Goal: Task Accomplishment & Management: Complete application form

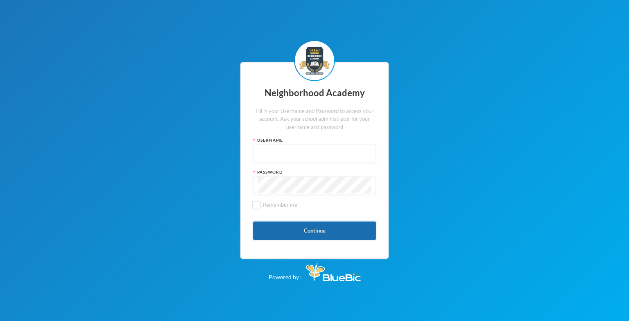
type input "admin"
click at [314, 229] on button "Continue" at bounding box center [314, 231] width 123 height 18
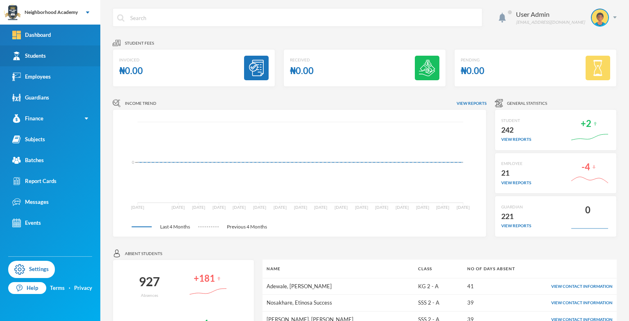
click at [44, 59] on div "Students" at bounding box center [29, 56] width 34 height 9
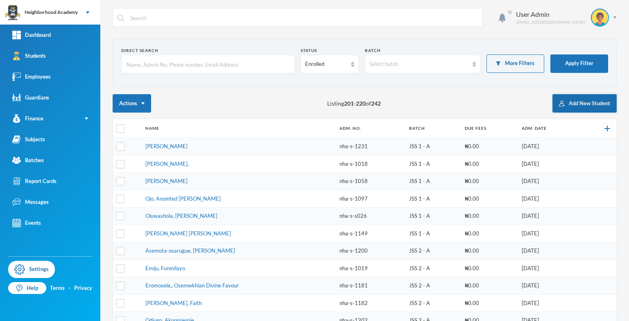
click at [579, 105] on button "Add New Student" at bounding box center [584, 103] width 64 height 18
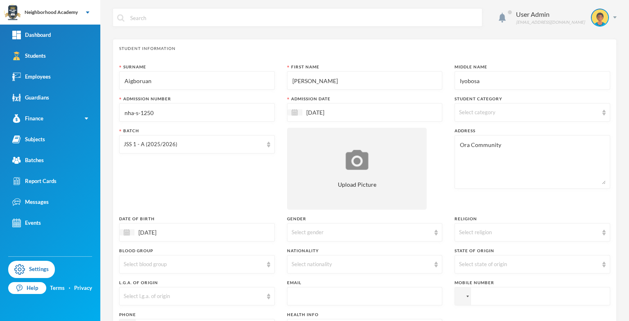
click at [157, 62] on div "Student Information Surname [PERSON_NAME] First Name [PERSON_NAME] Middle Name …" at bounding box center [365, 212] width 504 height 346
click at [147, 66] on div "Surname" at bounding box center [197, 67] width 156 height 6
click at [151, 65] on div "Surname" at bounding box center [197, 67] width 156 height 6
click at [122, 66] on div "Surname" at bounding box center [197, 67] width 156 height 6
click at [292, 68] on div "First Name" at bounding box center [365, 67] width 156 height 6
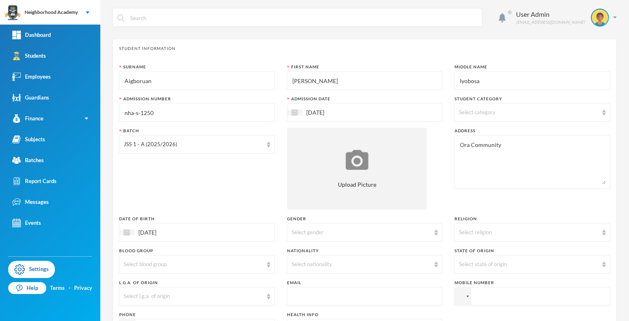
click at [331, 73] on input "[PERSON_NAME]" at bounding box center [365, 81] width 147 height 18
click at [168, 80] on input "Aigboruan" at bounding box center [197, 81] width 147 height 18
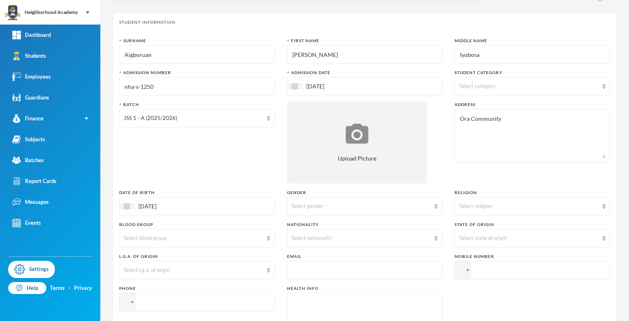
scroll to position [41, 0]
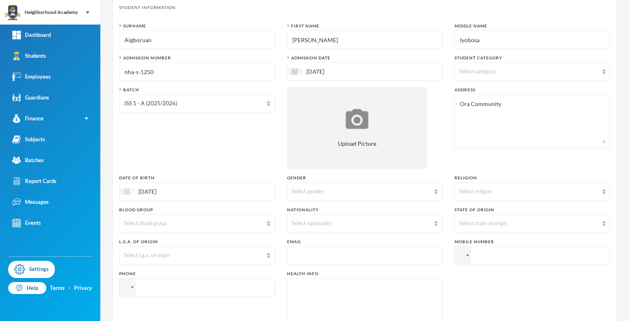
click at [126, 191] on img at bounding box center [127, 191] width 6 height 6
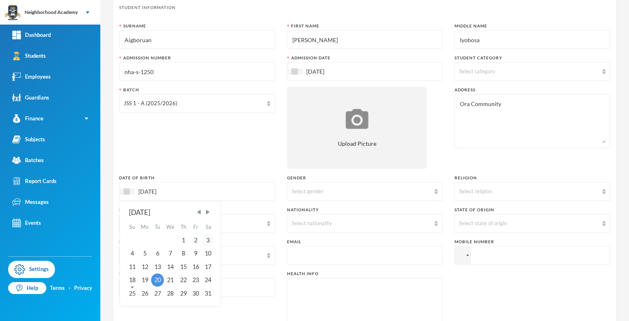
click at [208, 242] on div "3" at bounding box center [208, 240] width 12 height 13
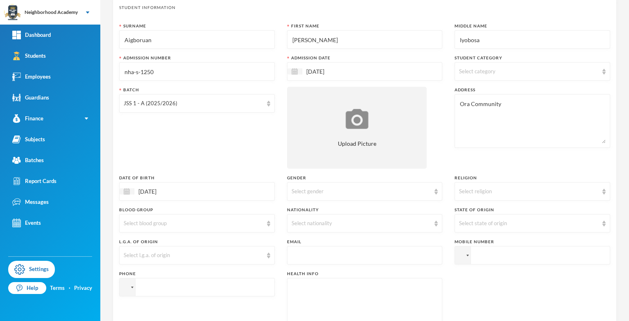
click at [161, 194] on input "[DATE]" at bounding box center [168, 191] width 69 height 9
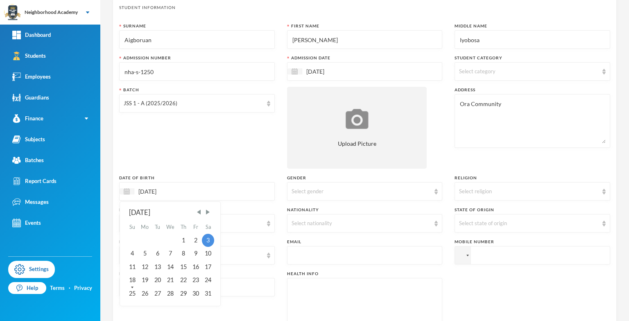
click at [152, 190] on input "[DATE]" at bounding box center [168, 191] width 69 height 9
click at [152, 189] on input "03/01/20120" at bounding box center [168, 191] width 69 height 9
click at [207, 240] on div "3" at bounding box center [208, 240] width 12 height 13
click at [166, 190] on input "03/10/0002015" at bounding box center [168, 191] width 69 height 9
type input "[DATE]"
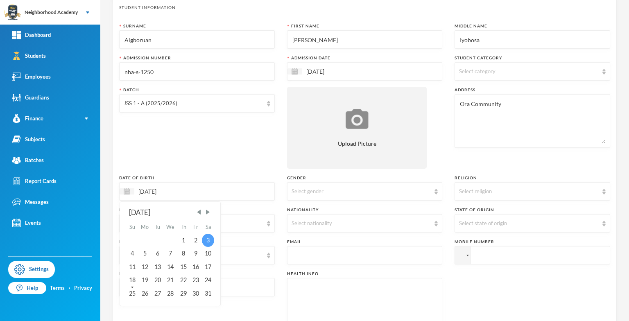
click at [208, 240] on div "3" at bounding box center [208, 240] width 12 height 13
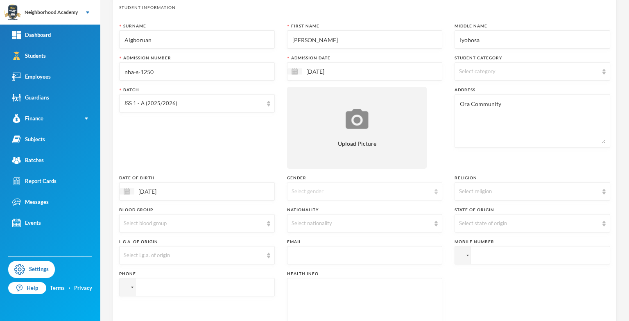
click at [371, 191] on div "Select gender" at bounding box center [361, 192] width 139 height 8
click at [302, 208] on li "[DEMOGRAPHIC_DATA]" at bounding box center [362, 210] width 154 height 13
click at [297, 220] on div "Select nationality" at bounding box center [361, 224] width 139 height 8
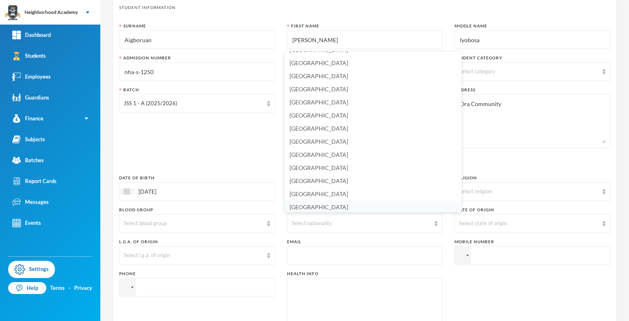
scroll to position [1938, 0]
click at [307, 205] on span "[GEOGRAPHIC_DATA]" at bounding box center [319, 205] width 59 height 7
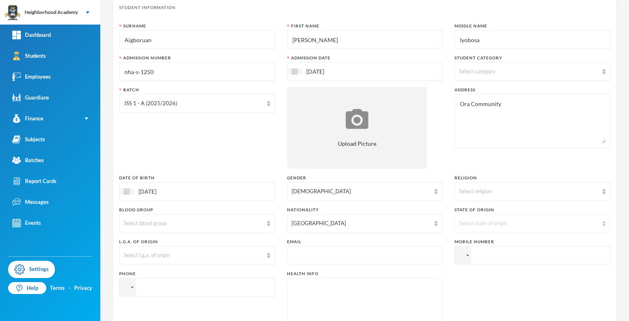
click at [478, 221] on div "Select state of origin" at bounding box center [528, 224] width 139 height 8
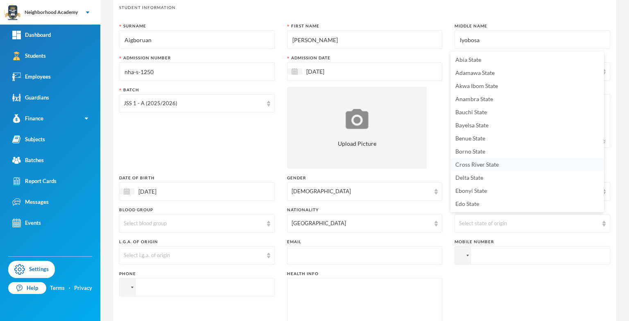
scroll to position [11, 0]
click at [460, 195] on span "Edo State" at bounding box center [467, 192] width 24 height 7
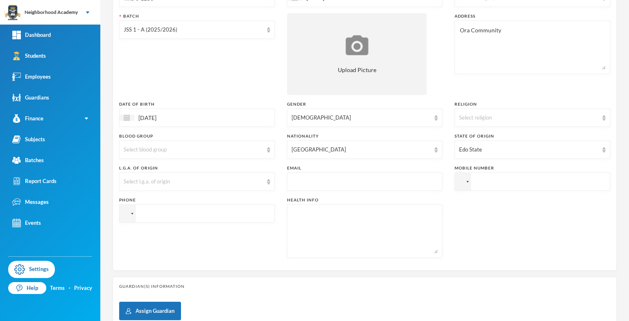
scroll to position [123, 0]
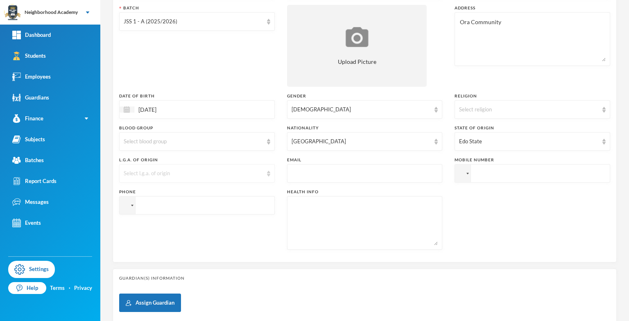
click at [157, 172] on div "Select l.g.a. of origin" at bounding box center [193, 174] width 139 height 8
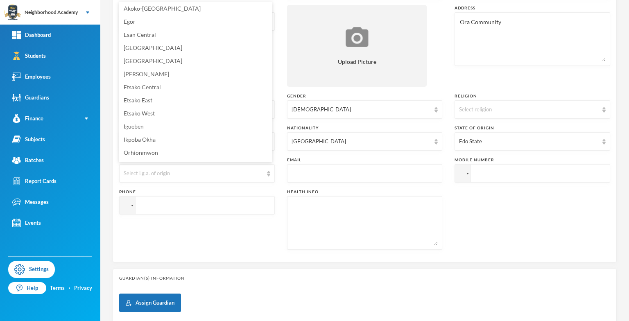
scroll to position [0, 0]
click at [151, 39] on span "Esan Central" at bounding box center [140, 35] width 32 height 7
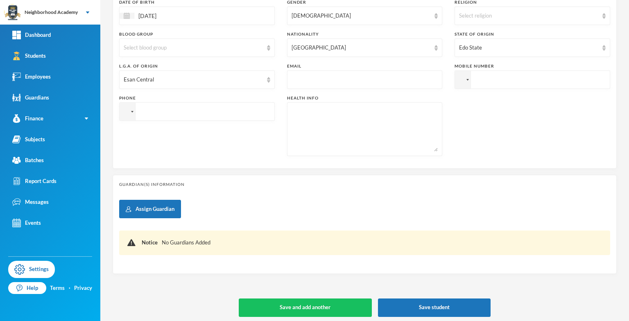
scroll to position [220, 0]
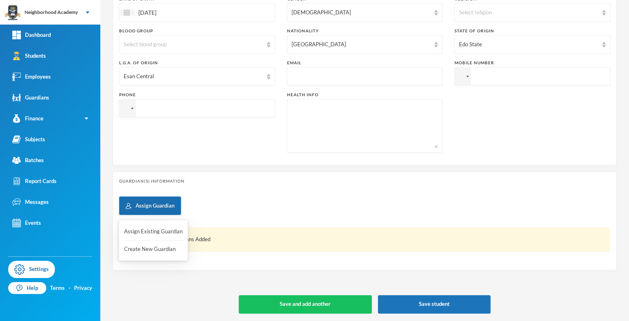
click at [148, 202] on button "Assign Guardian" at bounding box center [150, 206] width 62 height 18
click at [150, 252] on button "Create New Guardian" at bounding box center [153, 249] width 60 height 15
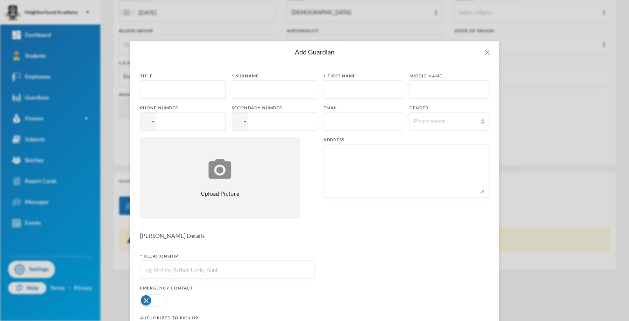
click at [165, 81] on input "text" at bounding box center [183, 90] width 77 height 18
type input "Mrs"
type input "Aigboruan"
type input "[PERSON_NAME]"
click at [148, 124] on div at bounding box center [148, 122] width 16 height 18
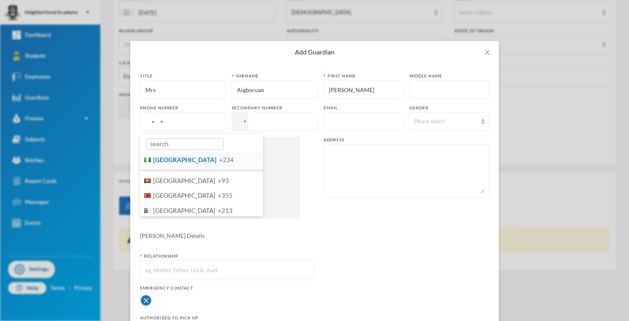
click at [159, 157] on span "[GEOGRAPHIC_DATA]" at bounding box center [184, 159] width 63 height 7
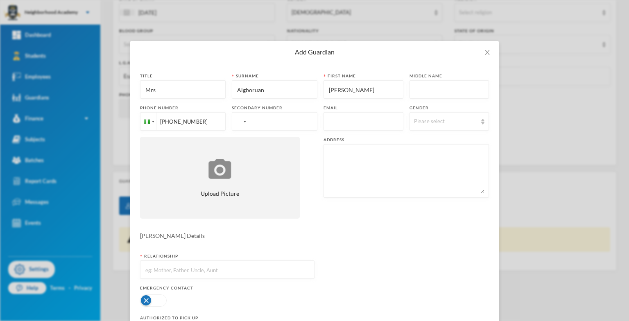
type input "[PHONE_NUMBER]"
click at [237, 121] on div at bounding box center [240, 122] width 16 height 18
click at [251, 165] on li "Nigeria +234" at bounding box center [293, 159] width 123 height 15
type input "[PHONE_NUMBER]"
click at [331, 128] on input "text" at bounding box center [363, 122] width 71 height 18
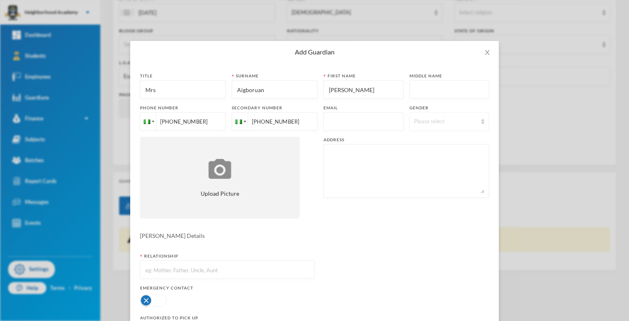
click at [430, 121] on div "Please select" at bounding box center [445, 122] width 63 height 8
click at [419, 154] on span "[DEMOGRAPHIC_DATA]" at bounding box center [440, 153] width 64 height 7
click at [344, 151] on textarea at bounding box center [406, 171] width 156 height 45
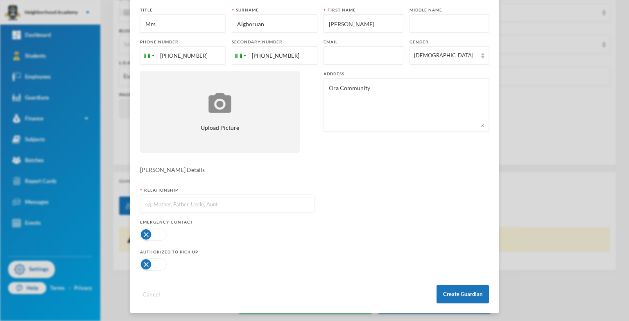
scroll to position [68, 0]
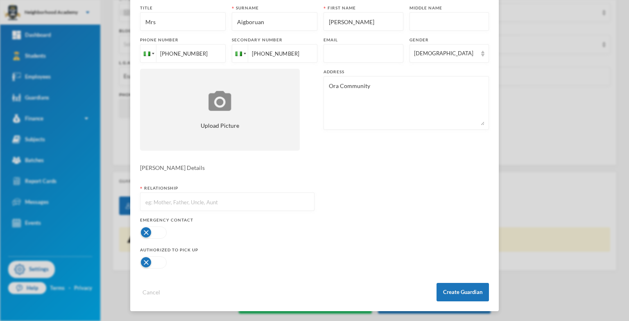
type textarea "Ora Community"
click at [195, 205] on input "text" at bounding box center [227, 202] width 165 height 18
type input "Mother"
click at [188, 234] on div at bounding box center [227, 232] width 174 height 16
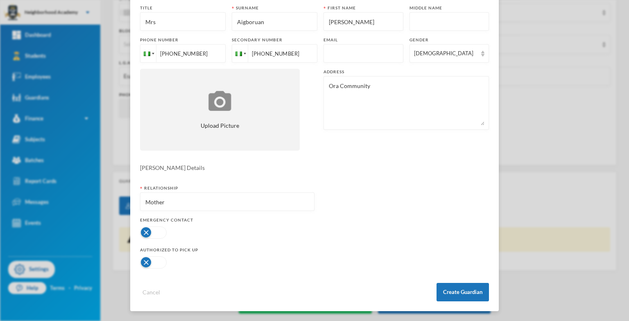
click at [140, 231] on button "button" at bounding box center [153, 232] width 27 height 12
click at [452, 293] on button "Create Guardian" at bounding box center [463, 292] width 52 height 18
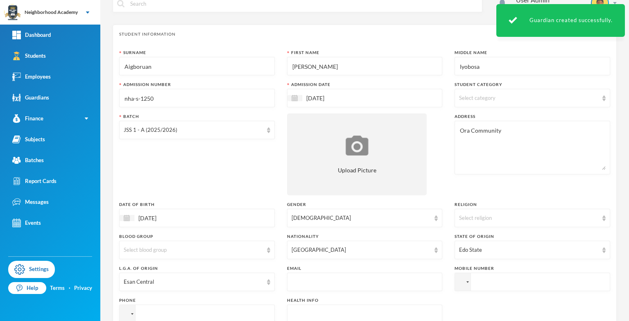
scroll to position [0, 0]
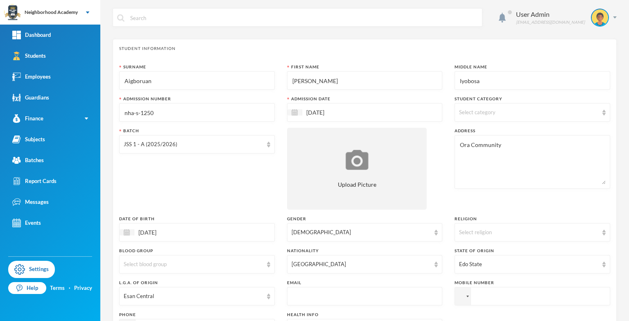
click at [602, 113] on img at bounding box center [603, 113] width 3 height 6
click at [486, 132] on span "Day Students" at bounding box center [483, 132] width 40 height 7
click at [464, 132] on input "Day Students" at bounding box center [460, 133] width 9 height 9
checkbox input "true"
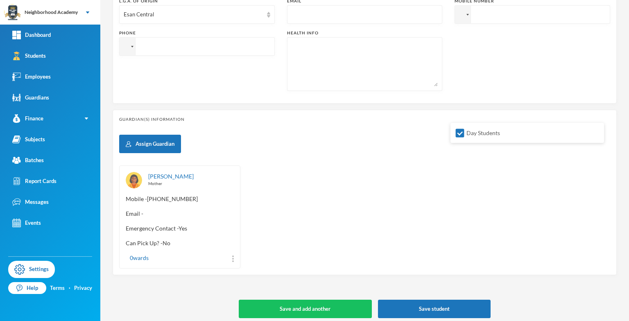
scroll to position [286, 0]
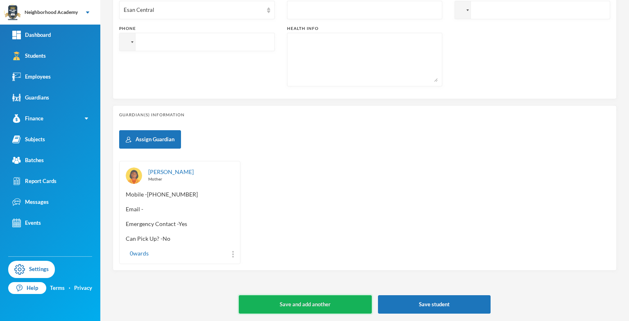
click at [309, 303] on button "Save and add another" at bounding box center [305, 304] width 133 height 18
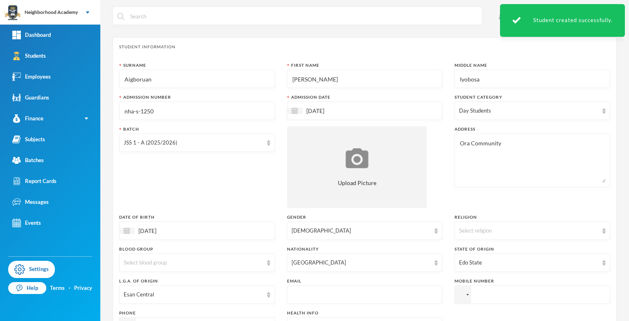
scroll to position [0, 0]
click at [170, 85] on input "Aigboruan" at bounding box center [197, 81] width 147 height 18
drag, startPoint x: 170, startPoint y: 85, endPoint x: 111, endPoint y: 84, distance: 58.2
click at [111, 84] on div "User Admin [EMAIL_ADDRESS][DOMAIN_NAME] Student Information Surname [PERSON_NAM…" at bounding box center [364, 160] width 529 height 321
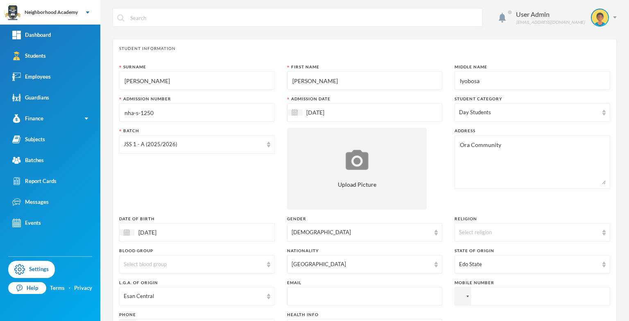
click at [174, 84] on input "[PERSON_NAME]" at bounding box center [197, 81] width 147 height 18
type input "Uyi"
type input "[PERSON_NAME]"
click at [157, 117] on input "nha-s-1250" at bounding box center [197, 113] width 147 height 18
type input "nha-s-1251"
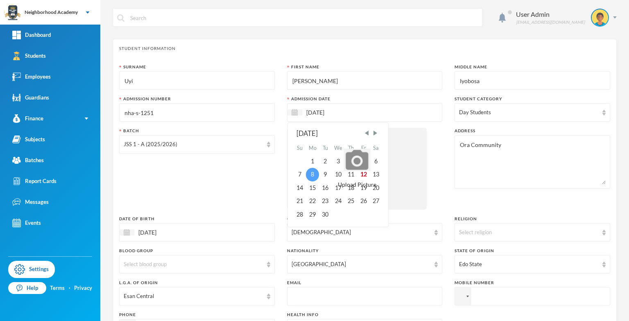
click at [310, 179] on div "8" at bounding box center [312, 174] width 13 height 13
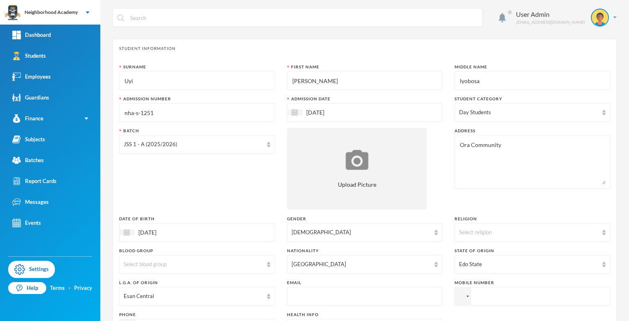
drag, startPoint x: 489, startPoint y: 100, endPoint x: 493, endPoint y: 109, distance: 9.5
click at [489, 102] on div "Student Category" at bounding box center [533, 99] width 156 height 6
drag, startPoint x: 501, startPoint y: 146, endPoint x: 457, endPoint y: 159, distance: 45.7
click at [459, 158] on textarea "Ora Community" at bounding box center [532, 162] width 147 height 45
type textarea "[STREET_ADDRESS], Off Utekon [GEOGRAPHIC_DATA] [GEOGRAPHIC_DATA]"
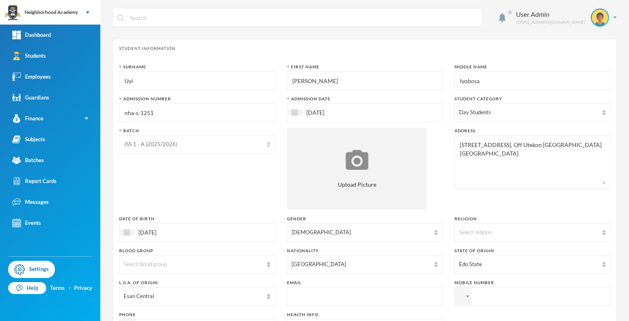
click at [179, 143] on div "JSS 1 - A (2025/2026)" at bounding box center [193, 144] width 139 height 8
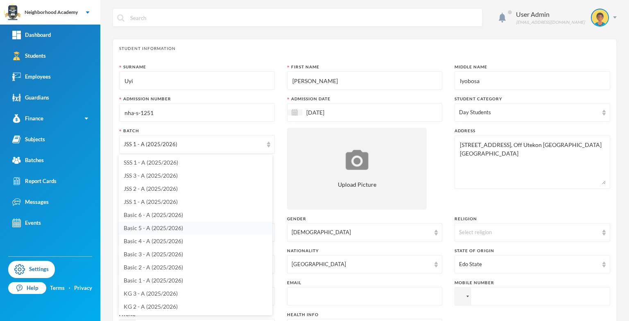
scroll to position [39, 0]
click at [171, 305] on span "PRE-KG 1 - A (2025/2026)" at bounding box center [157, 306] width 67 height 7
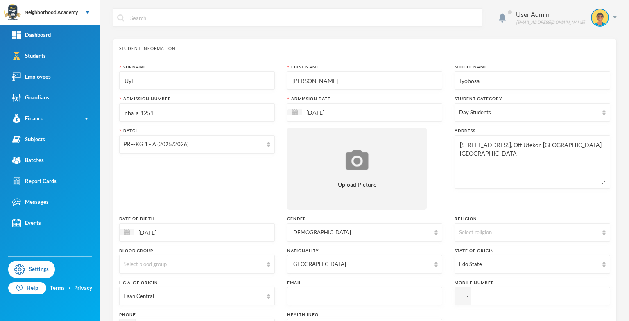
click at [199, 166] on div "Batch PRE-KG 1 - A (2025/2026)" at bounding box center [197, 169] width 156 height 82
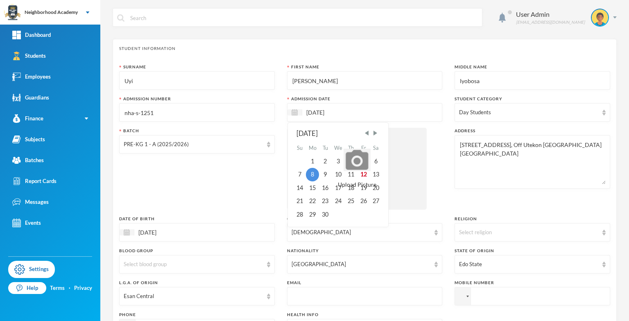
click at [332, 110] on input "[DATE]" at bounding box center [336, 112] width 69 height 9
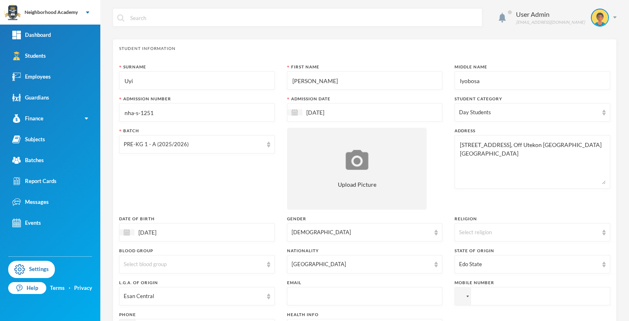
click at [447, 154] on div "Surname Uyi First Name [PERSON_NAME] Middle Name Iyobosa Admission Number nha-s…" at bounding box center [364, 221] width 491 height 315
click at [124, 232] on img at bounding box center [127, 232] width 6 height 6
click at [210, 252] on span "Next Month" at bounding box center [207, 252] width 7 height 7
click at [213, 254] on div "[DATE] Su Mo Tu We Th Fr Sa 1 2 3 4 5 6 7 8 9 10 11 12 13 14 15 16 17 18 19 20 …" at bounding box center [170, 295] width 100 height 104
click at [210, 254] on span "Next Month" at bounding box center [207, 252] width 7 height 7
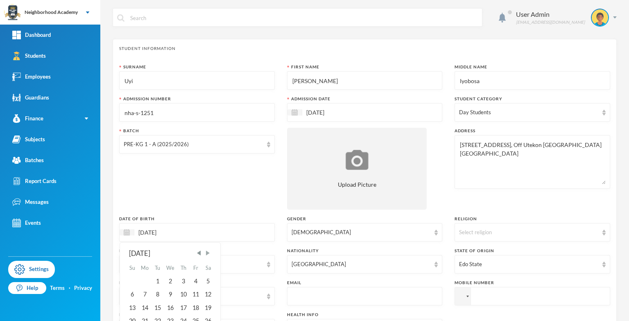
click at [208, 253] on span "Next Month" at bounding box center [207, 252] width 7 height 7
click at [209, 253] on span "Next Month" at bounding box center [207, 252] width 7 height 7
click at [210, 254] on span "Next Month" at bounding box center [207, 252] width 7 height 7
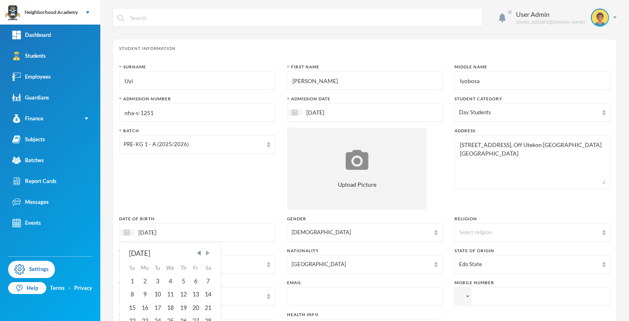
click at [210, 254] on span "Next Month" at bounding box center [207, 252] width 7 height 7
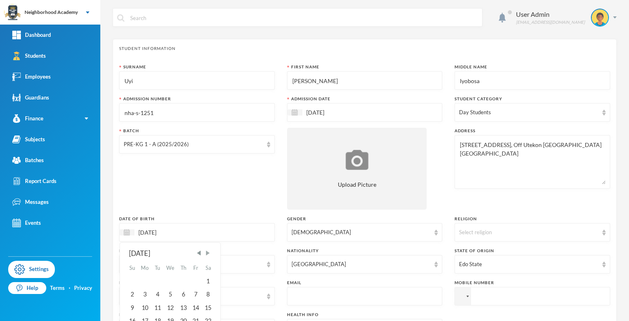
click at [210, 254] on span "Next Month" at bounding box center [207, 252] width 7 height 7
click at [167, 251] on div "[DATE]" at bounding box center [170, 254] width 83 height 10
click at [170, 231] on input "[DATE]" at bounding box center [168, 232] width 69 height 9
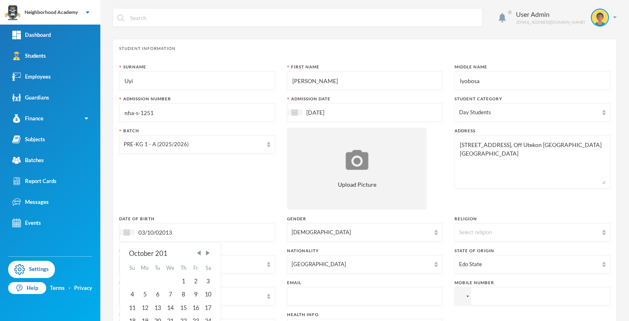
click at [158, 235] on input "03/10/02013" at bounding box center [168, 232] width 69 height 9
click at [169, 230] on input "[DATE]" at bounding box center [168, 232] width 69 height 9
click at [167, 233] on input "[DATE]" at bounding box center [168, 232] width 69 height 9
click at [158, 235] on input "03/10/02032" at bounding box center [168, 232] width 69 height 9
click at [154, 229] on input "[DATE]" at bounding box center [168, 232] width 69 height 9
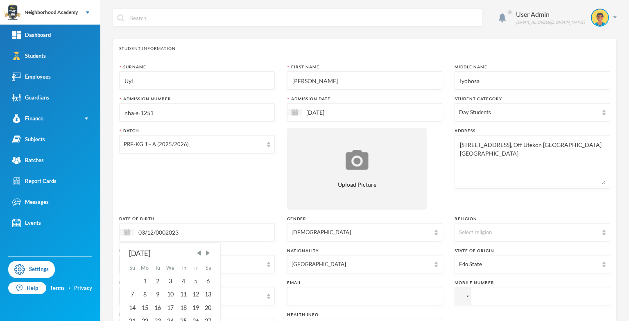
click at [173, 231] on input "03/12/0002023" at bounding box center [168, 232] width 69 height 9
click at [167, 230] on input "03/12/0002023" at bounding box center [168, 232] width 69 height 9
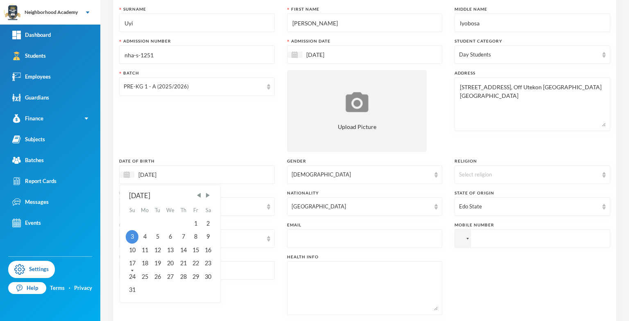
scroll to position [82, 0]
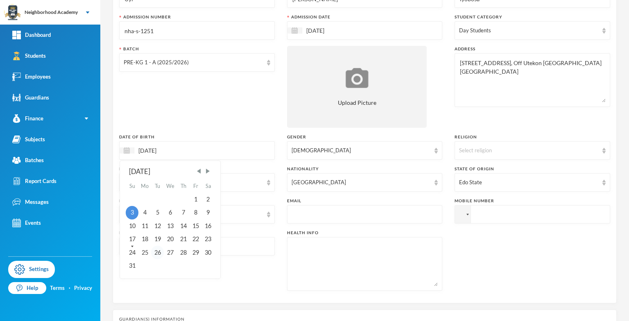
click at [156, 253] on div "26" at bounding box center [157, 252] width 12 height 13
type input "[DATE]"
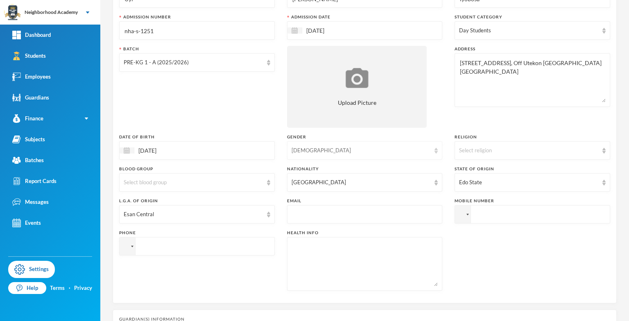
click at [435, 152] on img at bounding box center [436, 151] width 3 height 6
click at [310, 183] on li "[DEMOGRAPHIC_DATA]" at bounding box center [362, 182] width 154 height 13
click at [267, 215] on img at bounding box center [268, 215] width 3 height 6
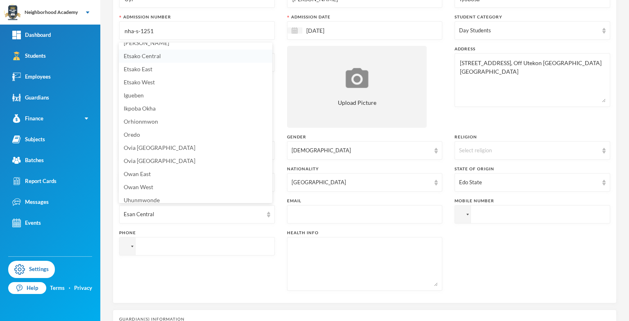
scroll to position [79, 0]
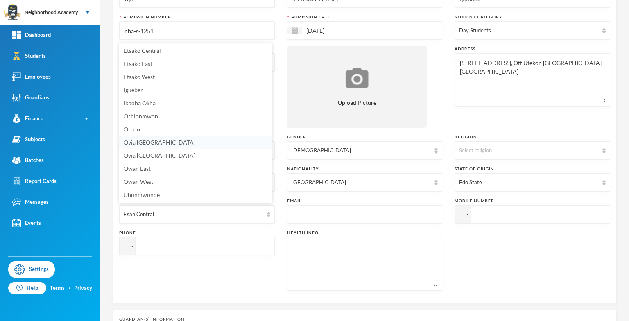
click at [152, 143] on span "Ovia [GEOGRAPHIC_DATA]" at bounding box center [160, 142] width 72 height 7
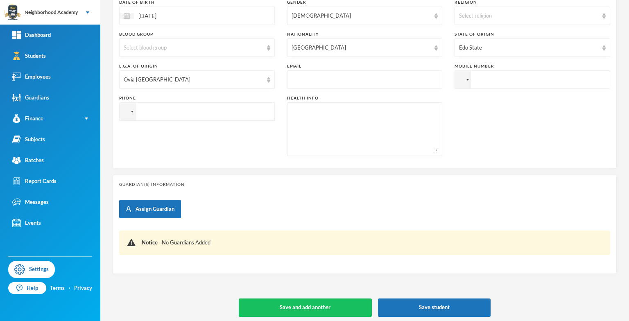
scroll to position [220, 0]
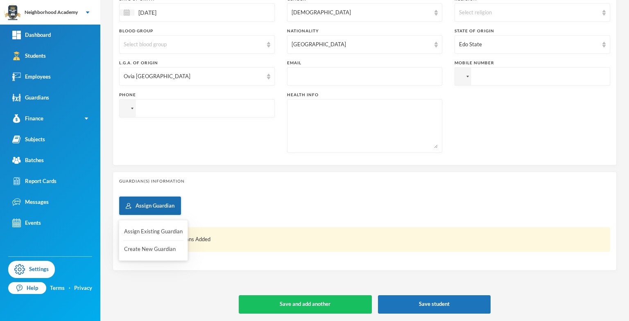
click at [152, 208] on button "Assign Guardian" at bounding box center [150, 206] width 62 height 18
click at [141, 249] on button "Create New Guardian" at bounding box center [153, 249] width 60 height 15
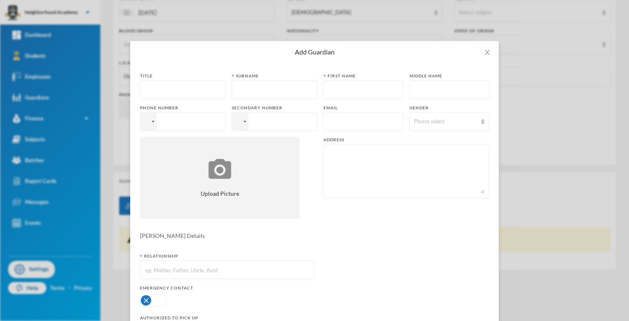
click at [145, 81] on input "text" at bounding box center [183, 90] width 77 height 18
type input "MR"
type input "Uyi"
type input "Izevbokun"
click at [148, 113] on div at bounding box center [148, 122] width 16 height 18
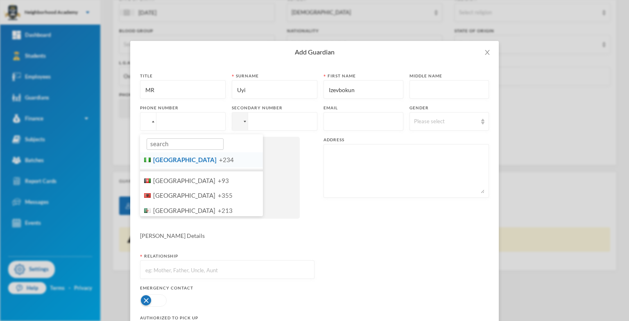
drag, startPoint x: 152, startPoint y: 136, endPoint x: 157, endPoint y: 129, distance: 8.3
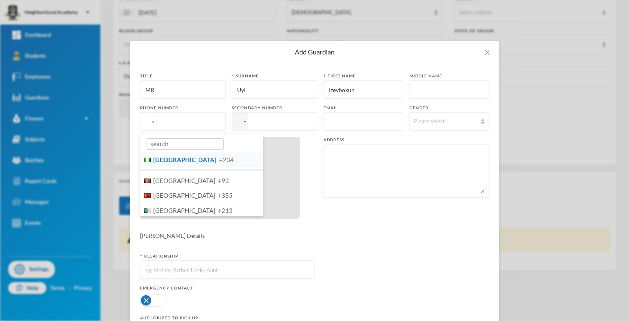
click at [153, 152] on li "Nigeria +234" at bounding box center [201, 159] width 123 height 15
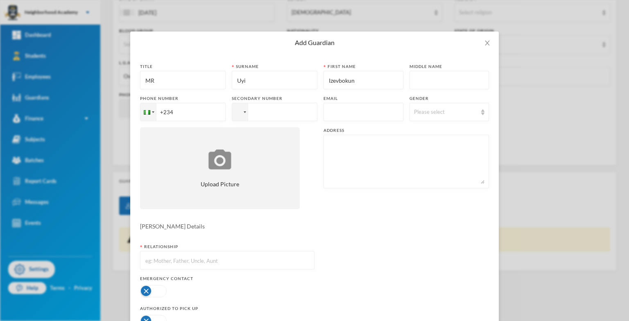
scroll to position [0, 0]
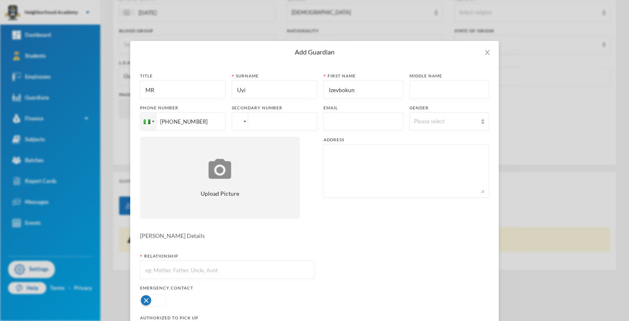
type input "[PHONE_NUMBER]"
click at [237, 120] on div at bounding box center [240, 122] width 16 height 18
click at [249, 156] on span "[GEOGRAPHIC_DATA]" at bounding box center [276, 159] width 63 height 7
type input "[PHONE_NUMBER]"
click at [328, 119] on input "text" at bounding box center [363, 122] width 71 height 18
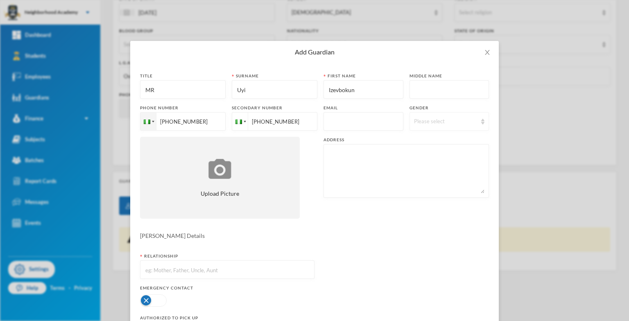
click at [414, 120] on div "Please select" at bounding box center [445, 122] width 63 height 8
click at [416, 154] on span "[DEMOGRAPHIC_DATA]" at bounding box center [440, 153] width 64 height 7
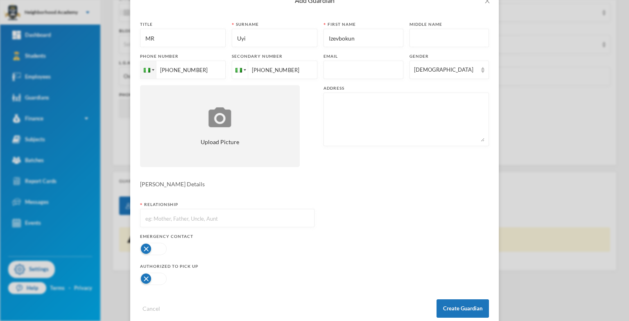
scroll to position [68, 0]
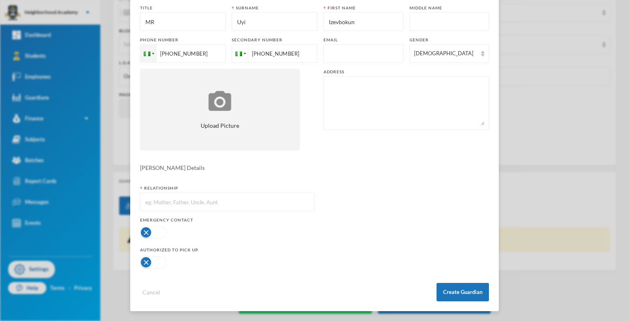
click at [347, 88] on textarea at bounding box center [406, 103] width 156 height 45
type textarea "[STREET_ADDRESS]"
click at [281, 172] on form "Title MR Surname [PERSON_NAME] First name Izevbokun Middle name Phone number [P…" at bounding box center [314, 153] width 349 height 296
click at [182, 205] on input "text" at bounding box center [227, 202] width 165 height 18
type input "Father"
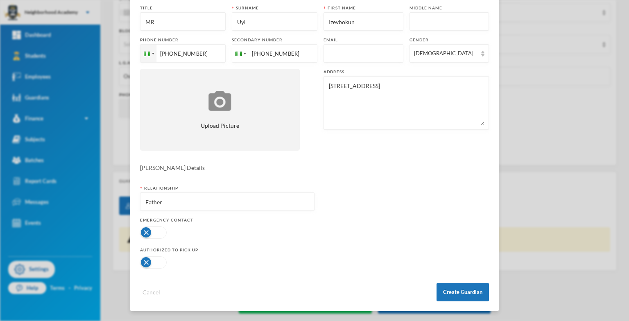
click at [142, 231] on button "button" at bounding box center [153, 232] width 27 height 12
click at [140, 263] on button "button" at bounding box center [153, 262] width 27 height 12
click at [452, 292] on button "Create Guardian" at bounding box center [463, 292] width 52 height 18
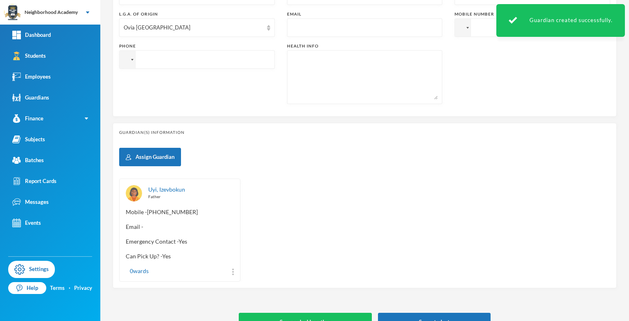
scroll to position [286, 0]
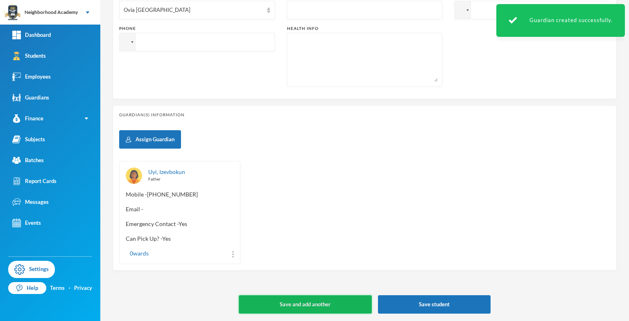
click at [322, 303] on button "Save and add another" at bounding box center [305, 304] width 133 height 18
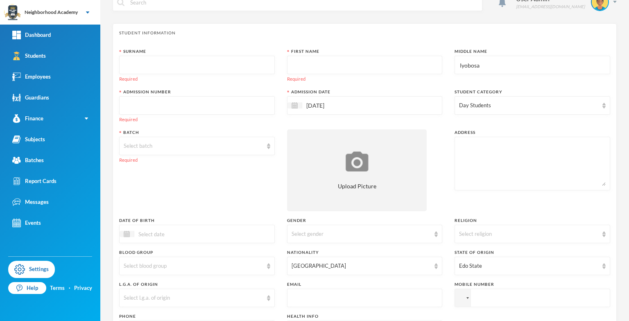
scroll to position [0, 0]
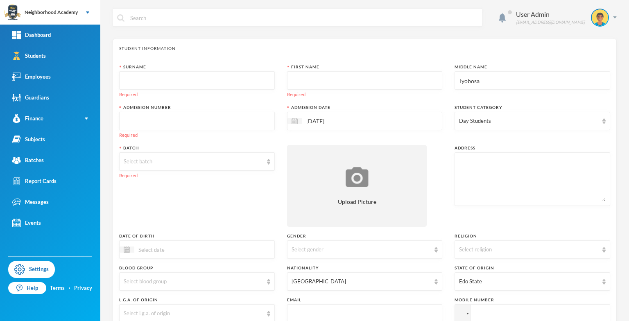
click at [137, 83] on input "text" at bounding box center [197, 81] width 147 height 18
type input "Asemota-Osarugue"
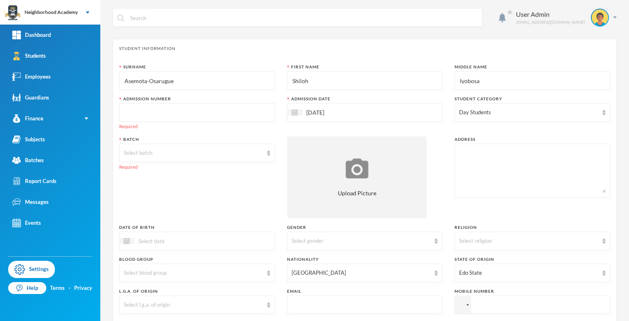
type input "Shiloh"
type input "Itohan"
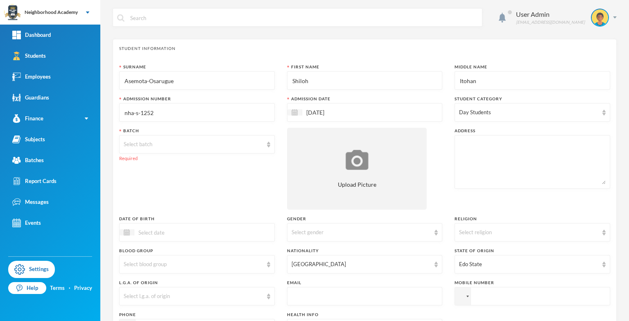
type input "nha-s-1252"
type textarea "House B35, Section 27, Isiuwa Quarters, Nifor."
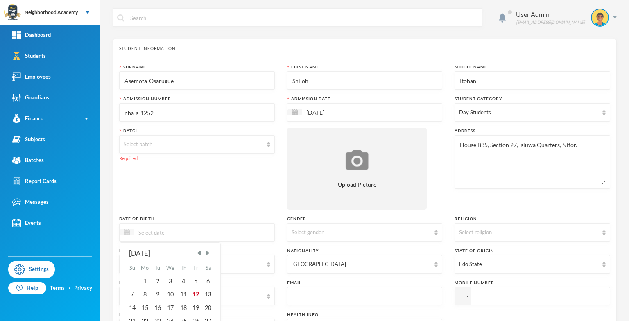
click at [127, 231] on img at bounding box center [127, 232] width 6 height 6
click at [156, 253] on div "[DATE]" at bounding box center [170, 254] width 83 height 10
click at [177, 250] on div "[DATE]" at bounding box center [170, 254] width 83 height 10
click at [177, 252] on div "[DATE]" at bounding box center [170, 254] width 83 height 10
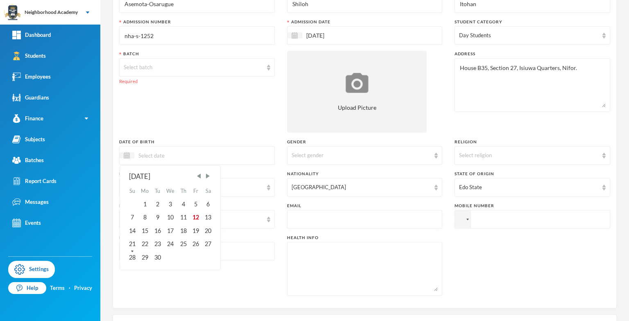
scroll to position [82, 0]
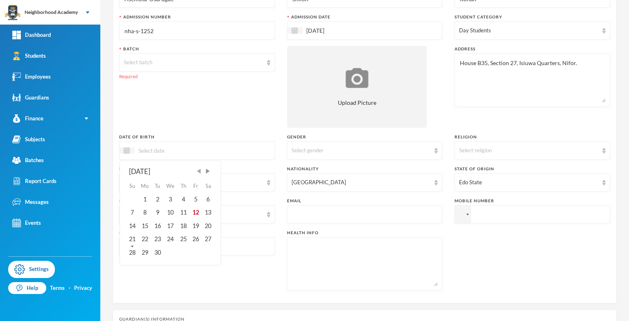
click at [198, 169] on span "Previous Month" at bounding box center [198, 170] width 7 height 7
click at [197, 199] on div "1" at bounding box center [196, 199] width 12 height 13
click at [159, 152] on input "01/08/0002017" at bounding box center [168, 150] width 69 height 9
click at [167, 147] on input "01/08/0002017" at bounding box center [168, 150] width 69 height 9
click at [167, 148] on input "01/08/0002017" at bounding box center [168, 150] width 69 height 9
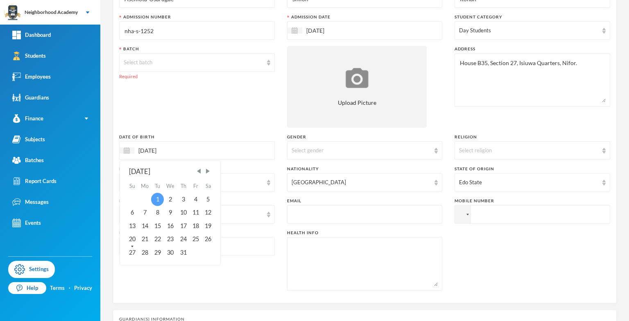
type input "[DATE]"
drag, startPoint x: 159, startPoint y: 199, endPoint x: 164, endPoint y: 201, distance: 5.1
click at [160, 200] on div "1" at bounding box center [157, 199] width 12 height 13
click at [320, 152] on div "Select gender" at bounding box center [361, 151] width 139 height 8
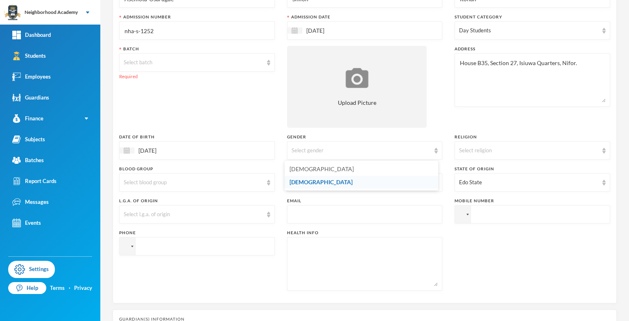
click at [308, 185] on li "[DEMOGRAPHIC_DATA]" at bounding box center [362, 182] width 154 height 13
click at [158, 214] on div "Select l.g.a. of origin" at bounding box center [193, 214] width 139 height 8
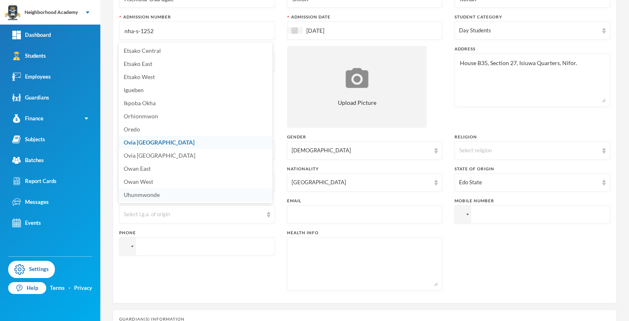
click at [147, 192] on span "Uhunmwonde" at bounding box center [142, 194] width 36 height 7
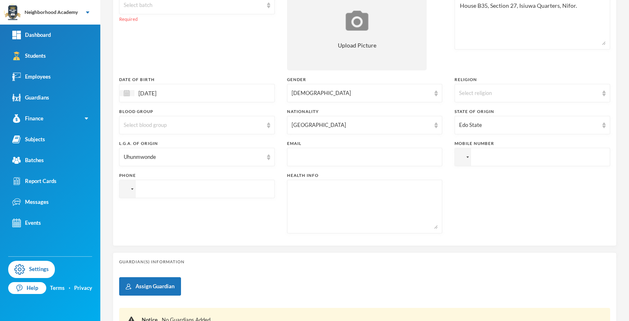
scroll to position [164, 0]
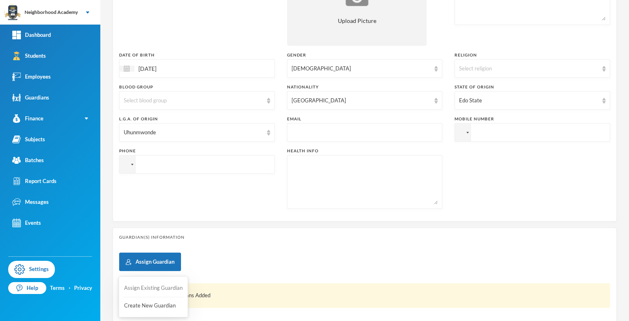
click at [139, 288] on button "Assign Existing Guardian" at bounding box center [153, 288] width 60 height 15
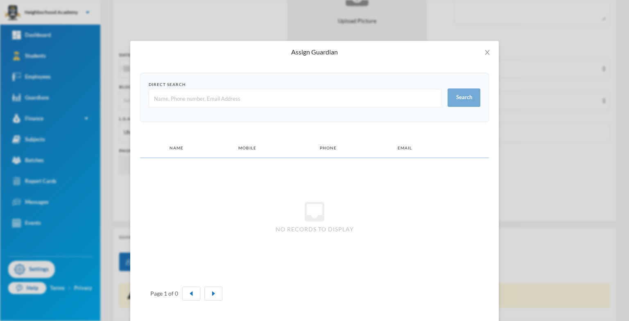
click at [159, 102] on input "text" at bounding box center [295, 98] width 284 height 18
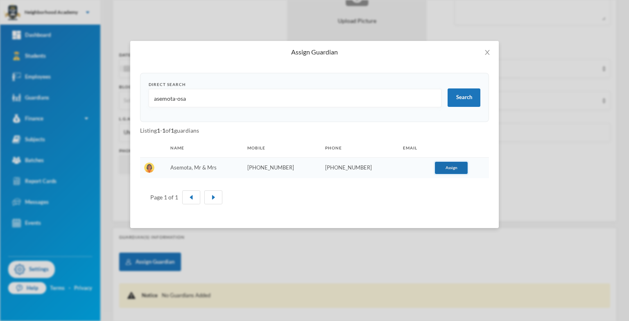
type input "asemota-osa"
click at [447, 167] on button "Assign" at bounding box center [451, 168] width 33 height 12
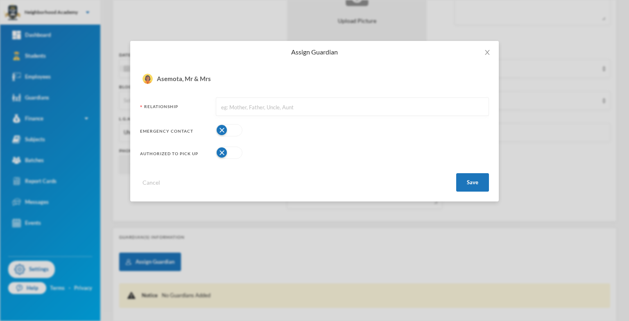
click at [223, 133] on button "button" at bounding box center [229, 130] width 27 height 12
click at [242, 110] on input "text" at bounding box center [352, 107] width 264 height 18
type input "P"
click at [474, 184] on button "Save" at bounding box center [472, 182] width 33 height 18
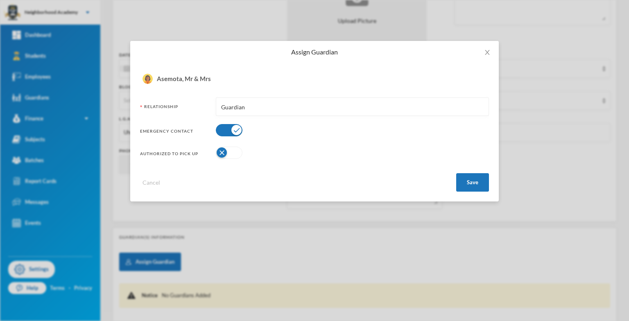
click at [260, 107] on input "Guardian" at bounding box center [352, 107] width 264 height 18
type input "G"
type input "Mother"
click at [465, 183] on button "Save" at bounding box center [472, 182] width 33 height 18
click at [464, 183] on button "Save" at bounding box center [472, 182] width 33 height 18
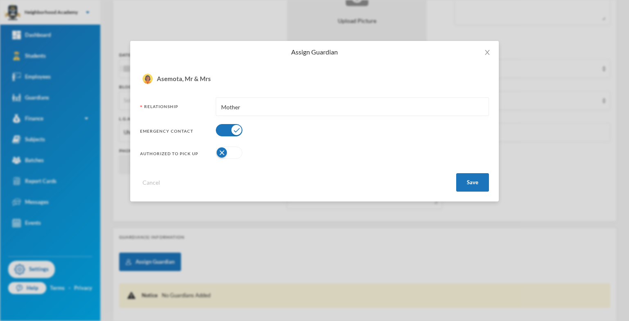
drag, startPoint x: 464, startPoint y: 183, endPoint x: 445, endPoint y: 183, distance: 19.7
click at [464, 183] on button "Save" at bounding box center [472, 182] width 33 height 18
click at [221, 147] on button "button" at bounding box center [229, 153] width 27 height 12
click at [475, 186] on button "Save" at bounding box center [472, 182] width 33 height 18
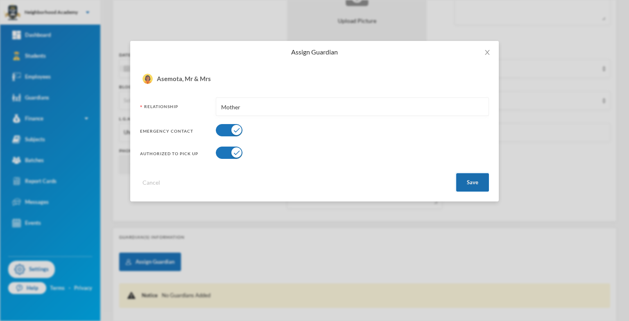
click at [475, 186] on button "Save" at bounding box center [472, 182] width 33 height 18
click at [474, 186] on button "Save" at bounding box center [472, 182] width 33 height 18
click at [170, 152] on div "Authorized to pick up" at bounding box center [175, 155] width 70 height 9
click at [178, 141] on form "Asemota, Mr & Mrs [PERSON_NAME] Mother Emergency Contact Authorized to pick up …" at bounding box center [314, 132] width 349 height 119
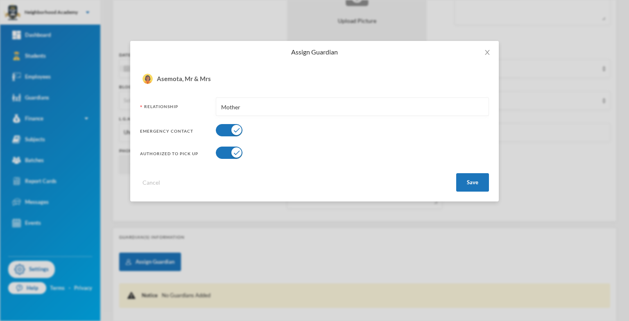
click at [175, 104] on div "Relationship" at bounding box center [175, 109] width 70 height 11
click at [468, 185] on button "Save" at bounding box center [472, 182] width 33 height 18
drag, startPoint x: 487, startPoint y: 54, endPoint x: 480, endPoint y: 70, distance: 17.0
click at [487, 55] on icon "icon: close" at bounding box center [487, 52] width 7 height 7
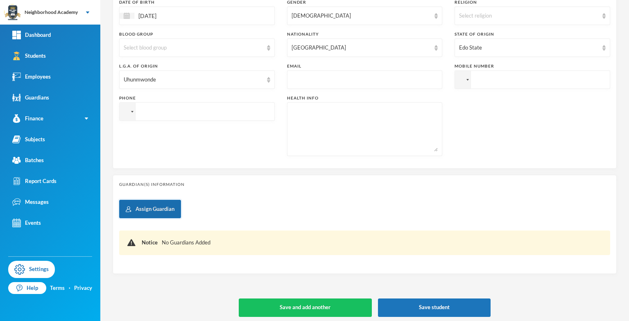
scroll to position [220, 0]
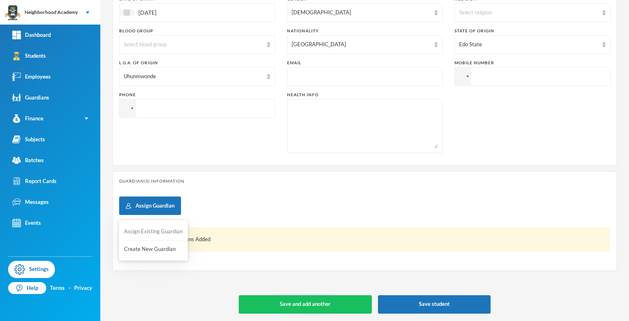
click at [150, 233] on button "Assign Existing Guardian" at bounding box center [153, 231] width 60 height 15
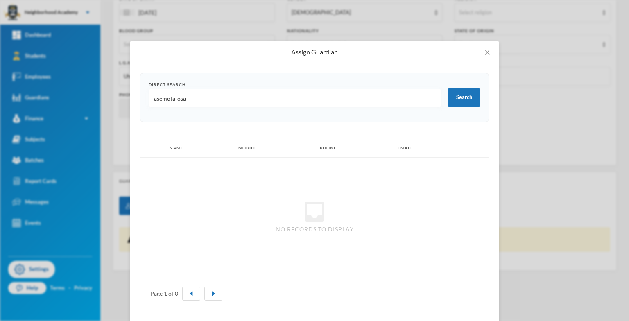
click at [189, 101] on input "asemota-osa" at bounding box center [295, 98] width 284 height 18
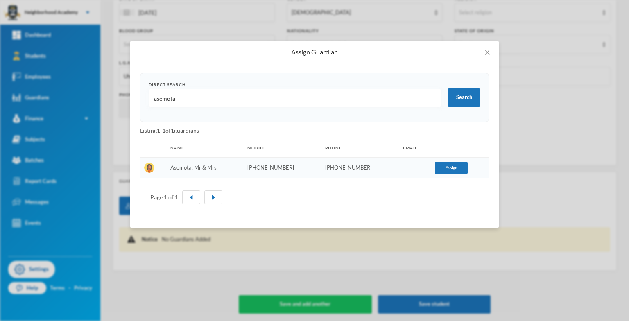
type input "asemota"
click at [148, 168] on img at bounding box center [149, 168] width 10 height 10
click at [449, 167] on button "Assign" at bounding box center [451, 168] width 33 height 12
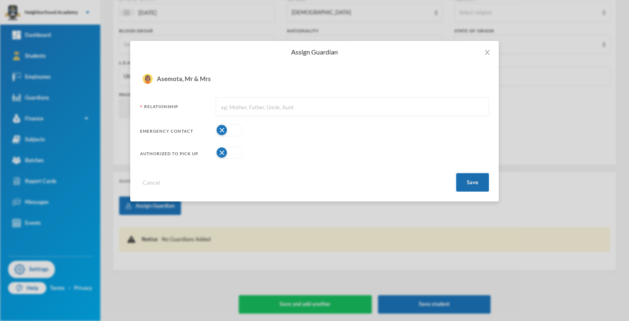
click at [469, 181] on button "Save" at bounding box center [472, 182] width 33 height 18
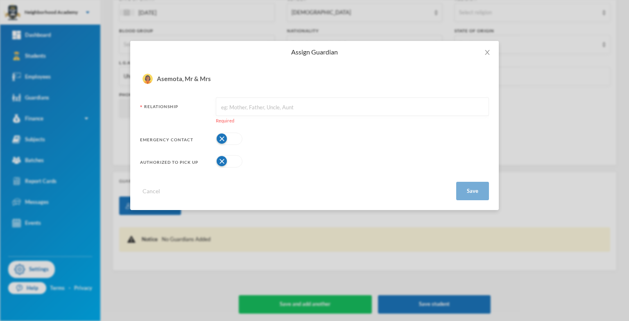
click at [257, 136] on div "Emergency Contact" at bounding box center [314, 139] width 349 height 16
click at [226, 104] on input "text" at bounding box center [352, 107] width 264 height 18
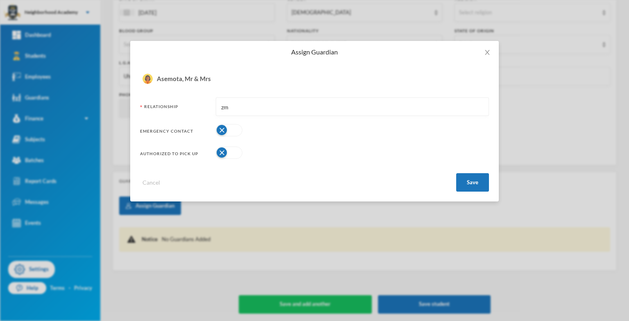
type input "z"
type input "Mother"
click at [470, 182] on button "Save" at bounding box center [472, 182] width 33 height 18
click at [468, 179] on button "Save" at bounding box center [472, 182] width 33 height 18
drag, startPoint x: 488, startPoint y: 50, endPoint x: 480, endPoint y: 76, distance: 26.7
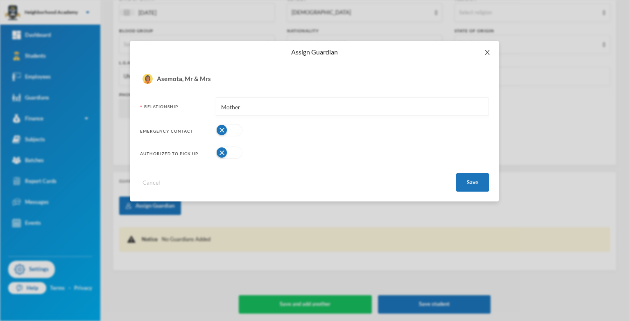
click at [488, 52] on icon "icon: close" at bounding box center [487, 52] width 7 height 7
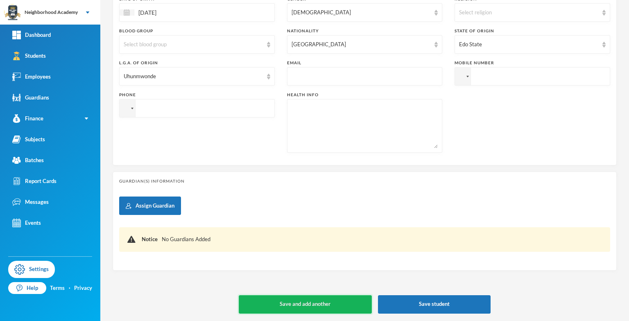
click at [342, 306] on button "Save and add another" at bounding box center [305, 304] width 133 height 18
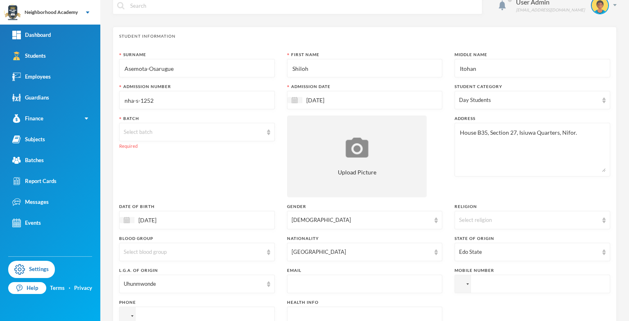
scroll to position [0, 0]
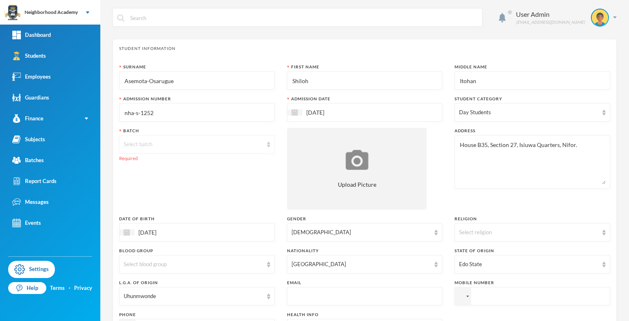
click at [152, 147] on div "Select batch" at bounding box center [193, 144] width 139 height 8
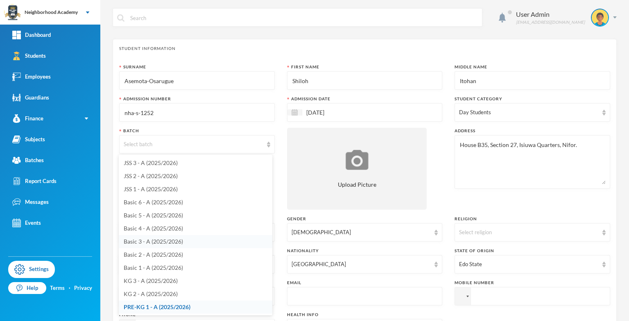
click at [167, 240] on span "Basic 3 - A (2025/2026)" at bounding box center [153, 241] width 59 height 7
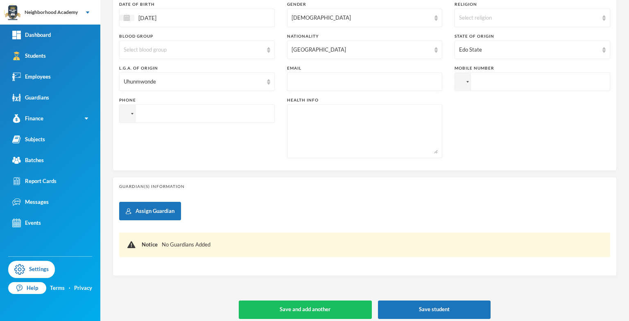
scroll to position [220, 0]
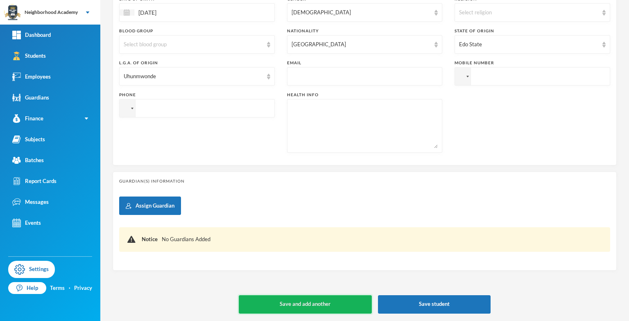
click at [316, 303] on button "Save and add another" at bounding box center [305, 304] width 133 height 18
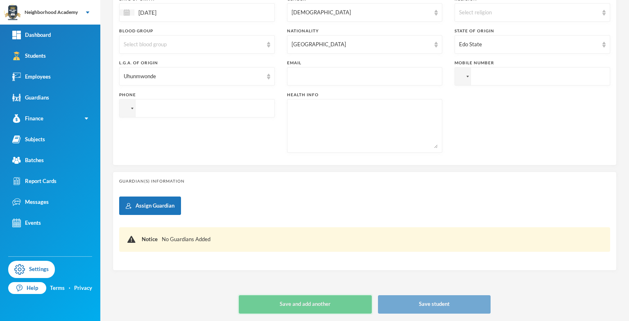
click at [328, 309] on button "Save and add another" at bounding box center [305, 304] width 133 height 18
click at [203, 237] on div "Notice No Guardians Added" at bounding box center [372, 239] width 460 height 8
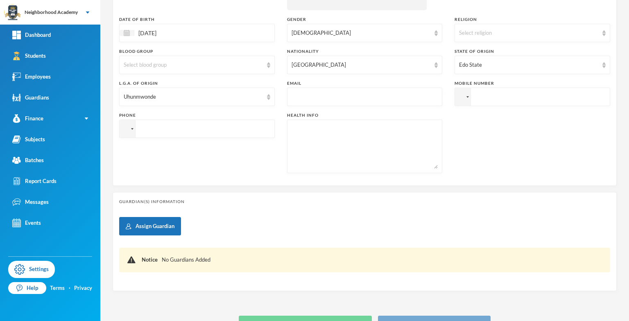
scroll to position [205, 0]
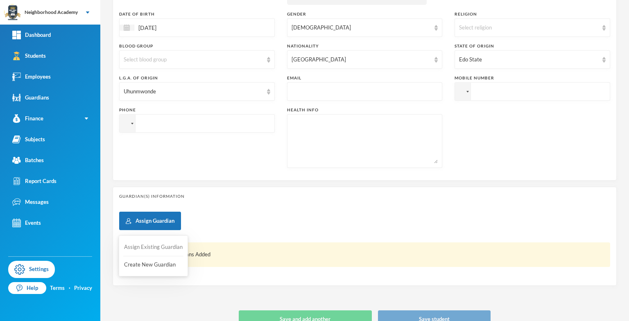
click at [144, 247] on button "Assign Existing Guardian" at bounding box center [153, 247] width 60 height 15
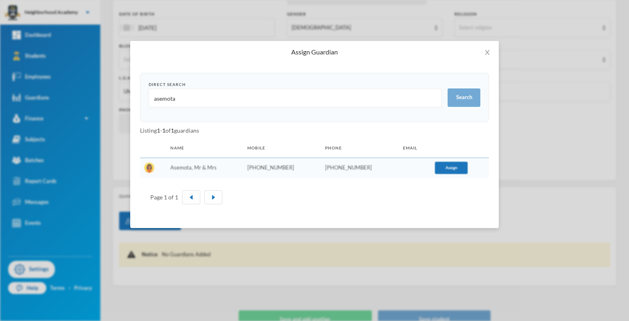
click at [198, 168] on td "Asemota, Mr & Mrs" at bounding box center [204, 167] width 77 height 21
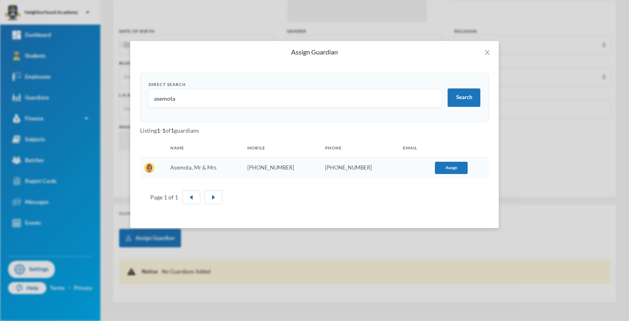
scroll to position [222, 0]
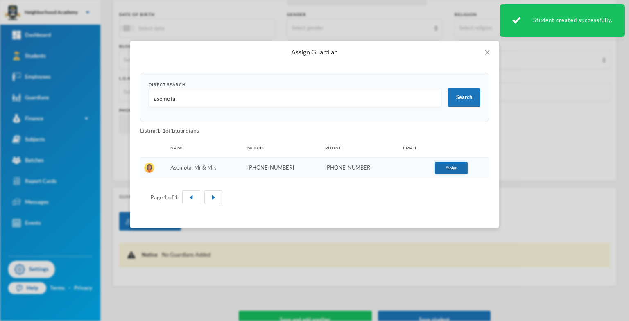
click at [454, 170] on button "Assign" at bounding box center [451, 168] width 33 height 12
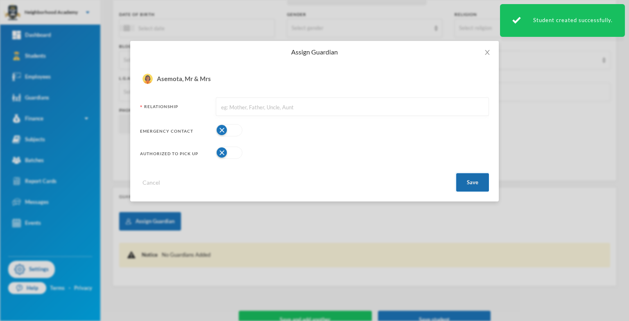
click at [464, 183] on button "Save" at bounding box center [472, 182] width 33 height 18
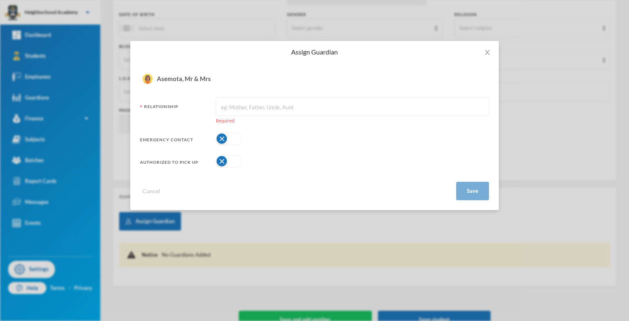
click at [229, 108] on input "text" at bounding box center [352, 107] width 264 height 18
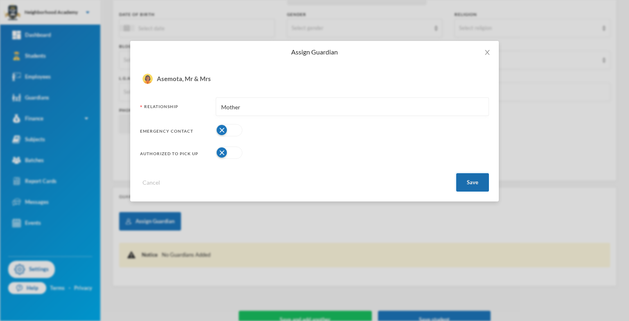
type input "Mother"
click at [472, 181] on button "Save" at bounding box center [472, 182] width 33 height 18
click at [488, 55] on icon "icon: close" at bounding box center [487, 52] width 7 height 7
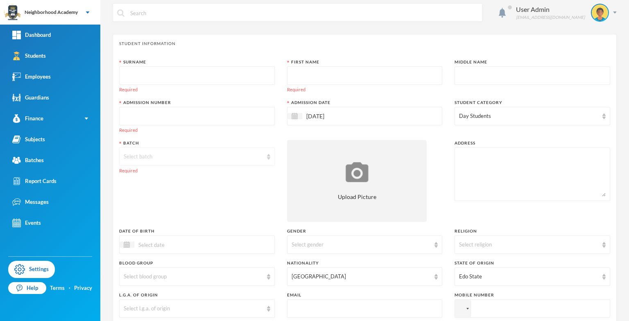
scroll to position [0, 0]
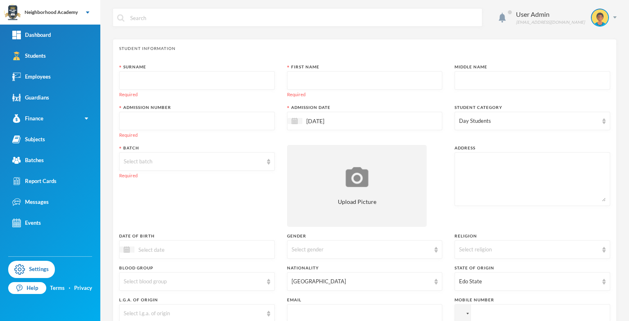
click at [136, 75] on input "text" at bounding box center [197, 81] width 147 height 18
type input "N"
type input "Asemota-Osarugue"
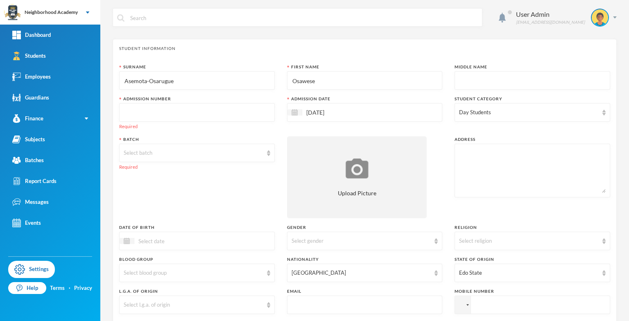
click at [320, 84] on input "Osawese" at bounding box center [365, 81] width 147 height 18
type input "O"
type input "Shipraph"
type input "Osawese"
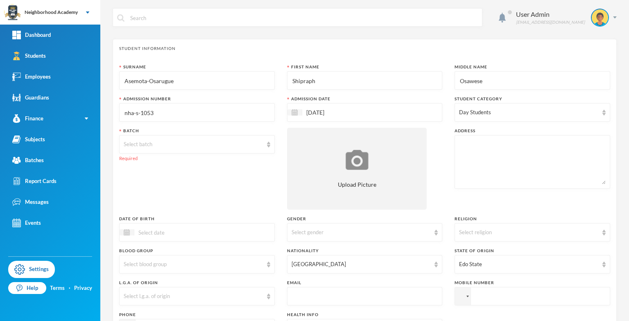
type input "nha-s-1053"
type textarea "House B35 Section 27 Isiuwa Quarters Nifor"
click at [150, 146] on div "Select batch" at bounding box center [193, 144] width 139 height 8
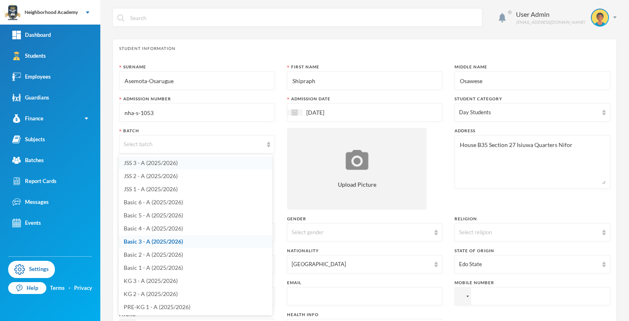
scroll to position [28, 0]
click at [157, 200] on span "JSS 1 - A (2025/2026)" at bounding box center [151, 200] width 54 height 7
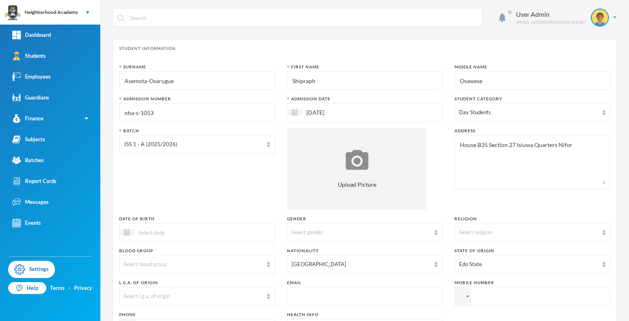
click at [165, 233] on input at bounding box center [168, 232] width 69 height 9
click at [127, 234] on img at bounding box center [127, 232] width 6 height 6
click at [127, 238] on div "[DATE] Su Mo Tu We Th Fr Sa 1 2 3 4 5 6 7 8 9 10 11 12 13 14 15 16 17 18 19 20 …" at bounding box center [197, 232] width 156 height 18
click at [127, 238] on div at bounding box center [197, 232] width 156 height 18
click at [129, 233] on img at bounding box center [127, 232] width 6 height 6
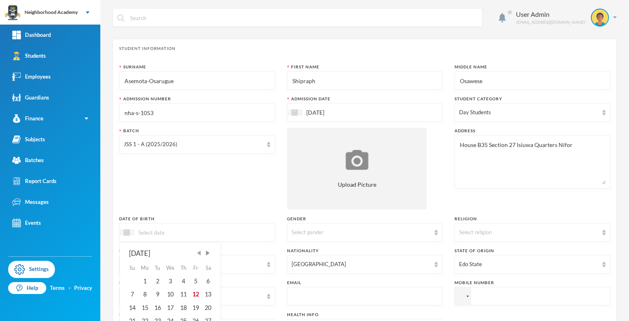
click at [199, 253] on span "Previous Month" at bounding box center [198, 252] width 7 height 7
click at [160, 292] on div "10" at bounding box center [157, 294] width 12 height 13
click at [159, 230] on input "[DATE]" at bounding box center [168, 232] width 69 height 9
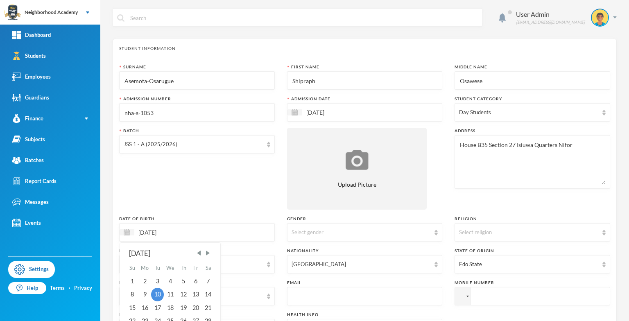
click at [171, 231] on input "[DATE]" at bounding box center [168, 232] width 69 height 9
click at [164, 234] on input "[DATE]" at bounding box center [168, 232] width 69 height 9
type input "[DATE]"
click at [192, 292] on div "10" at bounding box center [196, 294] width 12 height 13
click at [323, 232] on div "Select gender" at bounding box center [361, 233] width 139 height 8
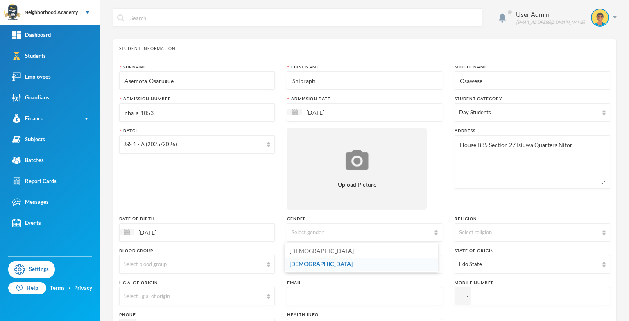
click at [311, 263] on li "[DEMOGRAPHIC_DATA]" at bounding box center [362, 264] width 154 height 13
click at [149, 296] on div "Select l.g.a. of origin" at bounding box center [193, 296] width 139 height 8
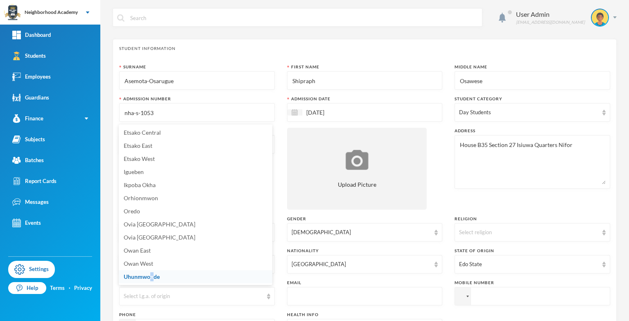
click at [152, 278] on span "Uhunmwonde" at bounding box center [142, 276] width 36 height 7
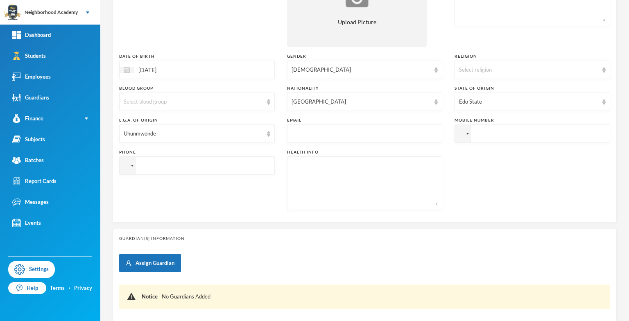
scroll to position [164, 0]
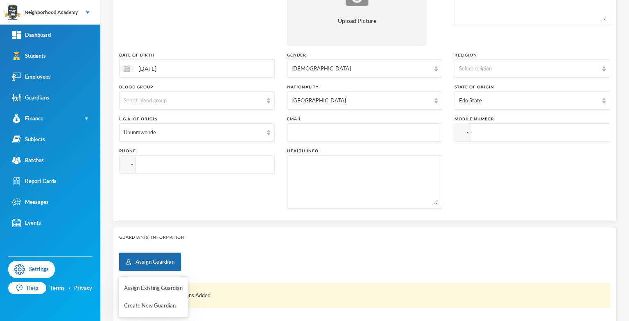
click at [160, 263] on button "Assign Guardian" at bounding box center [150, 262] width 62 height 18
click at [156, 285] on button "Assign Existing Guardian" at bounding box center [153, 288] width 60 height 15
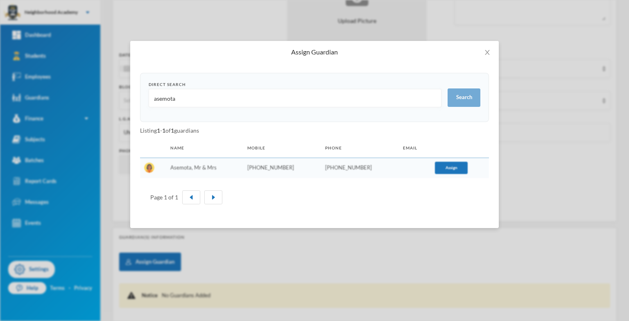
click at [213, 170] on td "Asemota, Mr & Mrs" at bounding box center [204, 167] width 77 height 21
click at [478, 101] on button "Search" at bounding box center [464, 97] width 33 height 18
click at [446, 169] on button "Assign" at bounding box center [451, 168] width 33 height 12
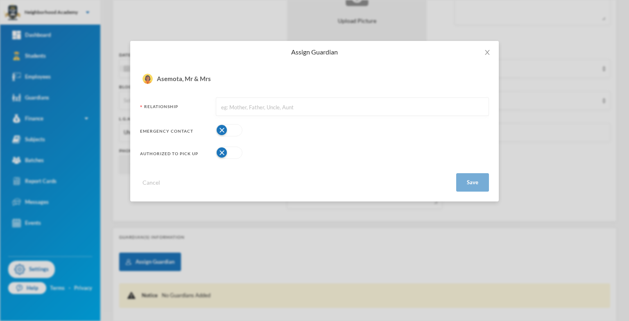
click at [221, 109] on input "text" at bounding box center [352, 107] width 264 height 18
type input "Mother"
click at [473, 183] on button "Save" at bounding box center [472, 182] width 33 height 18
click at [475, 183] on button "Save" at bounding box center [472, 182] width 33 height 18
click at [222, 129] on button "button" at bounding box center [229, 130] width 27 height 12
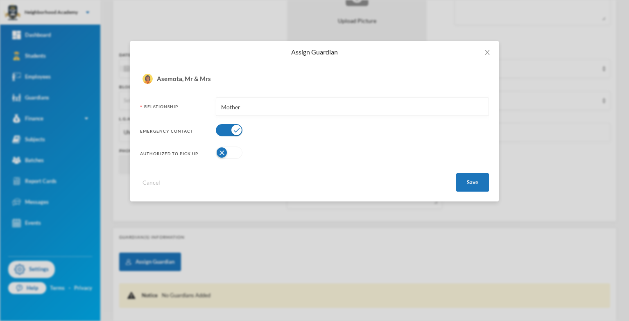
click at [217, 151] on button "button" at bounding box center [229, 153] width 27 height 12
click at [478, 181] on button "Save" at bounding box center [472, 182] width 33 height 18
click at [478, 182] on button "Save" at bounding box center [472, 182] width 33 height 18
click at [238, 154] on button "button" at bounding box center [229, 153] width 27 height 12
click at [464, 181] on button "Save" at bounding box center [472, 182] width 33 height 18
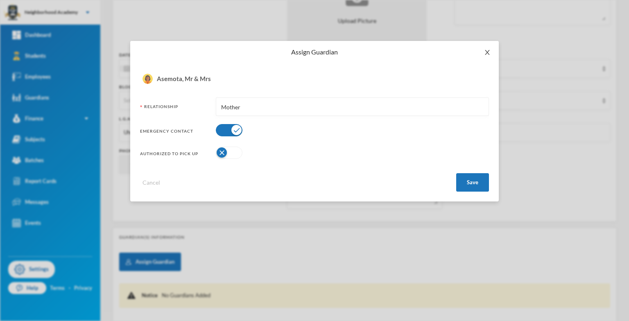
click at [486, 51] on icon "icon: close" at bounding box center [487, 52] width 7 height 7
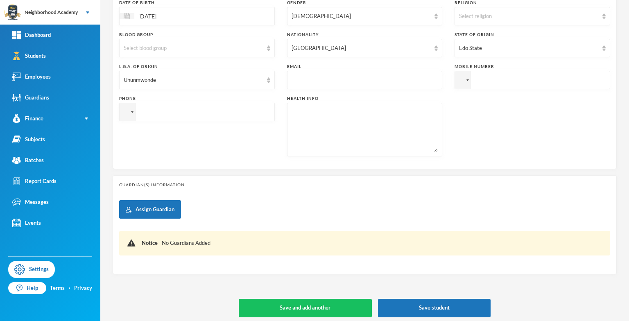
scroll to position [220, 0]
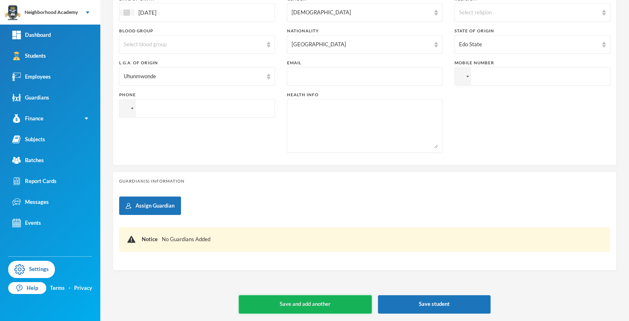
click at [292, 301] on button "Save and add another" at bounding box center [305, 304] width 133 height 18
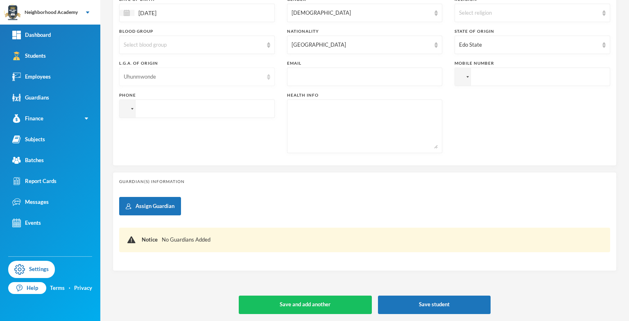
scroll to position [229, 0]
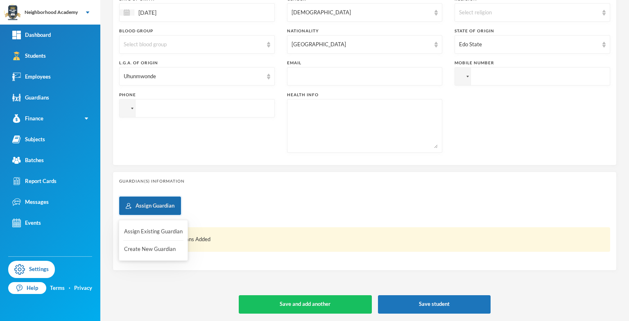
click at [171, 206] on button "Assign Guardian" at bounding box center [150, 206] width 62 height 18
click at [151, 203] on button "Assign Guardian" at bounding box center [150, 206] width 62 height 18
click at [137, 233] on button "Assign Existing Guardian" at bounding box center [153, 231] width 60 height 15
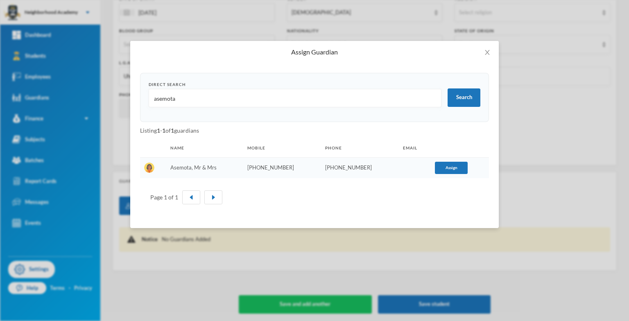
click at [186, 166] on td "Asemota, Mr & Mrs" at bounding box center [204, 167] width 77 height 21
click at [161, 200] on div "Page 1 of 1" at bounding box center [164, 197] width 28 height 9
click at [270, 163] on td "[PHONE_NUMBER]" at bounding box center [282, 167] width 78 height 21
click at [274, 163] on td "[PHONE_NUMBER]" at bounding box center [282, 167] width 78 height 21
drag, startPoint x: 274, startPoint y: 163, endPoint x: 342, endPoint y: 164, distance: 68.0
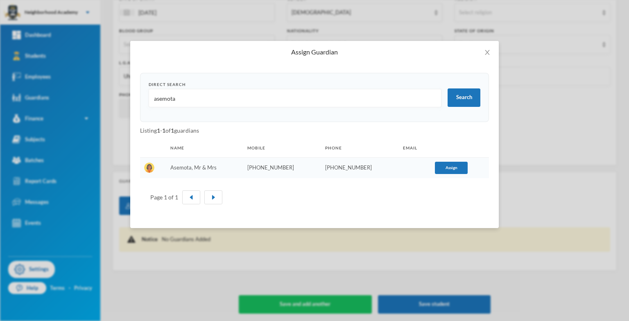
click at [342, 164] on td "[PHONE_NUMBER]" at bounding box center [360, 167] width 78 height 21
click at [466, 97] on button "Search" at bounding box center [464, 97] width 33 height 18
click at [448, 167] on button "Assign" at bounding box center [451, 168] width 33 height 12
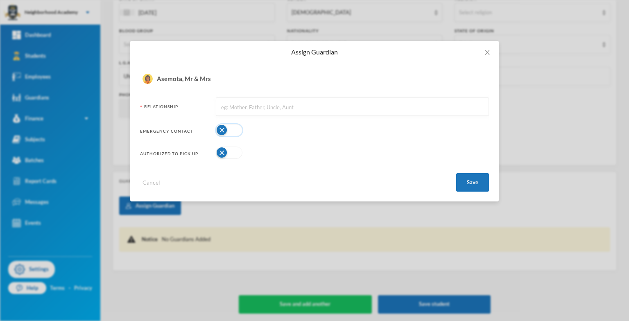
drag, startPoint x: 223, startPoint y: 131, endPoint x: 261, endPoint y: 140, distance: 39.0
click at [224, 131] on button "button" at bounding box center [229, 130] width 27 height 12
click at [462, 185] on button "Save" at bounding box center [472, 182] width 33 height 18
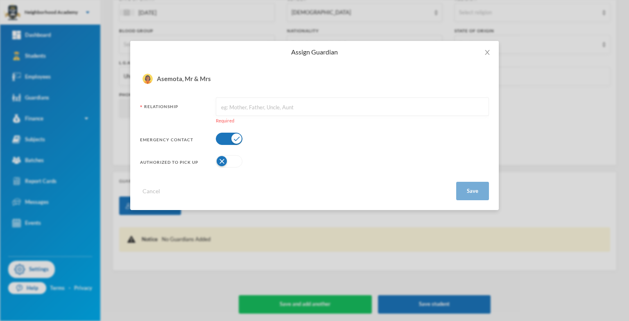
click at [241, 113] on input "text" at bounding box center [352, 107] width 264 height 18
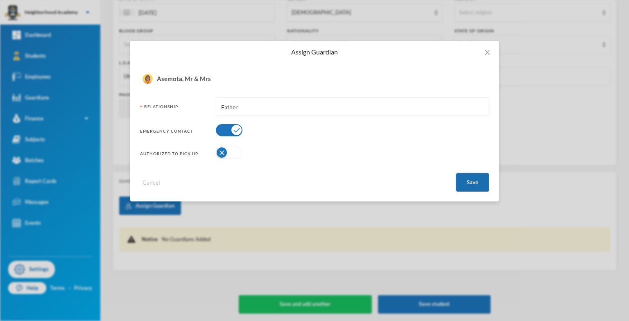
type input "Father"
click at [472, 183] on button "Save" at bounding box center [472, 182] width 33 height 18
click at [240, 108] on input "Father" at bounding box center [352, 107] width 264 height 18
click at [169, 185] on div "Cancel Save" at bounding box center [314, 179] width 349 height 25
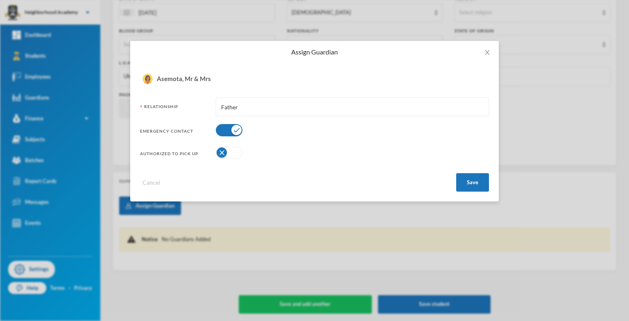
click at [170, 176] on div "Cancel Save" at bounding box center [314, 179] width 349 height 25
click at [175, 106] on div "Relationship" at bounding box center [175, 109] width 70 height 11
click at [180, 136] on div "Emergency Contact" at bounding box center [175, 132] width 70 height 9
click at [220, 149] on button "button" at bounding box center [229, 153] width 27 height 12
click at [470, 183] on button "Save" at bounding box center [472, 182] width 33 height 18
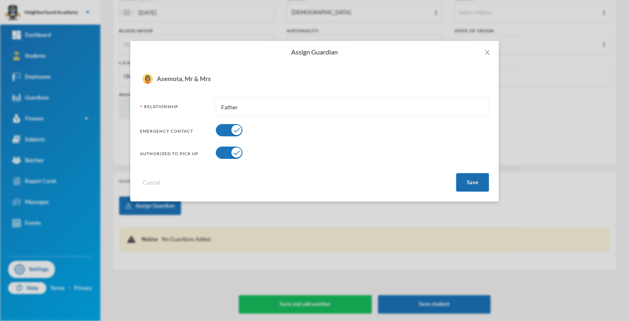
click at [470, 183] on button "Save" at bounding box center [472, 182] width 33 height 18
click at [487, 52] on icon "icon: close" at bounding box center [487, 52] width 7 height 7
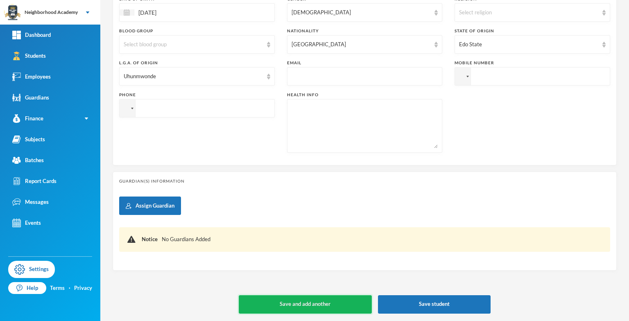
click at [344, 306] on button "Save and add another" at bounding box center [305, 304] width 133 height 18
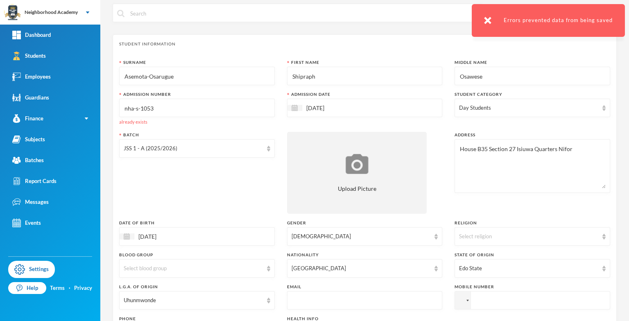
scroll to position [0, 0]
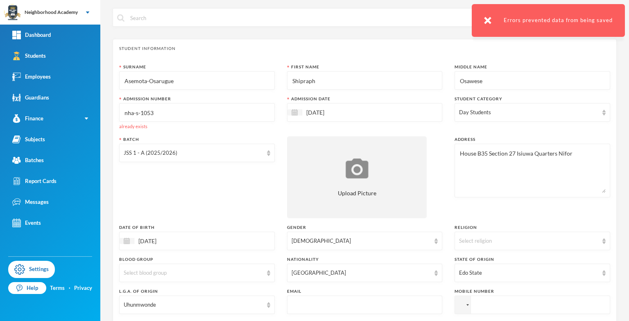
click at [150, 113] on input "nha-s-1053" at bounding box center [197, 113] width 147 height 18
click at [157, 112] on input "nha-s-1053" at bounding box center [197, 113] width 147 height 18
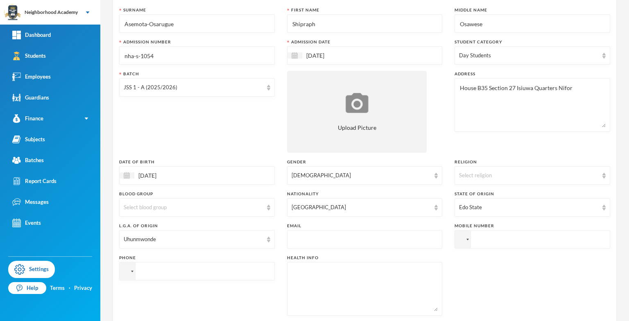
scroll to position [205, 0]
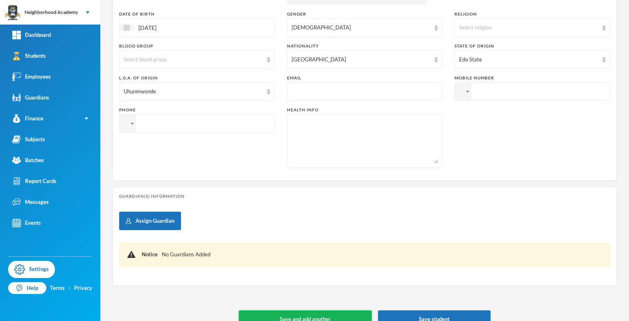
click at [296, 315] on button "Save and add another" at bounding box center [305, 319] width 133 height 18
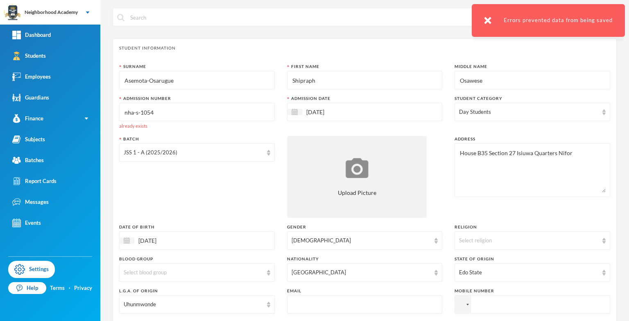
scroll to position [0, 0]
click at [139, 126] on small "already exists" at bounding box center [133, 126] width 28 height 5
click at [159, 106] on input "nha-s-1054" at bounding box center [197, 113] width 147 height 18
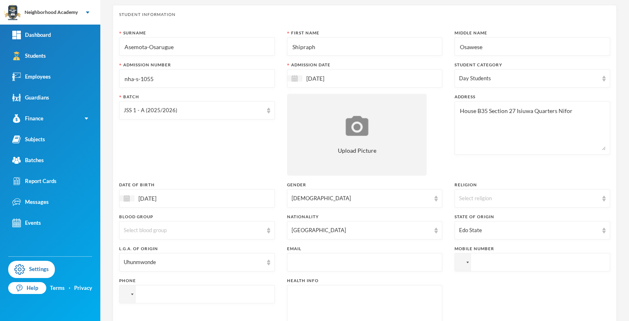
scroll to position [220, 0]
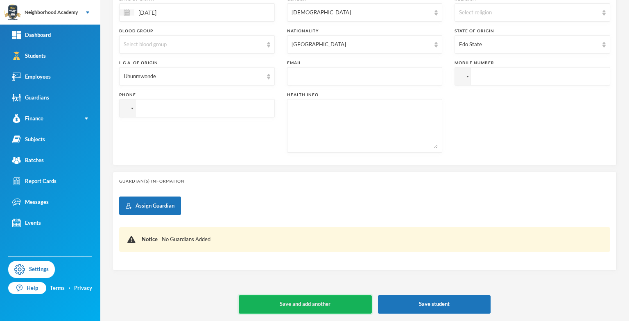
click at [308, 298] on button "Save and add another" at bounding box center [305, 304] width 133 height 18
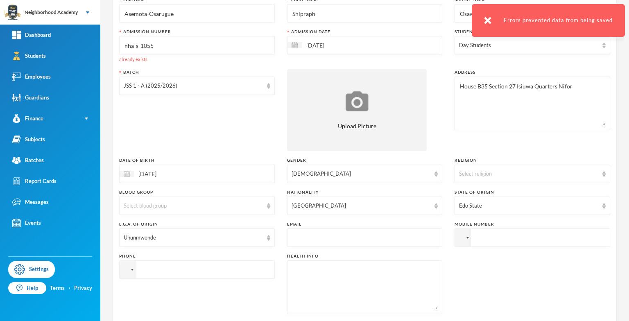
scroll to position [65, 0]
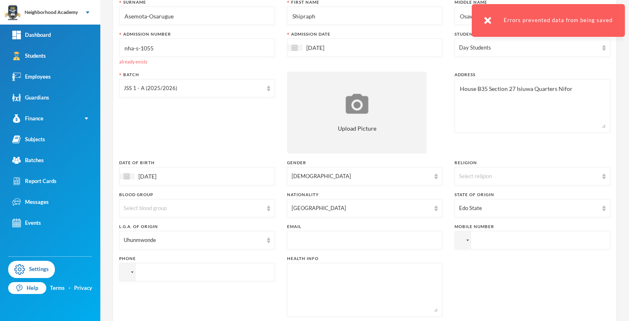
click at [149, 50] on input "nha-s-1055" at bounding box center [197, 48] width 147 height 18
click at [165, 52] on input "nha-s-1055" at bounding box center [197, 48] width 147 height 18
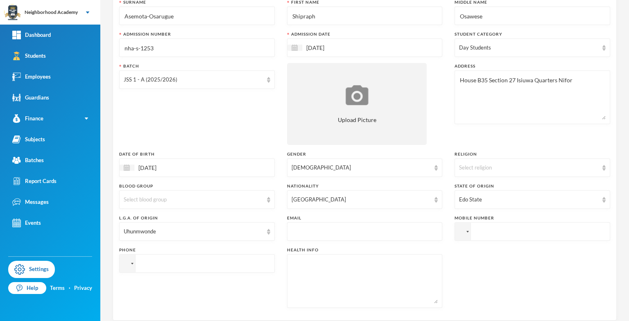
type input "nha-s-1253"
click at [172, 62] on div "Surname [PERSON_NAME]-Osarugue First Name Shipraph Middle Name Osawese Admissio…" at bounding box center [364, 156] width 491 height 315
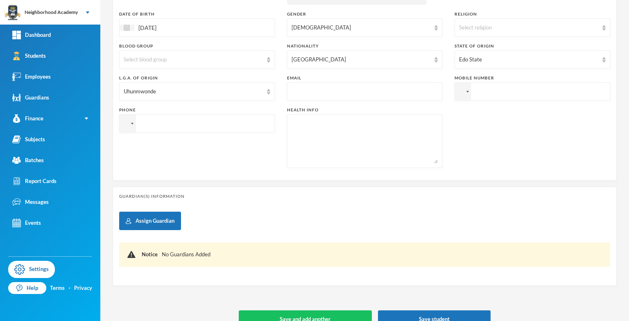
scroll to position [220, 0]
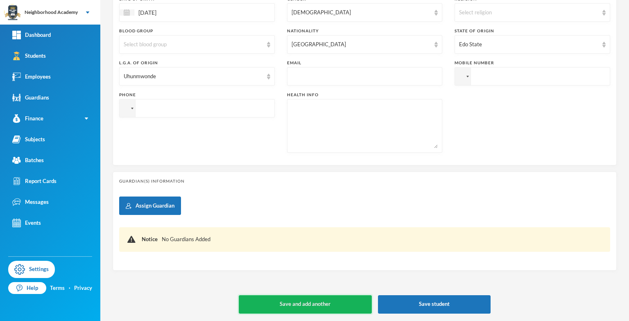
click at [303, 302] on button "Save and add another" at bounding box center [305, 304] width 133 height 18
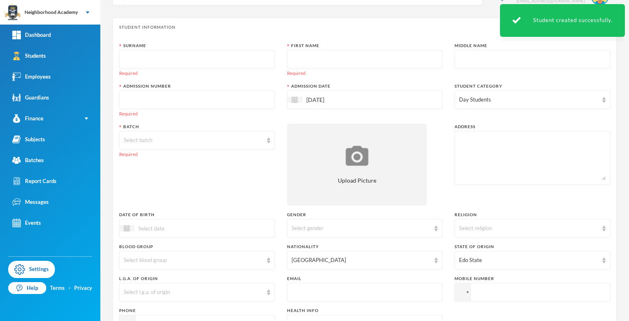
scroll to position [0, 0]
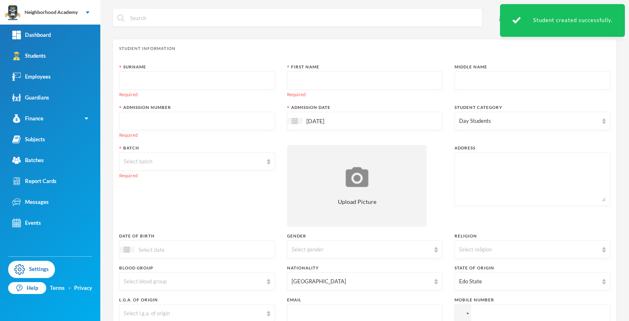
click at [143, 82] on input "text" at bounding box center [197, 81] width 147 height 18
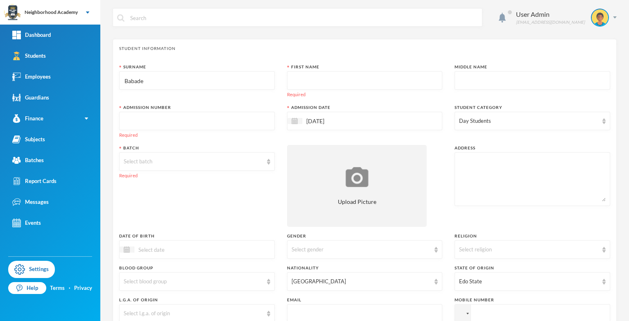
type input "Babade"
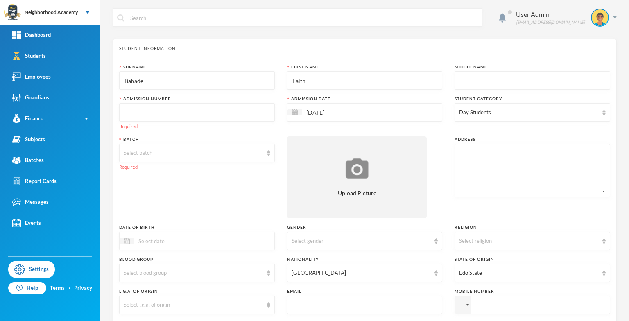
type input "Faith"
type input "Fisayomi"
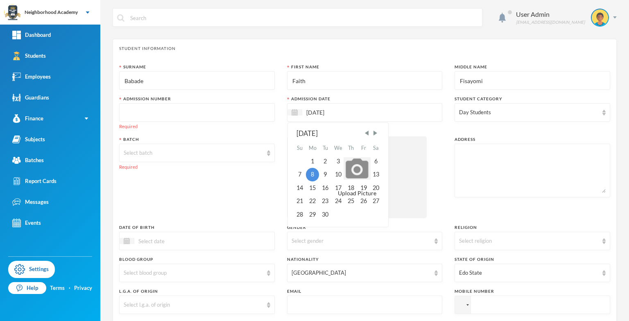
click at [133, 114] on input "text" at bounding box center [197, 113] width 147 height 18
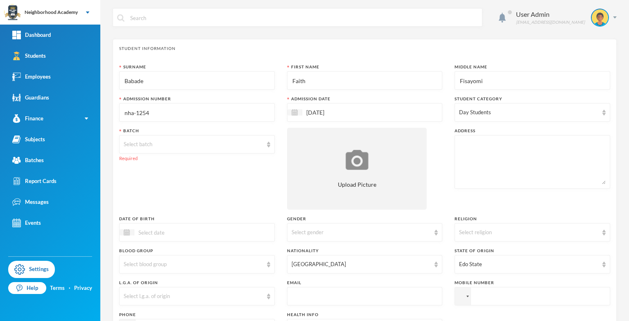
type input "nha-1254"
click at [134, 143] on div "Select batch" at bounding box center [193, 144] width 139 height 8
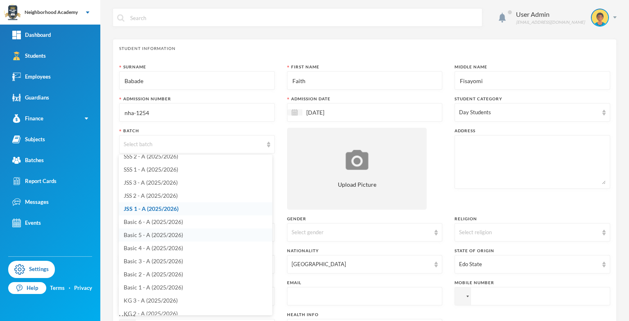
scroll to position [39, 0]
drag, startPoint x: 151, startPoint y: 267, endPoint x: 165, endPoint y: 256, distance: 17.6
click at [151, 266] on span "Basic 1 - A (2025/2026)" at bounding box center [153, 267] width 59 height 7
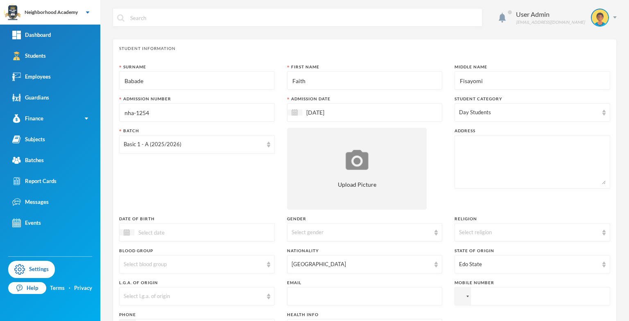
click at [459, 144] on textarea at bounding box center [532, 162] width 147 height 45
type textarea "CAC Revival Centre 3rd turning from Caterpilar Iyowa"
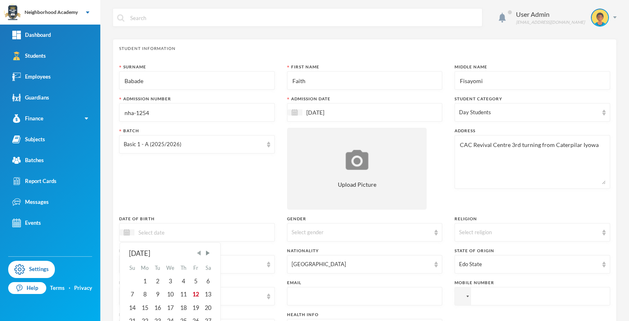
click at [200, 255] on span "Previous Month" at bounding box center [198, 252] width 7 height 7
click at [199, 255] on span "Previous Month" at bounding box center [198, 252] width 7 height 7
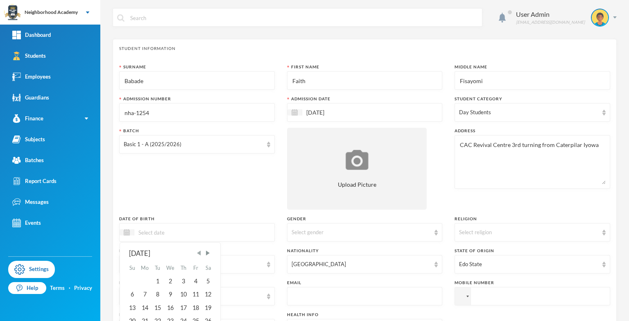
click at [199, 255] on span "Previous Month" at bounding box center [198, 252] width 7 height 7
click at [199, 253] on span "Previous Month" at bounding box center [198, 252] width 7 height 7
click at [145, 294] on div "9" at bounding box center [144, 294] width 13 height 13
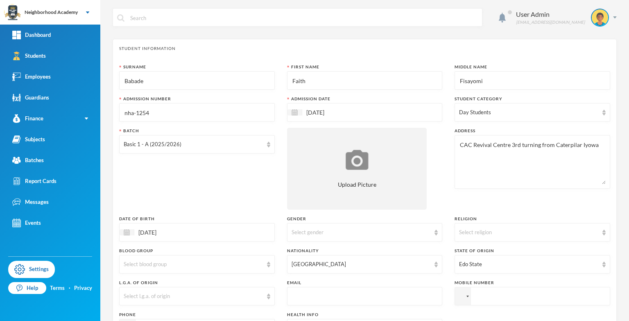
click at [172, 233] on input "[DATE]" at bounding box center [168, 232] width 69 height 9
type input "[DATE]"
click at [131, 308] on div "9" at bounding box center [132, 307] width 12 height 13
click at [304, 234] on div "Select gender" at bounding box center [361, 233] width 139 height 8
click at [303, 265] on span "[DEMOGRAPHIC_DATA]" at bounding box center [321, 263] width 63 height 7
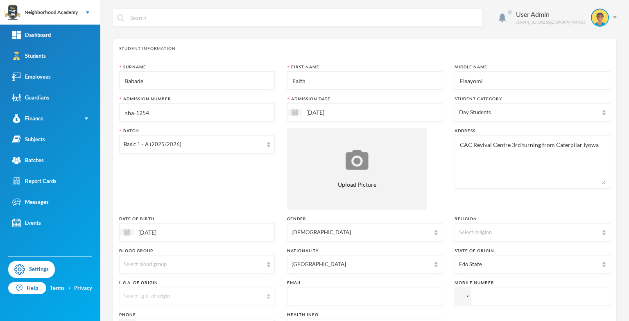
click at [154, 294] on div "Select l.g.a. of origin" at bounding box center [193, 296] width 139 height 8
click at [480, 263] on div "Edo State" at bounding box center [528, 264] width 139 height 8
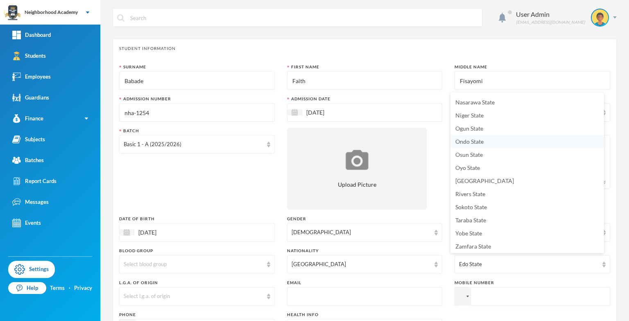
scroll to position [328, 0]
click at [468, 142] on span "Ondo State" at bounding box center [469, 139] width 28 height 7
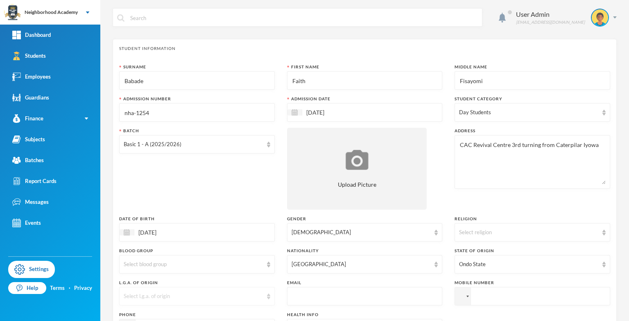
click at [137, 292] on div "Select l.g.a. of origin" at bounding box center [193, 296] width 139 height 8
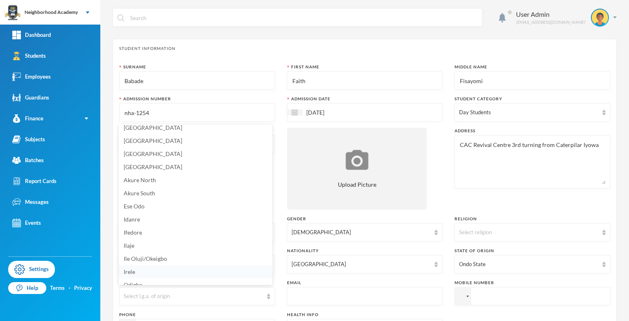
scroll to position [0, 0]
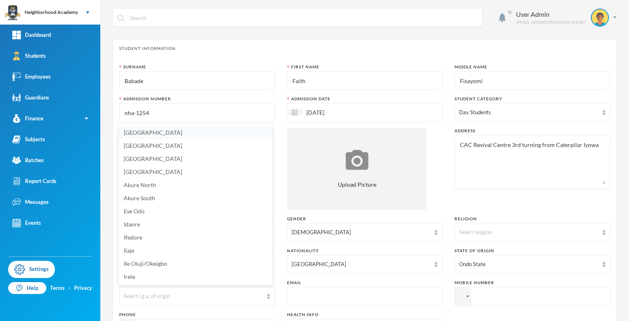
click at [164, 132] on span "[GEOGRAPHIC_DATA]" at bounding box center [153, 132] width 59 height 7
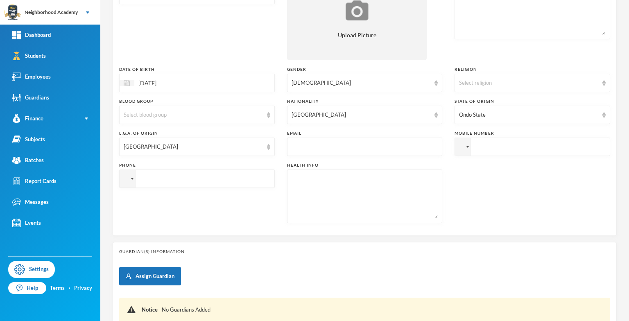
scroll to position [164, 0]
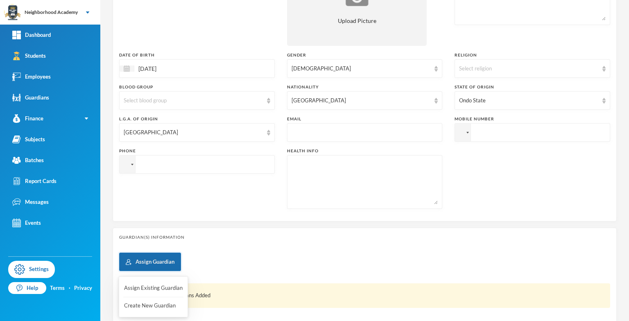
click at [160, 260] on button "Assign Guardian" at bounding box center [150, 262] width 62 height 18
click at [144, 308] on button "Create New Guardian" at bounding box center [153, 306] width 60 height 15
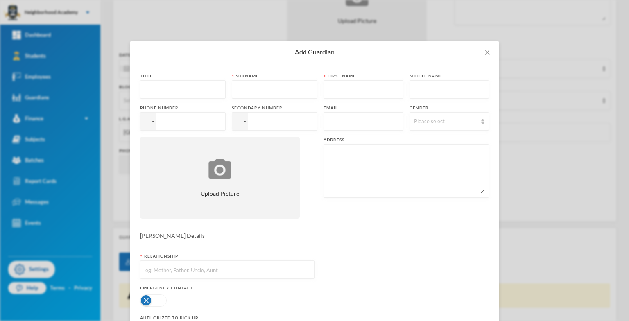
click at [153, 91] on input "text" at bounding box center [183, 90] width 77 height 18
type input "Mr"
type input "Babade"
type input "[PERSON_NAME]"
type input "Ayo"
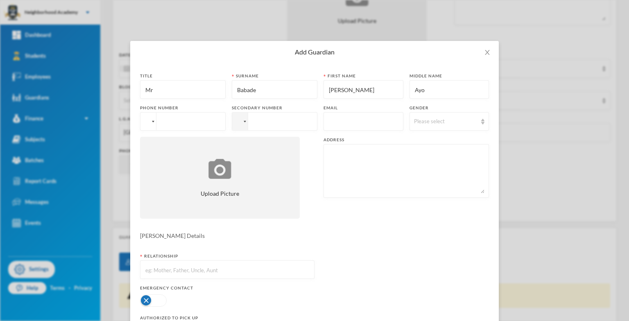
click at [147, 122] on div at bounding box center [148, 122] width 16 height 18
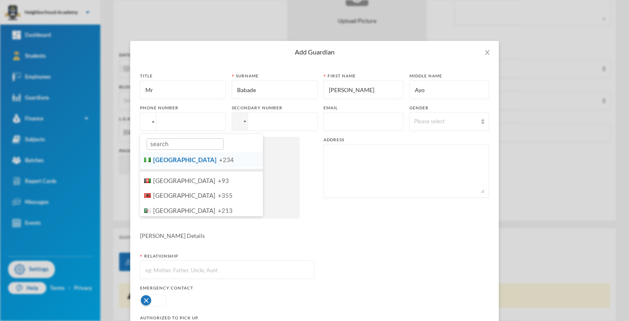
click at [165, 162] on span "[GEOGRAPHIC_DATA]" at bounding box center [184, 159] width 63 height 7
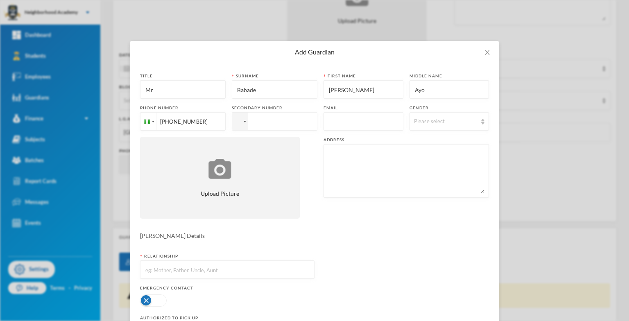
type input "[PHONE_NUMBER]"
click at [238, 125] on div at bounding box center [240, 122] width 16 height 18
click at [237, 163] on li "Nigeria +234" at bounding box center [293, 159] width 123 height 15
type input "[PHONE_NUMBER]"
click at [430, 122] on div "Please select" at bounding box center [445, 122] width 63 height 8
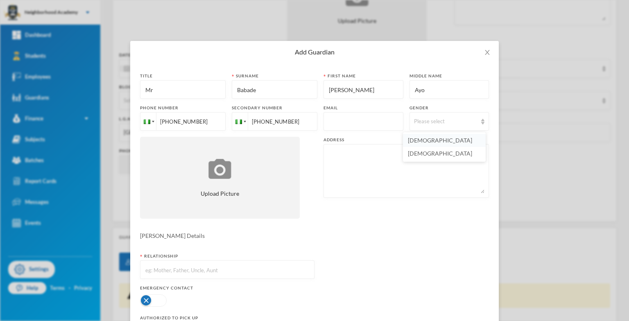
click at [421, 141] on li "[DEMOGRAPHIC_DATA]" at bounding box center [444, 140] width 83 height 13
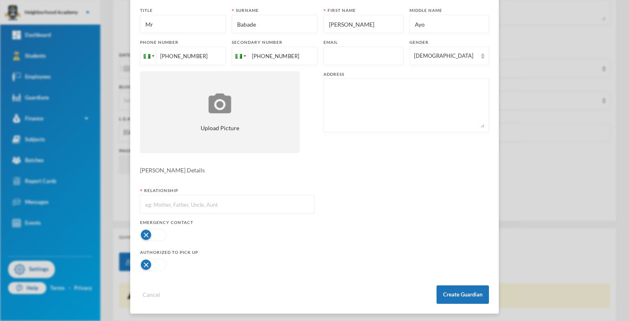
scroll to position [68, 0]
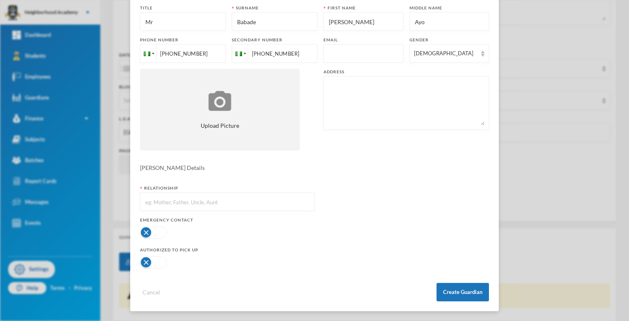
click at [162, 203] on input "text" at bounding box center [227, 202] width 165 height 18
type input "Father"
drag, startPoint x: 143, startPoint y: 233, endPoint x: 148, endPoint y: 240, distance: 8.9
click at [142, 236] on button "button" at bounding box center [153, 232] width 27 height 12
click at [445, 292] on button "Create Guardian" at bounding box center [463, 292] width 52 height 18
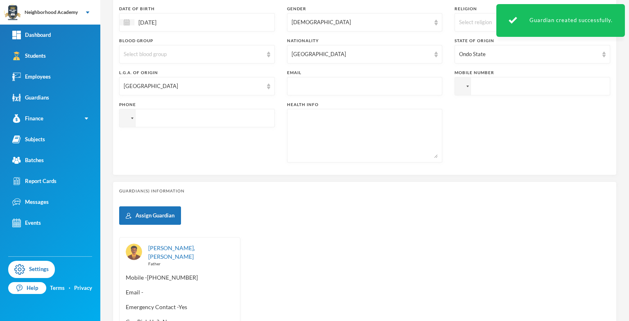
scroll to position [286, 0]
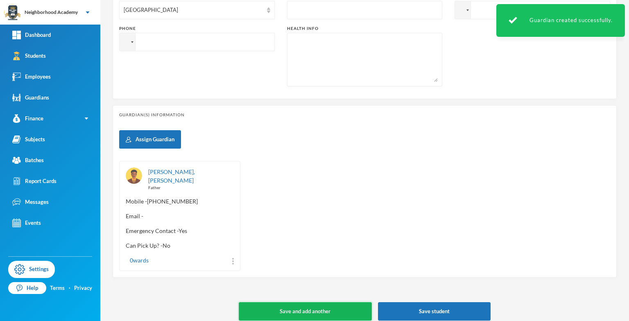
click at [299, 303] on button "Save and add another" at bounding box center [305, 311] width 133 height 18
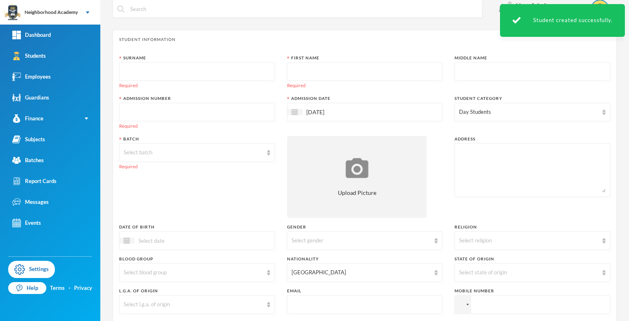
scroll to position [0, 0]
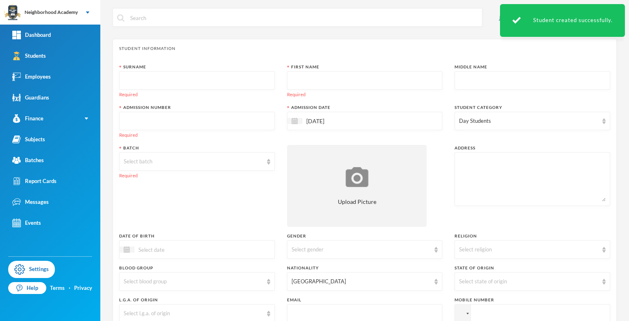
click at [135, 79] on input "text" at bounding box center [197, 81] width 147 height 18
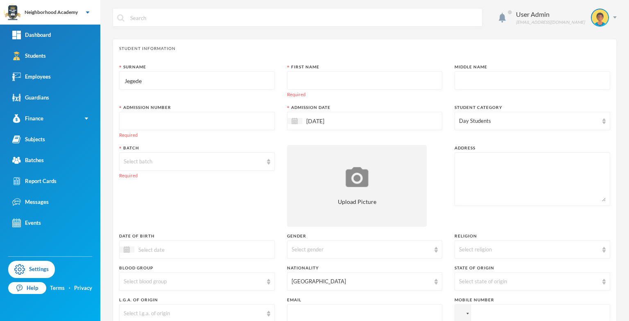
type input "Jegede"
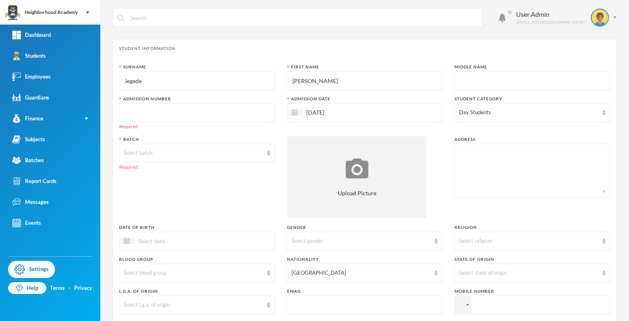
type input "[PERSON_NAME]"
type input "Iremide"
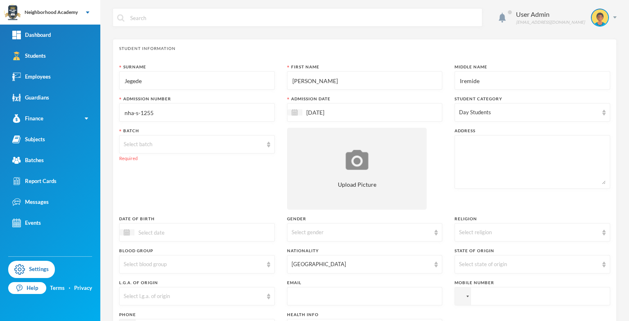
type input "nha-s-1255"
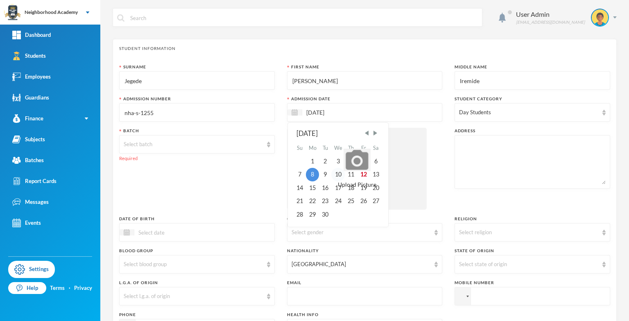
click at [335, 173] on div "10" at bounding box center [338, 174] width 14 height 13
type input "[DATE]"
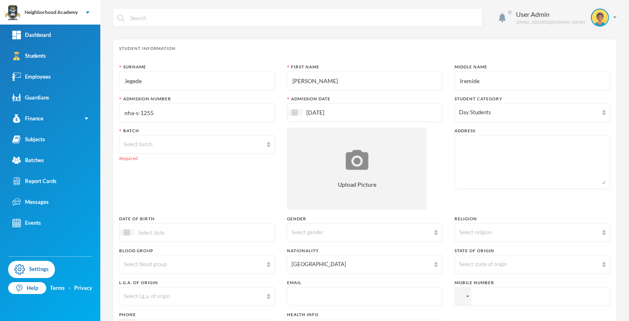
click at [459, 146] on textarea at bounding box center [532, 162] width 147 height 45
type textarea "Ora Community"
click at [200, 253] on span "Previous Month" at bounding box center [198, 252] width 7 height 7
click at [201, 252] on span "Previous Month" at bounding box center [198, 252] width 7 height 7
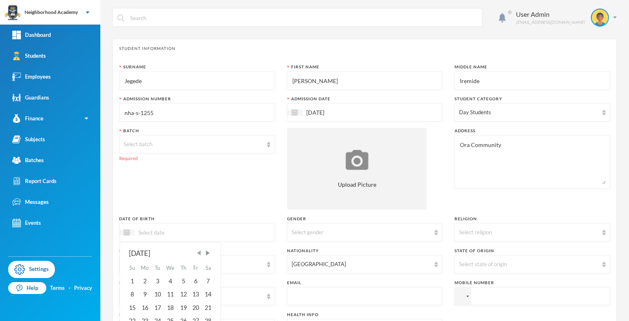
click at [201, 252] on span "Previous Month" at bounding box center [198, 252] width 7 height 7
click at [207, 280] on div "3" at bounding box center [208, 281] width 12 height 13
type input "[DATE]"
click at [381, 233] on div "Select gender" at bounding box center [361, 233] width 139 height 8
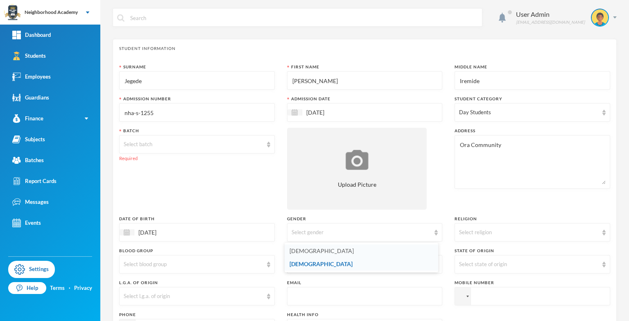
click at [303, 252] on li "[DEMOGRAPHIC_DATA]" at bounding box center [362, 250] width 154 height 13
click at [486, 234] on div "Select religion" at bounding box center [528, 233] width 139 height 8
click at [422, 265] on div "[GEOGRAPHIC_DATA]" at bounding box center [361, 264] width 139 height 8
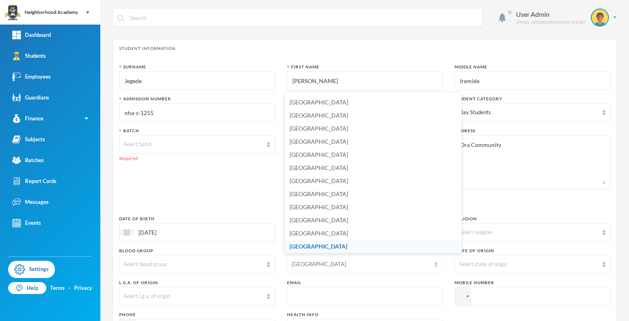
click at [407, 269] on div "[GEOGRAPHIC_DATA]" at bounding box center [365, 264] width 156 height 18
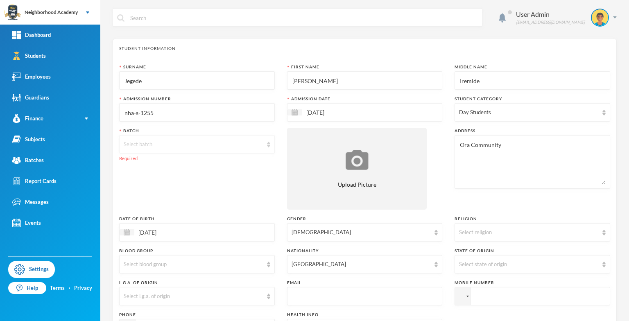
click at [152, 145] on div "Select batch" at bounding box center [193, 144] width 139 height 8
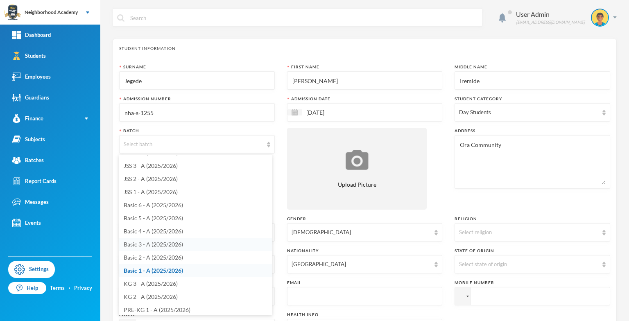
scroll to position [39, 0]
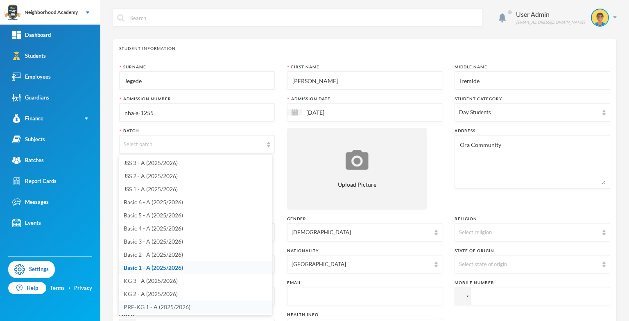
click at [172, 309] on span "PRE-KG 1 - A (2025/2026)" at bounding box center [157, 306] width 67 height 7
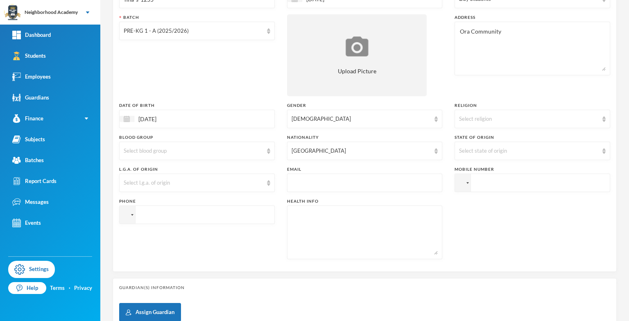
scroll to position [123, 0]
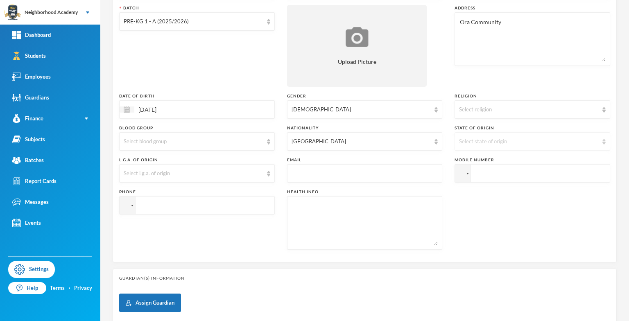
click at [463, 143] on div "Select state of origin" at bounding box center [528, 142] width 139 height 8
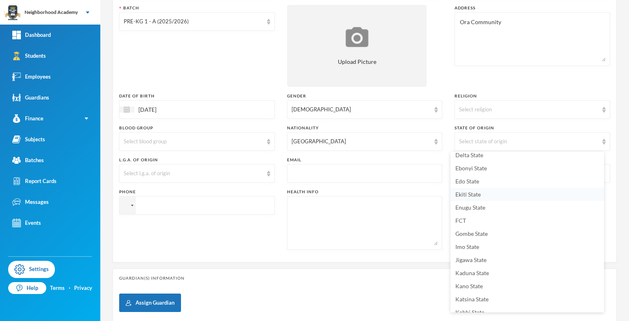
click at [472, 193] on span "Ekiti State" at bounding box center [467, 194] width 25 height 7
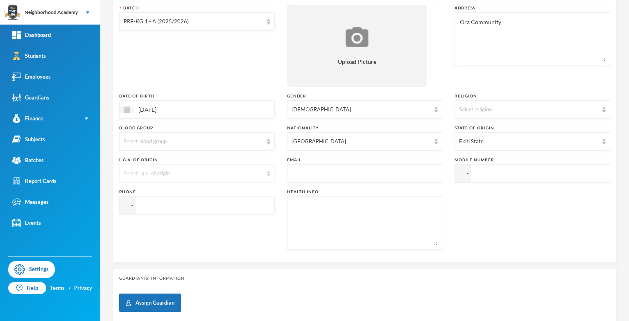
click at [168, 172] on div "Select l.g.a. of origin" at bounding box center [193, 174] width 139 height 8
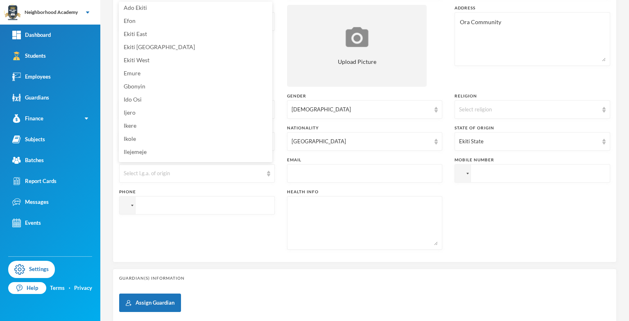
scroll to position [0, 0]
click at [156, 48] on span "Ekiti [GEOGRAPHIC_DATA]" at bounding box center [159, 48] width 71 height 7
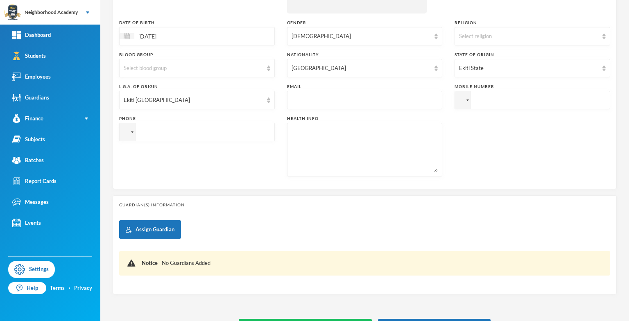
scroll to position [220, 0]
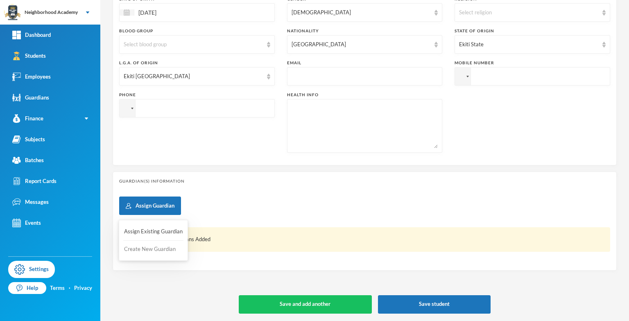
click at [147, 247] on button "Create New Guardian" at bounding box center [153, 249] width 60 height 15
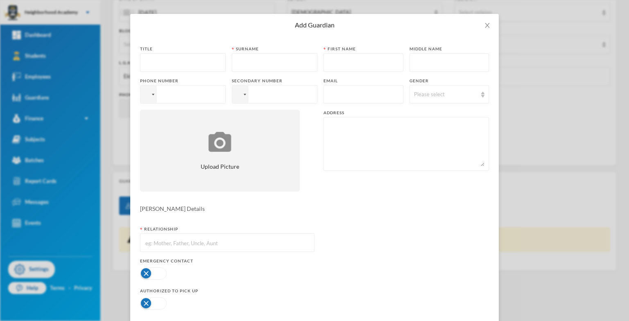
click at [153, 70] on input "text" at bounding box center [183, 63] width 77 height 18
type input "Mr"
type input "Jegede"
type input "Olaoluwa"
type input "Olamitan"
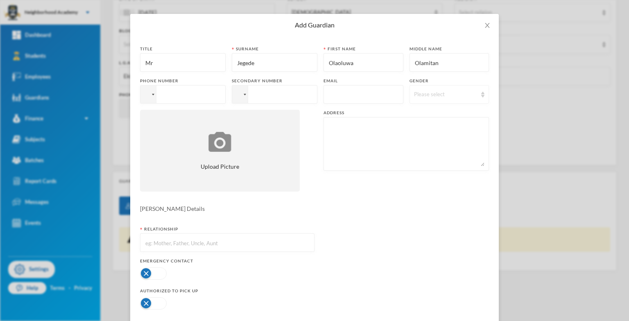
click at [485, 92] on div "Please select" at bounding box center [450, 94] width 80 height 18
click at [421, 115] on li "[DEMOGRAPHIC_DATA]" at bounding box center [444, 112] width 83 height 13
click at [149, 97] on div at bounding box center [148, 95] width 16 height 18
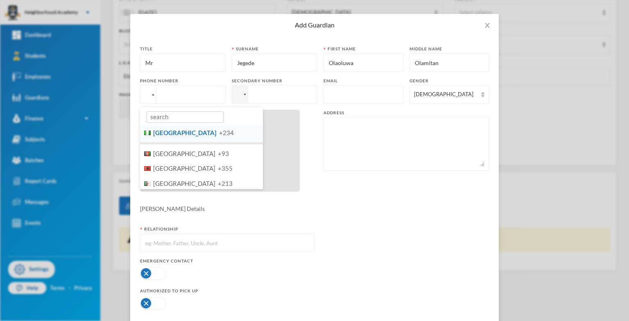
drag, startPoint x: 158, startPoint y: 134, endPoint x: 168, endPoint y: 118, distance: 18.8
click at [158, 134] on span "[GEOGRAPHIC_DATA]" at bounding box center [184, 132] width 63 height 7
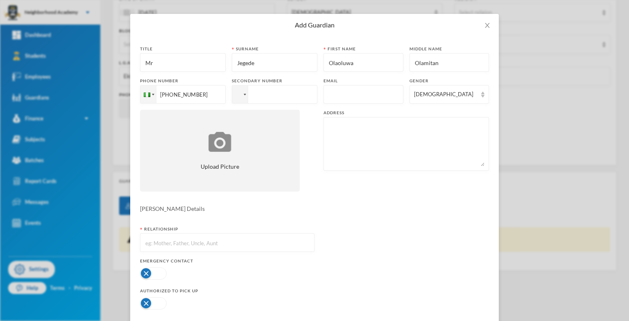
type input "[PHONE_NUMBER]"
click at [234, 98] on div at bounding box center [240, 95] width 16 height 18
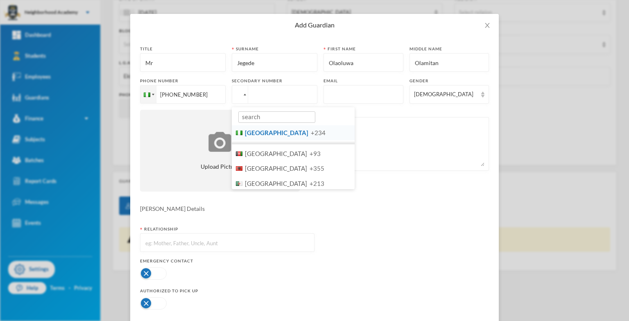
click at [263, 137] on li "Nigeria +234" at bounding box center [293, 132] width 123 height 15
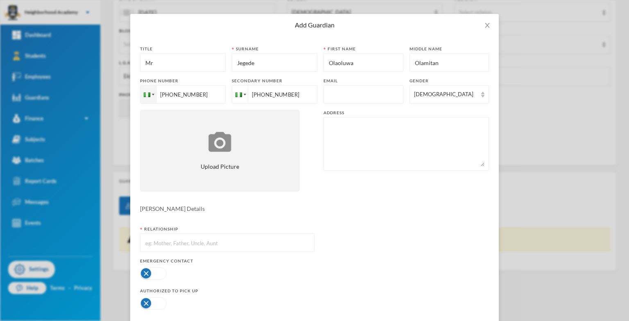
type input "[PHONE_NUMBER]"
click at [328, 127] on textarea at bounding box center [406, 144] width 156 height 45
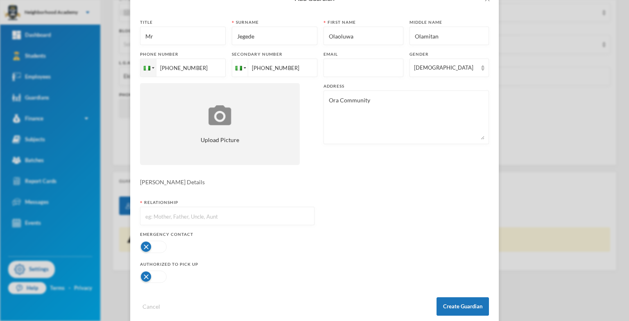
scroll to position [68, 0]
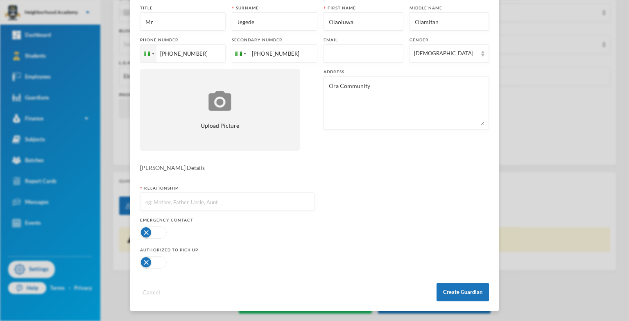
type textarea "Ora Community"
click at [167, 206] on input "text" at bounding box center [227, 202] width 165 height 18
type input "Father"
click at [144, 232] on button "button" at bounding box center [153, 232] width 27 height 12
click at [141, 260] on button "button" at bounding box center [153, 262] width 27 height 12
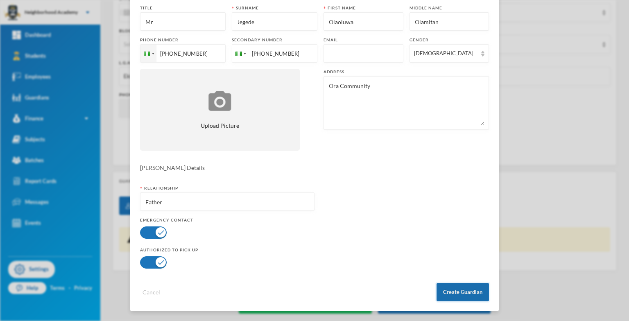
click at [469, 293] on button "Create Guardian" at bounding box center [463, 292] width 52 height 18
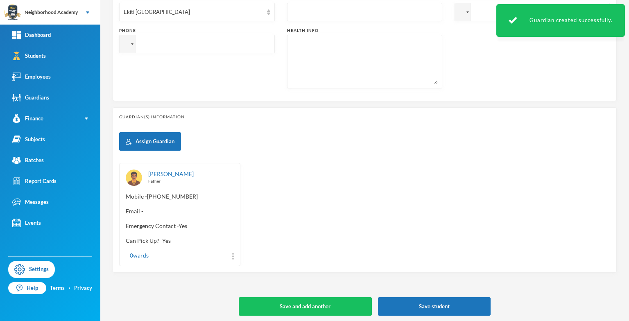
scroll to position [286, 0]
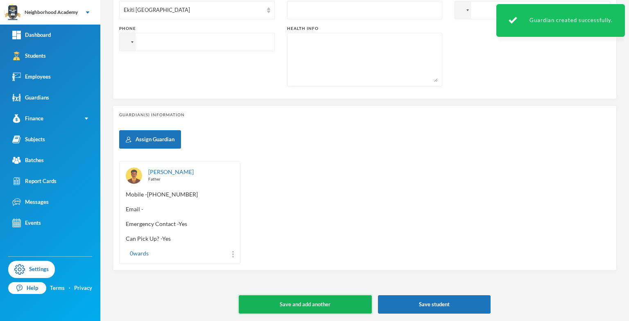
click at [299, 301] on button "Save and add another" at bounding box center [305, 304] width 133 height 18
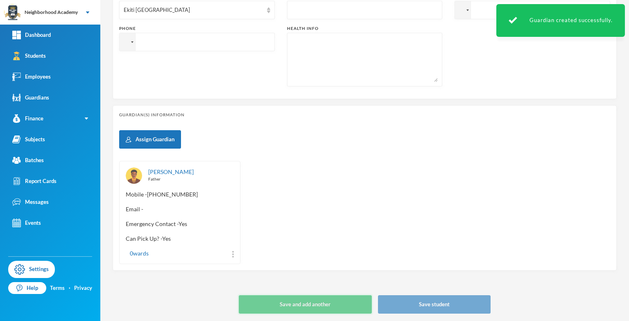
type input "[DATE]"
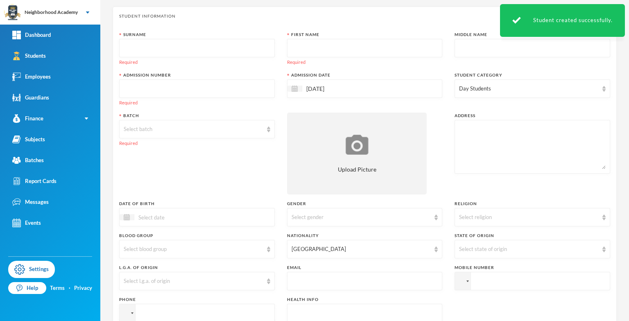
scroll to position [0, 0]
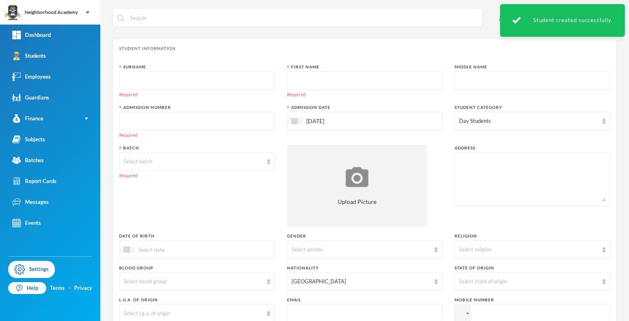
click at [129, 77] on input "text" at bounding box center [197, 81] width 147 height 18
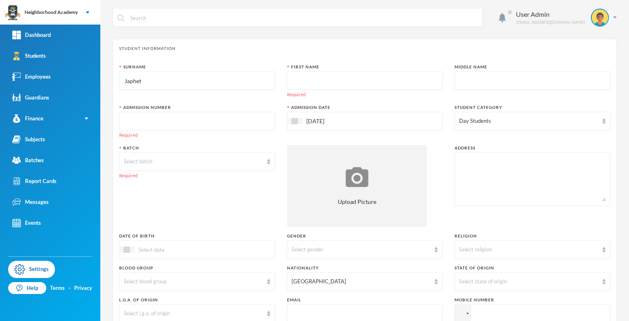
type input "Japhet"
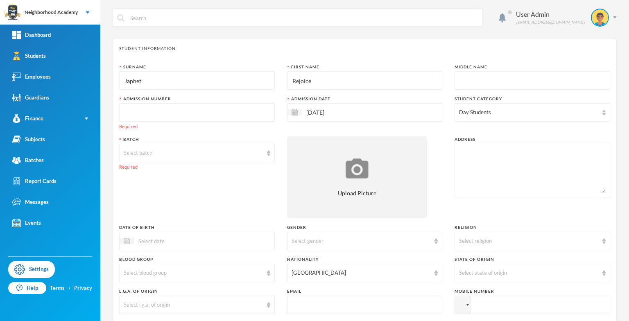
type input "Rejoice"
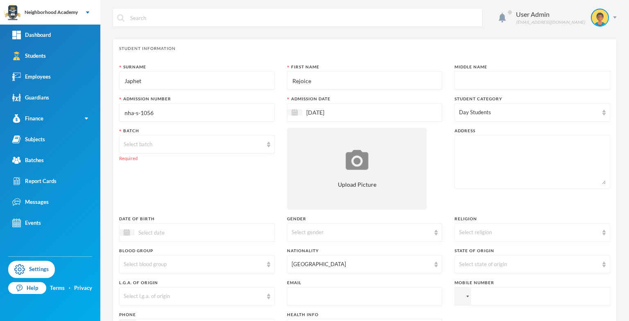
type input "nha-s-1056"
click at [143, 144] on div "Select batch" at bounding box center [193, 144] width 139 height 8
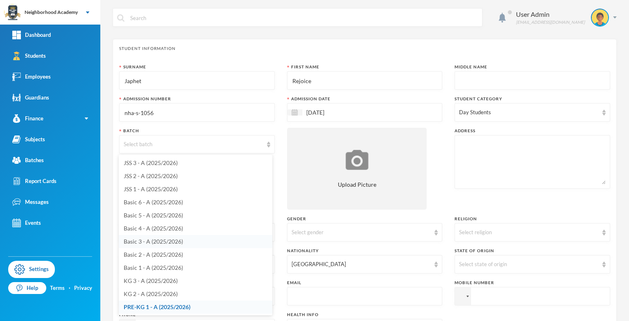
click at [158, 241] on span "Basic 3 - A (2025/2026)" at bounding box center [153, 241] width 59 height 7
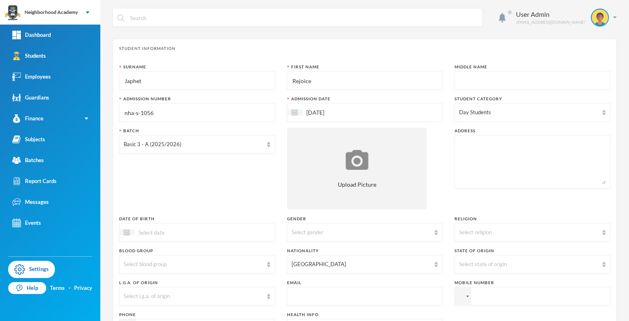
click at [470, 138] on div at bounding box center [533, 162] width 156 height 54
click at [467, 150] on textarea at bounding box center [532, 162] width 147 height 45
type textarea "Ora community"
click at [198, 253] on span "Previous Month" at bounding box center [198, 252] width 7 height 7
drag, startPoint x: 198, startPoint y: 253, endPoint x: 204, endPoint y: 256, distance: 5.9
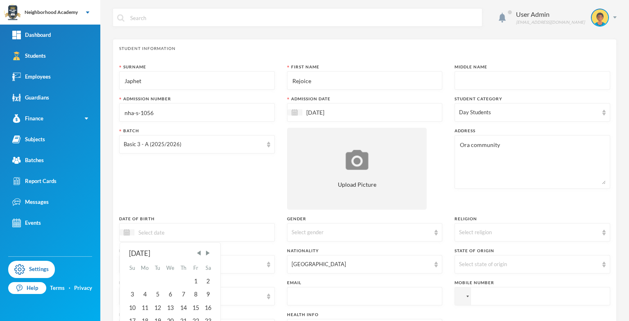
click at [203, 257] on div "[DATE] Su Mo Tu We Th Fr Sa 1 2 3 4 5 6 7 8 9 10 11 12 13 14 15 16 17 18 19 20 …" at bounding box center [170, 302] width 100 height 118
drag, startPoint x: 204, startPoint y: 256, endPoint x: 203, endPoint y: 251, distance: 5.4
click at [204, 253] on div "[DATE]" at bounding box center [170, 254] width 83 height 10
click at [198, 252] on span "Previous Month" at bounding box center [198, 252] width 7 height 7
click at [197, 251] on span "Previous Month" at bounding box center [198, 252] width 7 height 7
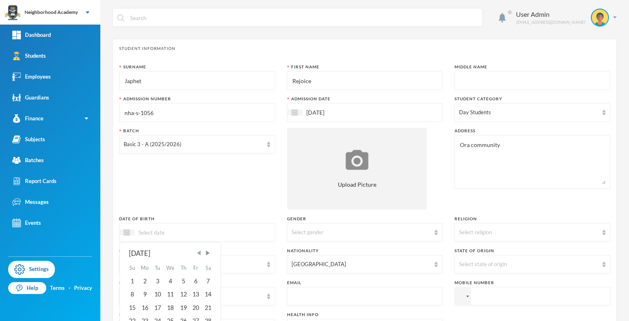
click at [198, 252] on span "Previous Month" at bounding box center [198, 252] width 7 height 7
click at [208, 254] on span "Next Month" at bounding box center [207, 252] width 7 height 7
click at [208, 296] on div "12" at bounding box center [208, 294] width 12 height 13
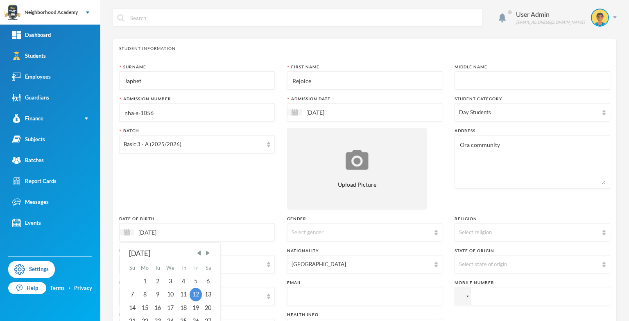
type input "[DATE]"
click at [435, 233] on img at bounding box center [436, 233] width 3 height 6
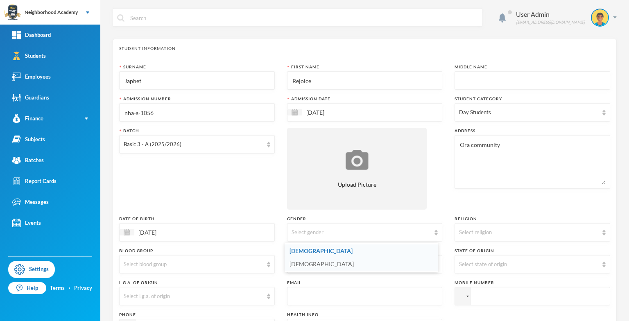
click at [304, 262] on span "[DEMOGRAPHIC_DATA]" at bounding box center [322, 263] width 64 height 7
click at [470, 265] on div "Select state of origin" at bounding box center [528, 264] width 139 height 8
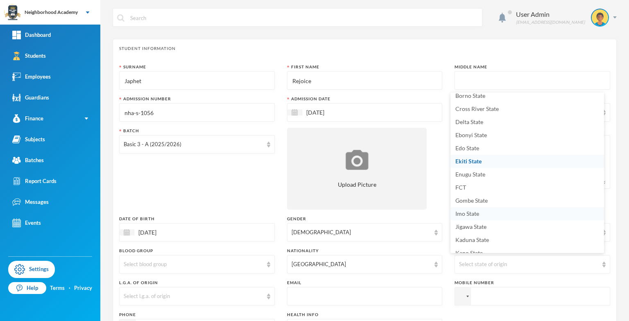
scroll to position [7, 0]
click at [468, 173] on span "Benue State" at bounding box center [470, 172] width 30 height 7
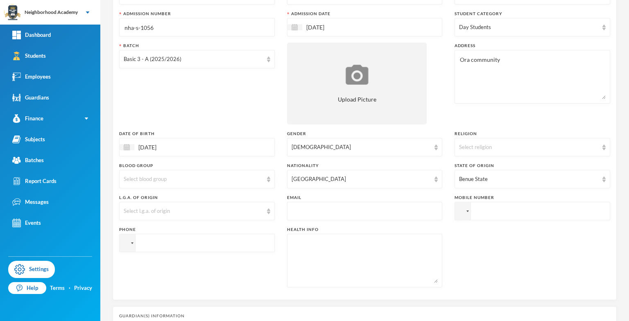
scroll to position [123, 0]
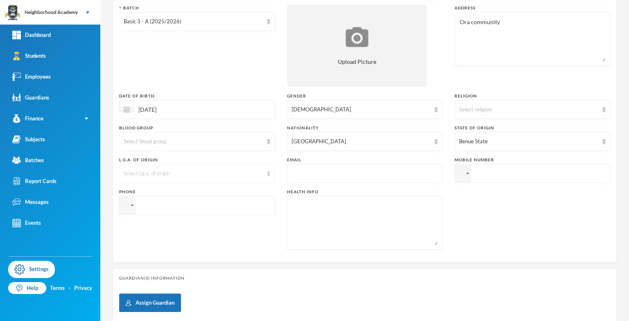
click at [145, 170] on div "Select l.g.a. of origin" at bounding box center [193, 174] width 139 height 8
click at [138, 66] on span "Guma" at bounding box center [131, 63] width 15 height 7
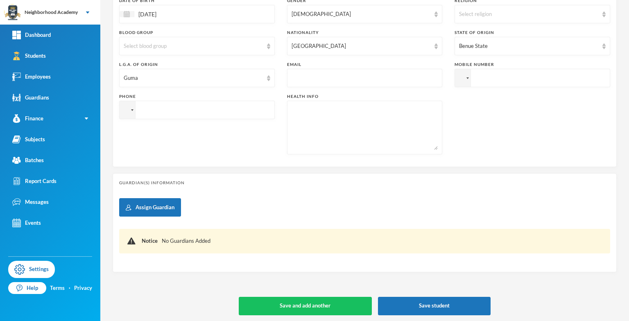
scroll to position [220, 0]
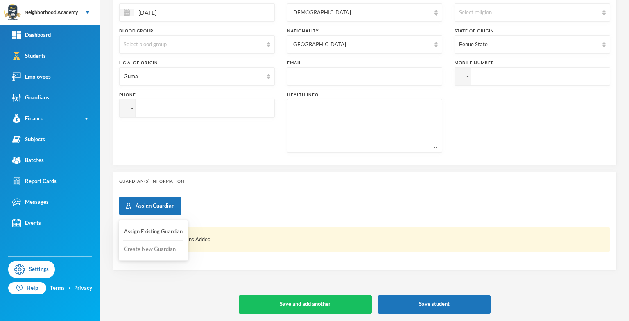
click at [147, 250] on button "Create New Guardian" at bounding box center [153, 249] width 60 height 15
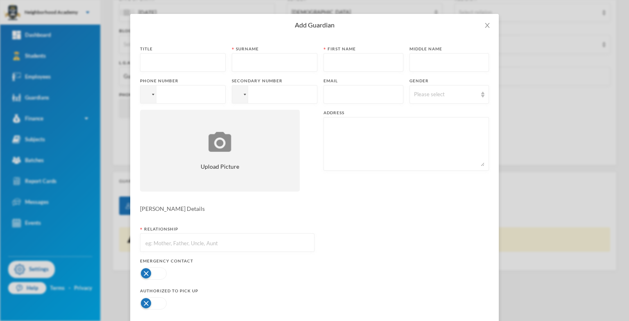
click at [157, 61] on input "text" at bounding box center [183, 63] width 77 height 18
type input "Nyiku"
type input "[PERSON_NAME]"
click at [152, 95] on div at bounding box center [148, 95] width 16 height 18
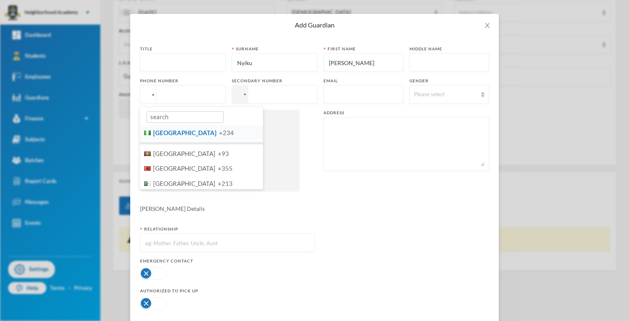
click at [168, 134] on span "[GEOGRAPHIC_DATA]" at bounding box center [184, 132] width 63 height 7
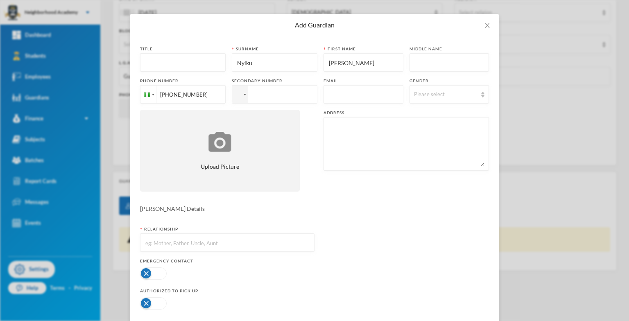
type input "[PHONE_NUMBER]"
click at [239, 97] on div at bounding box center [240, 95] width 16 height 18
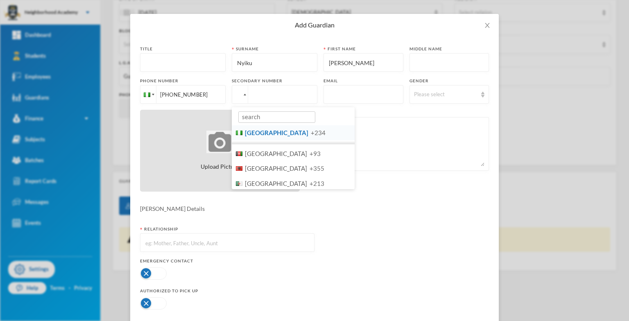
click at [245, 133] on span "[GEOGRAPHIC_DATA]" at bounding box center [276, 132] width 63 height 7
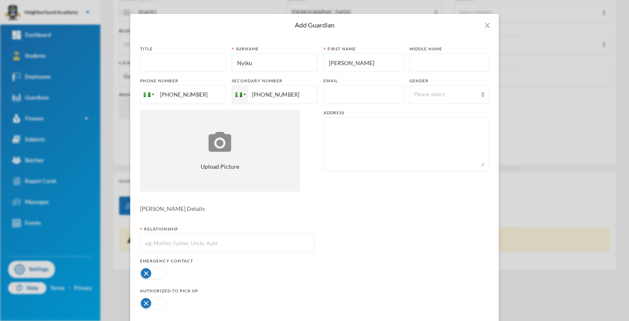
type input "[PHONE_NUMBER]"
click at [481, 93] on img at bounding box center [482, 95] width 3 height 6
click at [419, 127] on span "[DEMOGRAPHIC_DATA]" at bounding box center [440, 125] width 64 height 7
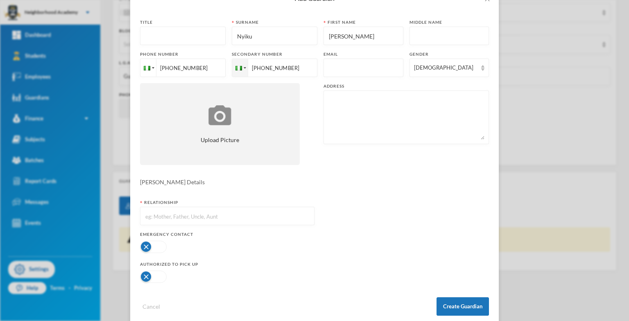
scroll to position [68, 0]
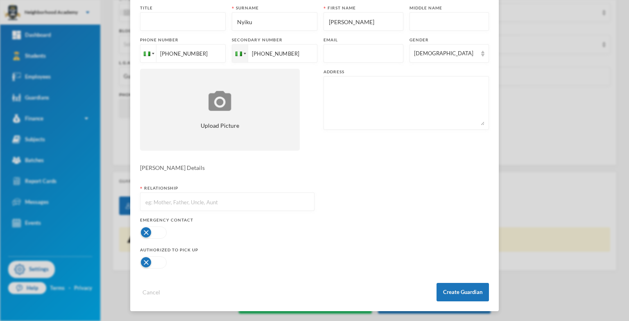
click at [146, 201] on input "text" at bounding box center [227, 202] width 165 height 18
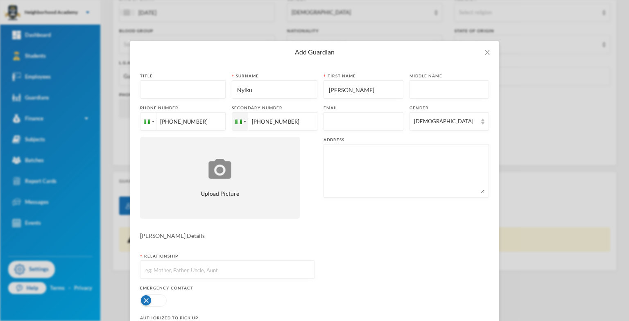
click at [149, 274] on input "text" at bounding box center [227, 270] width 165 height 18
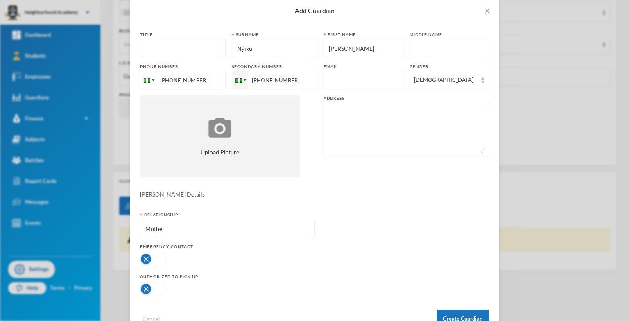
scroll to position [27, 0]
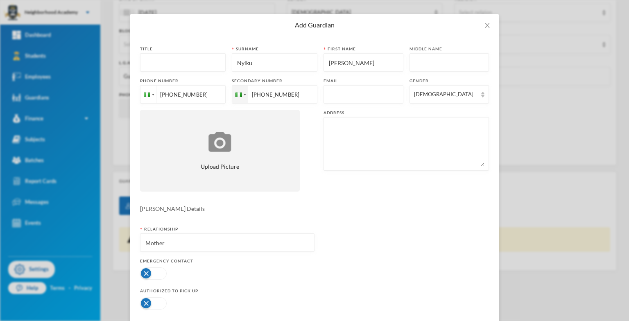
type input "Mother"
click at [143, 272] on button "button" at bounding box center [153, 273] width 27 height 12
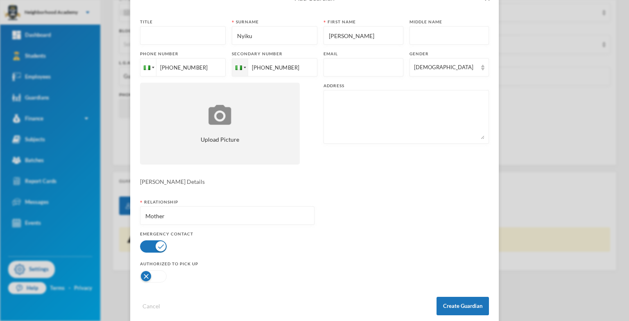
scroll to position [68, 0]
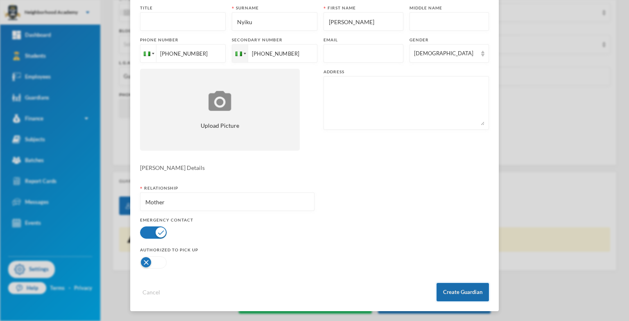
click at [467, 291] on button "Create Guardian" at bounding box center [463, 292] width 52 height 18
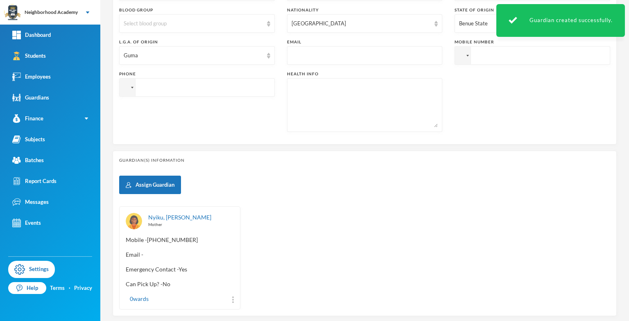
scroll to position [286, 0]
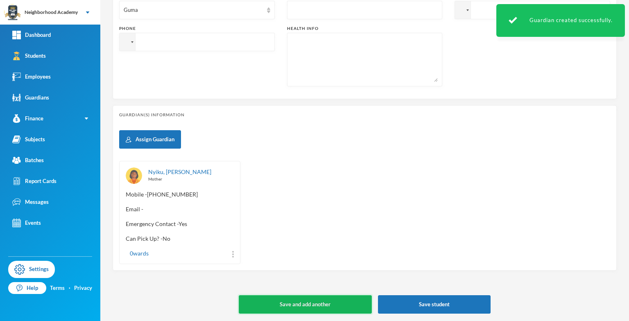
click at [290, 301] on button "Save and add another" at bounding box center [305, 304] width 133 height 18
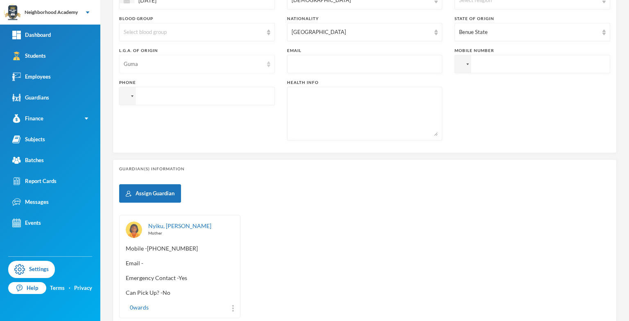
scroll to position [295, 0]
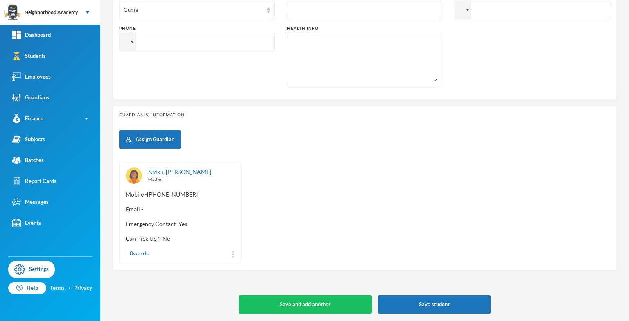
drag, startPoint x: 308, startPoint y: 303, endPoint x: 318, endPoint y: 292, distance: 15.1
click at [308, 303] on button "Save and add another" at bounding box center [305, 304] width 133 height 18
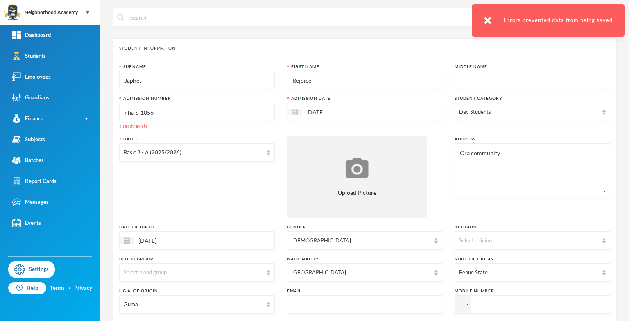
scroll to position [0, 0]
click at [158, 108] on input "nha-s-1056" at bounding box center [197, 113] width 147 height 18
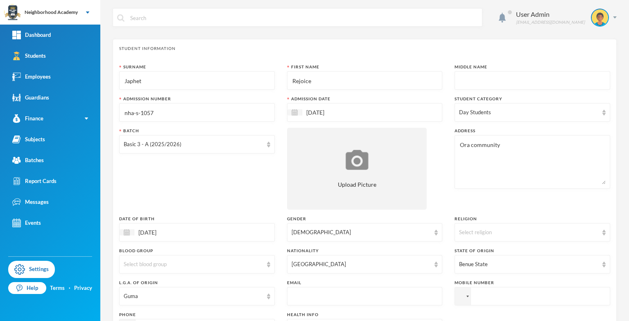
type input "nha-s-1057"
drag, startPoint x: 326, startPoint y: 81, endPoint x: 279, endPoint y: 75, distance: 47.5
click at [279, 75] on div "Surname [PERSON_NAME] First Name Rejoice Middle Name Admission Number nha-s-105…" at bounding box center [364, 221] width 491 height 315
type input "[PERSON_NAME]"
click at [190, 114] on input "nha-s-1057" at bounding box center [197, 113] width 147 height 18
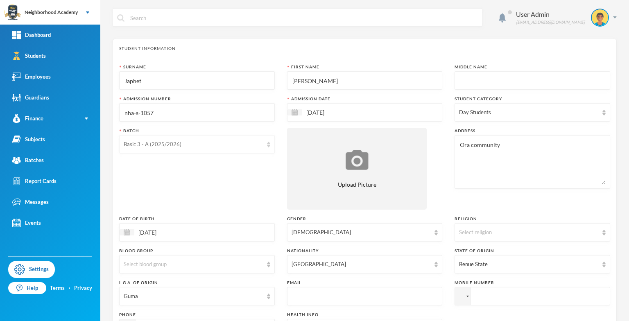
click at [158, 144] on div "Basic 3 - A (2025/2026)" at bounding box center [193, 144] width 139 height 8
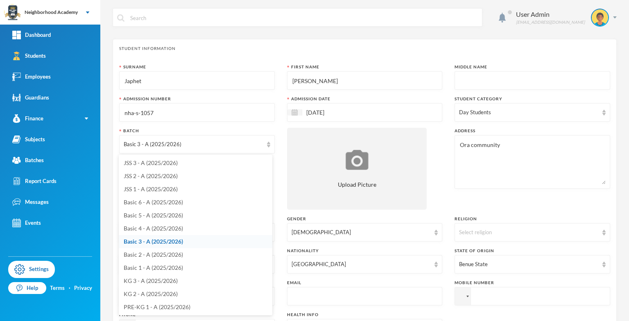
scroll to position [28, 0]
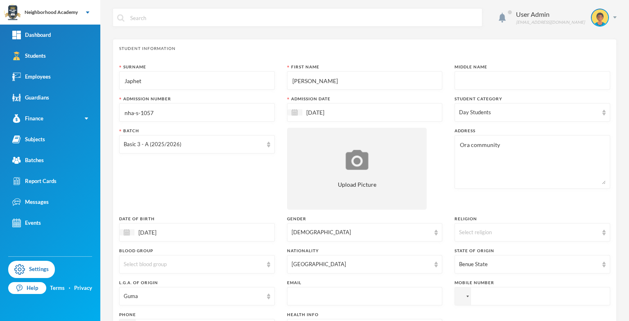
click at [242, 114] on input "nha-s-1057" at bounding box center [197, 113] width 147 height 18
click at [156, 113] on input "nha-s-1057" at bounding box center [197, 113] width 147 height 18
type input "nha-s-1256"
click at [326, 84] on input "[PERSON_NAME]" at bounding box center [365, 81] width 147 height 18
type input "P"
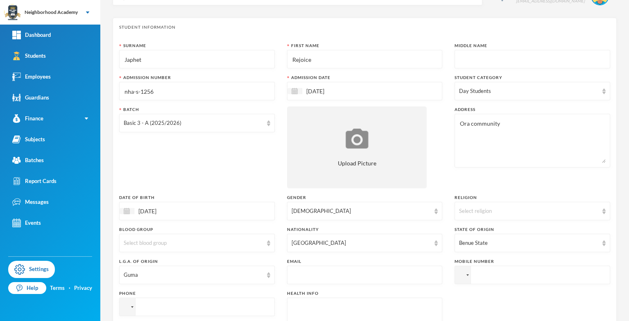
scroll to position [41, 0]
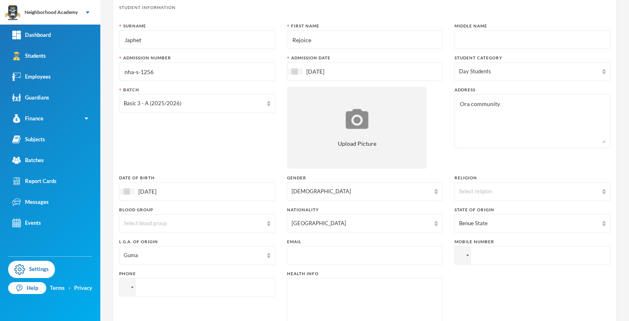
type input "Rejoice"
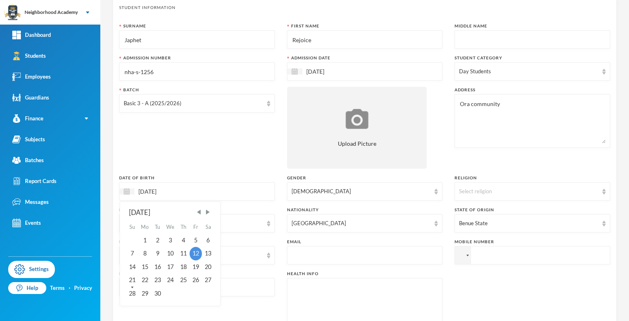
click at [171, 192] on input "[DATE]" at bounding box center [168, 191] width 69 height 9
type input "[DATE]"
click at [181, 251] on div "12" at bounding box center [183, 253] width 12 height 13
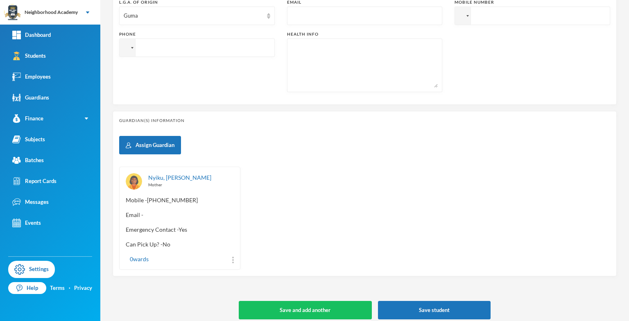
scroll to position [286, 0]
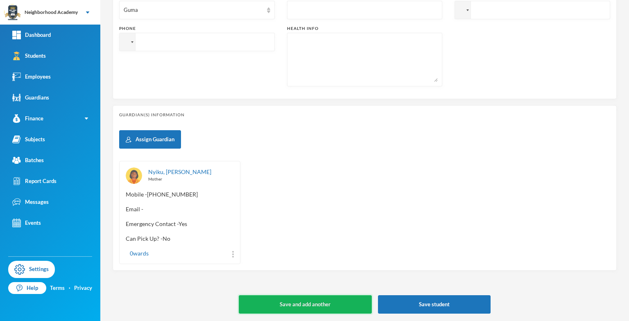
click at [301, 302] on button "Save and add another" at bounding box center [305, 304] width 133 height 18
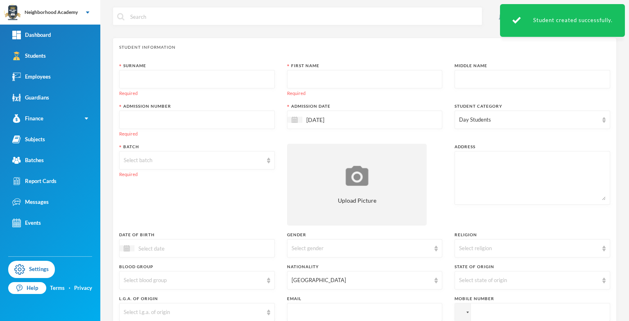
scroll to position [0, 0]
click at [146, 77] on input "text" at bounding box center [197, 81] width 147 height 18
type input "Japhet"
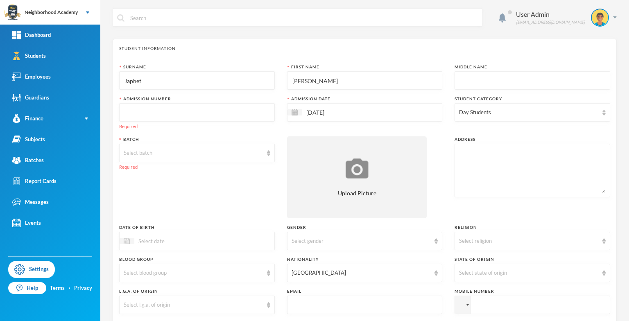
type input "[PERSON_NAME]"
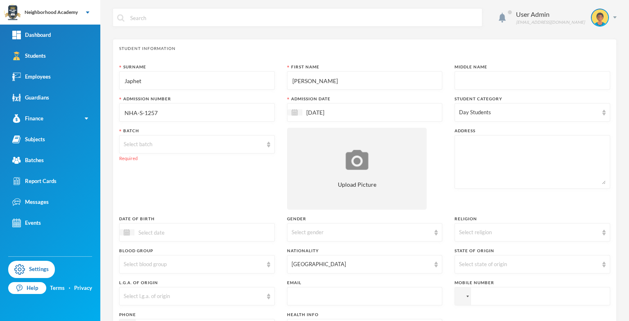
type input "NHA-S-1257"
type textarea "ORA COMMUNITY"
click at [147, 144] on div "Select batch" at bounding box center [193, 144] width 139 height 8
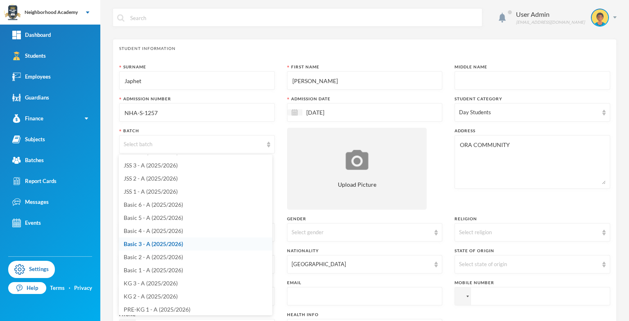
scroll to position [39, 0]
click at [158, 278] on span "KG 3 - A (2025/2026)" at bounding box center [151, 280] width 54 height 7
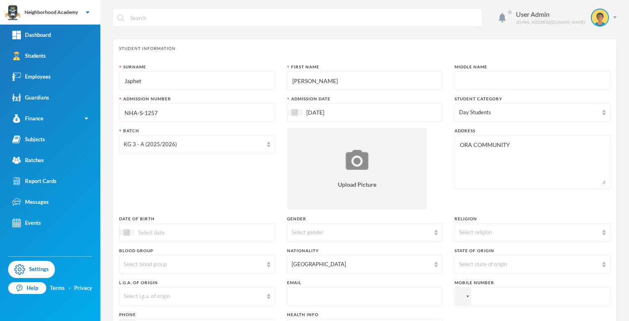
click at [144, 233] on input at bounding box center [168, 232] width 69 height 9
click at [130, 235] on div at bounding box center [127, 232] width 15 height 6
click at [199, 253] on span "Previous Month" at bounding box center [198, 252] width 7 height 7
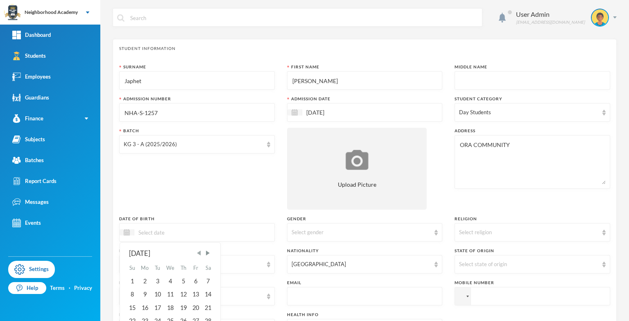
click at [199, 253] on span "Previous Month" at bounding box center [198, 252] width 7 height 7
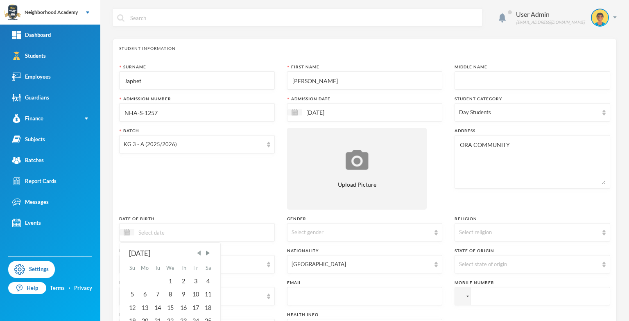
click at [199, 253] on span "Previous Month" at bounding box center [198, 252] width 7 height 7
click at [210, 253] on span "Next Month" at bounding box center [207, 252] width 7 height 7
click at [170, 281] on div "1" at bounding box center [171, 281] width 14 height 13
type input "[DATE]"
click at [429, 231] on div "Select gender" at bounding box center [365, 232] width 156 height 18
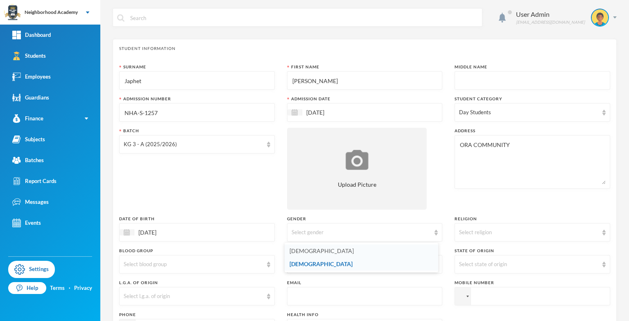
click at [315, 252] on li "[DEMOGRAPHIC_DATA]" at bounding box center [362, 250] width 154 height 13
click at [470, 261] on div "Select state of origin" at bounding box center [528, 264] width 139 height 8
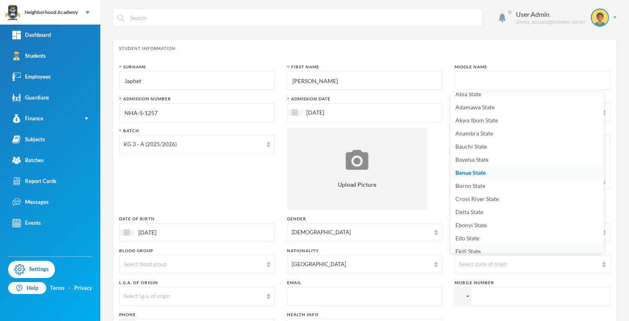
scroll to position [11, 0]
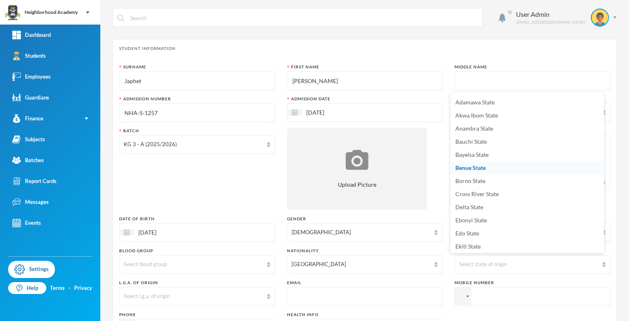
drag, startPoint x: 463, startPoint y: 170, endPoint x: 458, endPoint y: 174, distance: 6.7
click at [463, 170] on span "Benue State" at bounding box center [470, 167] width 30 height 7
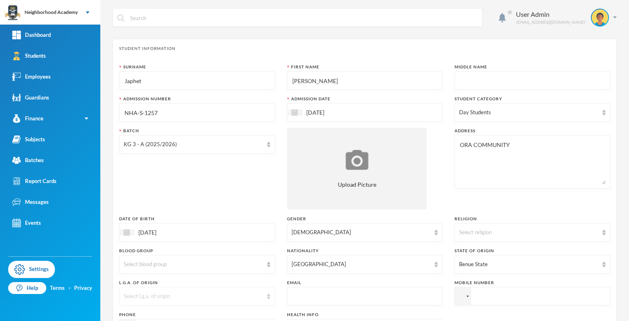
click at [151, 294] on div "Select l.g.a. of origin" at bounding box center [193, 296] width 139 height 8
click at [126, 190] on span "Guma" at bounding box center [131, 186] width 15 height 7
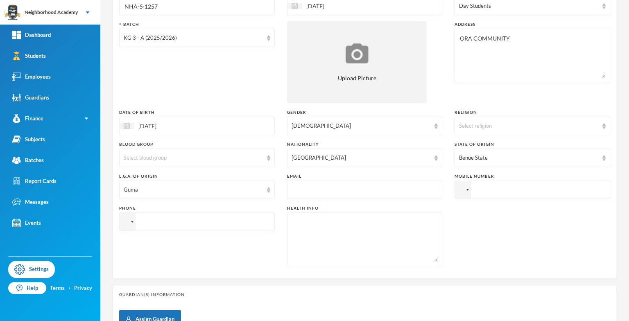
scroll to position [123, 0]
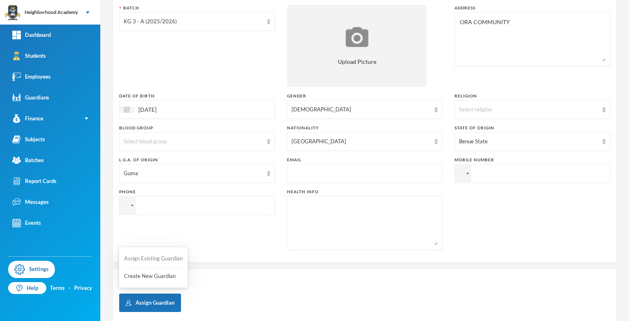
click at [151, 261] on button "Assign Existing Guardian" at bounding box center [153, 258] width 60 height 15
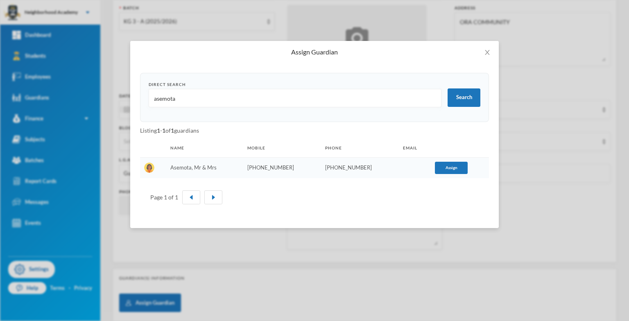
click at [197, 106] on input "asemota" at bounding box center [295, 98] width 284 height 18
type input "a"
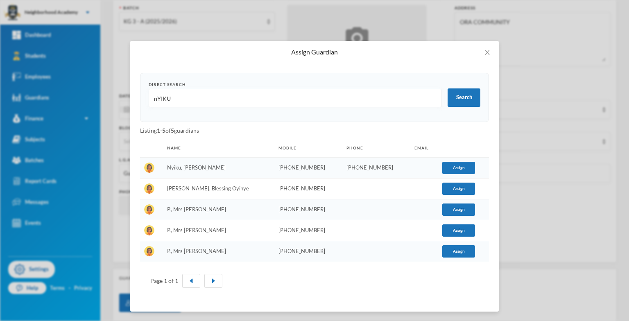
type input "nYIKU"
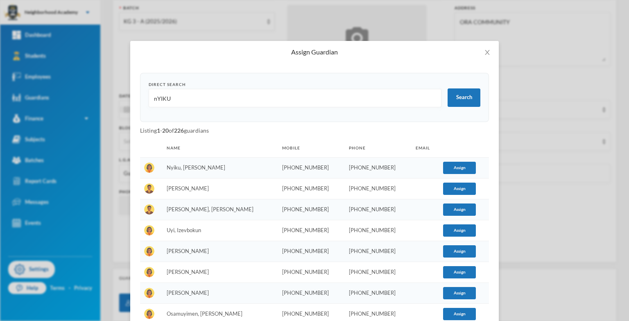
click at [211, 170] on td "Nyiku, [PERSON_NAME]" at bounding box center [220, 167] width 115 height 21
click at [450, 167] on button "Assign" at bounding box center [459, 168] width 33 height 12
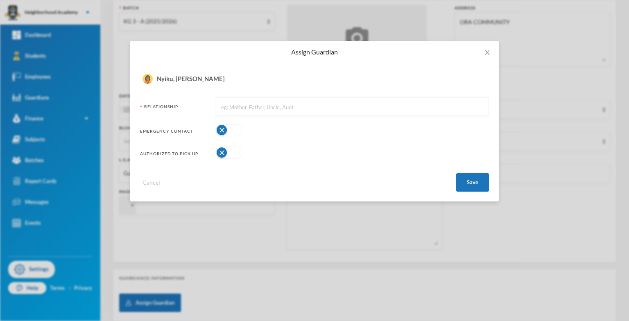
click at [225, 133] on button "button" at bounding box center [229, 130] width 27 height 12
click at [238, 106] on input "text" at bounding box center [352, 107] width 264 height 18
type input "FATHER"
click at [475, 182] on button "Save" at bounding box center [472, 182] width 33 height 18
click at [481, 184] on button "Save" at bounding box center [472, 182] width 33 height 18
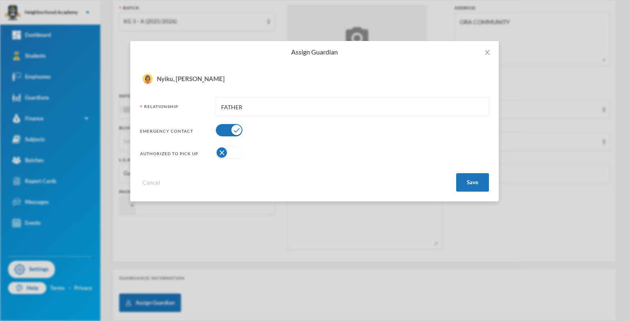
click at [220, 152] on button "button" at bounding box center [229, 153] width 27 height 12
click at [155, 181] on button "Cancel" at bounding box center [151, 182] width 23 height 9
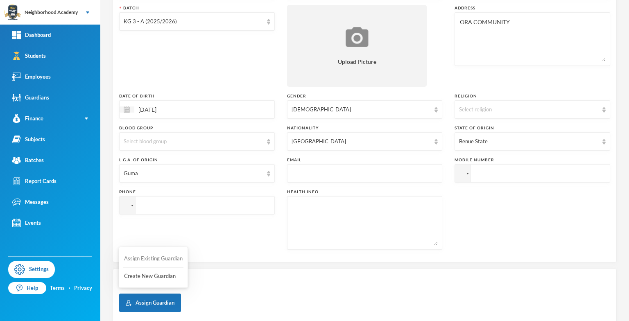
click at [163, 262] on button "Assign Existing Guardian" at bounding box center [153, 258] width 60 height 15
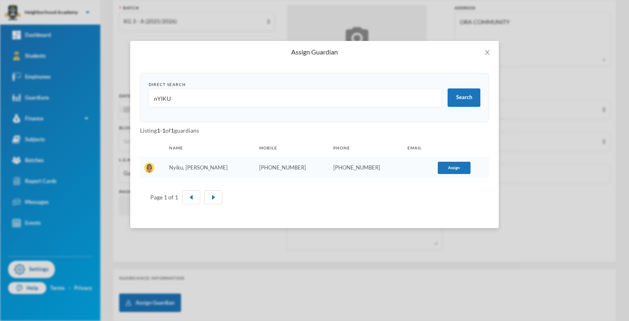
click at [191, 171] on td "Nyiku, [PERSON_NAME]" at bounding box center [210, 167] width 90 height 21
click at [202, 169] on td "Nyiku, [PERSON_NAME]" at bounding box center [210, 167] width 90 height 21
click at [442, 167] on button "Assign" at bounding box center [454, 168] width 33 height 12
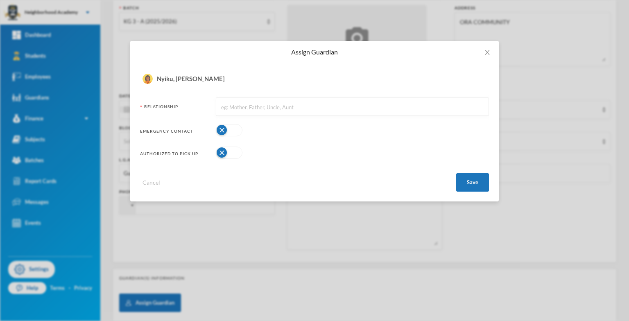
click at [176, 78] on div "Nyiku, [PERSON_NAME]" at bounding box center [191, 78] width 68 height 11
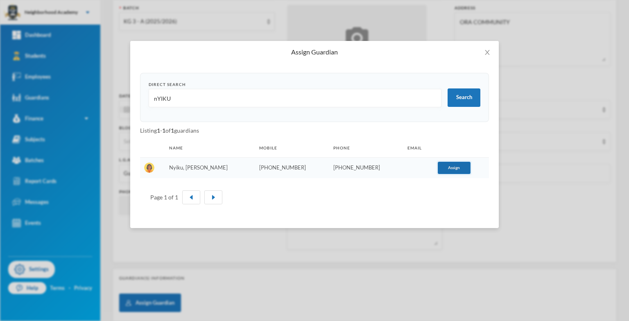
click at [449, 166] on button "Assign" at bounding box center [454, 168] width 33 height 12
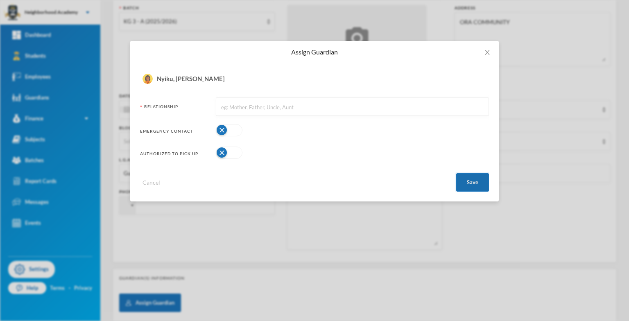
click at [469, 184] on button "Save" at bounding box center [472, 182] width 33 height 18
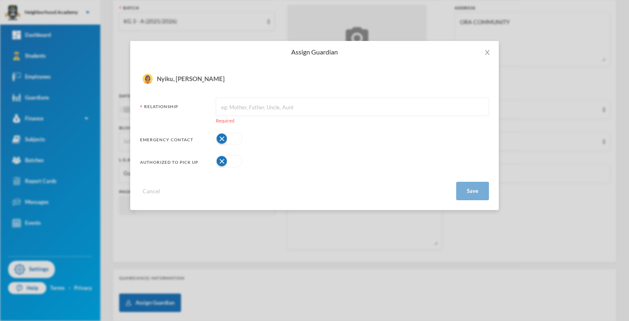
click at [242, 108] on input "text" at bounding box center [352, 107] width 264 height 18
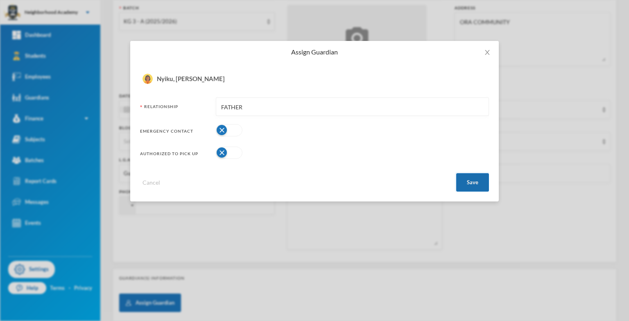
type input "FATHER"
click at [477, 183] on button "Save" at bounding box center [472, 182] width 33 height 18
drag, startPoint x: 487, startPoint y: 188, endPoint x: 476, endPoint y: 181, distance: 12.6
click at [478, 181] on button "Save" at bounding box center [472, 182] width 33 height 18
click at [470, 183] on button "Save" at bounding box center [472, 182] width 33 height 18
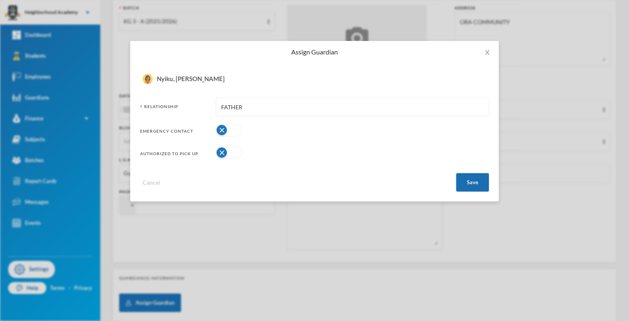
click at [470, 183] on button "Save" at bounding box center [472, 182] width 33 height 18
click at [489, 51] on icon "icon: close" at bounding box center [487, 52] width 7 height 7
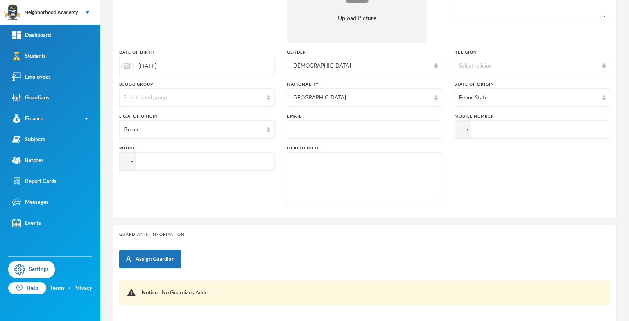
scroll to position [220, 0]
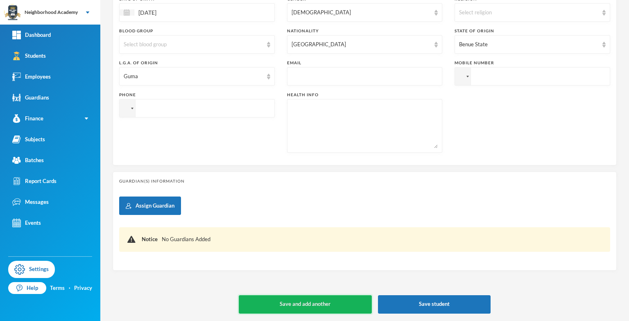
click at [300, 303] on button "Save and add another" at bounding box center [305, 304] width 133 height 18
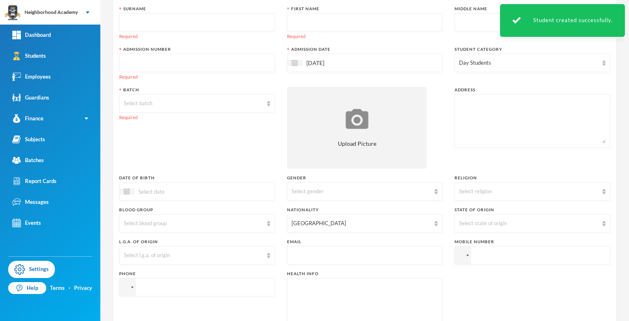
scroll to position [0, 0]
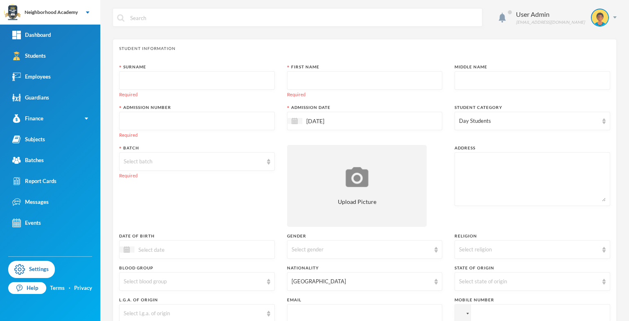
drag, startPoint x: 179, startPoint y: 84, endPoint x: 182, endPoint y: 81, distance: 4.2
click at [179, 84] on input "text" at bounding box center [197, 81] width 147 height 18
type input "JAPHET"
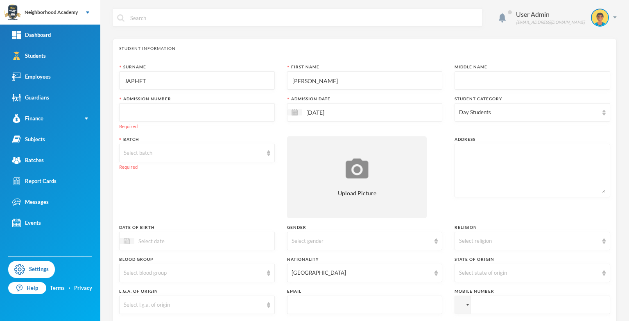
type input "[PERSON_NAME]"
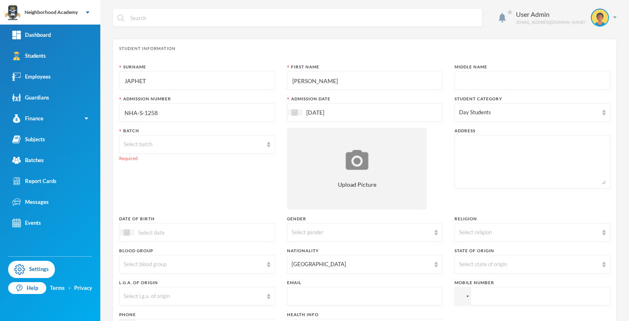
type input "NHA-S-1258"
type textarea "ORACOMMUNITY"
click at [154, 141] on div "Select batch" at bounding box center [193, 144] width 139 height 8
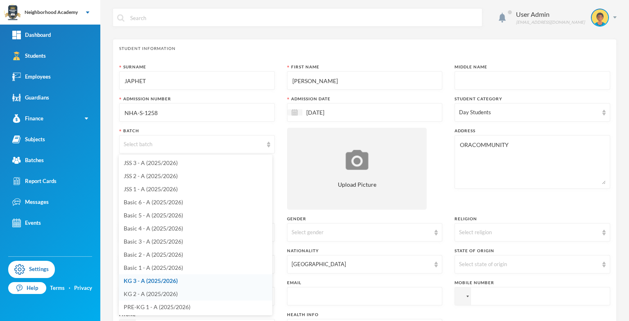
click at [158, 292] on span "KG 2 - A (2025/2026)" at bounding box center [151, 293] width 54 height 7
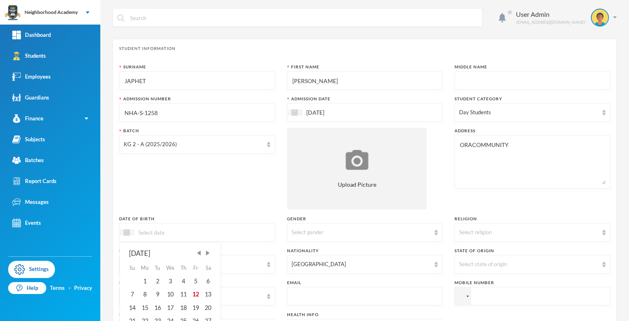
click at [154, 237] on div "[DATE] Su Mo Tu We Th Fr Sa 1 2 3 4 5 6 7 8 9 10 11 12 13 14 15 16 17 18 19 20 …" at bounding box center [197, 232] width 156 height 18
click at [201, 253] on span "Previous Month" at bounding box center [198, 252] width 7 height 7
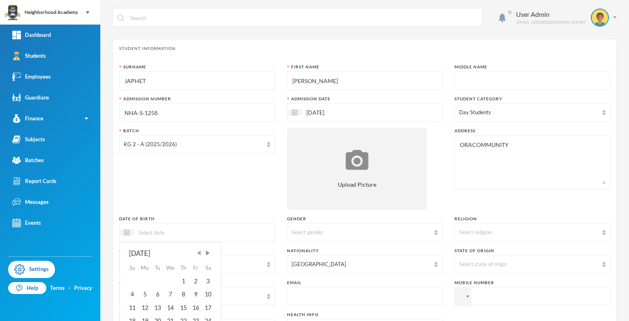
click at [201, 254] on span "Previous Month" at bounding box center [198, 252] width 7 height 7
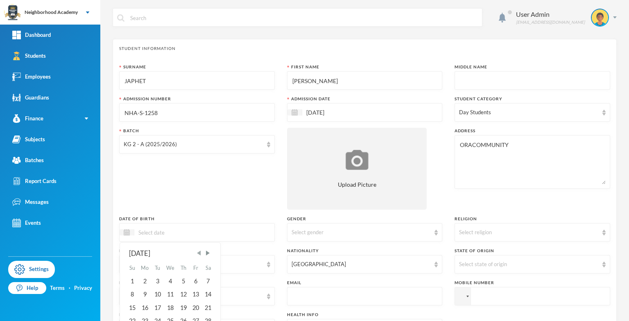
click at [201, 254] on span "Previous Month" at bounding box center [198, 252] width 7 height 7
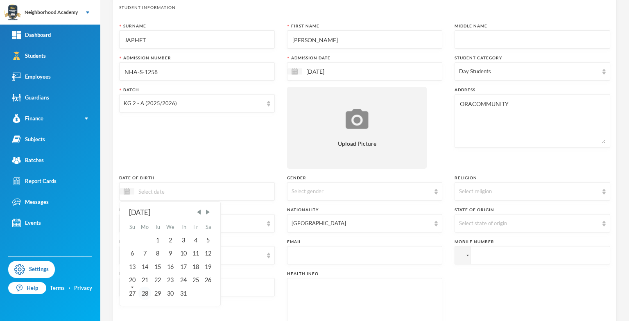
click at [147, 292] on div "28" at bounding box center [144, 293] width 13 height 13
type input "[DATE]"
drag, startPoint x: 183, startPoint y: 292, endPoint x: 187, endPoint y: 289, distance: 5.5
click at [183, 292] on div "28" at bounding box center [183, 293] width 12 height 13
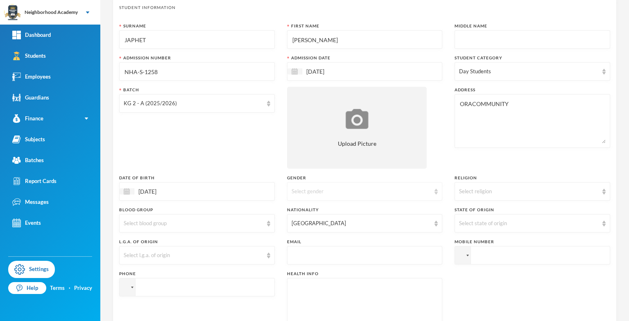
click at [434, 193] on div "Select gender" at bounding box center [365, 191] width 156 height 18
click at [302, 212] on span "[DEMOGRAPHIC_DATA]" at bounding box center [321, 209] width 63 height 7
click at [471, 224] on div "Select state of origin" at bounding box center [528, 224] width 139 height 8
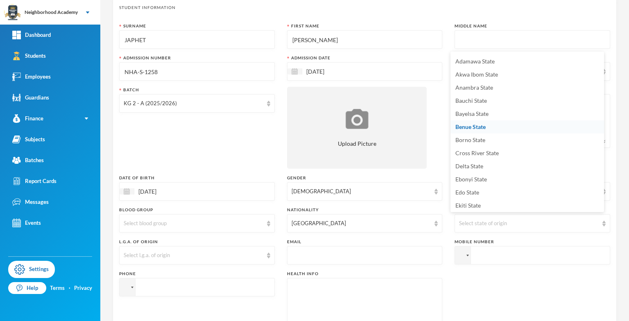
click at [469, 123] on span "Benue State" at bounding box center [470, 126] width 30 height 7
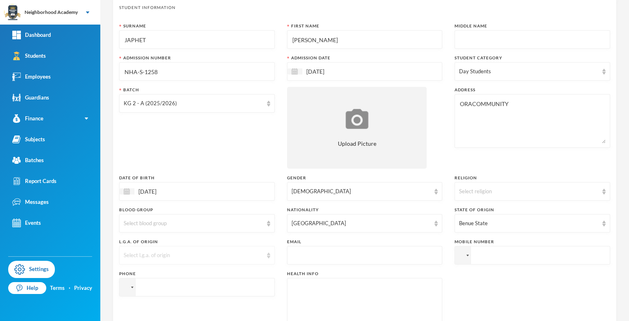
drag, startPoint x: 148, startPoint y: 254, endPoint x: 156, endPoint y: 247, distance: 10.4
click at [149, 254] on div "Select l.g.a. of origin" at bounding box center [193, 255] width 139 height 8
click at [147, 151] on li "Guma" at bounding box center [196, 145] width 154 height 13
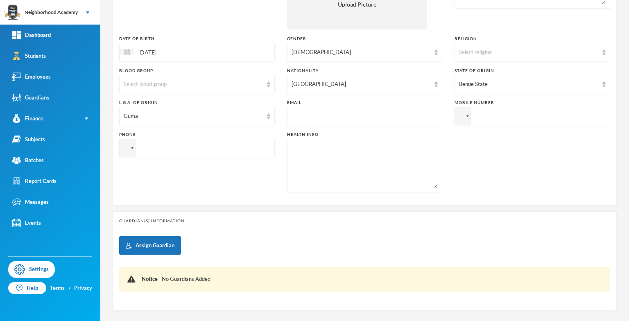
scroll to position [205, 0]
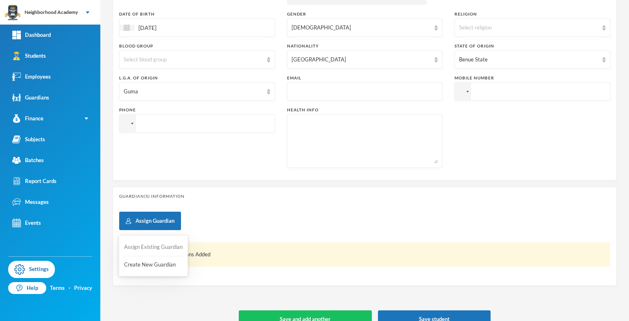
click at [142, 244] on button "Assign Existing Guardian" at bounding box center [153, 247] width 60 height 15
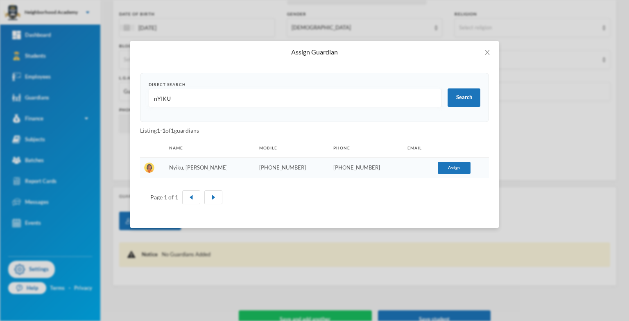
click at [197, 170] on td "Nyiku, [PERSON_NAME]" at bounding box center [210, 167] width 90 height 21
click at [444, 170] on button "Assign" at bounding box center [454, 168] width 33 height 12
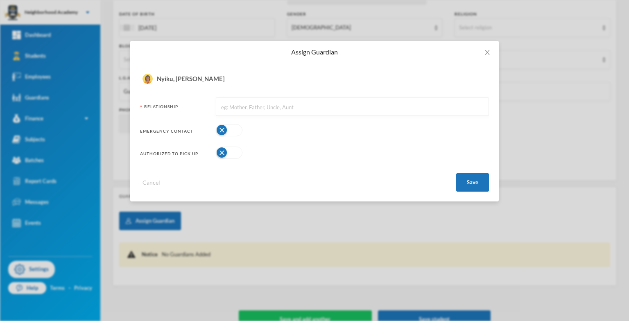
click at [231, 111] on input "text" at bounding box center [352, 107] width 264 height 18
type input "FATHER"
click at [477, 179] on button "Save" at bounding box center [472, 182] width 33 height 18
click at [487, 51] on icon "icon: close" at bounding box center [487, 52] width 7 height 7
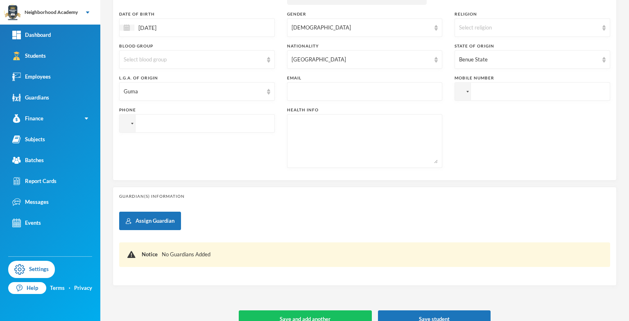
scroll to position [220, 0]
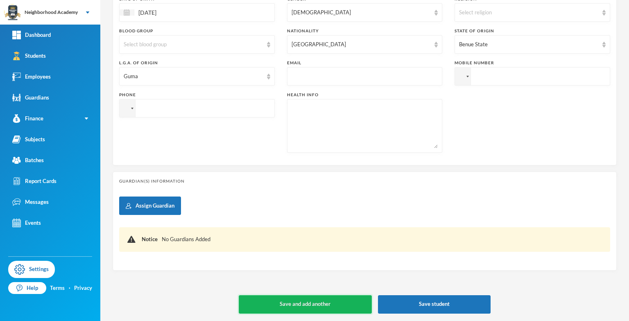
click at [311, 301] on button "Save and add another" at bounding box center [305, 304] width 133 height 18
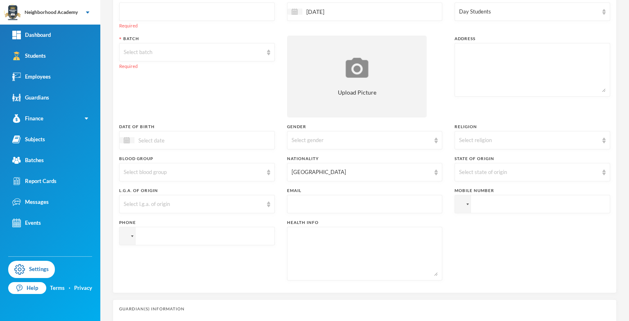
scroll to position [0, 0]
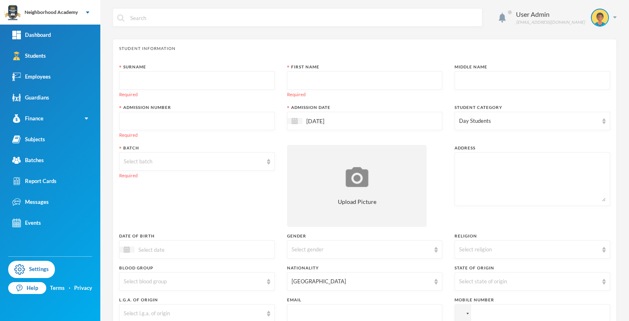
click at [139, 81] on input "text" at bounding box center [197, 81] width 147 height 18
type input "[PERSON_NAME]"
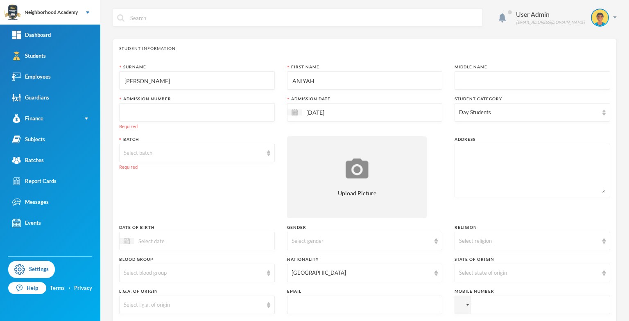
type input "ANIYAH"
type input "EGUONO"
click at [202, 82] on input "[PERSON_NAME]" at bounding box center [197, 81] width 147 height 18
type input "[PERSON_NAME]"
click at [129, 113] on input "text" at bounding box center [197, 113] width 147 height 18
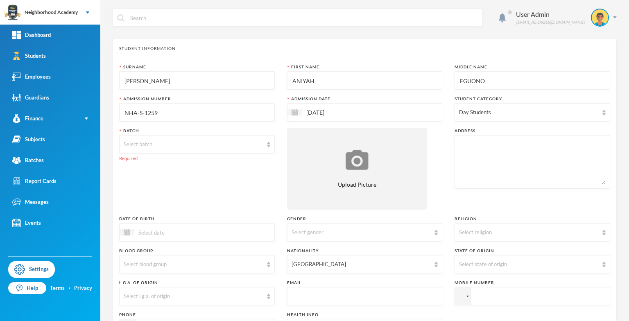
type input "NHA-S-1259"
click at [462, 147] on textarea at bounding box center [532, 162] width 147 height 45
type textarea "ORA COMMUNITY"
click at [142, 233] on input at bounding box center [168, 232] width 69 height 9
click at [124, 234] on img at bounding box center [127, 232] width 6 height 6
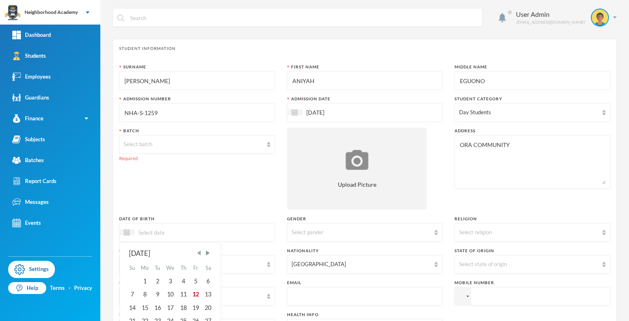
click at [201, 252] on span "Previous Month" at bounding box center [198, 252] width 7 height 7
click at [203, 252] on span "Previous Month" at bounding box center [198, 252] width 7 height 7
click at [204, 251] on div "[DATE]" at bounding box center [170, 254] width 83 height 10
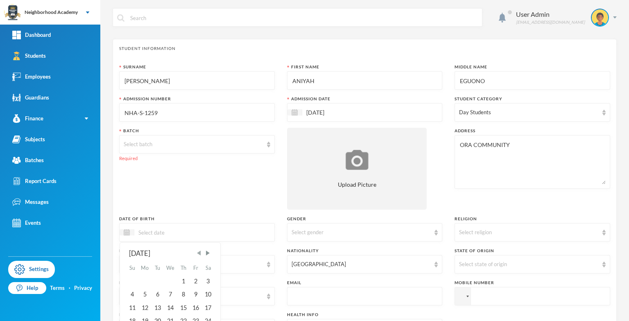
click at [202, 253] on span "Previous Month" at bounding box center [198, 252] width 7 height 7
click at [156, 305] on div "15" at bounding box center [157, 307] width 12 height 13
type input "[DATE]"
click at [170, 308] on div "15" at bounding box center [171, 307] width 14 height 13
click at [322, 229] on div "Select gender" at bounding box center [361, 233] width 139 height 8
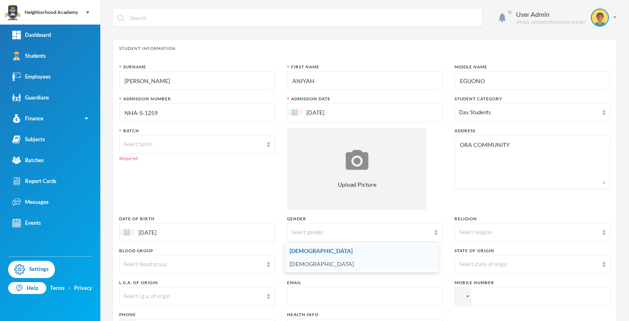
click at [303, 264] on span "[DEMOGRAPHIC_DATA]" at bounding box center [322, 263] width 64 height 7
click at [464, 262] on div "Select state of origin" at bounding box center [528, 264] width 139 height 8
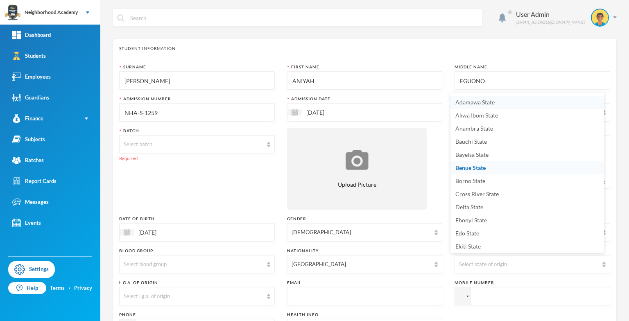
scroll to position [2, 0]
click at [482, 219] on span "Delta State" at bounding box center [469, 216] width 28 height 7
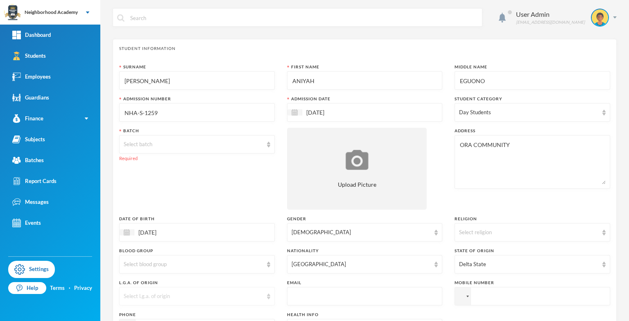
click at [145, 292] on div "Select l.g.a. of origin" at bounding box center [193, 296] width 139 height 8
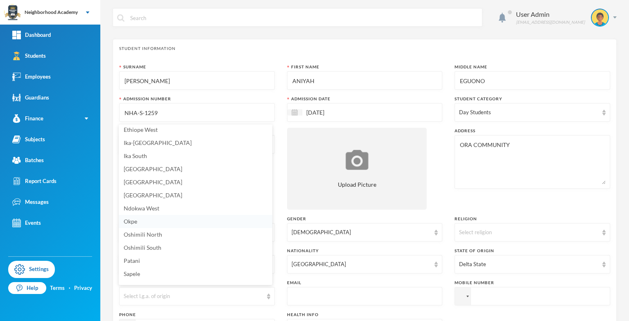
scroll to position [82, 0]
click at [134, 166] on span "[GEOGRAPHIC_DATA]" at bounding box center [153, 168] width 59 height 7
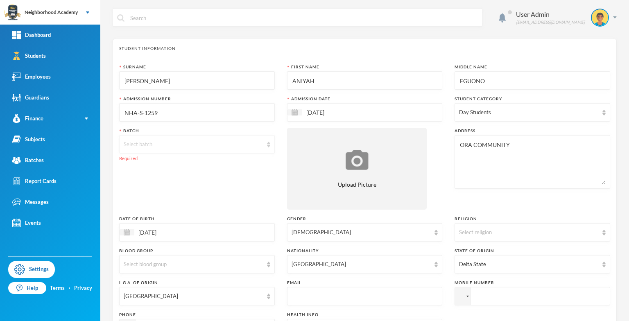
click at [147, 143] on div "Select batch" at bounding box center [193, 144] width 139 height 8
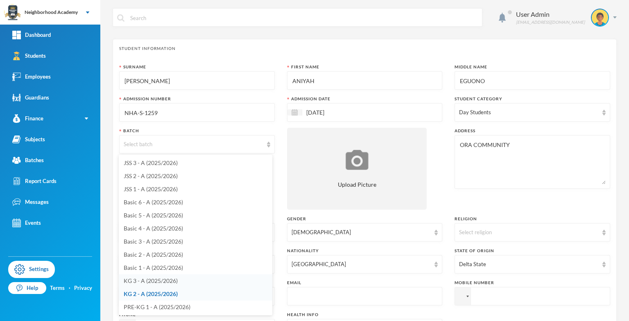
click at [149, 283] on span "KG 3 - A (2025/2026)" at bounding box center [151, 280] width 54 height 7
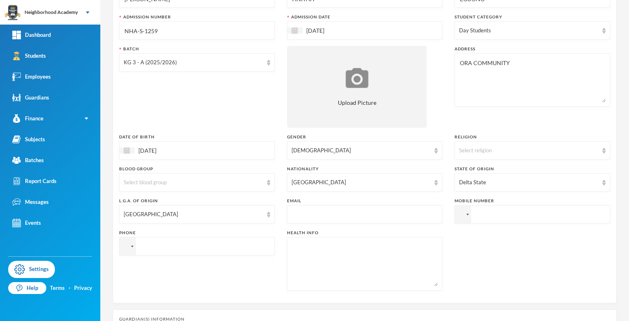
scroll to position [123, 0]
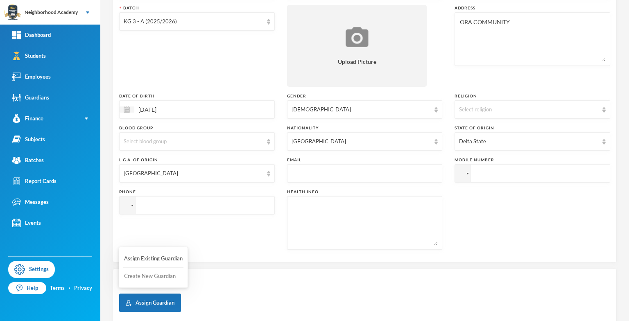
click at [156, 274] on button "Create New Guardian" at bounding box center [153, 276] width 60 height 15
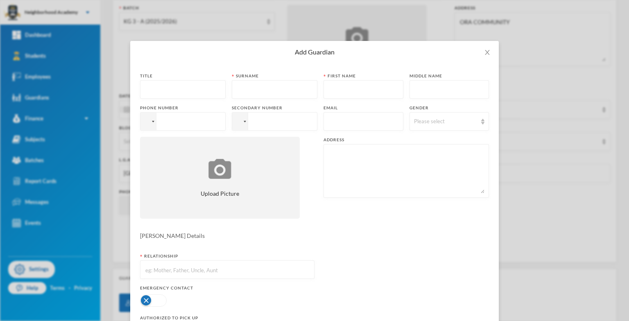
scroll to position [0, 0]
click at [145, 86] on input "text" at bounding box center [183, 90] width 77 height 18
type input "[PERSON_NAME]"
click at [149, 124] on div at bounding box center [148, 122] width 16 height 18
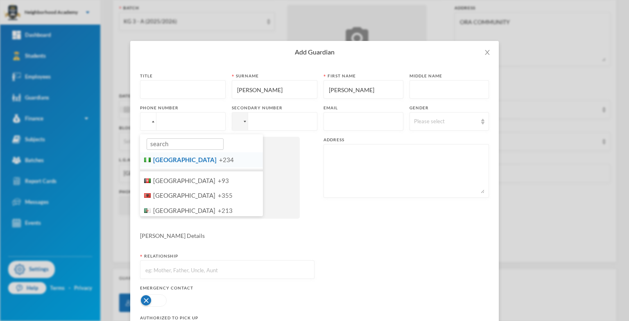
click at [162, 162] on span "[GEOGRAPHIC_DATA]" at bounding box center [184, 159] width 63 height 7
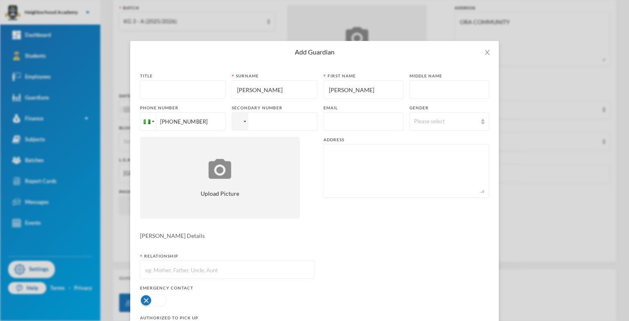
type input "[PHONE_NUMBER]"
click at [431, 120] on div "Please select" at bounding box center [445, 122] width 63 height 8
click at [419, 156] on span "[DEMOGRAPHIC_DATA]" at bounding box center [440, 153] width 64 height 7
click at [332, 158] on textarea at bounding box center [406, 171] width 156 height 45
type textarea "ORA COMMUNITY"
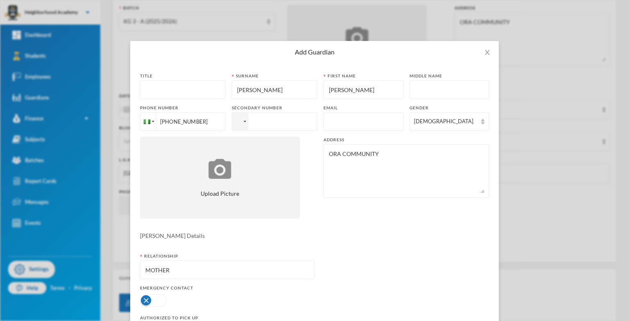
type input "MOTHER"
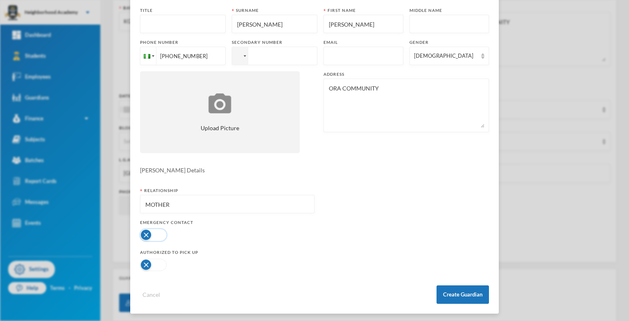
scroll to position [68, 0]
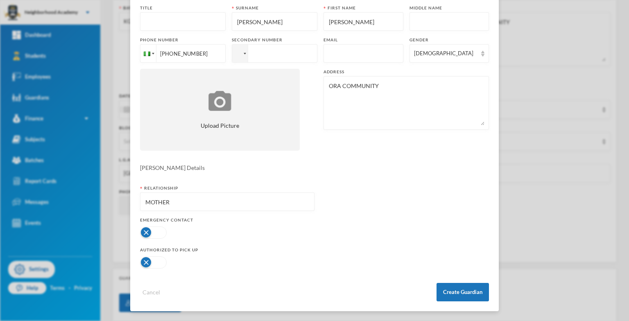
click at [145, 235] on button "button" at bounding box center [153, 232] width 27 height 12
click at [456, 294] on button "Create Guardian" at bounding box center [463, 292] width 52 height 18
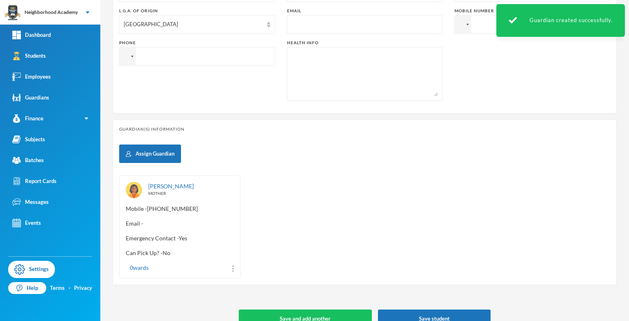
scroll to position [286, 0]
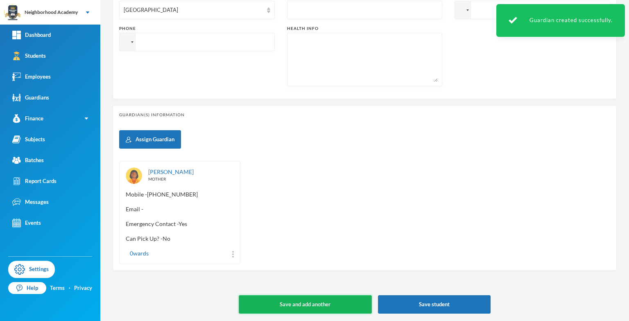
click at [309, 301] on button "Save and add another" at bounding box center [305, 304] width 133 height 18
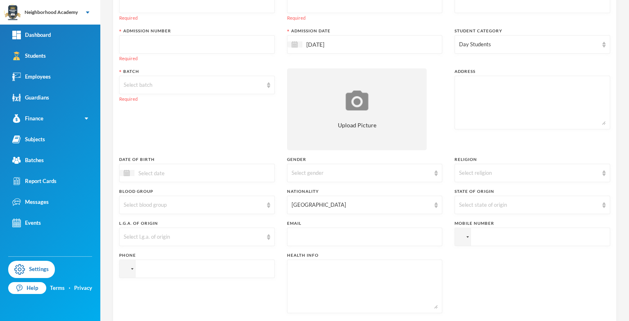
scroll to position [0, 0]
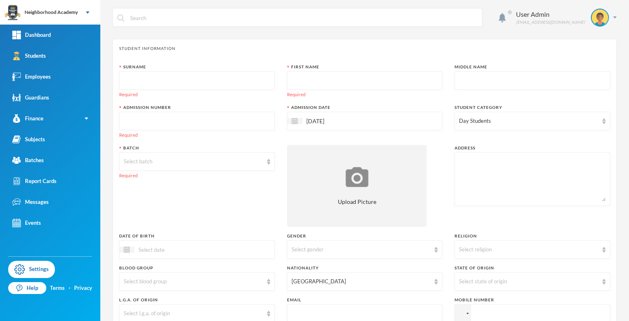
click at [147, 85] on input "text" at bounding box center [197, 81] width 147 height 18
type input "OGIEVA"
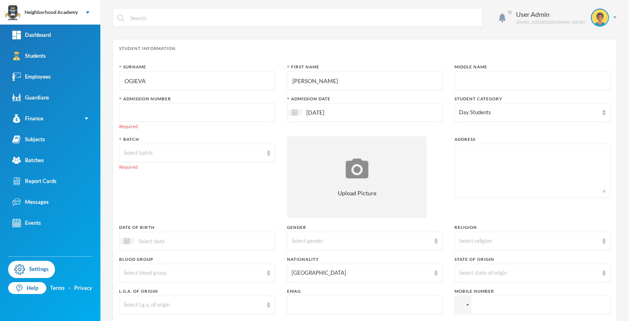
type input "[PERSON_NAME]"
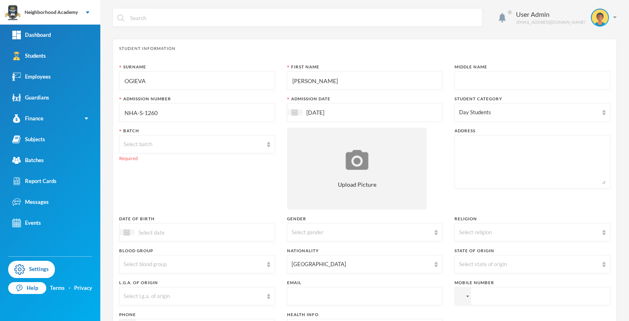
type input "NHA-S-1260"
click at [146, 143] on div "Select batch" at bounding box center [193, 144] width 139 height 8
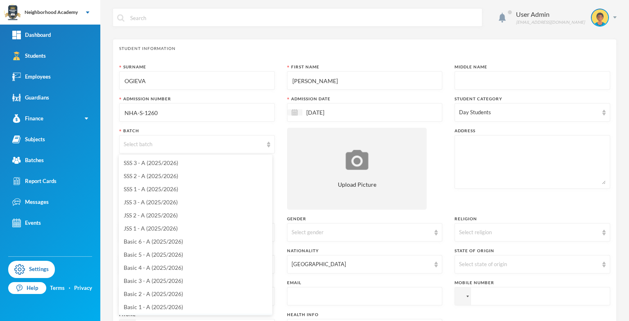
click at [152, 201] on span "JSS 3 - A (2025/2026)" at bounding box center [151, 202] width 54 height 7
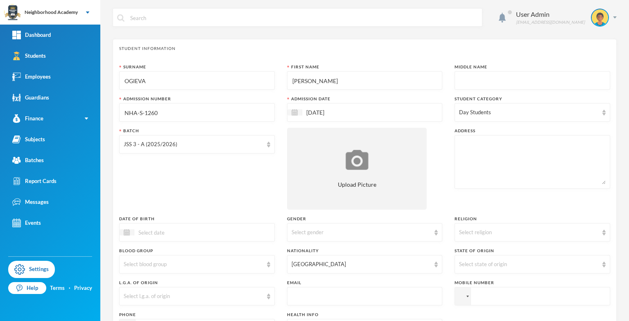
click at [459, 152] on textarea at bounding box center [532, 162] width 147 height 45
type textarea "PASTOR ROAD ORA"
click at [323, 233] on div "Select gender" at bounding box center [361, 233] width 139 height 8
click at [306, 263] on span "[DEMOGRAPHIC_DATA]" at bounding box center [321, 263] width 63 height 7
click at [486, 263] on div "Select state of origin" at bounding box center [528, 264] width 139 height 8
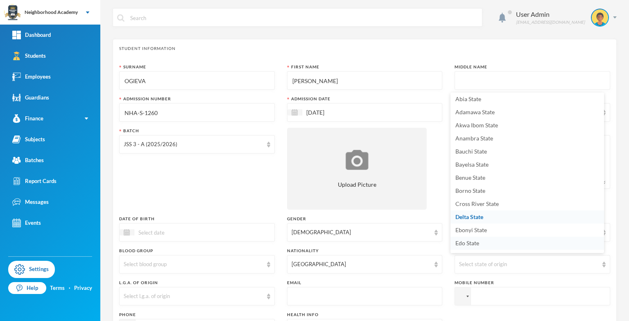
click at [467, 242] on span "Edo State" at bounding box center [467, 243] width 24 height 7
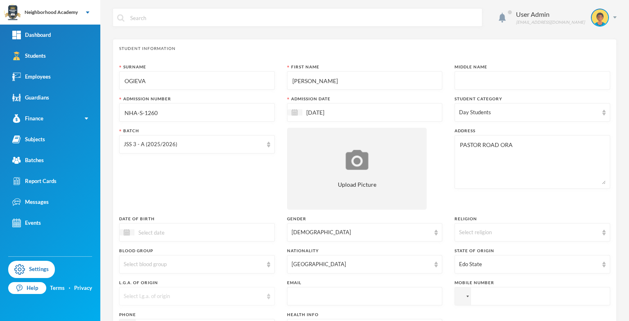
click at [150, 294] on div "Select l.g.a. of origin" at bounding box center [193, 296] width 139 height 8
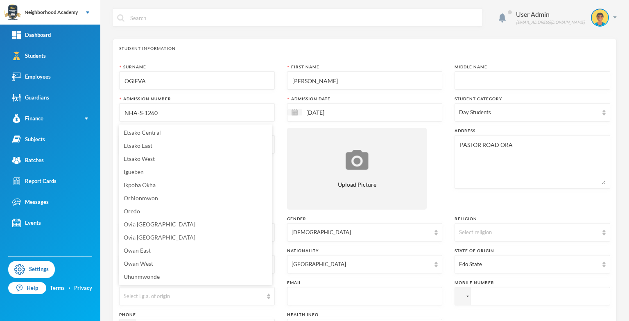
click at [152, 225] on span "Ovia [GEOGRAPHIC_DATA]" at bounding box center [160, 224] width 72 height 7
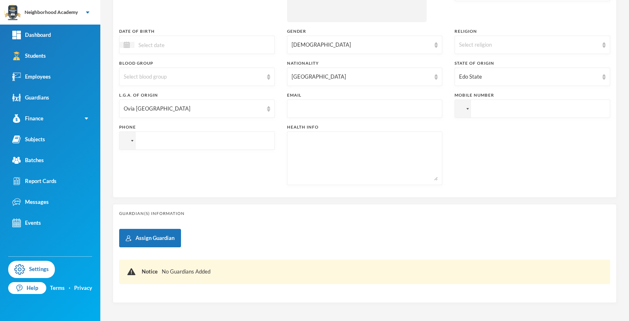
scroll to position [205, 0]
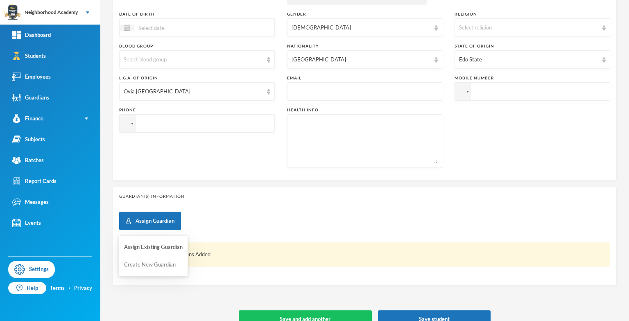
click at [143, 267] on button "Create New Guardian" at bounding box center [153, 265] width 60 height 15
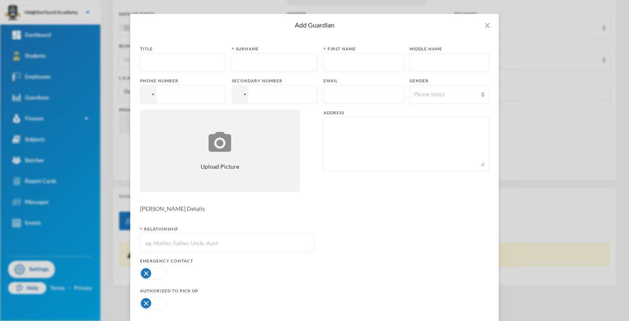
click at [242, 52] on div "Surname" at bounding box center [275, 59] width 86 height 26
drag, startPoint x: 252, startPoint y: 59, endPoint x: 258, endPoint y: 59, distance: 6.2
click at [255, 57] on input "text" at bounding box center [274, 63] width 77 height 18
type input "OSAS"
type input "AULINA"
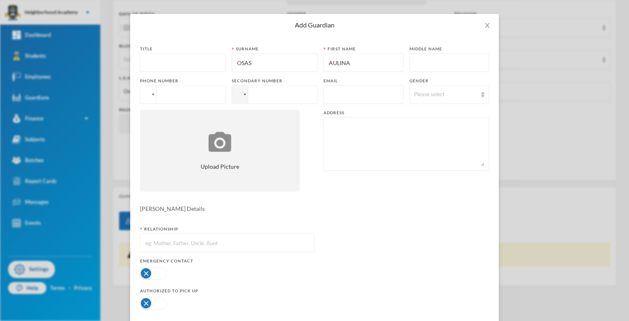
click at [148, 97] on div at bounding box center [148, 95] width 16 height 18
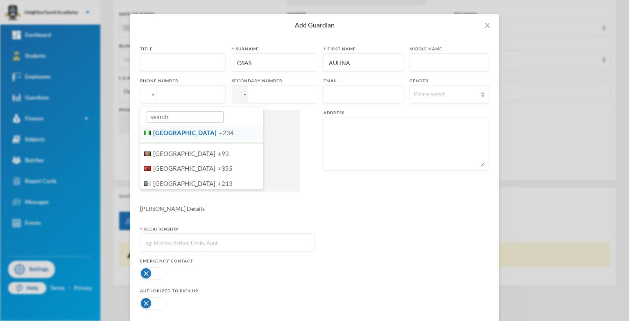
click at [165, 133] on span "[GEOGRAPHIC_DATA]" at bounding box center [184, 132] width 63 height 7
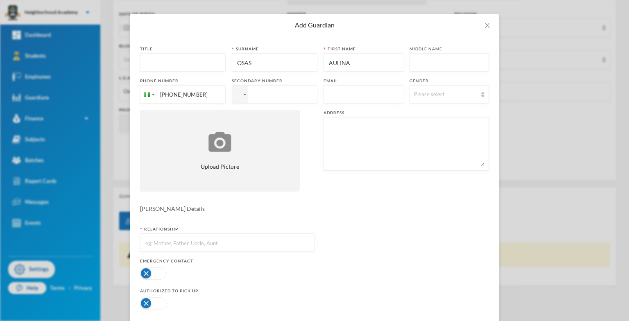
type input "[PHONE_NUMBER]"
click at [362, 129] on textarea at bounding box center [406, 144] width 156 height 45
type textarea "PASTOR ROAD ORA"
click at [314, 228] on form "Title Surname [PERSON_NAME] First name AULINA Middle name Phone number [PHONE_N…" at bounding box center [314, 194] width 349 height 296
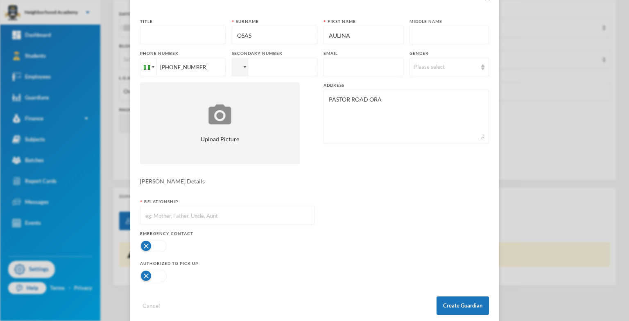
scroll to position [68, 0]
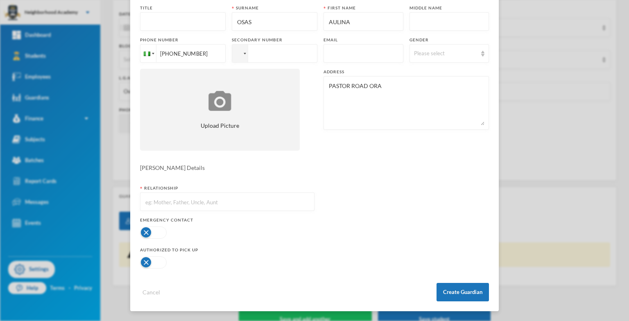
click at [175, 203] on input "text" at bounding box center [227, 202] width 165 height 18
type input "AUNT"
drag, startPoint x: 142, startPoint y: 231, endPoint x: 174, endPoint y: 238, distance: 33.2
click at [143, 231] on button "button" at bounding box center [153, 232] width 27 height 12
click at [456, 296] on button "Create Guardian" at bounding box center [463, 292] width 52 height 18
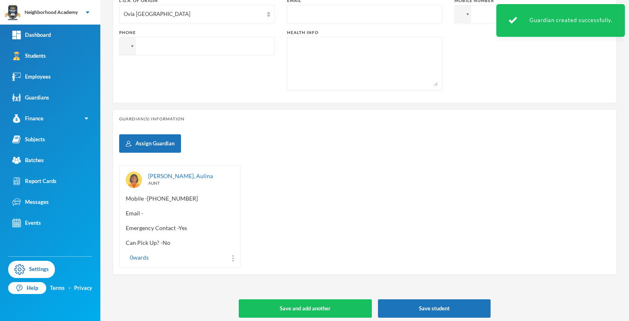
scroll to position [286, 0]
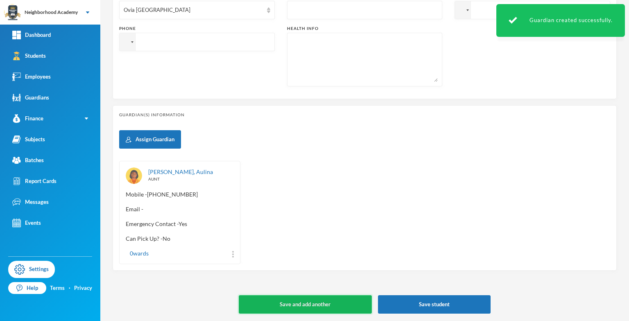
click at [306, 299] on button "Save and add another" at bounding box center [305, 304] width 133 height 18
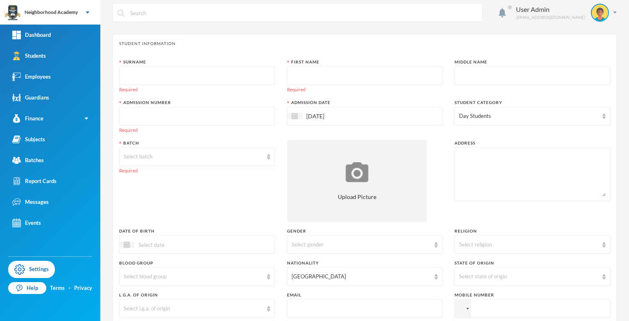
scroll to position [0, 0]
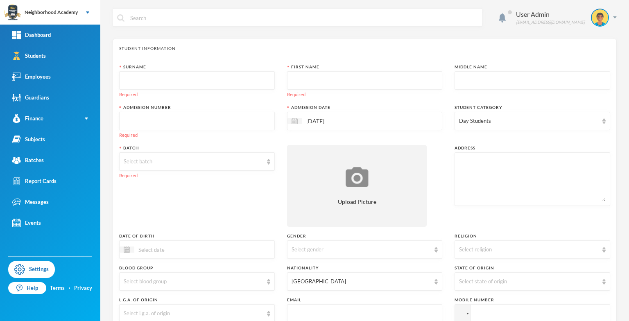
click at [135, 81] on input "text" at bounding box center [197, 81] width 147 height 18
type input "MACPHERSON"
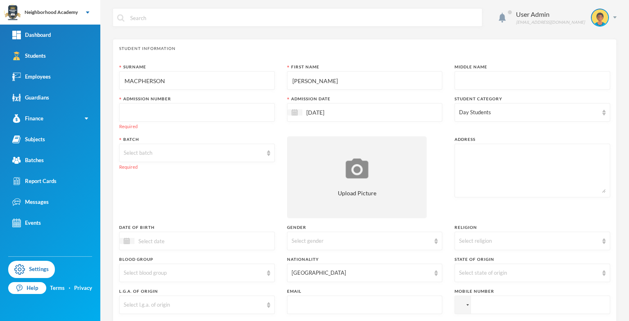
type input "[PERSON_NAME]"
type input "ODAFE"
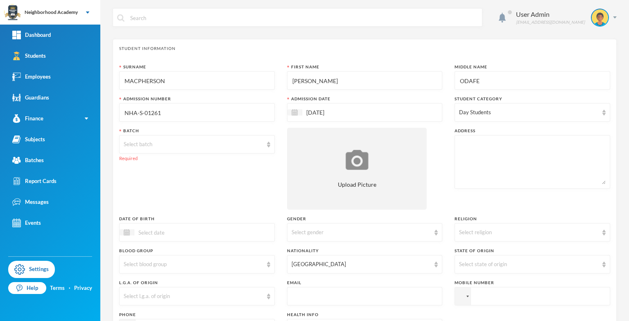
type input "NHA-S-01261"
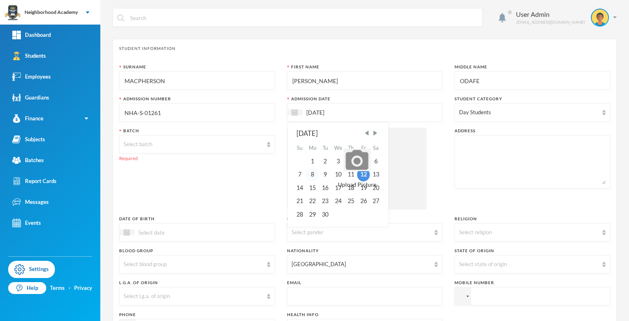
click at [311, 174] on div "8" at bounding box center [312, 174] width 13 height 13
type input "[DATE]"
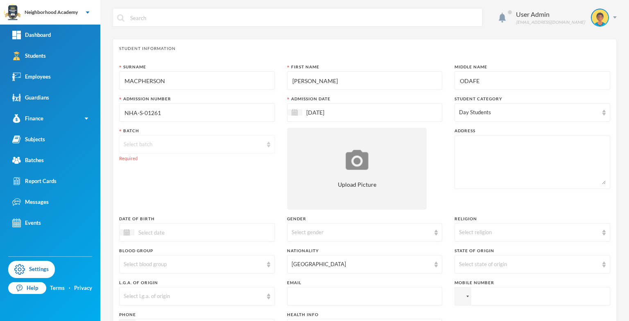
click at [174, 145] on div "Select batch" at bounding box center [193, 144] width 139 height 8
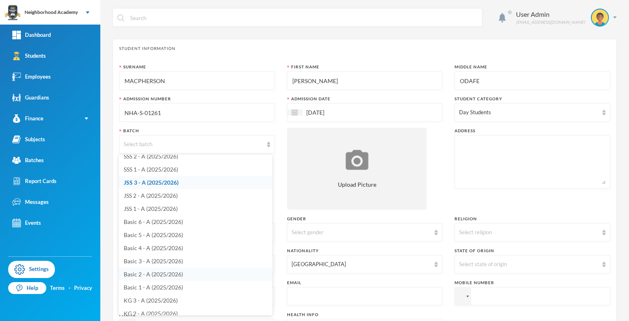
scroll to position [39, 0]
click at [161, 308] on span "PRE-KG 1 - A (2025/2026)" at bounding box center [157, 306] width 67 height 7
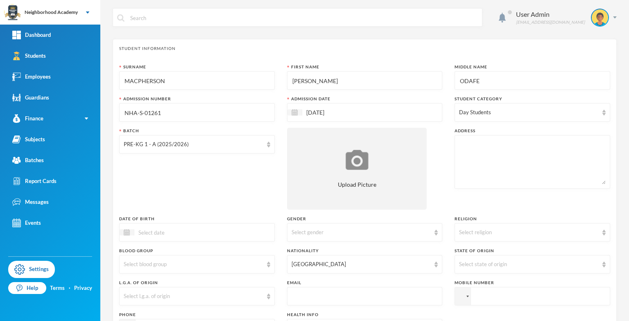
click at [480, 143] on textarea at bounding box center [532, 162] width 147 height 45
type textarea "[STREET_ADDRESS]"
click at [198, 252] on span "Previous Month" at bounding box center [198, 252] width 7 height 7
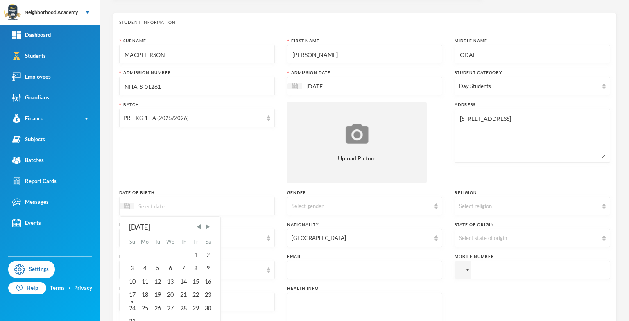
scroll to position [41, 0]
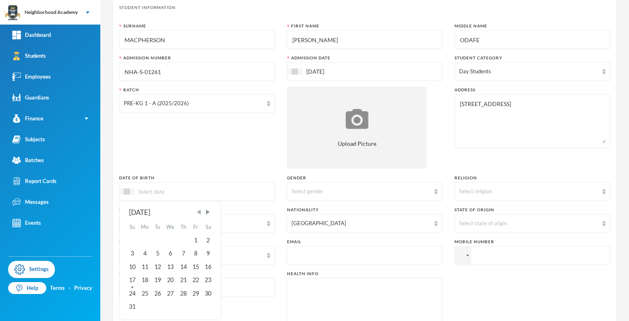
click at [197, 212] on span "Previous Month" at bounding box center [198, 211] width 7 height 7
click at [198, 211] on span "Previous Month" at bounding box center [198, 211] width 7 height 7
click at [199, 211] on span "Previous Month" at bounding box center [198, 211] width 7 height 7
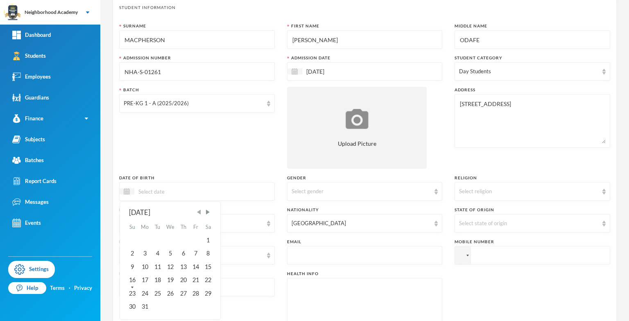
click at [199, 211] on span "Previous Month" at bounding box center [198, 211] width 7 height 7
click at [128, 253] on div "8" at bounding box center [132, 253] width 12 height 13
type input "[DATE]"
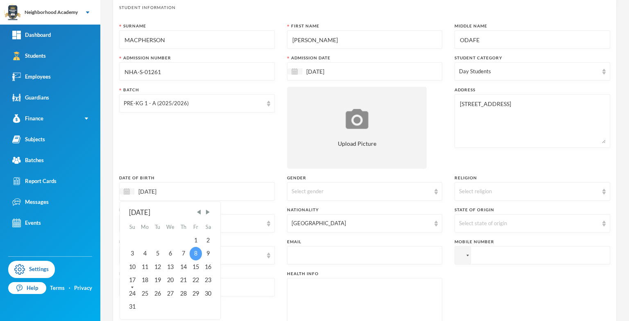
click at [197, 253] on div "8" at bounding box center [196, 253] width 12 height 13
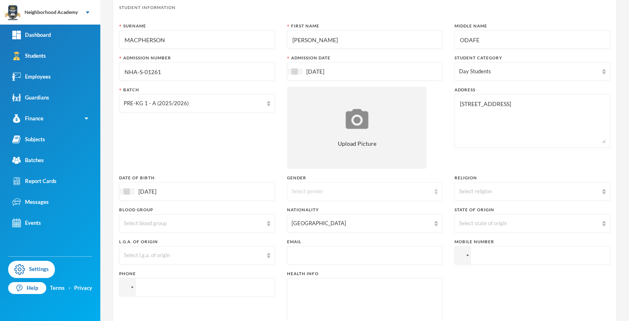
click at [411, 198] on div "Select gender" at bounding box center [365, 191] width 156 height 18
click at [294, 208] on span "[DEMOGRAPHIC_DATA]" at bounding box center [322, 209] width 64 height 7
click at [475, 223] on div "Select state of origin" at bounding box center [528, 224] width 139 height 8
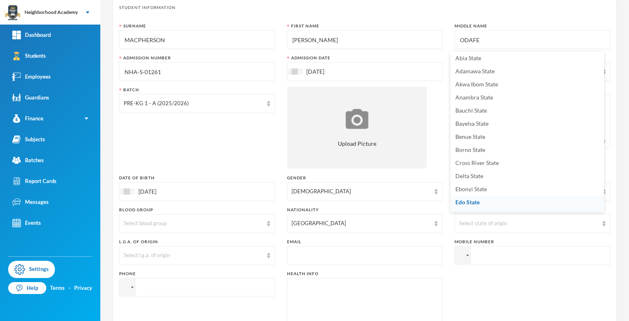
scroll to position [11, 0]
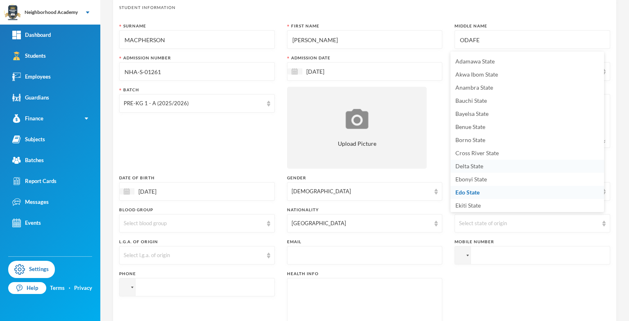
click at [475, 167] on span "Delta State" at bounding box center [469, 166] width 28 height 7
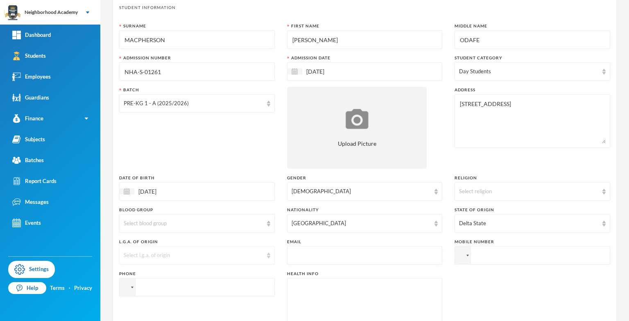
click at [149, 257] on div "Select l.g.a. of origin" at bounding box center [193, 255] width 139 height 8
click at [157, 165] on span "Ughelli North" at bounding box center [141, 166] width 35 height 7
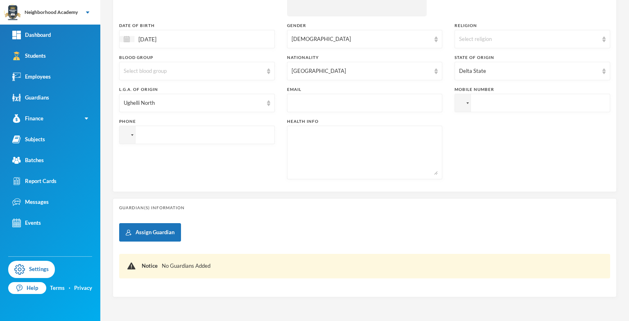
scroll to position [179, 0]
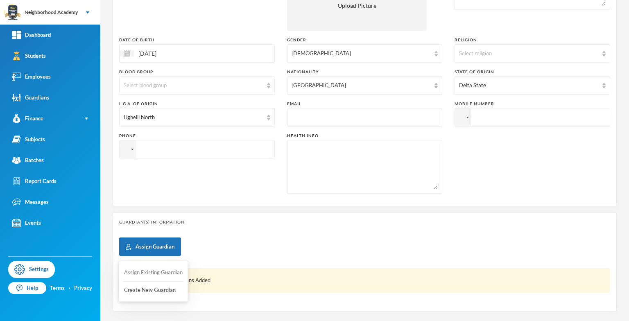
click at [152, 272] on button "Assign Existing Guardian" at bounding box center [153, 272] width 60 height 15
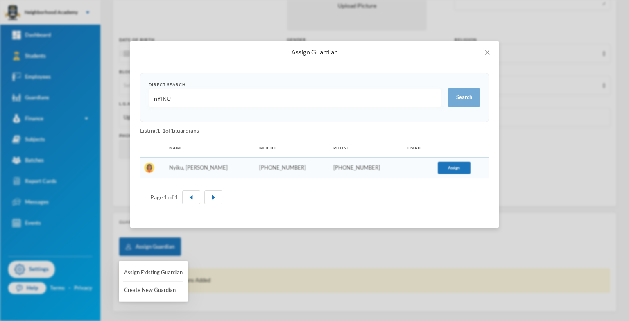
scroll to position [0, 0]
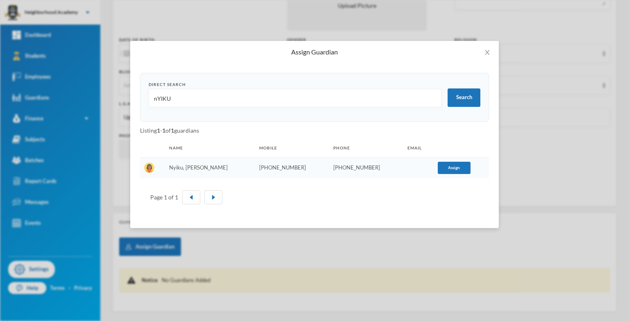
drag, startPoint x: 194, startPoint y: 102, endPoint x: 131, endPoint y: 95, distance: 63.4
click at [131, 95] on div "Direct Search nYIKU Search Listing 1 - 1 of 1 guardians Name Mobile Phone Email…" at bounding box center [314, 145] width 369 height 165
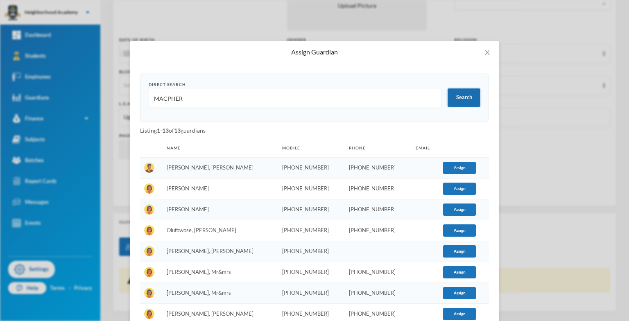
click at [461, 96] on button "Search" at bounding box center [464, 97] width 33 height 18
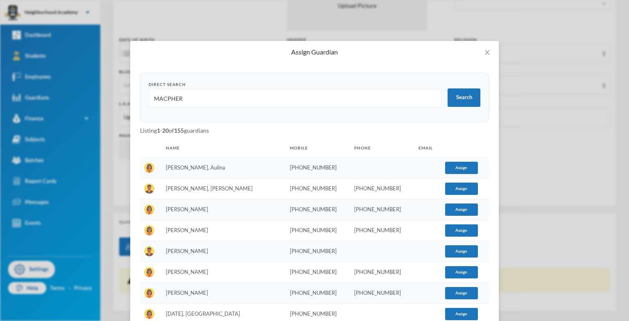
click at [186, 101] on input "MACPHER" at bounding box center [295, 98] width 284 height 18
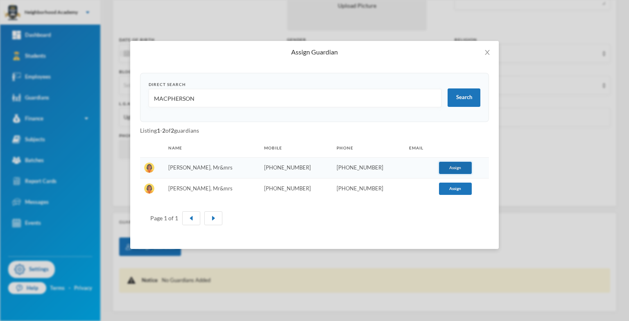
type input "MACPHERSON"
click at [448, 168] on button "Assign" at bounding box center [455, 168] width 33 height 12
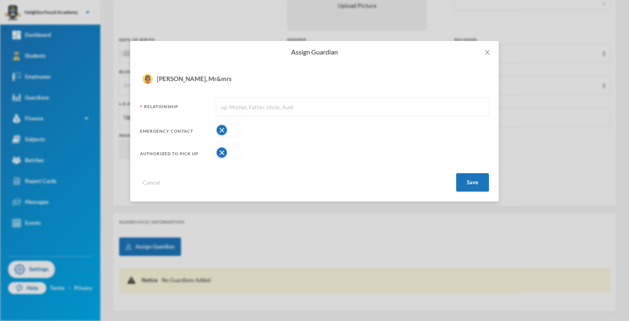
drag, startPoint x: 231, startPoint y: 108, endPoint x: 233, endPoint y: 104, distance: 4.2
click at [231, 107] on input "text" at bounding box center [352, 107] width 264 height 18
type input "FATHER"
click at [224, 131] on button "button" at bounding box center [229, 130] width 27 height 12
click at [219, 156] on button "button" at bounding box center [229, 153] width 27 height 12
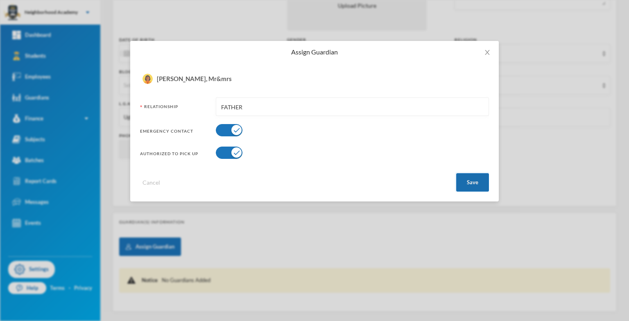
click at [471, 182] on button "Save" at bounding box center [472, 182] width 33 height 18
click at [469, 182] on button "Save" at bounding box center [472, 182] width 33 height 18
click at [487, 52] on icon "icon: close" at bounding box center [487, 52] width 7 height 7
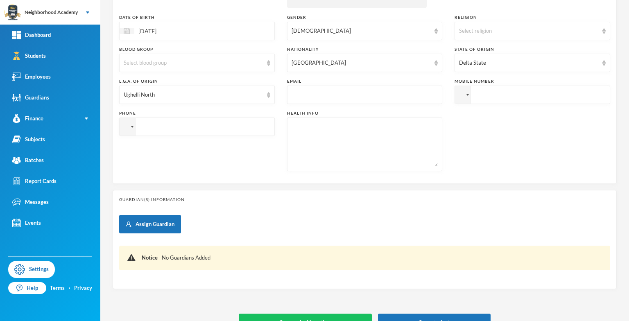
scroll to position [220, 0]
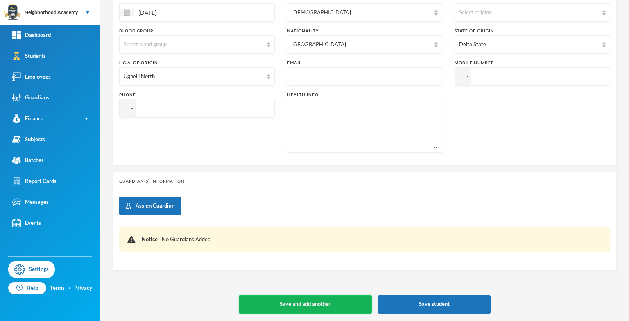
click at [303, 301] on button "Save and add another" at bounding box center [305, 304] width 133 height 18
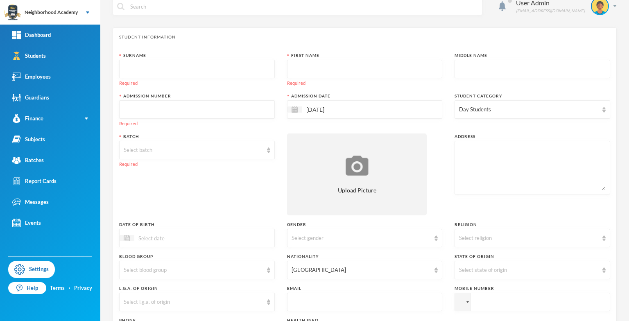
scroll to position [0, 0]
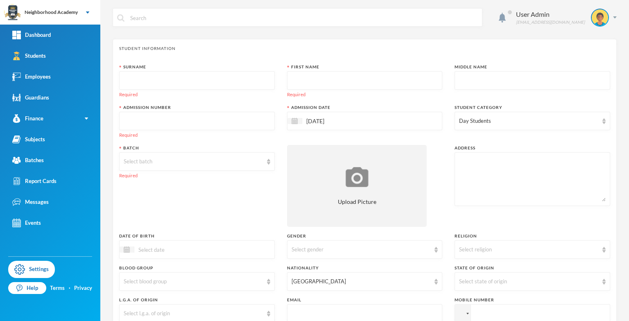
click at [156, 85] on input "text" at bounding box center [197, 81] width 147 height 18
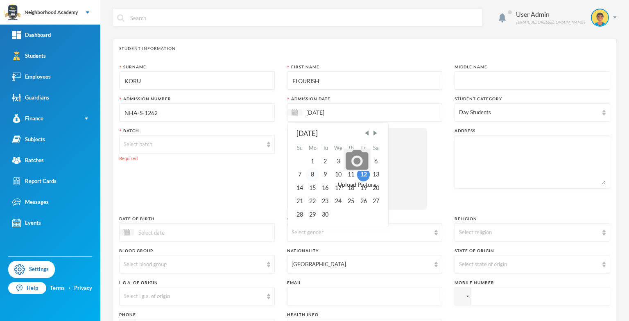
click at [316, 174] on div "8" at bounding box center [312, 174] width 13 height 13
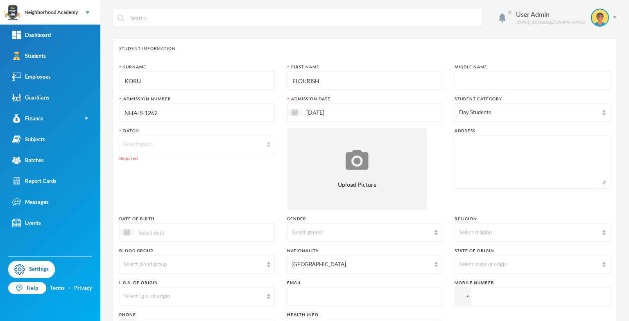
click at [138, 143] on div "Select batch" at bounding box center [193, 144] width 139 height 8
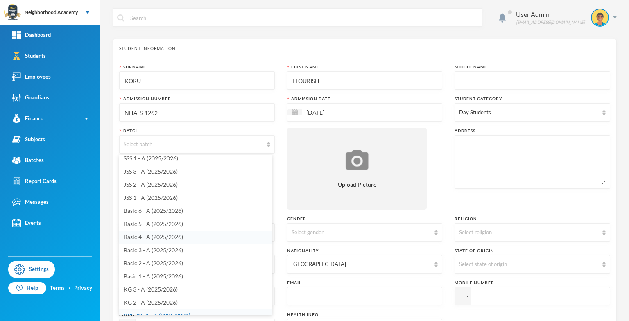
scroll to position [39, 0]
click at [156, 240] on span "Basic 3 - A (2025/2026)" at bounding box center [153, 241] width 59 height 7
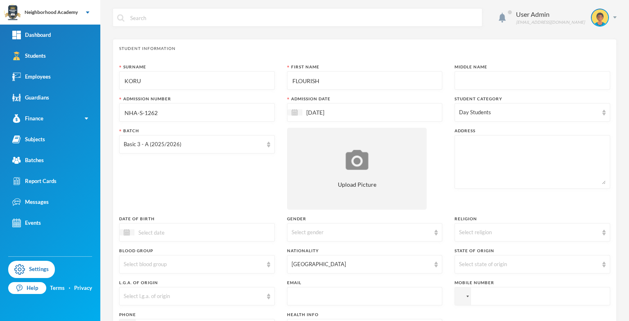
click at [485, 160] on textarea at bounding box center [532, 162] width 147 height 45
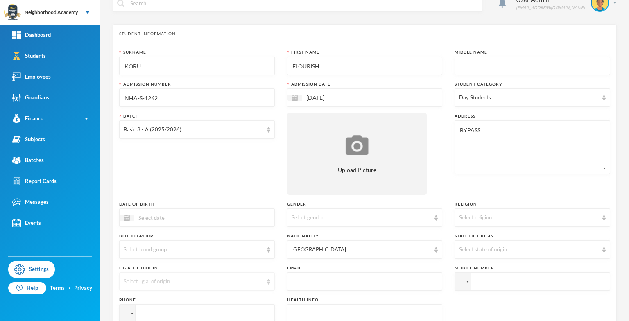
scroll to position [41, 0]
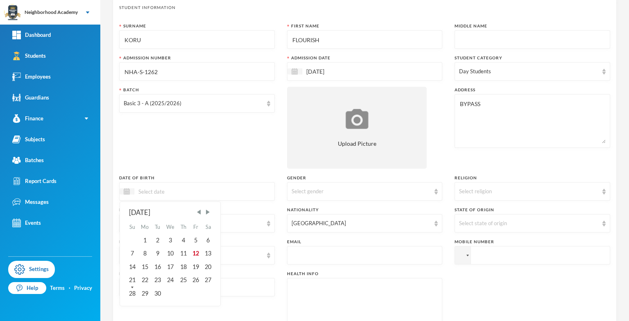
click at [148, 188] on input at bounding box center [168, 191] width 69 height 9
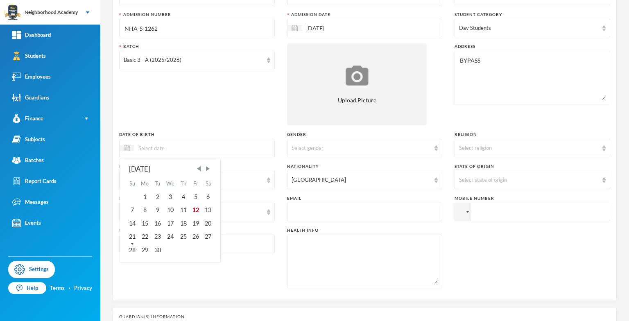
scroll to position [123, 0]
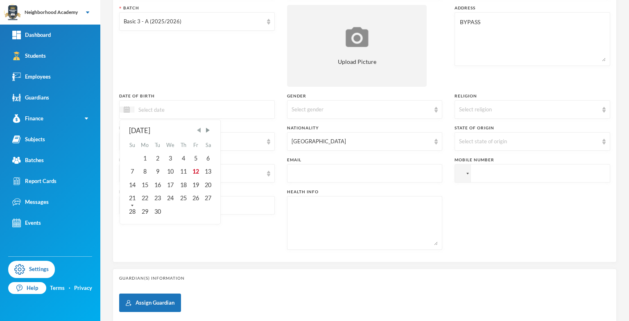
click at [197, 129] on span "Previous Month" at bounding box center [198, 130] width 7 height 7
click at [198, 129] on span "Previous Month" at bounding box center [198, 130] width 7 height 7
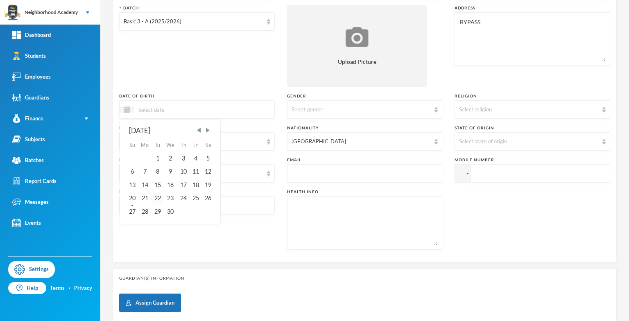
click at [159, 199] on div "22" at bounding box center [157, 198] width 12 height 13
click at [134, 195] on div "22" at bounding box center [132, 198] width 12 height 13
click at [309, 109] on div "Select gender" at bounding box center [361, 110] width 139 height 8
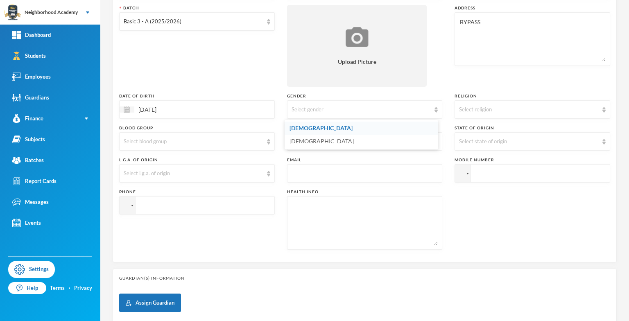
click at [316, 130] on li "[DEMOGRAPHIC_DATA]" at bounding box center [362, 128] width 154 height 13
click at [480, 143] on div "Select state of origin" at bounding box center [528, 142] width 139 height 8
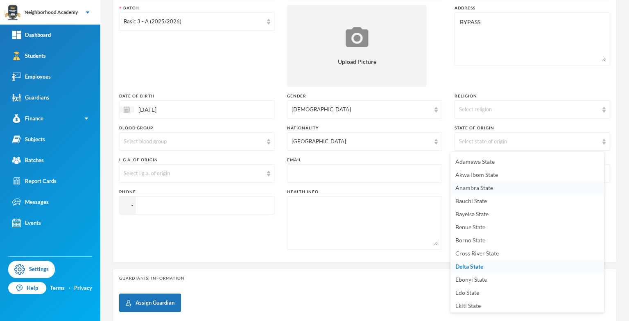
scroll to position [2, 0]
click at [468, 301] on span "Edo State" at bounding box center [467, 302] width 24 height 7
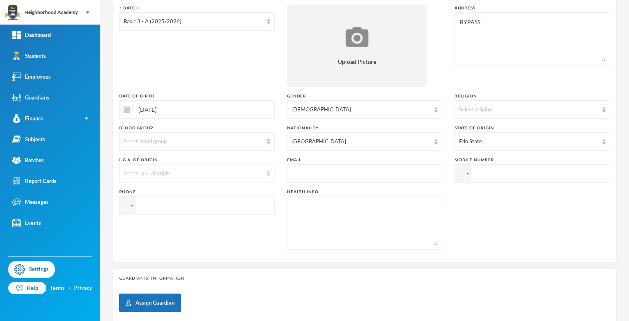
click at [163, 170] on div "Select l.g.a. of origin" at bounding box center [193, 174] width 139 height 8
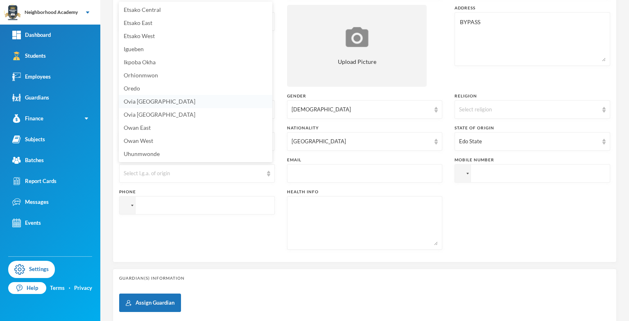
click at [144, 105] on li "Ovia [GEOGRAPHIC_DATA]" at bounding box center [196, 101] width 154 height 13
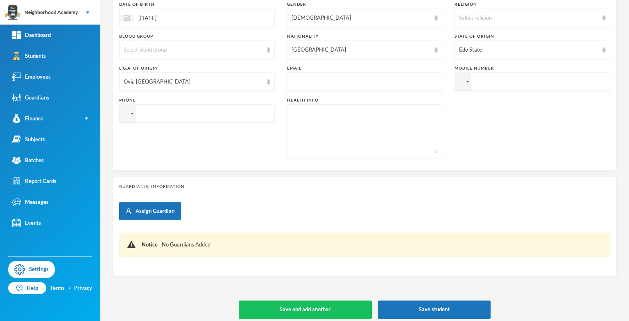
scroll to position [220, 0]
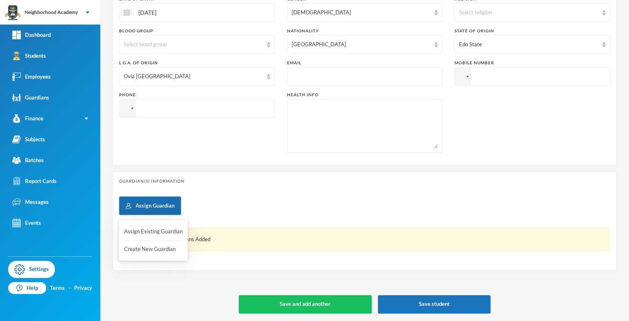
click at [144, 206] on button "Assign Guardian" at bounding box center [150, 206] width 62 height 18
click at [143, 250] on button "Create New Guardian" at bounding box center [153, 249] width 60 height 15
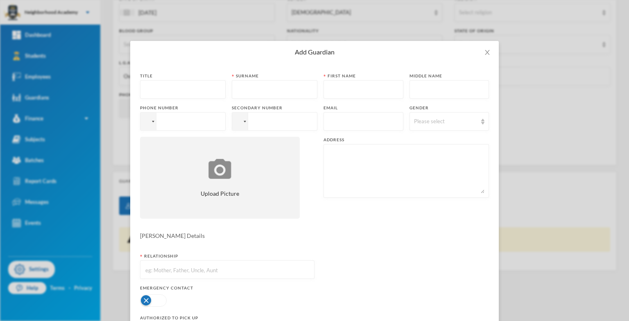
click at [265, 95] on input "text" at bounding box center [274, 90] width 77 height 18
drag, startPoint x: 146, startPoint y: 121, endPoint x: 143, endPoint y: 126, distance: 5.6
click at [144, 123] on div at bounding box center [147, 122] width 7 height 5
click at [170, 126] on input "tel" at bounding box center [183, 121] width 86 height 18
click at [152, 124] on div at bounding box center [148, 122] width 16 height 18
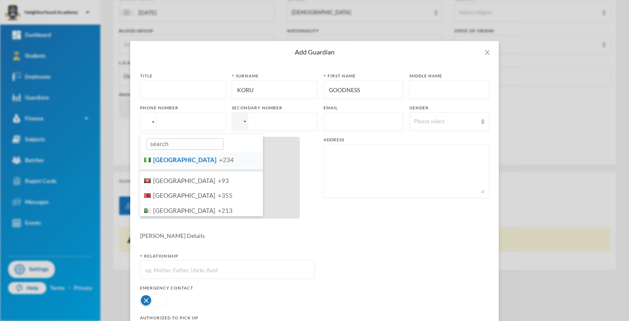
drag, startPoint x: 160, startPoint y: 162, endPoint x: 167, endPoint y: 154, distance: 9.9
click at [160, 161] on span "[GEOGRAPHIC_DATA]" at bounding box center [184, 159] width 63 height 7
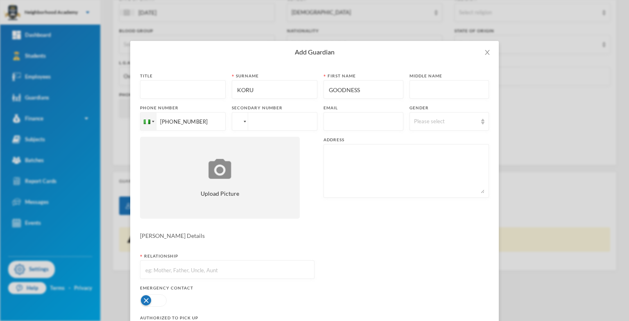
click at [235, 122] on div at bounding box center [238, 122] width 7 height 5
click at [232, 154] on li "Nigeria +234" at bounding box center [293, 159] width 123 height 15
click at [414, 123] on div "Please select" at bounding box center [445, 122] width 63 height 8
click at [413, 154] on span "[DEMOGRAPHIC_DATA]" at bounding box center [440, 153] width 64 height 7
click at [331, 153] on textarea at bounding box center [406, 171] width 156 height 45
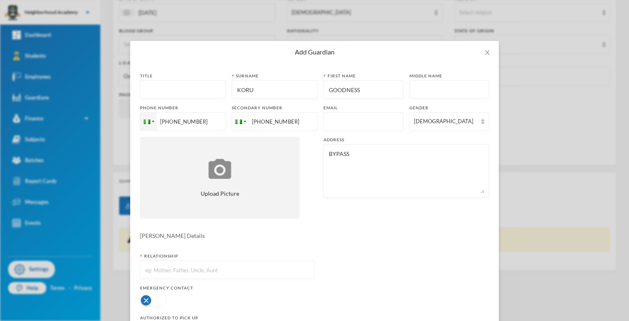
click at [174, 269] on input "text" at bounding box center [227, 270] width 165 height 18
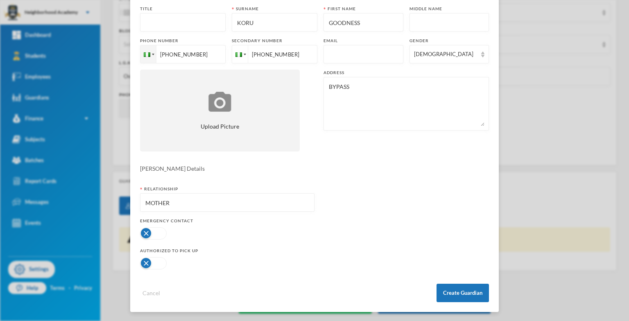
scroll to position [68, 0]
drag, startPoint x: 145, startPoint y: 229, endPoint x: 146, endPoint y: 233, distance: 4.5
click at [145, 231] on button "button" at bounding box center [153, 232] width 27 height 12
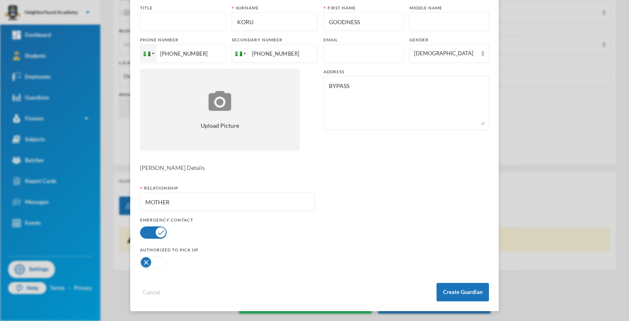
click at [447, 289] on button "Create Guardian" at bounding box center [463, 292] width 52 height 18
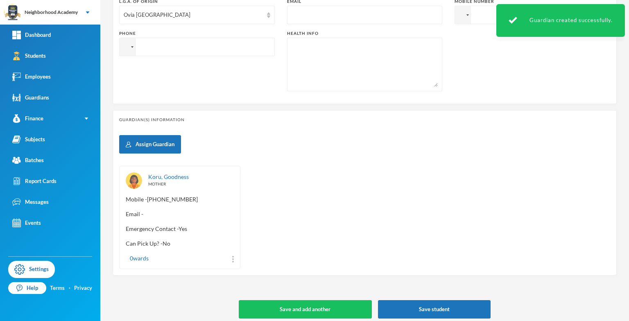
scroll to position [286, 0]
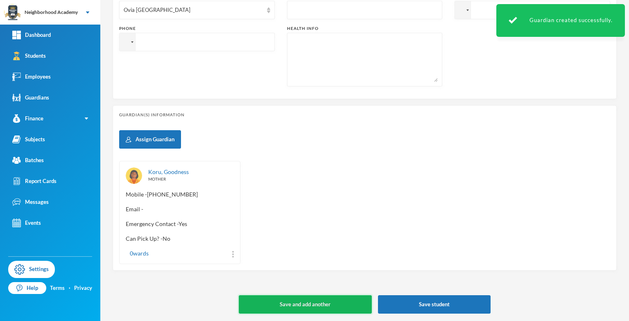
click at [293, 305] on button "Save and add another" at bounding box center [305, 304] width 133 height 18
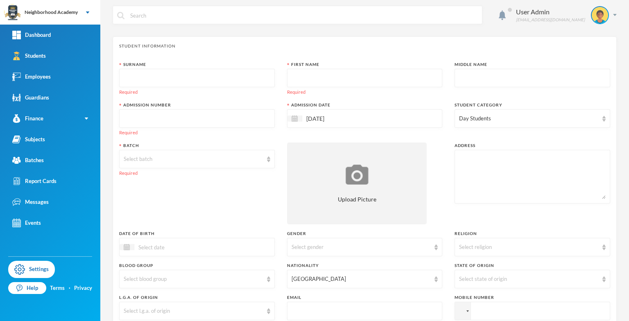
scroll to position [0, 0]
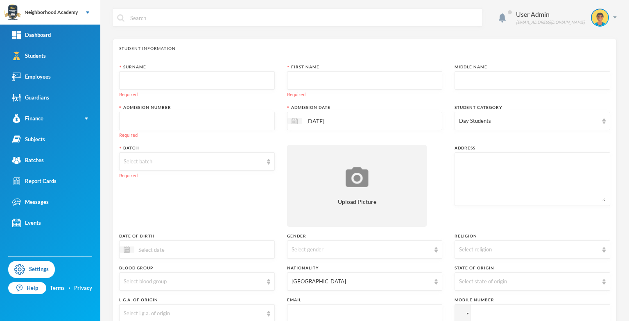
click at [133, 76] on input "text" at bounding box center [197, 81] width 147 height 18
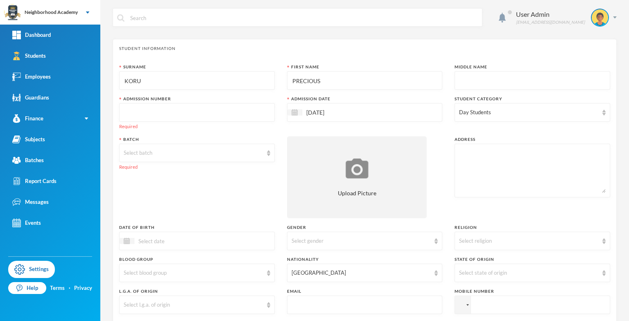
click at [146, 111] on input "text" at bounding box center [197, 113] width 147 height 18
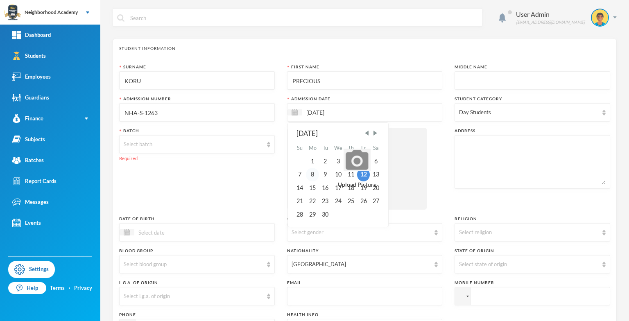
click at [312, 175] on div "8" at bounding box center [312, 174] width 13 height 13
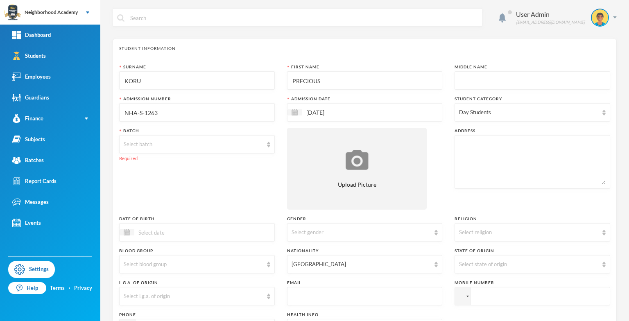
click at [467, 149] on textarea at bounding box center [532, 162] width 147 height 45
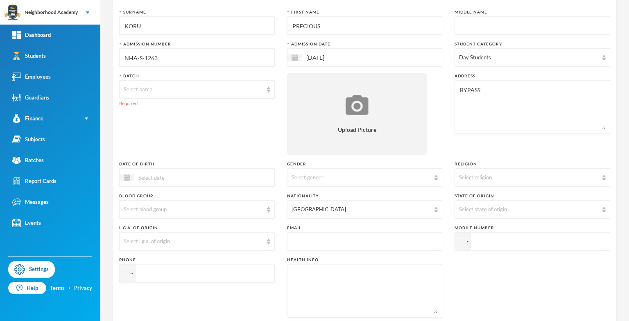
scroll to position [41, 0]
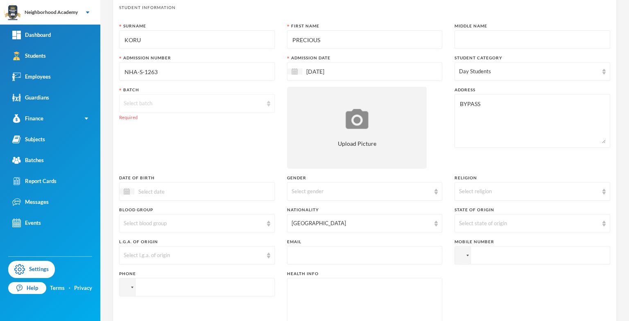
click at [267, 103] on img at bounding box center [268, 104] width 3 height 6
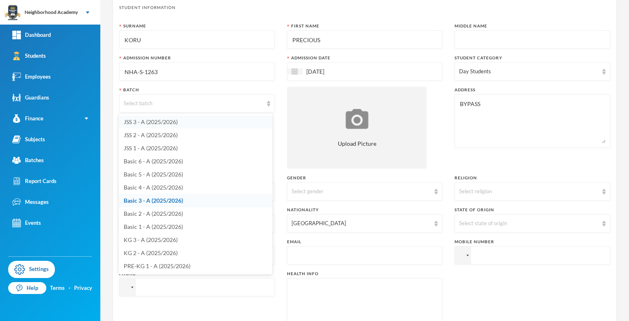
scroll to position [28, 0]
click at [152, 251] on span "KG 3 - A (2025/2026)" at bounding box center [151, 251] width 54 height 7
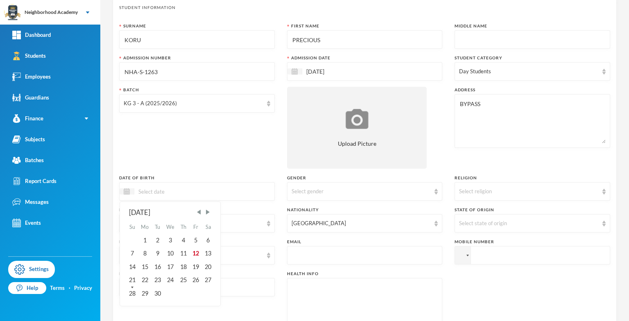
click at [146, 196] on input at bounding box center [168, 191] width 69 height 9
click at [179, 170] on div "Surname KORU First Name PRECIOUS Middle Name Admission Number NHA-S-1263 Admiss…" at bounding box center [364, 180] width 491 height 315
click at [129, 190] on img at bounding box center [127, 191] width 6 height 6
click at [201, 215] on span "Previous Month" at bounding box center [198, 211] width 7 height 7
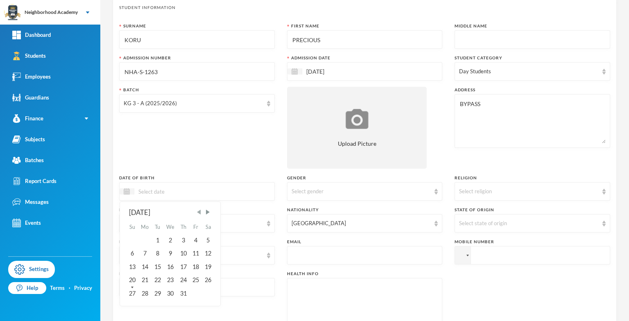
click at [201, 215] on span "Previous Month" at bounding box center [198, 211] width 7 height 7
click at [143, 265] on div "10" at bounding box center [144, 266] width 13 height 13
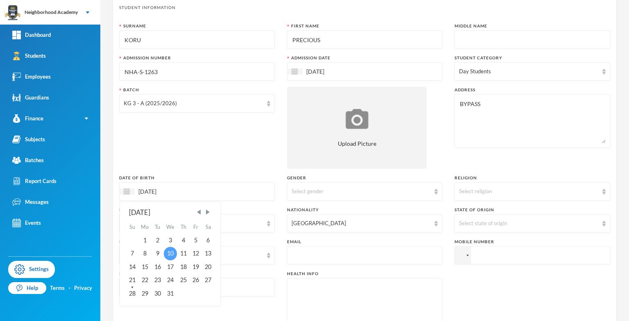
click at [170, 254] on div "10" at bounding box center [171, 253] width 14 height 13
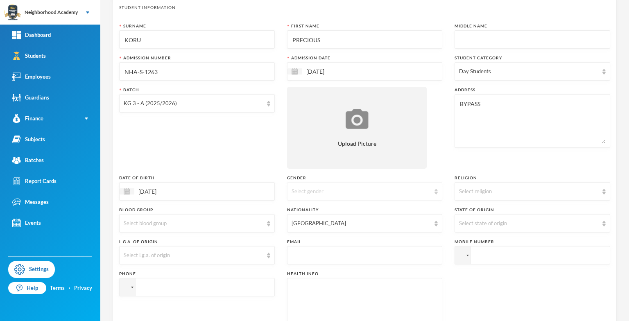
click at [310, 189] on div "Select gender" at bounding box center [361, 192] width 139 height 8
click at [298, 226] on span "[DEMOGRAPHIC_DATA]" at bounding box center [322, 223] width 64 height 7
click at [465, 224] on div "Select state of origin" at bounding box center [528, 224] width 139 height 8
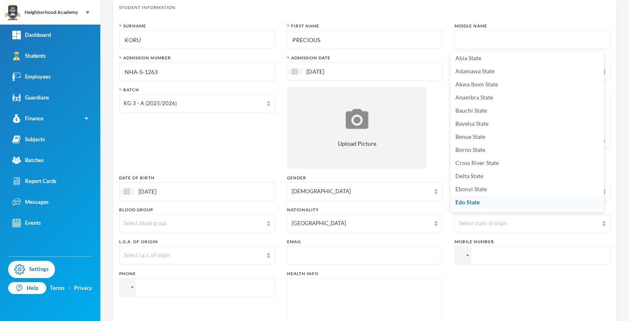
click at [461, 200] on span "Edo State" at bounding box center [467, 202] width 24 height 7
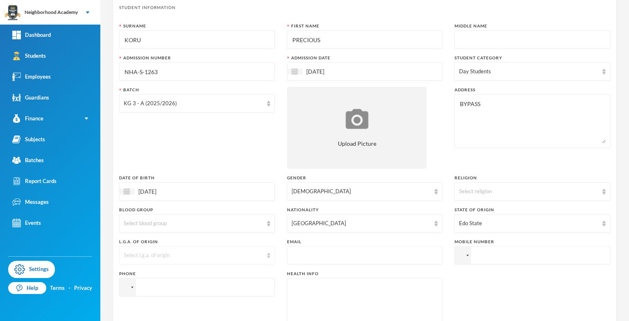
click at [132, 254] on div "Select l.g.a. of origin" at bounding box center [193, 255] width 139 height 8
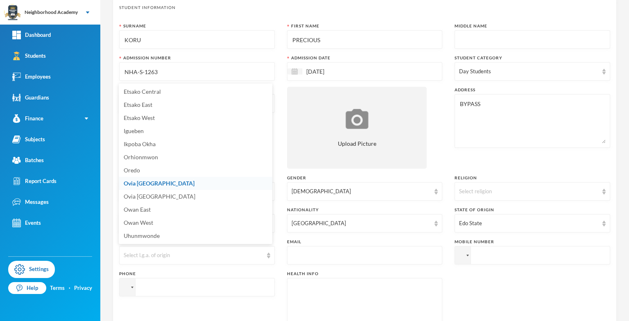
click at [159, 179] on li "Ovia [GEOGRAPHIC_DATA]" at bounding box center [196, 183] width 154 height 13
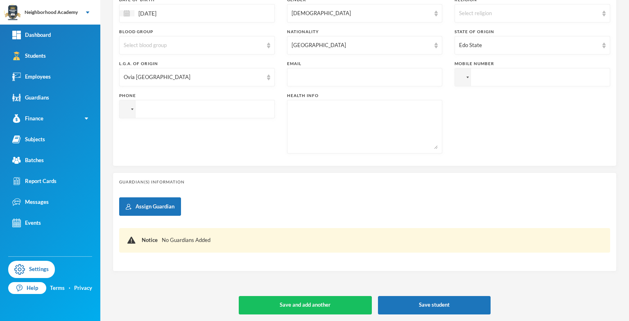
scroll to position [220, 0]
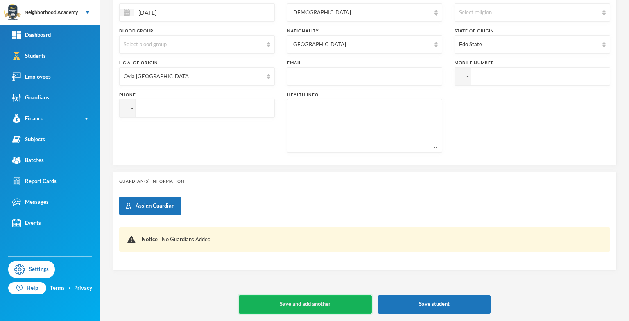
click at [286, 302] on button "Save and add another" at bounding box center [305, 304] width 133 height 18
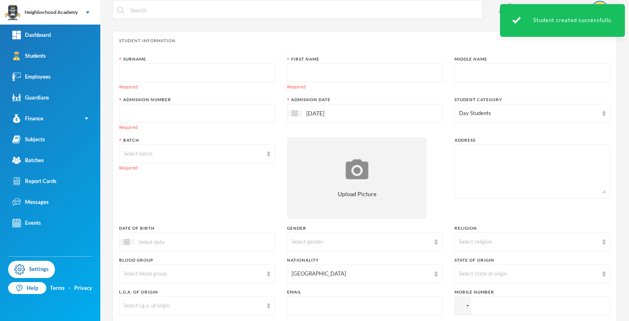
scroll to position [0, 0]
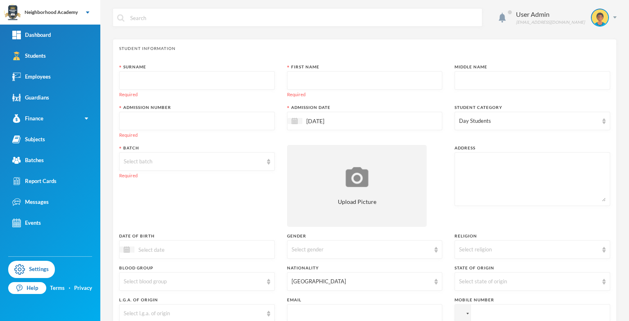
click at [127, 77] on input "text" at bounding box center [197, 81] width 147 height 18
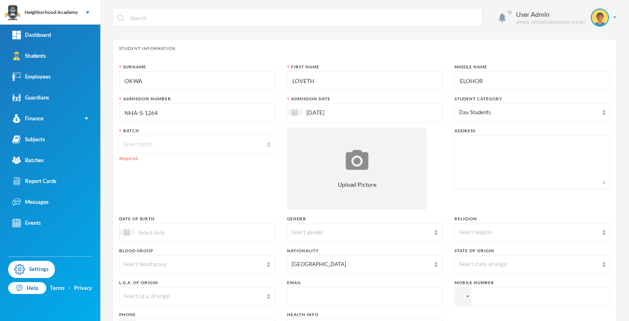
click at [144, 143] on div "Select batch" at bounding box center [193, 144] width 139 height 8
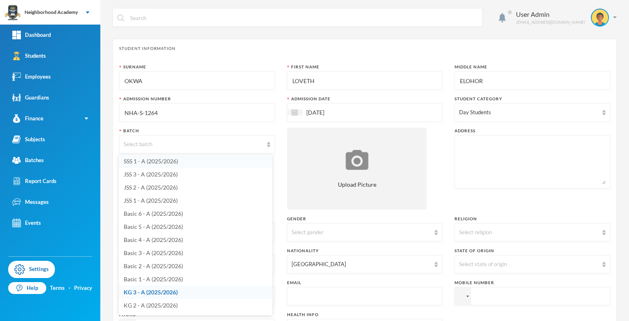
click at [145, 162] on span "SSS 1 - A (2025/2026)" at bounding box center [151, 161] width 54 height 7
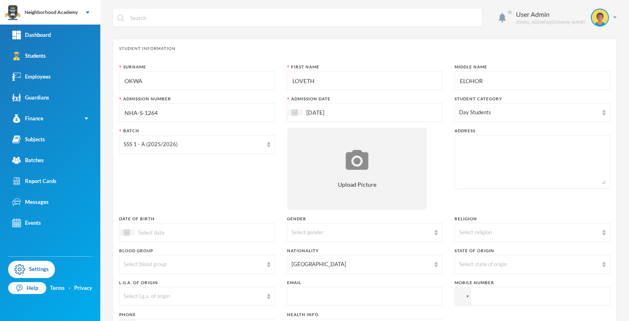
scroll to position [41, 0]
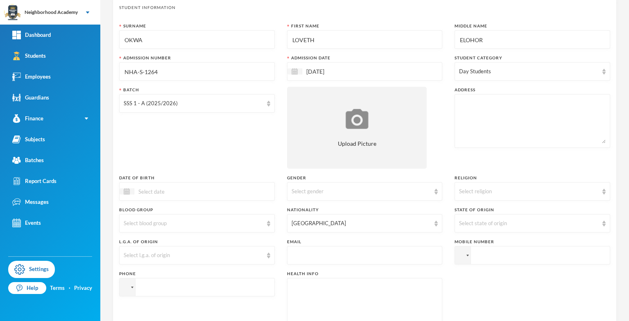
click at [233, 156] on div "Batch SSS 1 - A (2025/2026)" at bounding box center [197, 128] width 156 height 82
click at [134, 140] on div "Batch SSS 1 - A (2025/2026)" at bounding box center [197, 128] width 156 height 82
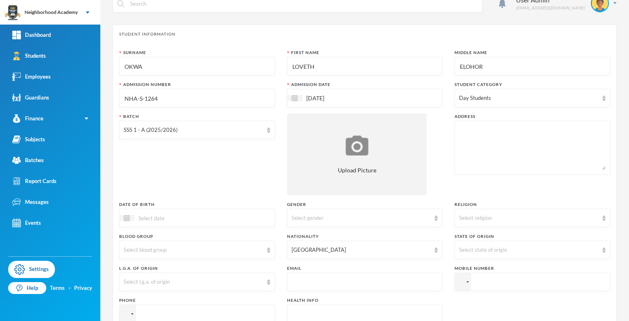
scroll to position [0, 0]
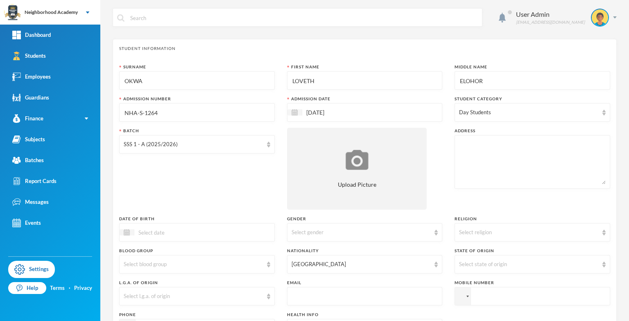
click at [470, 149] on textarea at bounding box center [532, 162] width 147 height 45
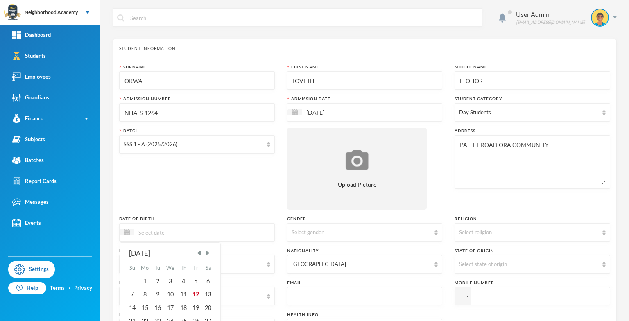
click at [151, 232] on input at bounding box center [168, 232] width 69 height 9
click at [126, 233] on img at bounding box center [127, 232] width 6 height 6
click at [198, 252] on span "Previous Month" at bounding box center [198, 252] width 7 height 7
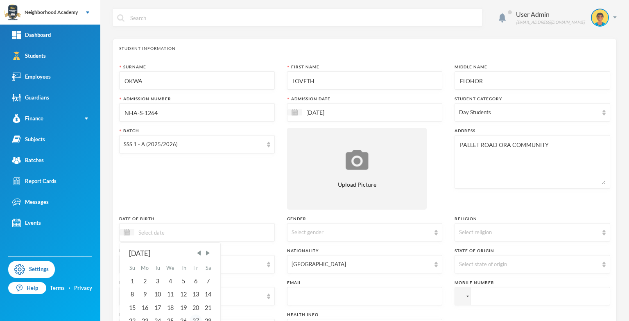
scroll to position [41, 0]
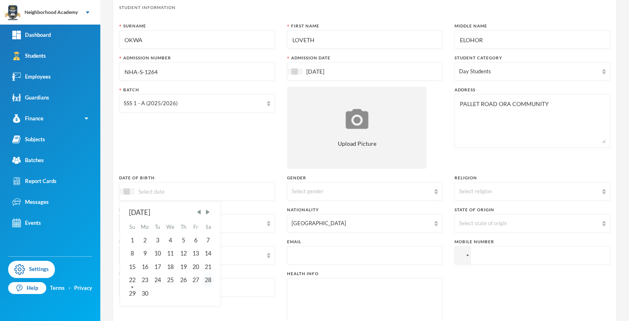
click at [208, 282] on div "28" at bounding box center [208, 280] width 12 height 13
click at [165, 190] on input "28/06/0002010" at bounding box center [168, 191] width 69 height 9
click at [144, 293] on div "28" at bounding box center [144, 293] width 13 height 13
click at [435, 192] on img at bounding box center [436, 192] width 3 height 6
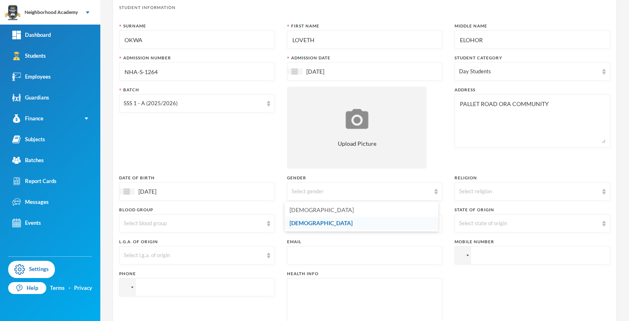
click at [300, 224] on span "[DEMOGRAPHIC_DATA]" at bounding box center [321, 223] width 63 height 7
click at [481, 221] on div "Select state of origin" at bounding box center [528, 224] width 139 height 8
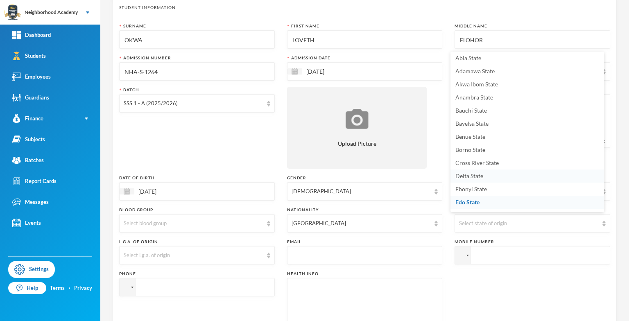
click at [464, 177] on span "Delta State" at bounding box center [469, 175] width 28 height 7
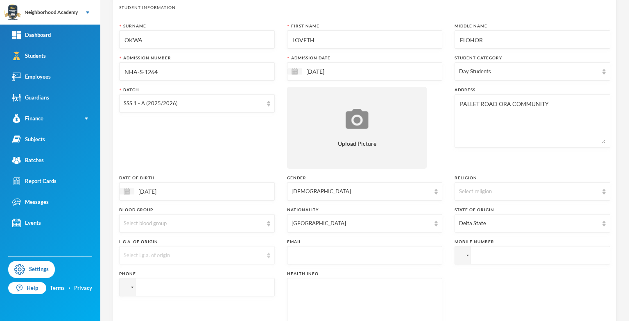
click at [168, 254] on div "Select l.g.a. of origin" at bounding box center [193, 255] width 139 height 8
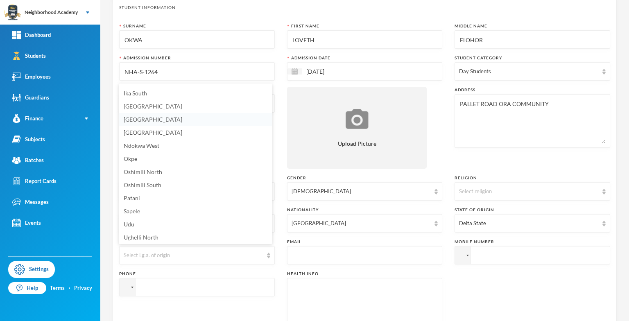
click at [146, 120] on span "[GEOGRAPHIC_DATA]" at bounding box center [153, 119] width 59 height 7
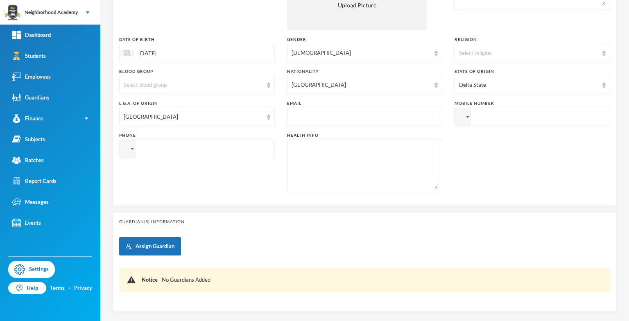
scroll to position [205, 0]
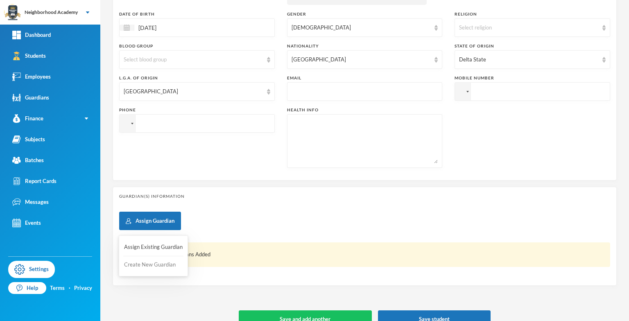
click at [131, 265] on button "Create New Guardian" at bounding box center [153, 265] width 60 height 15
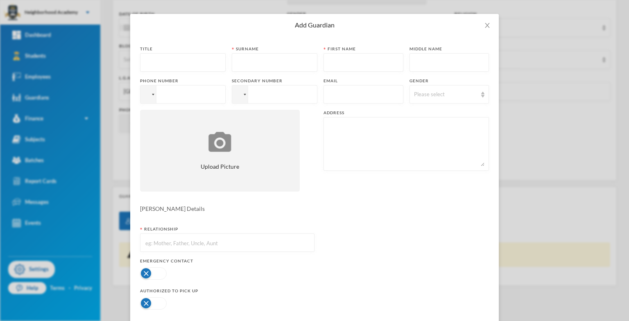
click at [237, 67] on input "text" at bounding box center [274, 63] width 77 height 18
click at [150, 94] on div at bounding box center [148, 95] width 16 height 18
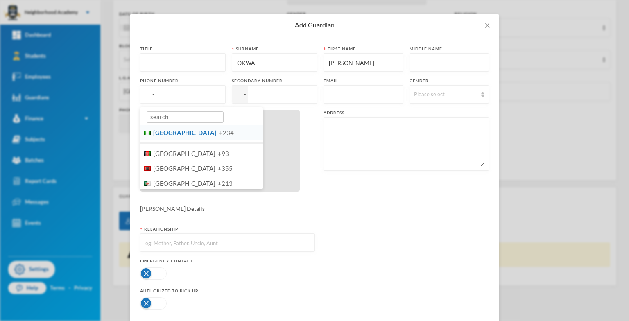
drag, startPoint x: 156, startPoint y: 136, endPoint x: 172, endPoint y: 120, distance: 23.2
click at [156, 136] on span "[GEOGRAPHIC_DATA]" at bounding box center [184, 132] width 63 height 7
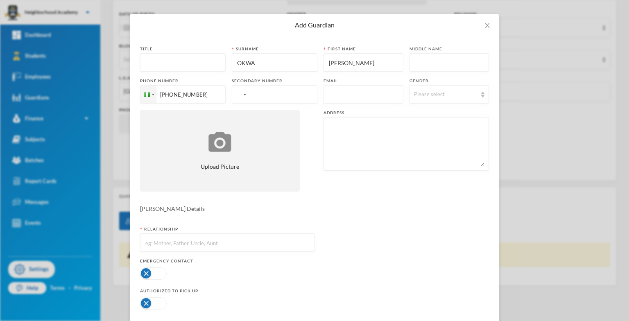
click at [235, 95] on div at bounding box center [238, 95] width 7 height 5
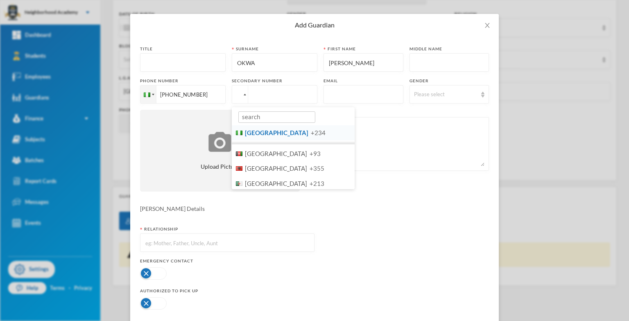
click at [236, 132] on div at bounding box center [239, 133] width 7 height 5
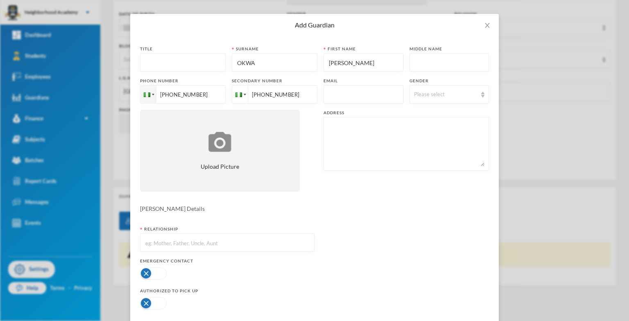
click at [328, 129] on textarea at bounding box center [406, 144] width 156 height 45
click at [302, 220] on form "Title Surname OKWA First name [PERSON_NAME] Middle name Phone number [PHONE_NUM…" at bounding box center [314, 194] width 349 height 296
click at [177, 245] on input "text" at bounding box center [227, 243] width 165 height 18
drag, startPoint x: 143, startPoint y: 272, endPoint x: 138, endPoint y: 280, distance: 9.6
click at [140, 280] on div at bounding box center [227, 273] width 174 height 16
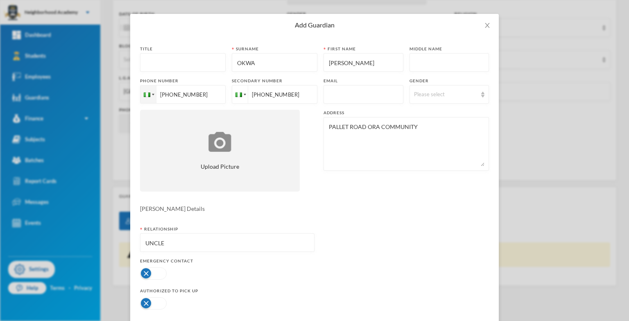
click at [141, 272] on button "button" at bounding box center [153, 273] width 27 height 12
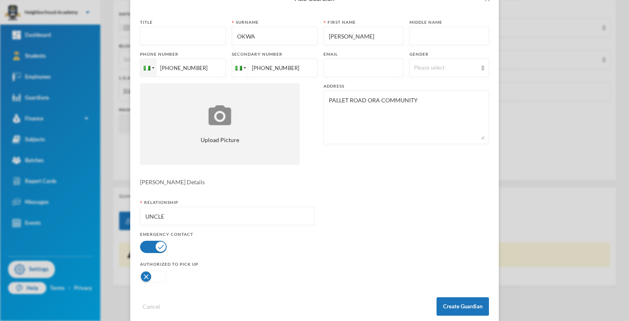
scroll to position [68, 0]
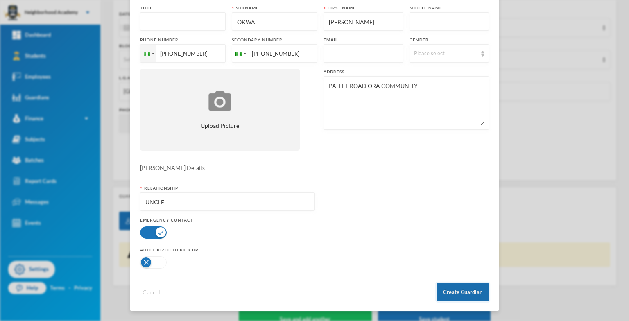
click at [461, 292] on button "Create Guardian" at bounding box center [463, 292] width 52 height 18
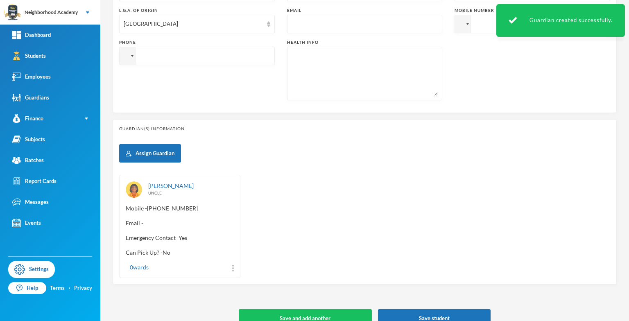
scroll to position [286, 0]
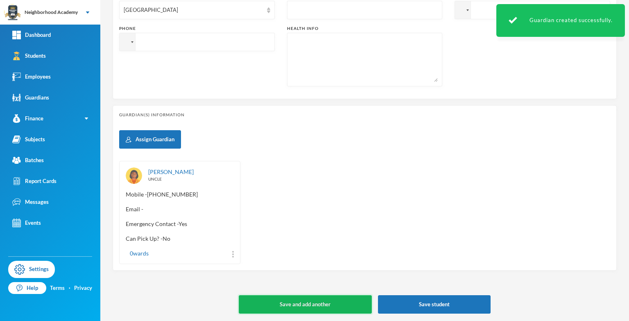
click at [297, 299] on button "Save and add another" at bounding box center [305, 304] width 133 height 18
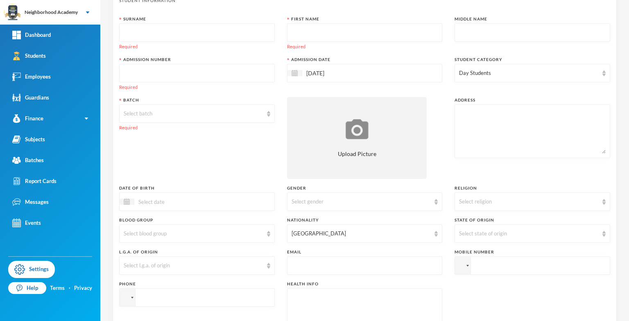
scroll to position [0, 0]
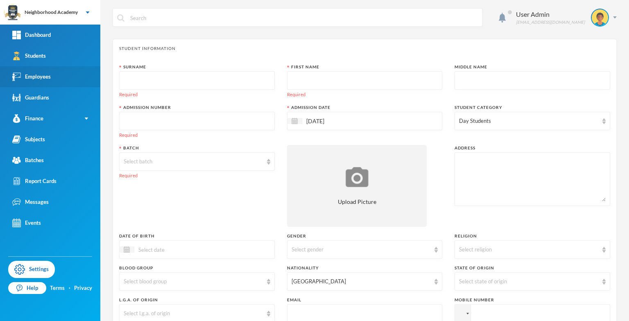
click at [39, 80] on div "Employees" at bounding box center [31, 76] width 38 height 9
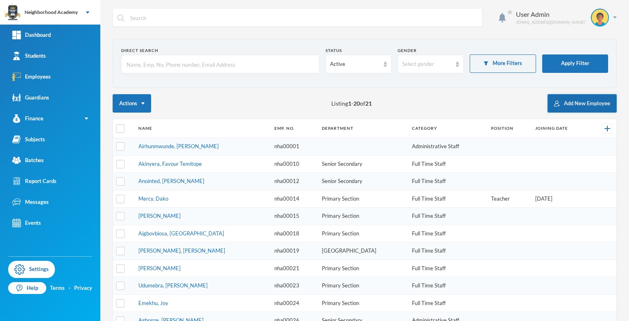
click at [565, 104] on button "Add New Employee" at bounding box center [582, 103] width 69 height 18
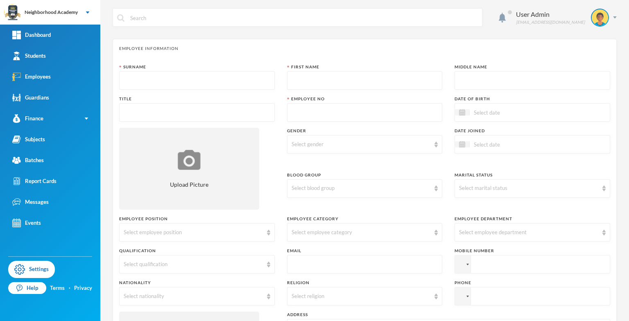
click at [130, 84] on input "text" at bounding box center [197, 81] width 147 height 18
click at [53, 79] on link "Employees" at bounding box center [50, 76] width 100 height 21
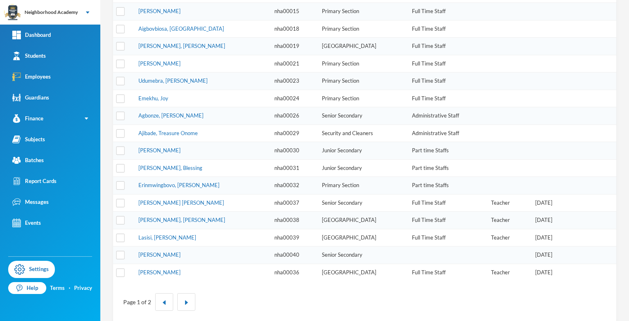
scroll to position [209, 0]
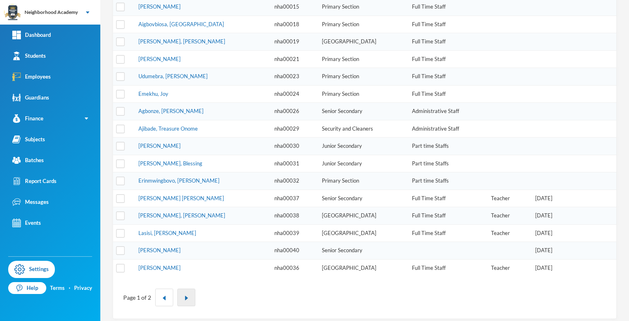
click at [183, 296] on button "button" at bounding box center [186, 298] width 18 height 18
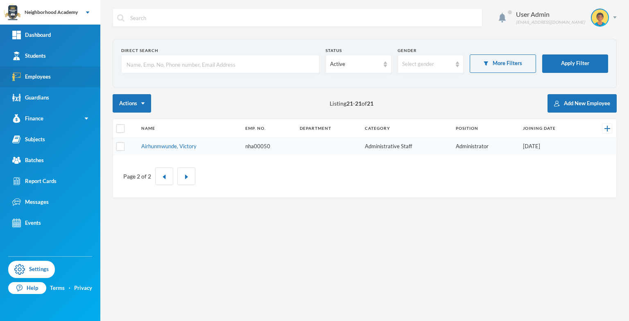
click at [34, 79] on div "Employees" at bounding box center [31, 76] width 38 height 9
click at [582, 101] on button "Add New Employee" at bounding box center [582, 103] width 69 height 18
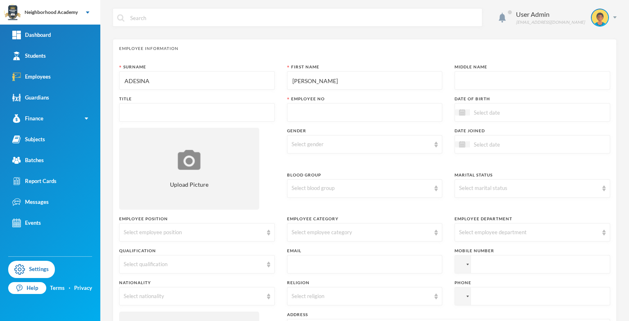
click at [342, 81] on input "[PERSON_NAME]" at bounding box center [365, 81] width 147 height 18
click at [138, 109] on input "text" at bounding box center [197, 113] width 147 height 18
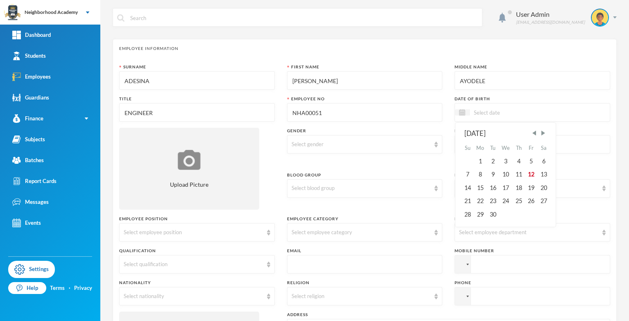
click at [491, 118] on div "[DATE] Su Mo Tu We Th Fr Sa 1 2 3 4 5 6 7 8 9 10 11 12 13 14 15 16 17 18 19 20 …" at bounding box center [533, 112] width 156 height 18
click at [531, 133] on span "Previous Month" at bounding box center [534, 132] width 7 height 7
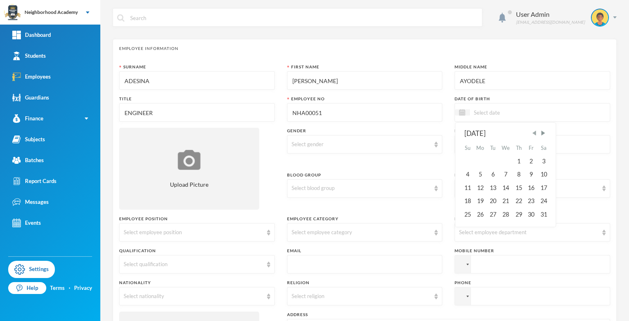
click at [531, 133] on span "Previous Month" at bounding box center [534, 132] width 7 height 7
click at [466, 214] on div "23" at bounding box center [468, 214] width 12 height 13
click at [497, 111] on input "23/02/0001961" at bounding box center [504, 112] width 69 height 9
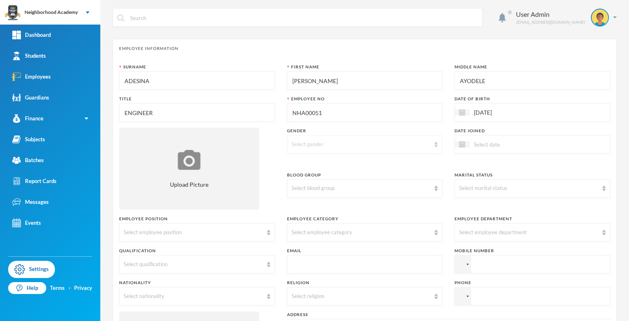
click at [306, 143] on div "Select gender" at bounding box center [361, 144] width 139 height 8
click at [299, 166] on li "[DEMOGRAPHIC_DATA]" at bounding box center [362, 162] width 154 height 13
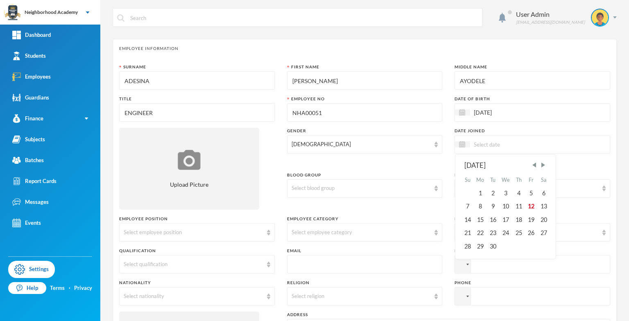
click at [485, 143] on input at bounding box center [504, 144] width 69 height 9
click at [460, 144] on img at bounding box center [462, 144] width 6 height 6
click at [488, 207] on div "9" at bounding box center [493, 206] width 12 height 13
click at [597, 185] on div "Select marital status" at bounding box center [533, 188] width 156 height 18
drag, startPoint x: 473, startPoint y: 220, endPoint x: 468, endPoint y: 218, distance: 5.9
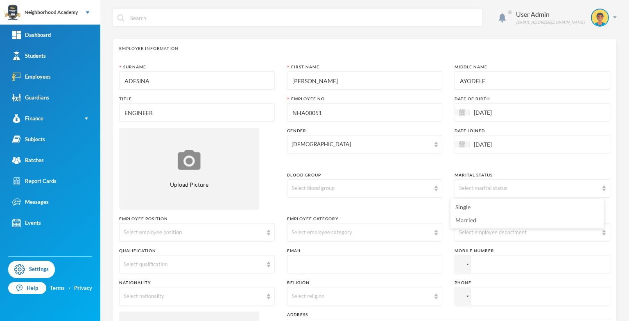
click at [473, 220] on span "Married" at bounding box center [465, 220] width 21 height 7
click at [171, 233] on div "Select employee position" at bounding box center [193, 233] width 139 height 8
click at [143, 252] on span "Teacher" at bounding box center [134, 250] width 20 height 7
click at [328, 233] on div "Select employee category" at bounding box center [361, 233] width 139 height 8
click at [314, 265] on span "Full Time Staff" at bounding box center [308, 263] width 37 height 7
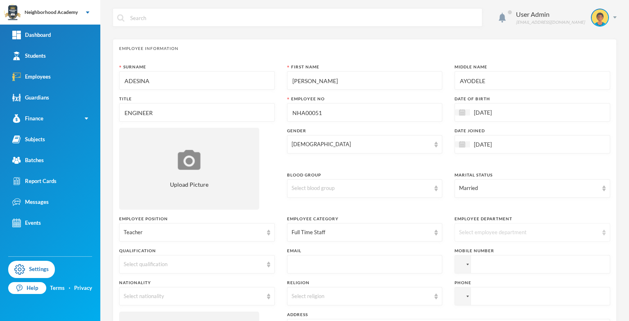
click at [602, 231] on img at bounding box center [603, 233] width 3 height 6
click at [467, 251] on span "Senior Secondary" at bounding box center [477, 250] width 44 height 7
click at [167, 262] on div "Select qualification" at bounding box center [193, 264] width 139 height 8
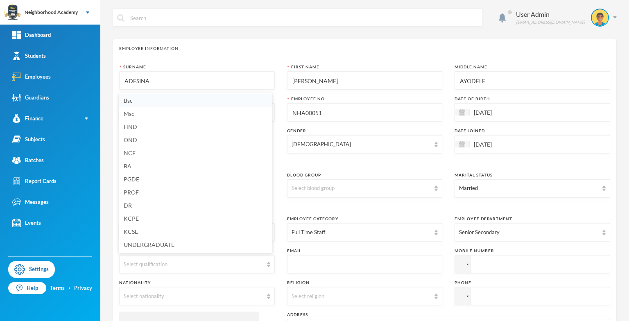
click at [128, 98] on span "Bsc" at bounding box center [128, 100] width 9 height 7
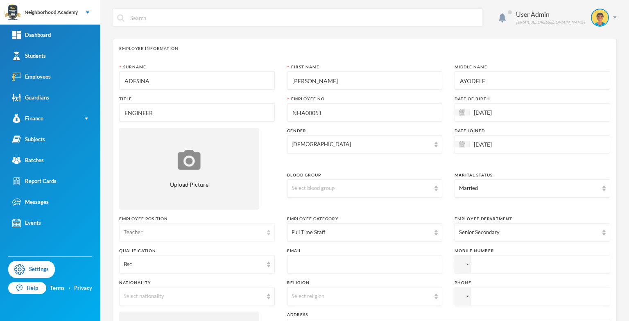
scroll to position [41, 0]
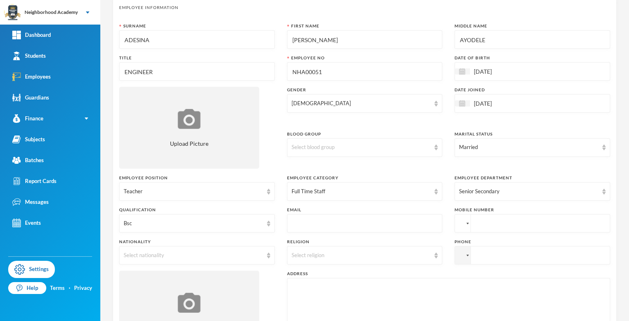
click at [462, 224] on div at bounding box center [463, 224] width 16 height 18
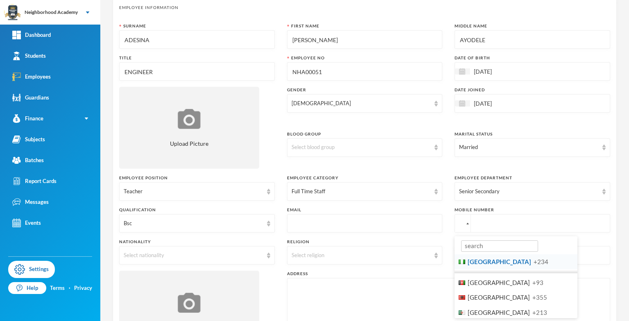
click at [474, 264] on span "[GEOGRAPHIC_DATA]" at bounding box center [499, 261] width 63 height 7
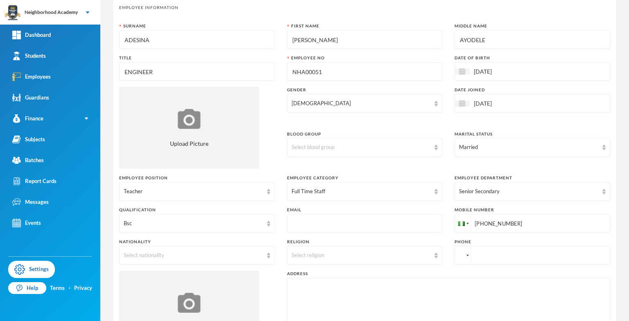
click at [460, 260] on div at bounding box center [463, 256] width 16 height 18
drag, startPoint x: 469, startPoint y: 293, endPoint x: 476, endPoint y: 288, distance: 8.2
click at [471, 292] on span "[GEOGRAPHIC_DATA]" at bounding box center [499, 293] width 63 height 7
click at [400, 253] on div "Select religion" at bounding box center [361, 255] width 139 height 8
click at [157, 256] on div "Select nationality" at bounding box center [193, 255] width 139 height 8
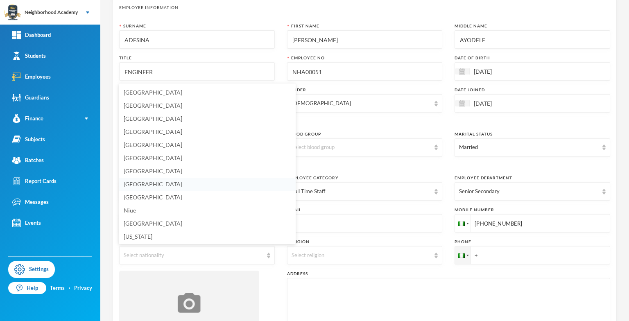
scroll to position [1966, 0]
click at [137, 210] on span "[GEOGRAPHIC_DATA]" at bounding box center [153, 209] width 59 height 7
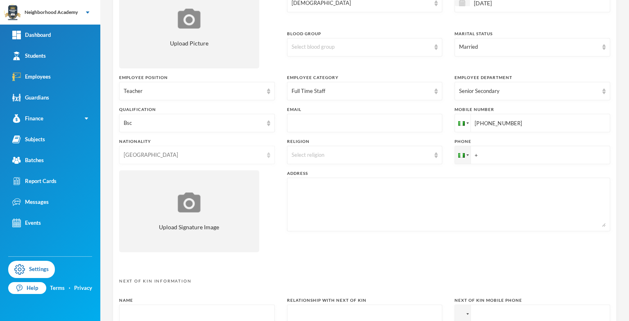
scroll to position [164, 0]
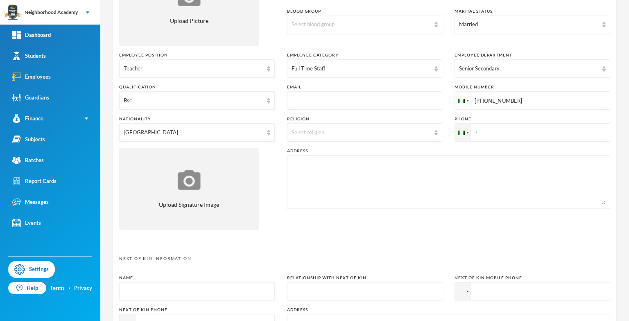
click at [303, 169] on textarea at bounding box center [449, 182] width 314 height 45
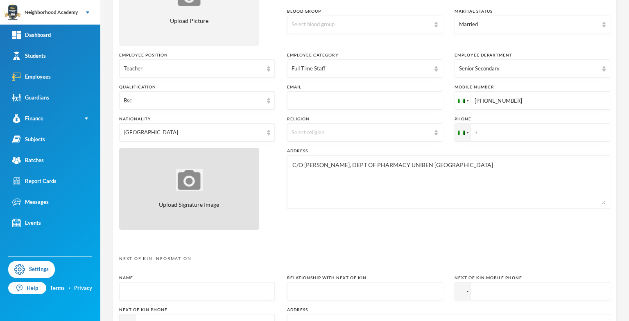
click at [247, 199] on div "Upload Signature Image" at bounding box center [189, 189] width 140 height 82
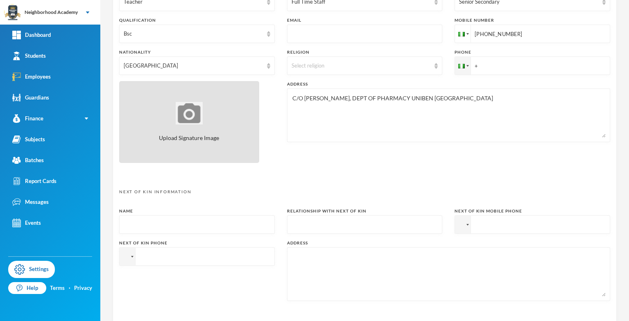
scroll to position [205, 0]
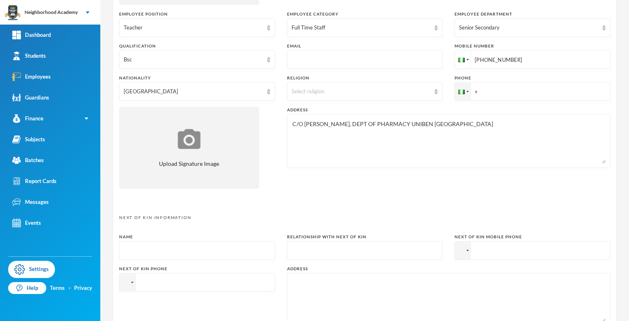
click at [154, 215] on p "Next Of Kin Information" at bounding box center [364, 218] width 491 height 6
click at [136, 244] on input "text" at bounding box center [197, 251] width 147 height 18
click at [303, 254] on input "text" at bounding box center [365, 251] width 147 height 18
click at [460, 251] on div at bounding box center [461, 251] width 7 height 5
click at [480, 252] on input "tel" at bounding box center [533, 250] width 156 height 18
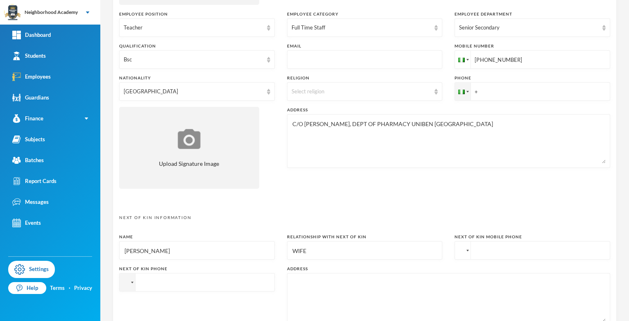
click at [458, 256] on div at bounding box center [463, 251] width 16 height 18
click at [468, 286] on span "[GEOGRAPHIC_DATA]" at bounding box center [499, 288] width 63 height 7
click at [316, 267] on div "Address" at bounding box center [448, 269] width 323 height 6
click at [301, 277] on div at bounding box center [448, 300] width 323 height 54
click at [298, 280] on textarea at bounding box center [449, 300] width 314 height 45
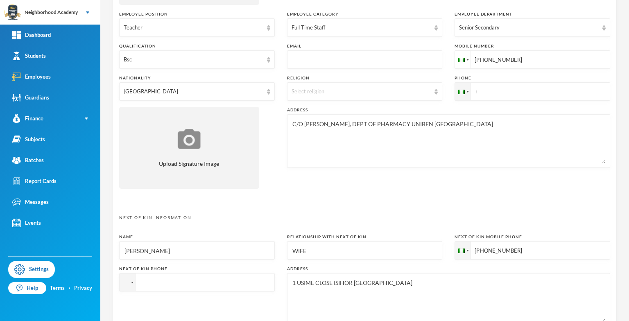
click at [357, 281] on textarea "1 USIME CLOSE ISIHOR [GEOGRAPHIC_DATA]" at bounding box center [449, 300] width 314 height 45
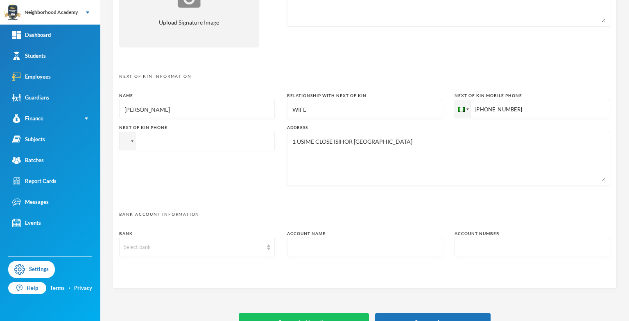
scroll to position [364, 0]
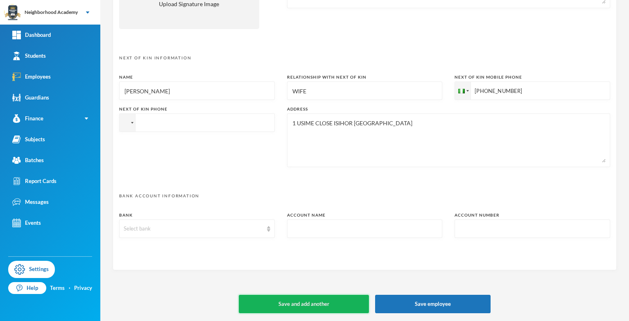
click at [307, 304] on button "Save and add another" at bounding box center [304, 304] width 130 height 18
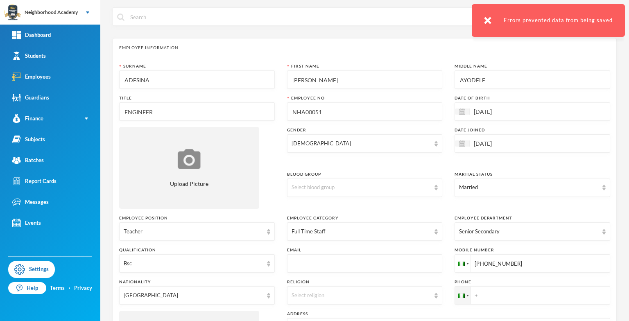
scroll to position [0, 0]
click at [491, 18] on img at bounding box center [487, 20] width 7 height 7
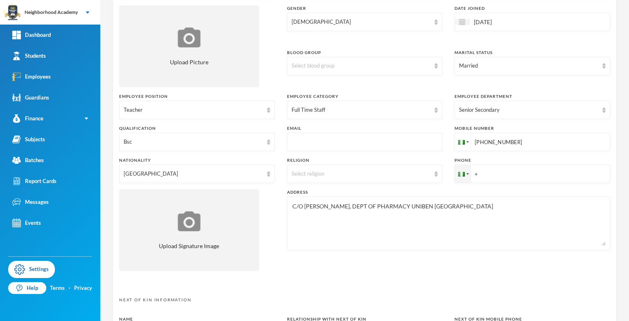
scroll to position [123, 0]
click at [470, 174] on input "+234" at bounding box center [533, 173] width 156 height 18
click at [456, 183] on div "Surname [PERSON_NAME] First Name [PERSON_NAME] Middle Name [PERSON_NAME] Title …" at bounding box center [364, 109] width 491 height 336
click at [501, 177] on input "+234" at bounding box center [533, 173] width 156 height 18
click at [501, 230] on textarea "C/O [PERSON_NAME], DEPT OF PHARMACY UNIBEN [GEOGRAPHIC_DATA]" at bounding box center [449, 223] width 314 height 45
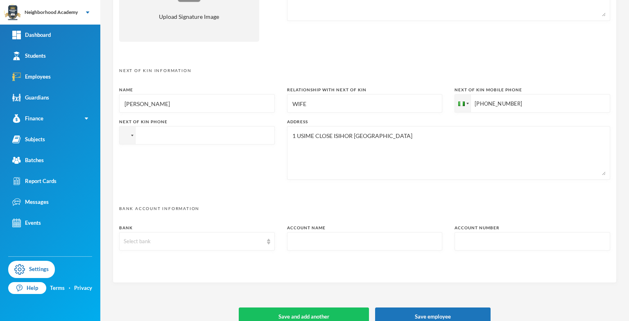
scroll to position [364, 0]
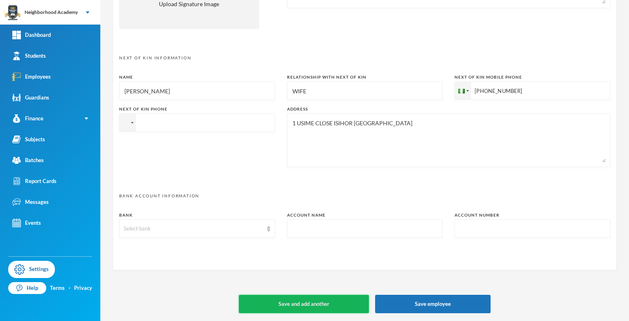
click at [303, 301] on button "Save and add another" at bounding box center [304, 304] width 130 height 18
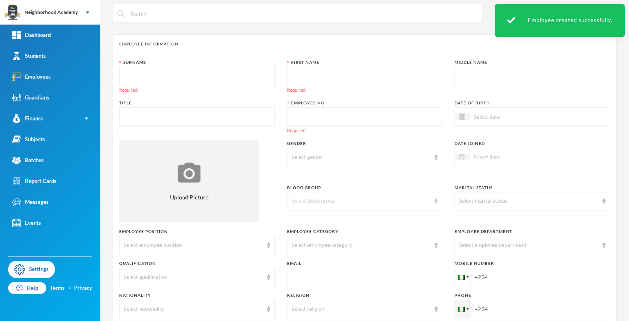
scroll to position [0, 0]
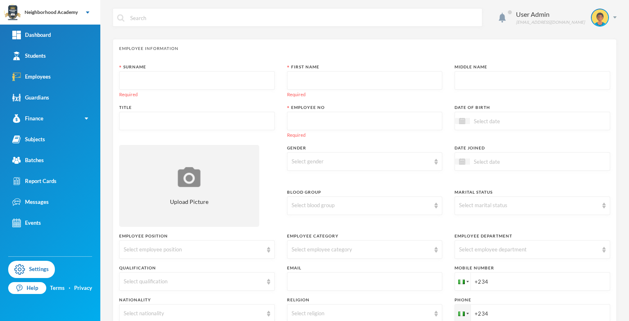
click at [158, 87] on input "text" at bounding box center [197, 81] width 147 height 18
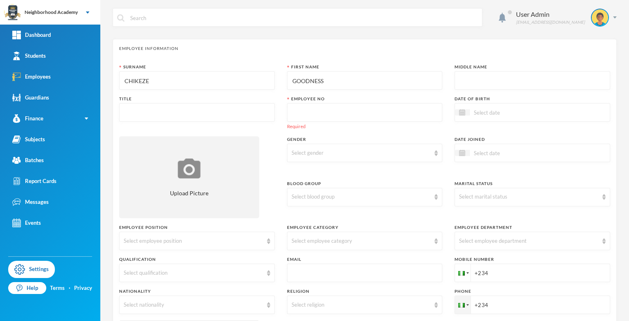
click at [138, 114] on input "text" at bounding box center [197, 113] width 147 height 18
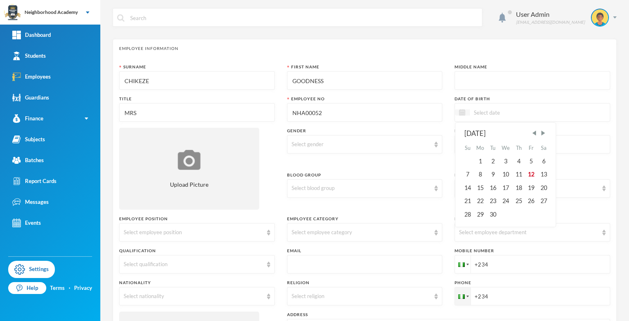
click at [460, 113] on img at bounding box center [462, 112] width 6 height 6
click at [459, 113] on img at bounding box center [462, 112] width 6 height 6
click at [531, 133] on span "Previous Month" at bounding box center [534, 132] width 7 height 7
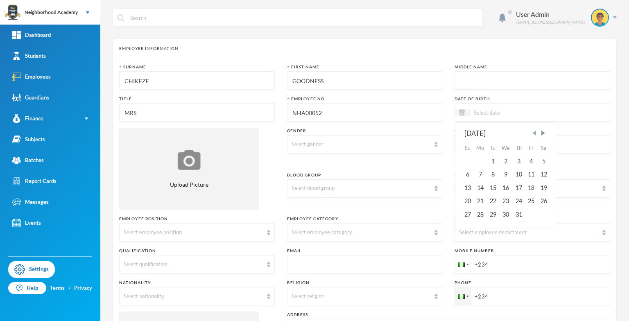
click at [531, 133] on span "Previous Month" at bounding box center [534, 132] width 7 height 7
click at [463, 174] on div "2" at bounding box center [468, 174] width 12 height 13
click at [498, 111] on input "02/03/0001991" at bounding box center [504, 112] width 69 height 9
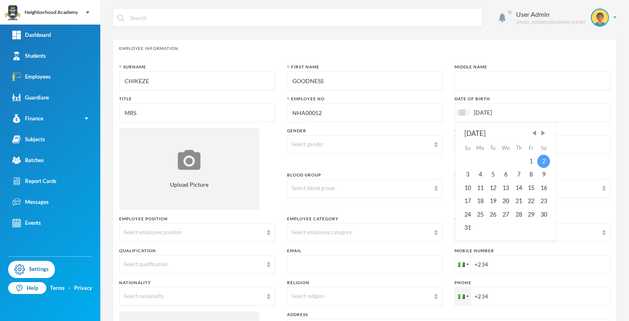
click at [541, 161] on div "2" at bounding box center [543, 161] width 12 height 13
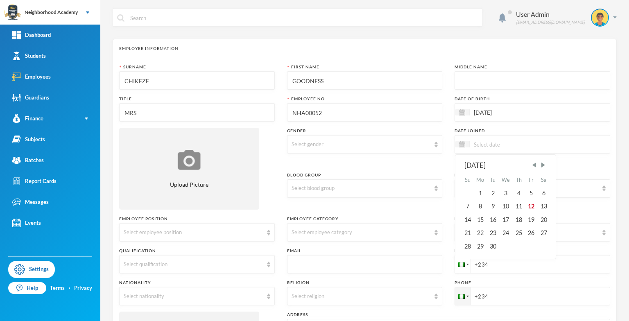
click at [485, 146] on input at bounding box center [504, 144] width 69 height 9
click at [528, 208] on div "12" at bounding box center [531, 206] width 12 height 13
click at [598, 192] on div "Select marital status" at bounding box center [533, 188] width 156 height 18
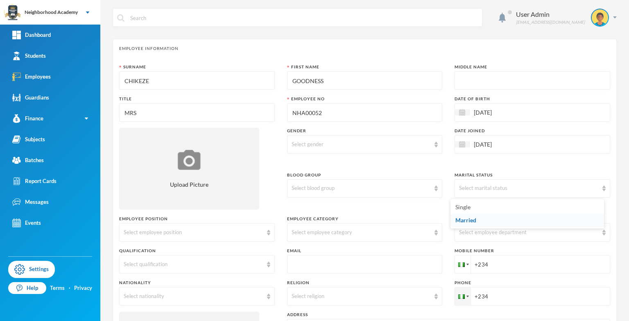
click at [460, 219] on span "Married" at bounding box center [465, 220] width 21 height 7
click at [298, 143] on div "Select gender" at bounding box center [361, 144] width 139 height 8
click at [299, 178] on span "[DEMOGRAPHIC_DATA]" at bounding box center [322, 175] width 64 height 7
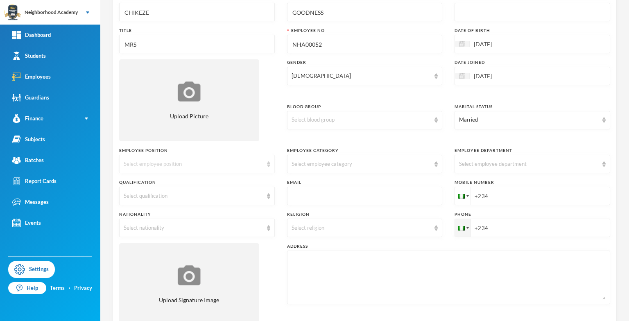
scroll to position [82, 0]
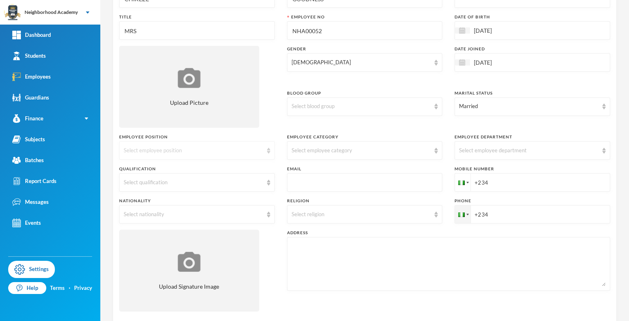
click at [140, 149] on div "Select employee position" at bounding box center [193, 151] width 139 height 8
click at [144, 167] on li "Teacher" at bounding box center [196, 169] width 154 height 13
click at [337, 152] on div "Select employee category" at bounding box center [361, 151] width 139 height 8
click at [310, 183] on span "Full Time Staff" at bounding box center [308, 182] width 37 height 7
click at [602, 151] on img at bounding box center [603, 151] width 3 height 6
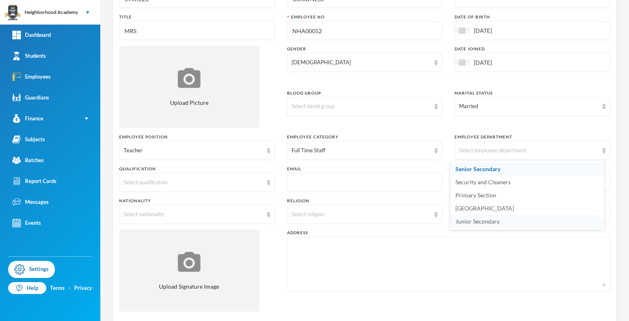
click at [472, 223] on span "Junior Secondary" at bounding box center [477, 221] width 44 height 7
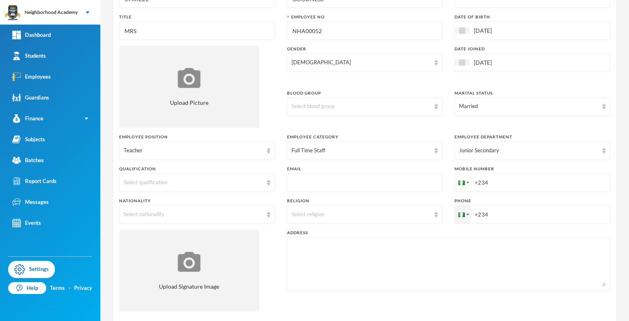
click at [495, 183] on input "+234" at bounding box center [533, 182] width 156 height 18
click at [173, 186] on div "Select qualification" at bounding box center [193, 183] width 139 height 8
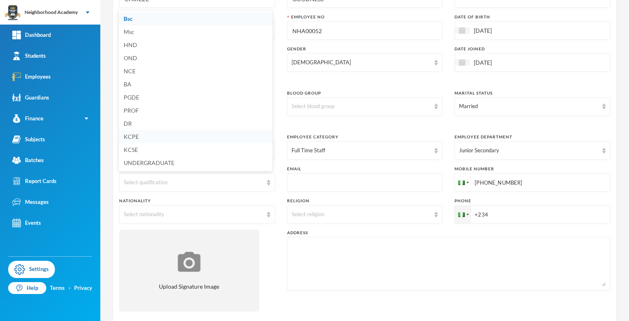
scroll to position [11, 0]
click at [139, 61] on li "NCE" at bounding box center [196, 59] width 154 height 13
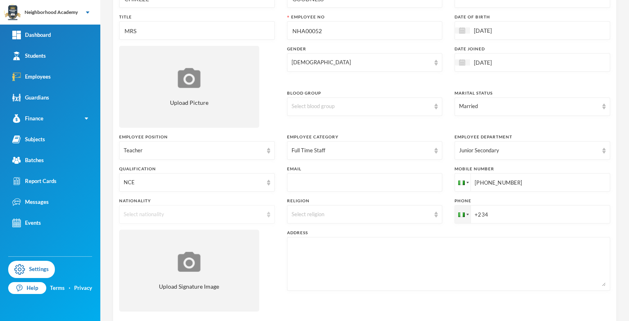
click at [170, 217] on div "Select nationality" at bounding box center [193, 214] width 139 height 8
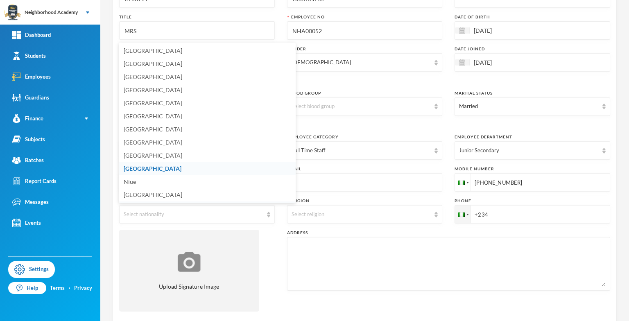
scroll to position [1977, 0]
click at [140, 158] on span "[GEOGRAPHIC_DATA]" at bounding box center [153, 157] width 58 height 7
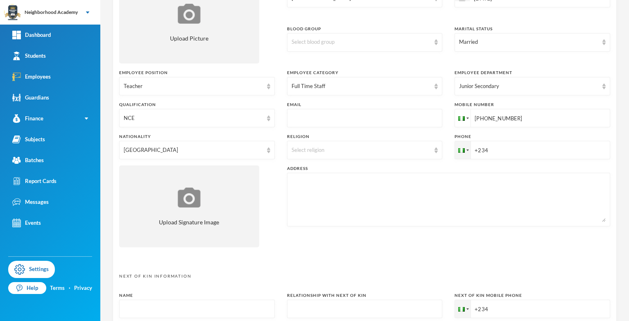
scroll to position [164, 0]
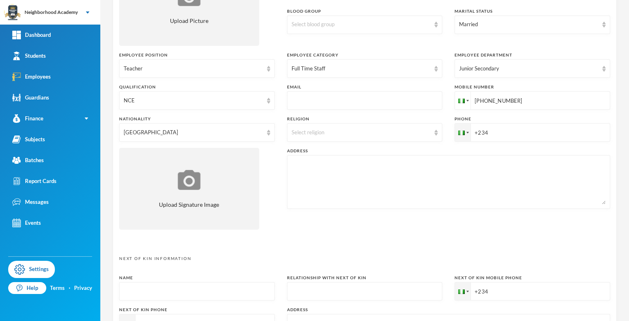
click at [311, 179] on textarea at bounding box center [449, 182] width 314 height 45
click at [310, 97] on input "text" at bounding box center [365, 101] width 147 height 18
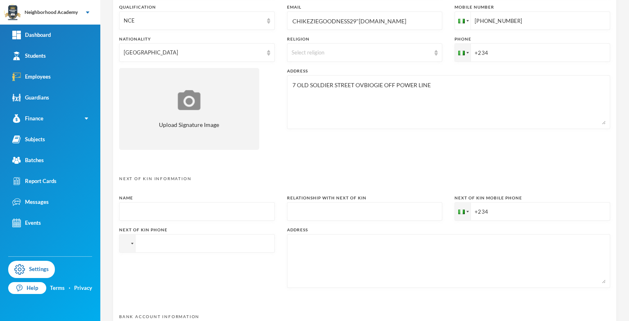
scroll to position [287, 0]
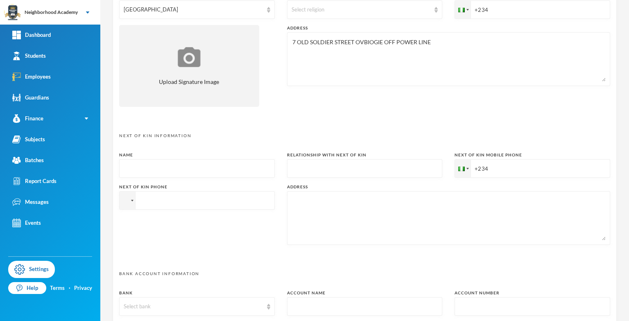
click at [141, 165] on input "text" at bounding box center [197, 169] width 147 height 18
click at [495, 167] on input "+234" at bounding box center [533, 168] width 156 height 18
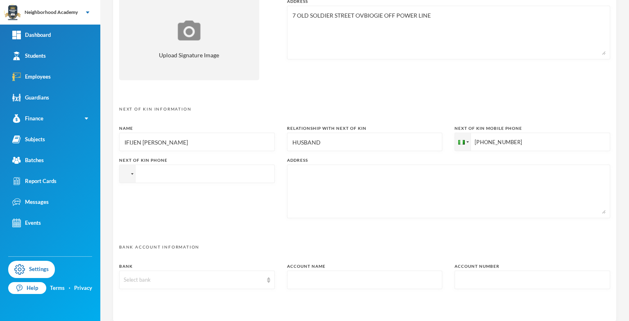
scroll to position [328, 0]
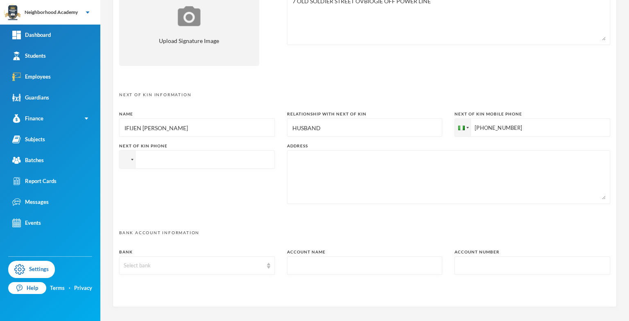
drag, startPoint x: 292, startPoint y: 153, endPoint x: 296, endPoint y: 155, distance: 5.5
click at [294, 154] on div at bounding box center [448, 177] width 323 height 54
click at [298, 156] on textarea at bounding box center [449, 177] width 314 height 45
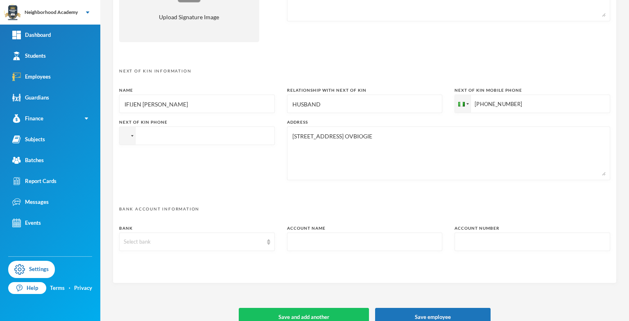
scroll to position [364, 0]
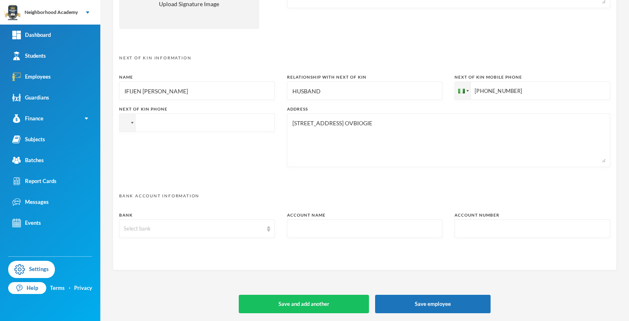
click at [441, 113] on div "Address [STREET_ADDRESS]" at bounding box center [448, 136] width 323 height 61
click at [290, 302] on button "Save and add another" at bounding box center [304, 304] width 130 height 18
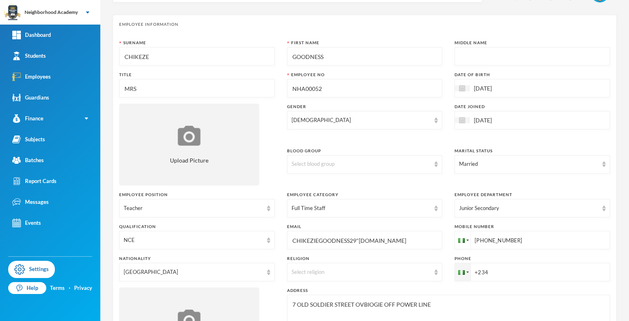
scroll to position [0, 0]
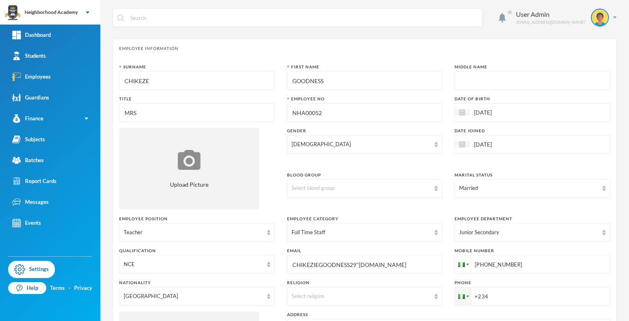
click at [477, 79] on input "text" at bounding box center [532, 81] width 147 height 18
click at [410, 152] on div "[DEMOGRAPHIC_DATA]" at bounding box center [365, 144] width 156 height 18
click at [340, 212] on div "Surname CHIKEZE First Name GOODNESS Middle Name Title MRS [PERSON_NAME] No NHA0…" at bounding box center [364, 232] width 491 height 336
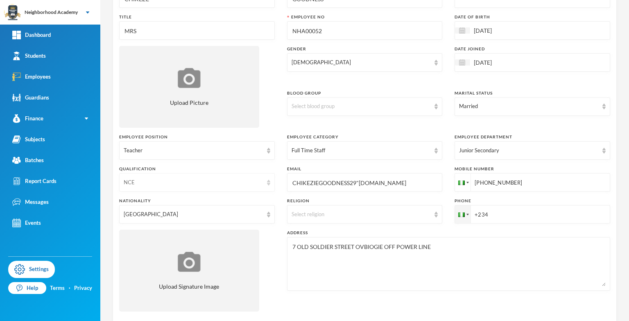
scroll to position [123, 0]
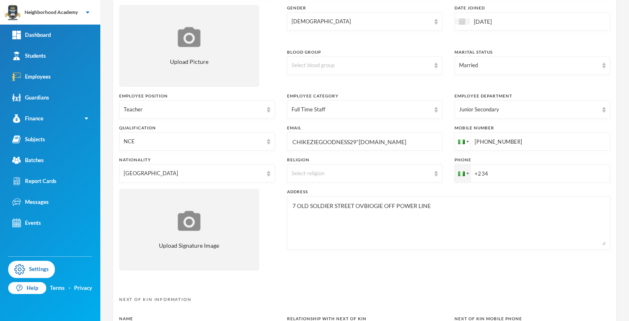
click at [485, 171] on input "+234" at bounding box center [533, 173] width 156 height 18
click at [441, 258] on div "Surname CHIKEZE First Name GOODNESS Middle Name Title MRS [PERSON_NAME] No NHA0…" at bounding box center [364, 109] width 491 height 336
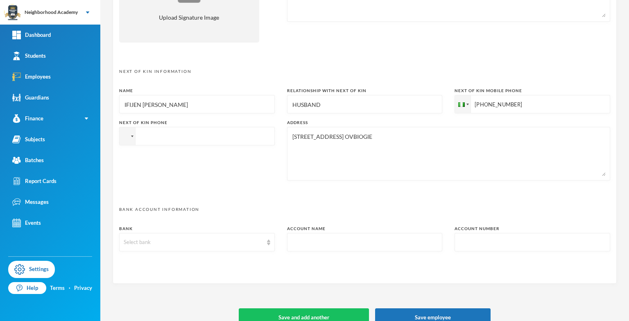
scroll to position [364, 0]
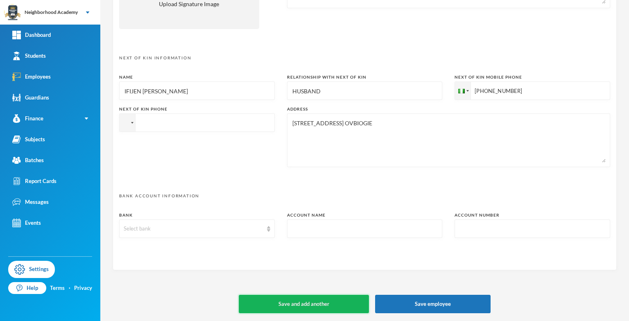
click at [316, 303] on button "Save and add another" at bounding box center [304, 304] width 130 height 18
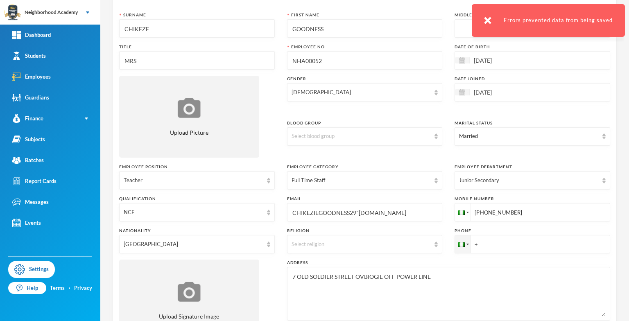
scroll to position [0, 0]
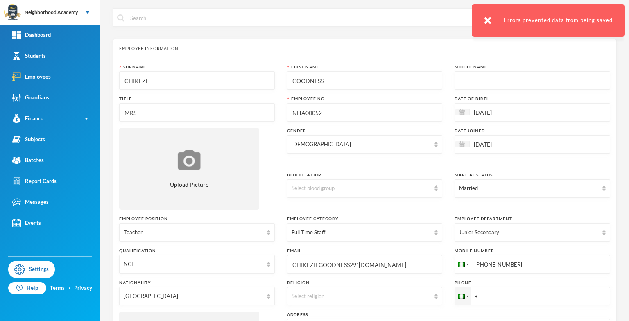
click at [160, 115] on input "MRS" at bounding box center [197, 113] width 147 height 18
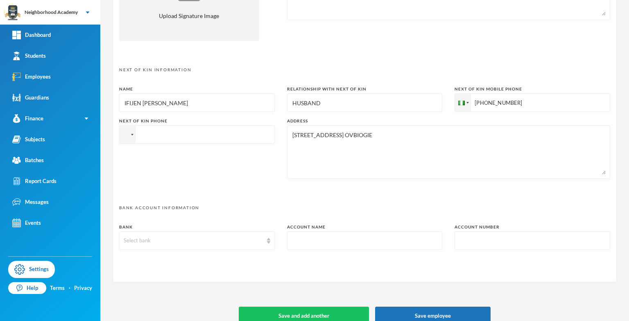
scroll to position [364, 0]
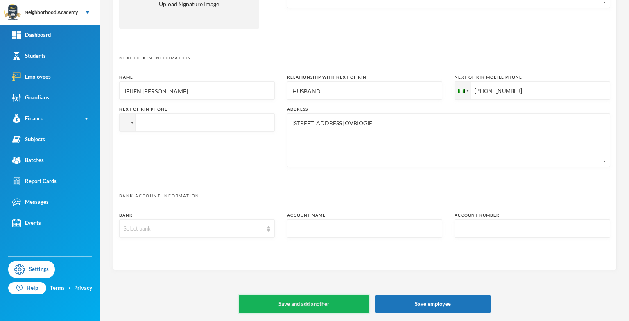
click at [324, 301] on button "Save and add another" at bounding box center [304, 304] width 130 height 18
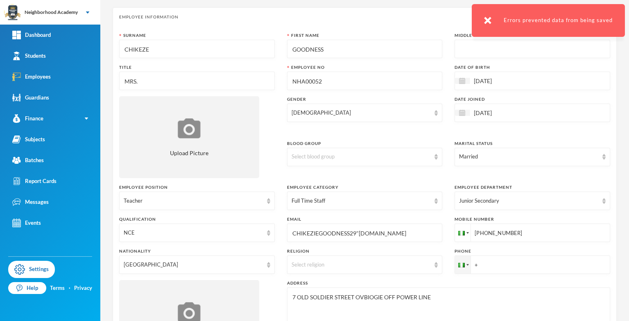
scroll to position [0, 0]
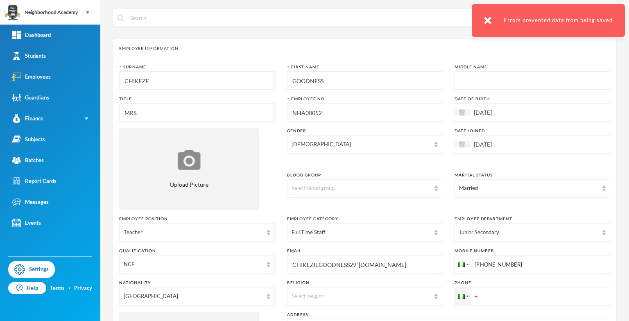
click at [238, 122] on div "Surname CHIKEZE First Name GOODNESS Middle Name Title MRS. Employee No NHA00052…" at bounding box center [364, 232] width 491 height 336
click at [170, 84] on input "CHIKEZE" at bounding box center [197, 81] width 147 height 18
click at [459, 78] on input "text" at bounding box center [532, 81] width 147 height 18
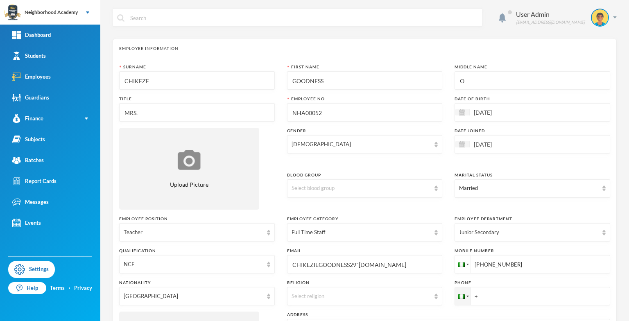
click at [378, 208] on div "Blood Group Select blood group" at bounding box center [365, 191] width 156 height 38
click at [194, 75] on input "CHIKEZE" at bounding box center [197, 81] width 147 height 18
click at [152, 111] on input "MRS." at bounding box center [197, 113] width 147 height 18
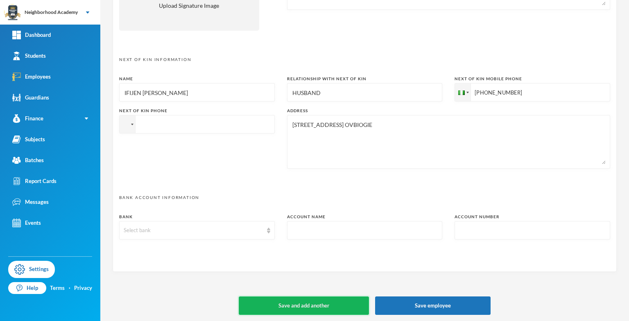
scroll to position [364, 0]
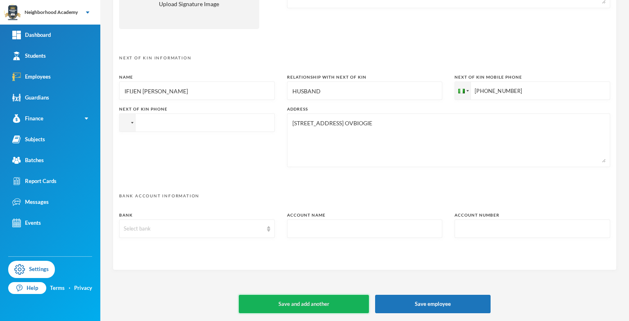
click at [340, 303] on button "Save and add another" at bounding box center [304, 304] width 130 height 18
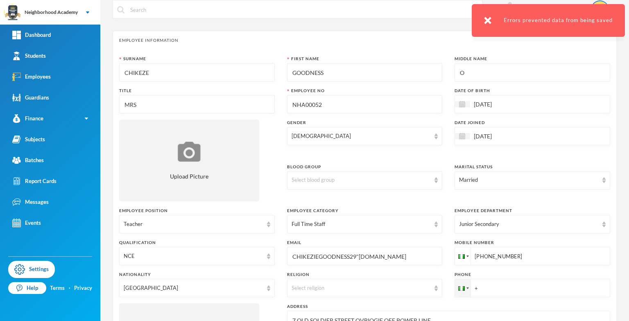
scroll to position [0, 0]
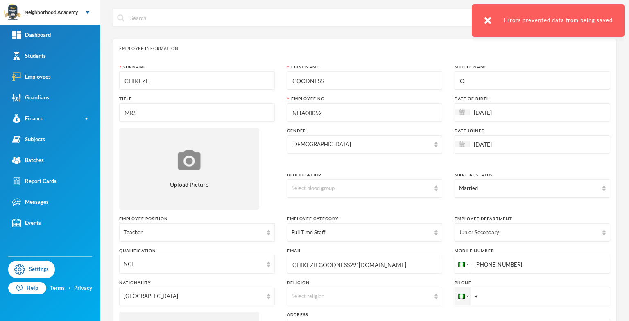
click at [164, 80] on input "CHIKEZE" at bounding box center [197, 81] width 147 height 18
click at [125, 80] on input "CHIKEZE" at bounding box center [197, 81] width 147 height 18
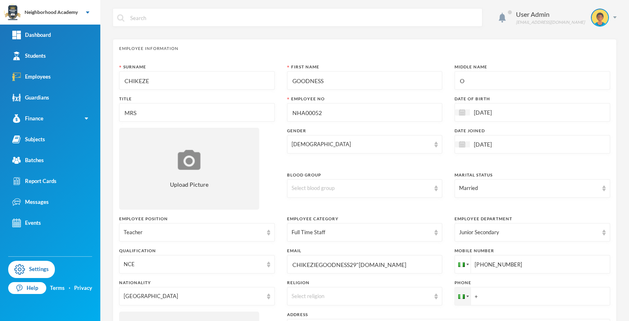
click at [293, 79] on input "GOODNESS" at bounding box center [365, 81] width 147 height 18
click at [292, 105] on input "NHA00052" at bounding box center [365, 113] width 147 height 18
click at [341, 123] on div "Surname CHIKEZE First Name GOODNESS Middle Name O Title MRS Employee No NHA0005…" at bounding box center [364, 232] width 491 height 336
click at [325, 110] on input "NHA00052" at bounding box center [365, 113] width 147 height 18
click at [368, 158] on div "Gender [DEMOGRAPHIC_DATA]" at bounding box center [365, 147] width 156 height 38
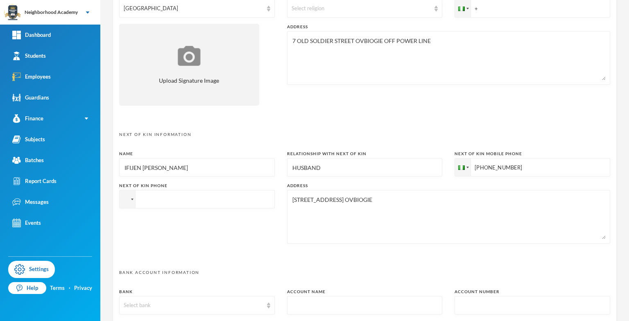
scroll to position [364, 0]
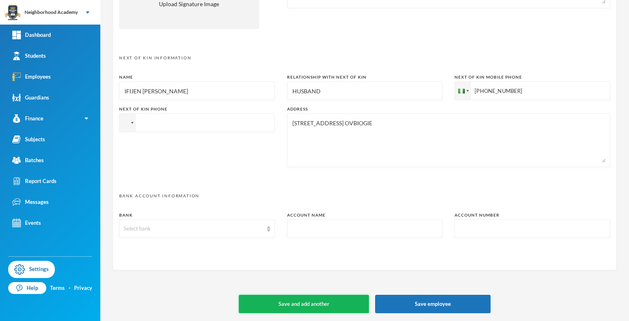
click at [306, 301] on button "Save and add another" at bounding box center [304, 304] width 130 height 18
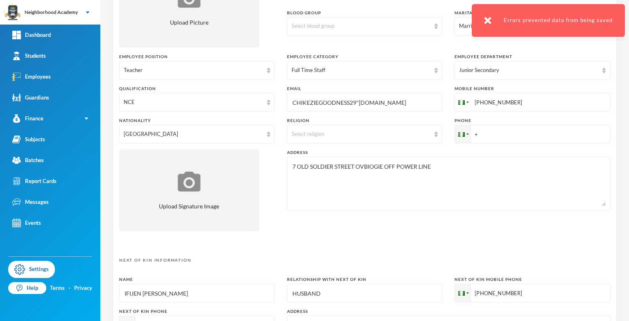
scroll to position [37, 0]
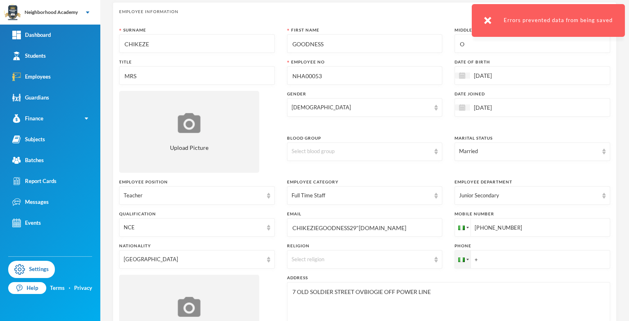
click at [323, 71] on input "NHA00053" at bounding box center [365, 76] width 147 height 18
click at [376, 162] on div "Blood Group Select blood group" at bounding box center [365, 154] width 156 height 38
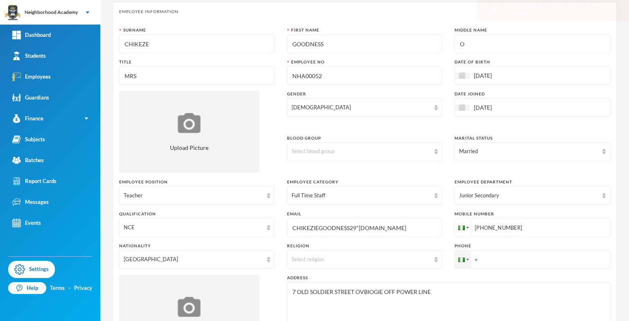
scroll to position [0, 0]
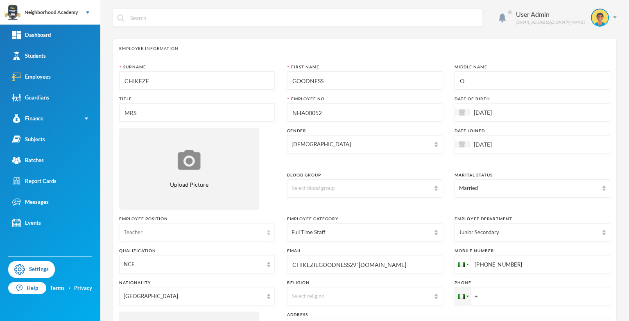
click at [150, 233] on div "Teacher" at bounding box center [193, 233] width 139 height 8
click at [138, 252] on span "Teacher" at bounding box center [134, 250] width 20 height 7
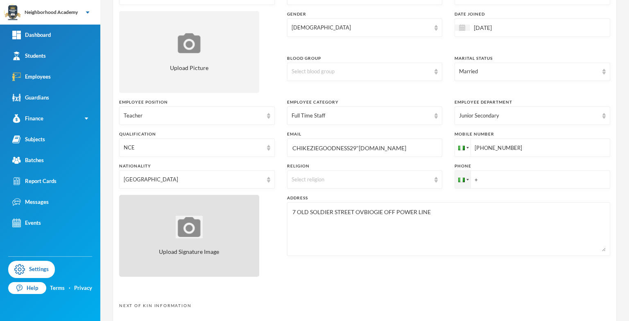
scroll to position [123, 0]
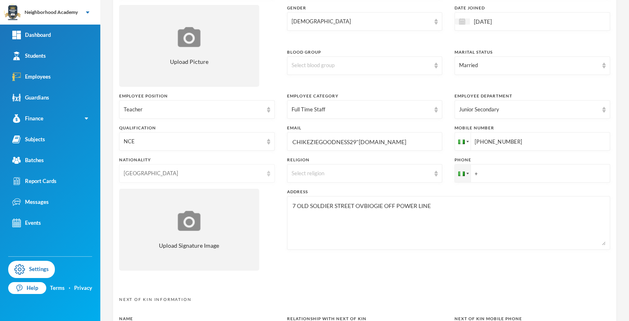
click at [268, 175] on img at bounding box center [268, 174] width 3 height 6
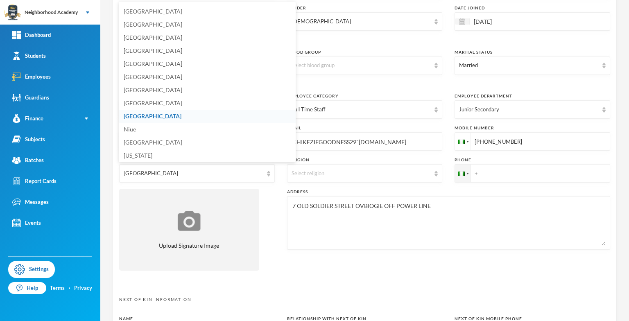
click at [140, 116] on span "[GEOGRAPHIC_DATA]" at bounding box center [153, 116] width 58 height 7
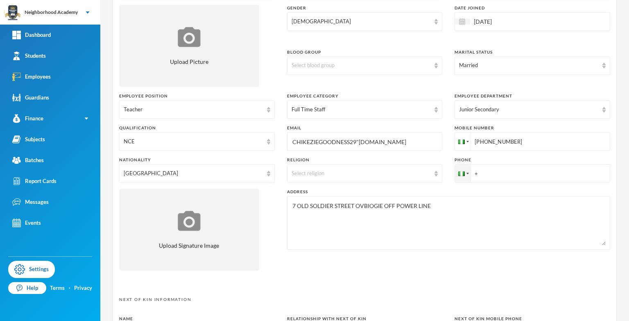
click at [361, 222] on textarea "7 OLD SOLDIER STREET OVBIOGIE OFF POWER LINE" at bounding box center [449, 223] width 314 height 45
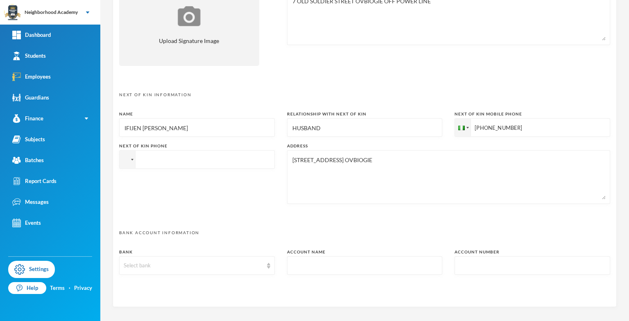
scroll to position [364, 0]
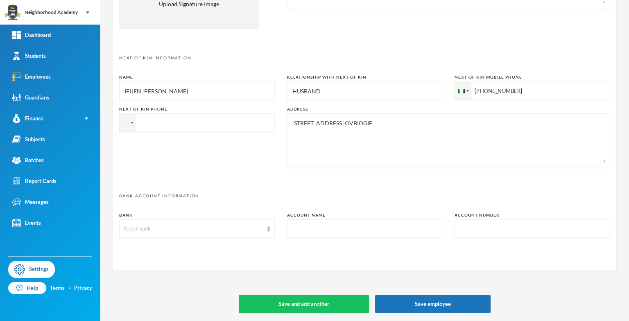
click at [319, 106] on div "Address" at bounding box center [448, 109] width 323 height 6
click at [161, 115] on input "tel" at bounding box center [197, 122] width 156 height 18
click at [272, 308] on button "Save and add another" at bounding box center [304, 304] width 130 height 18
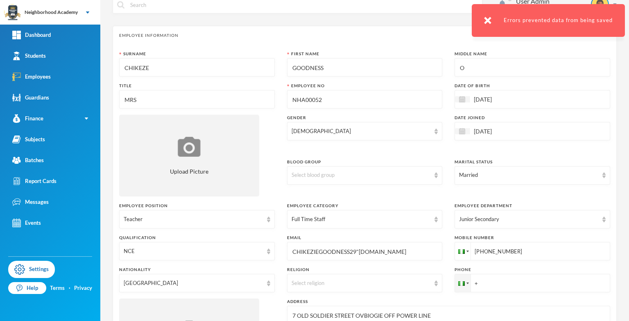
scroll to position [0, 0]
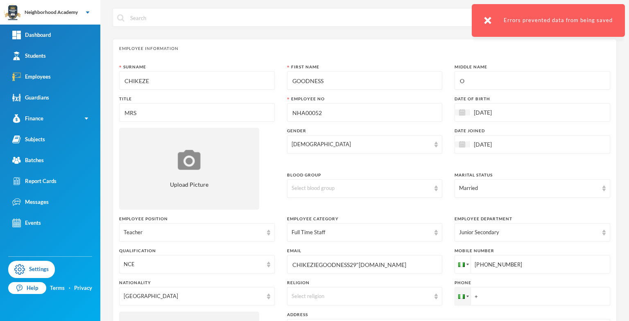
click at [295, 113] on input "NHA00052" at bounding box center [365, 113] width 147 height 18
click at [307, 110] on input "NHA00052" at bounding box center [365, 113] width 147 height 18
click at [310, 111] on input "NHA00052" at bounding box center [365, 113] width 147 height 18
click at [313, 111] on input "NHA00052" at bounding box center [365, 113] width 147 height 18
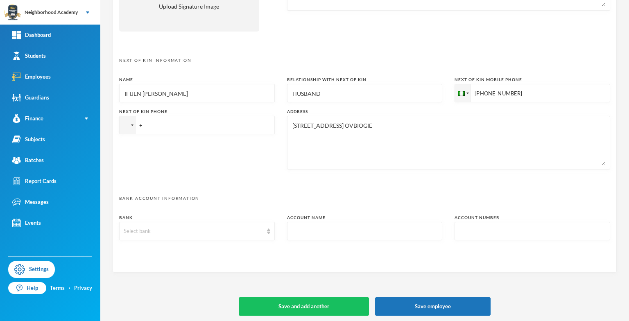
scroll to position [364, 0]
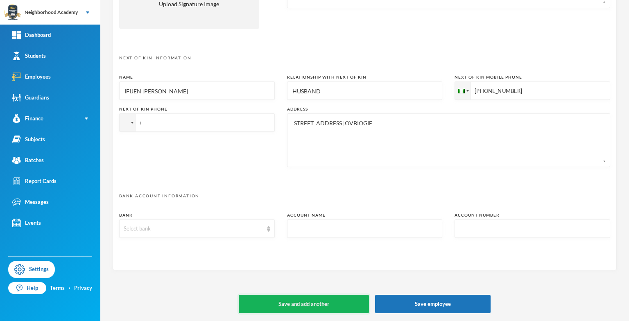
click at [301, 303] on button "Save and add another" at bounding box center [304, 304] width 130 height 18
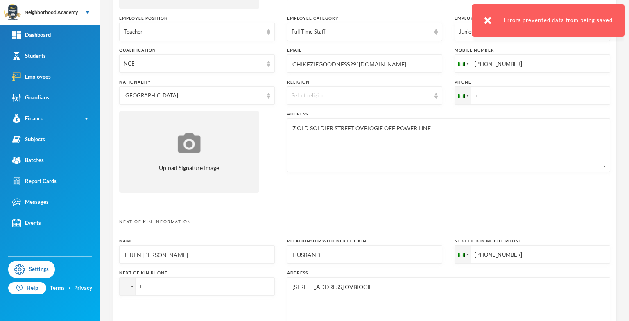
scroll to position [0, 0]
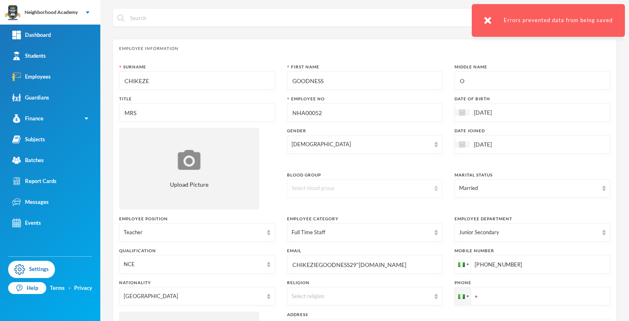
click at [398, 187] on div "Select blood group" at bounding box center [361, 188] width 139 height 8
click at [156, 106] on input "MRS" at bounding box center [197, 113] width 147 height 18
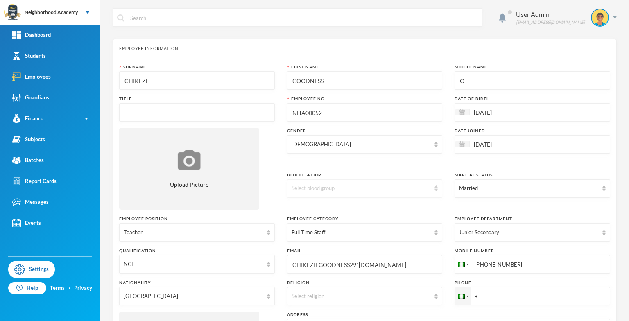
click at [326, 183] on div "Select blood group" at bounding box center [365, 188] width 156 height 18
click at [187, 226] on div "Teacher" at bounding box center [197, 232] width 156 height 18
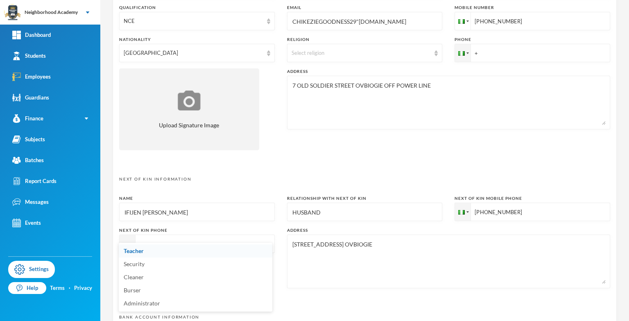
scroll to position [364, 0]
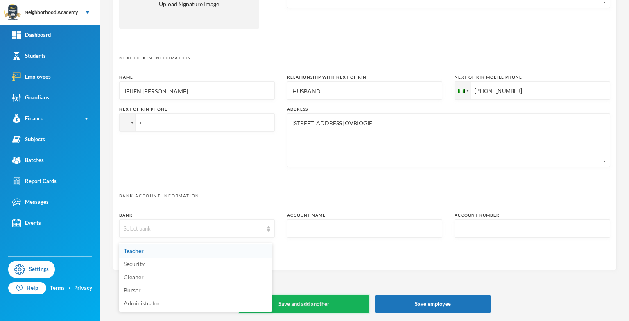
click at [292, 300] on button "Save and add another" at bounding box center [304, 304] width 130 height 18
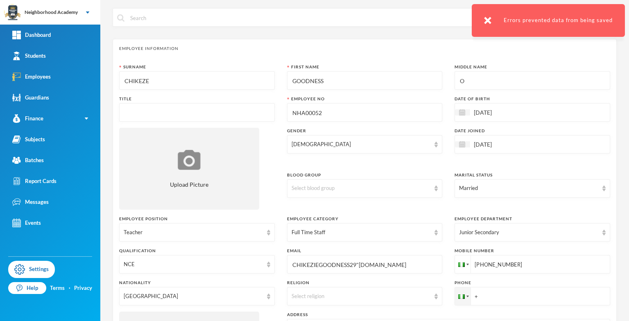
scroll to position [0, 0]
click at [138, 107] on input "text" at bounding box center [197, 113] width 147 height 18
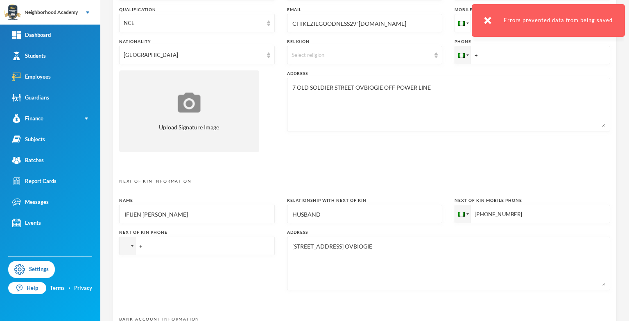
scroll to position [364, 0]
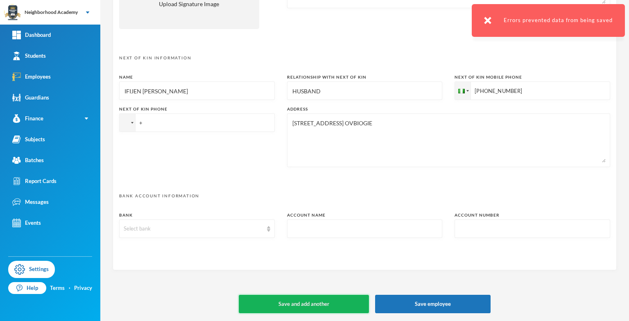
click at [317, 306] on button "Save and add another" at bounding box center [304, 304] width 130 height 18
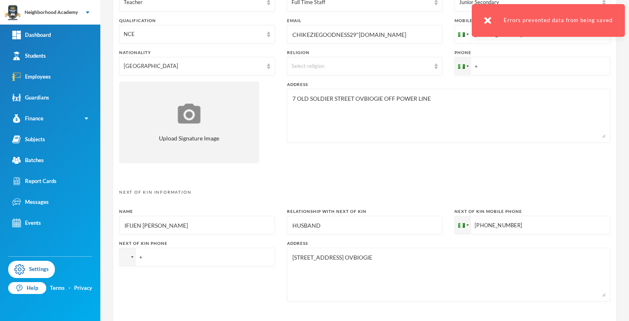
scroll to position [201, 0]
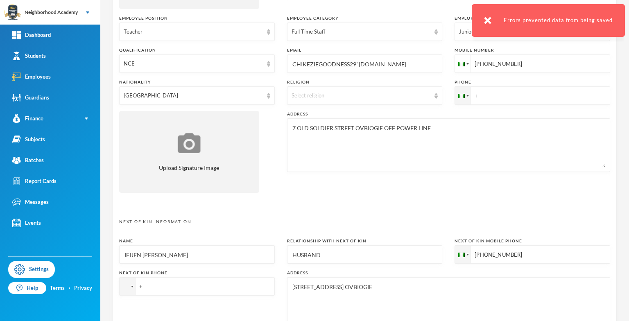
click at [332, 281] on div "[STREET_ADDRESS] OVBIOGIE" at bounding box center [448, 304] width 323 height 54
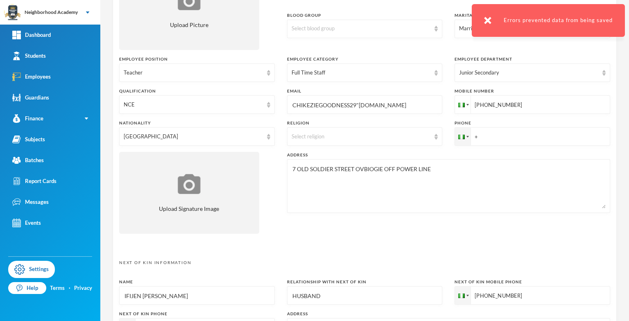
click at [170, 253] on div "Employee Information Surname CHIKEZE First Name GOODNESS Middle Name O Title Mr…" at bounding box center [365, 177] width 504 height 596
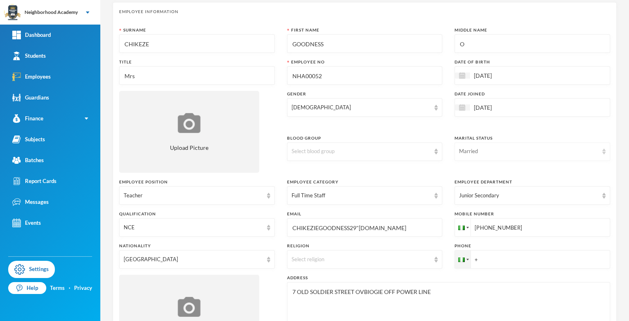
scroll to position [0, 0]
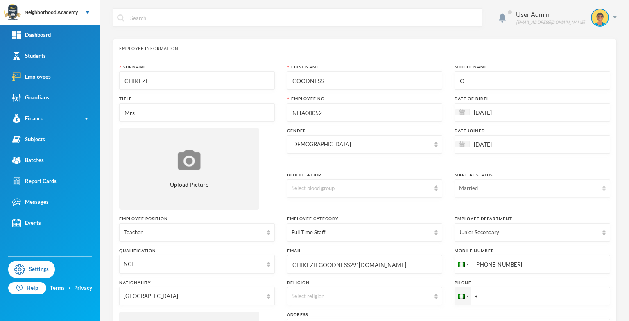
click at [593, 193] on div "Married" at bounding box center [533, 188] width 156 height 18
click at [481, 223] on li "Married" at bounding box center [527, 220] width 154 height 13
click at [496, 145] on input "[DATE]" at bounding box center [504, 144] width 69 height 9
click at [515, 208] on div "11" at bounding box center [519, 206] width 12 height 13
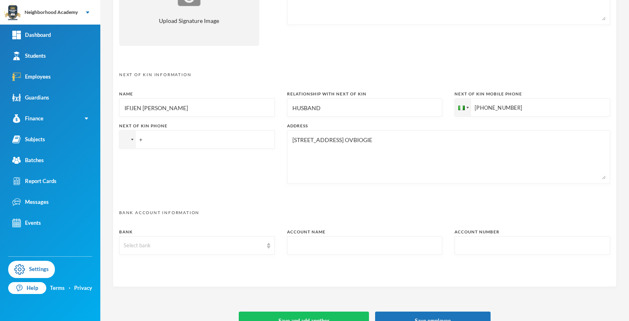
scroll to position [364, 0]
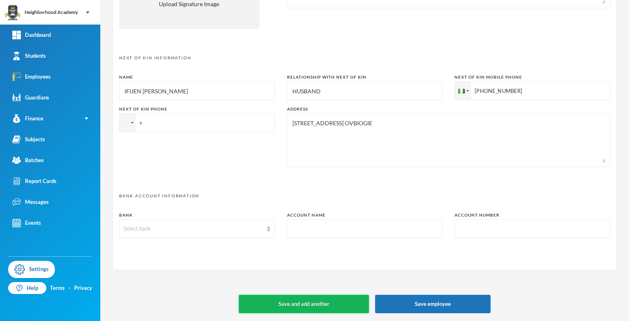
click at [332, 300] on button "Save and add another" at bounding box center [304, 304] width 130 height 18
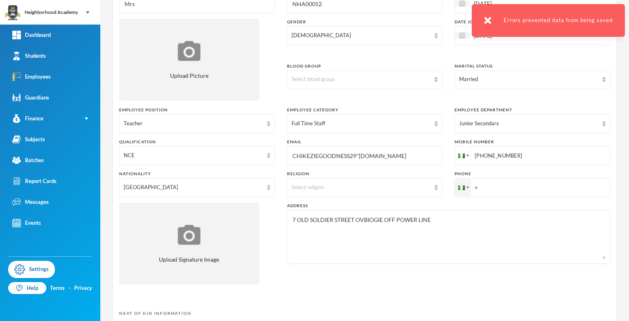
scroll to position [0, 0]
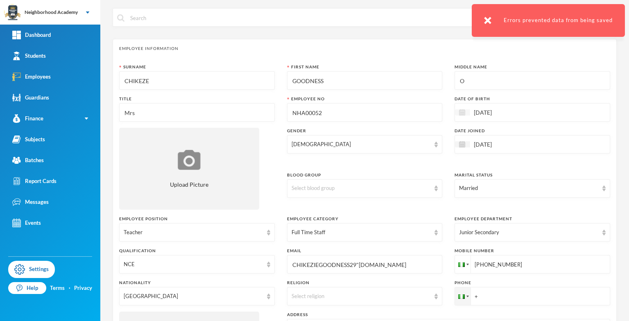
click at [459, 111] on img at bounding box center [462, 112] width 6 height 6
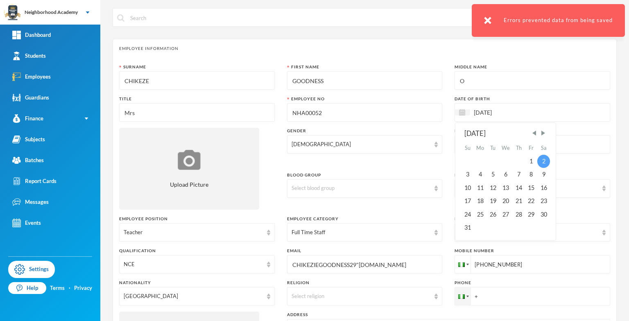
click at [542, 161] on div "2" at bounding box center [543, 161] width 12 height 13
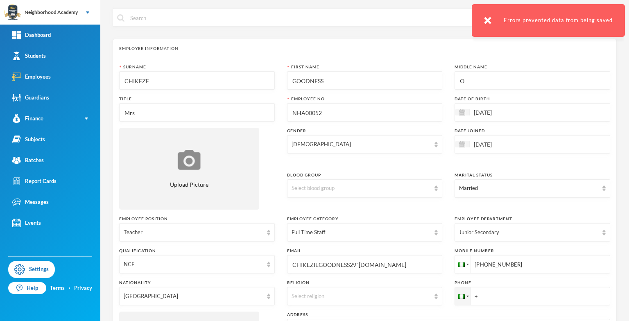
click at [297, 121] on input "NHA00052" at bounding box center [365, 113] width 147 height 18
click at [301, 141] on div "[DEMOGRAPHIC_DATA]" at bounding box center [361, 144] width 139 height 8
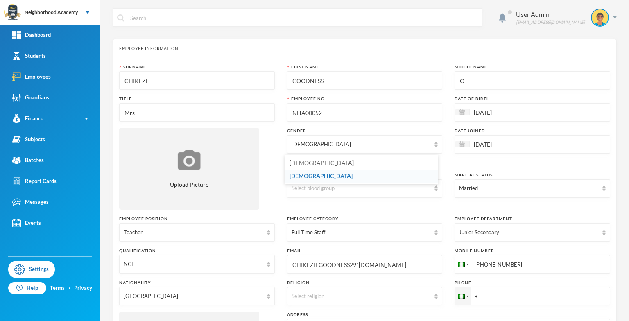
click at [313, 177] on li "[DEMOGRAPHIC_DATA]" at bounding box center [362, 176] width 154 height 13
click at [158, 118] on input "Mrs" at bounding box center [197, 113] width 147 height 18
click at [294, 74] on input "GOODNESS" at bounding box center [365, 81] width 147 height 18
click at [386, 91] on div "Surname CHIKEZE First Name GOODNESS Middle Name O Title Mrs [PERSON_NAME] No NH…" at bounding box center [364, 232] width 491 height 336
click at [462, 79] on input "O" at bounding box center [532, 81] width 147 height 18
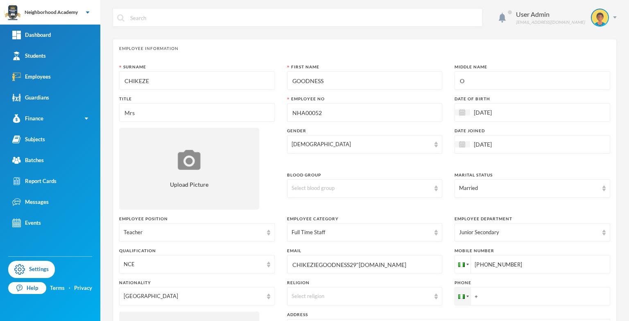
click at [419, 94] on div "Surname CHIKEZE First Name GOODNESS Middle Name O Title Mrs [PERSON_NAME] No NH…" at bounding box center [364, 232] width 491 height 336
click at [466, 86] on input "O" at bounding box center [532, 81] width 147 height 18
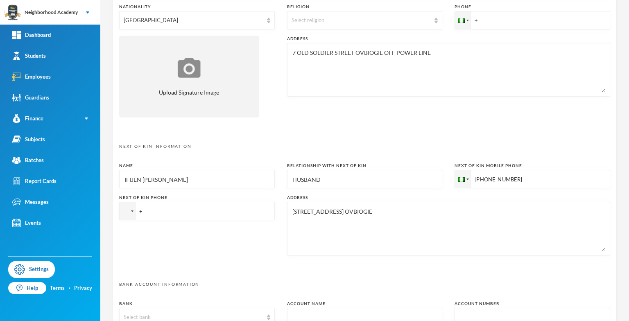
scroll to position [364, 0]
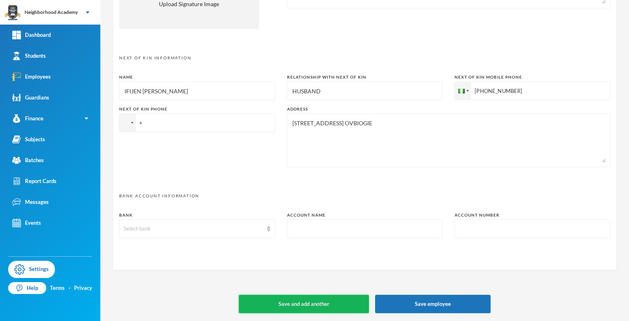
click at [295, 302] on button "Save and add another" at bounding box center [304, 304] width 130 height 18
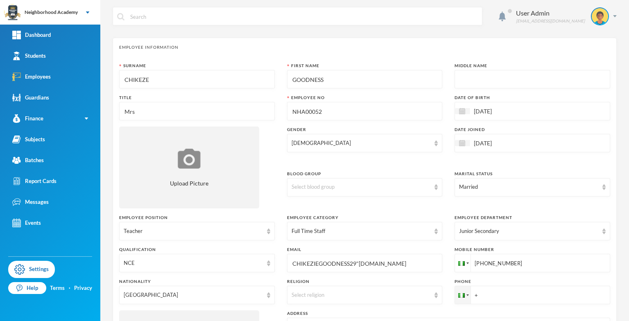
scroll to position [0, 0]
click at [33, 78] on div "Employees" at bounding box center [31, 76] width 38 height 9
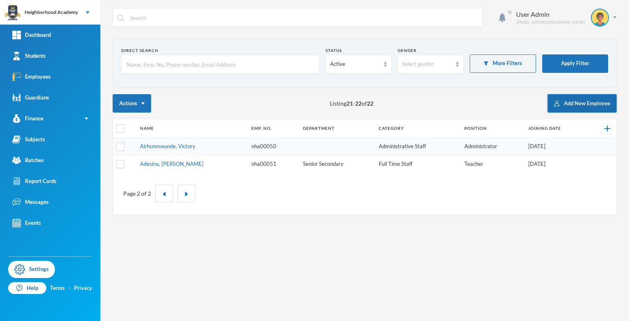
click at [576, 107] on button "Add New Employee" at bounding box center [582, 103] width 69 height 18
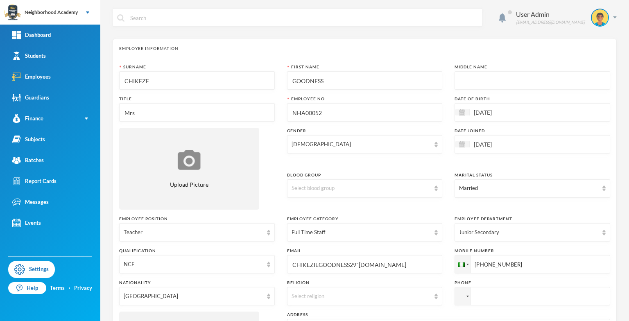
click at [302, 115] on input "NHA00052" at bounding box center [365, 113] width 147 height 18
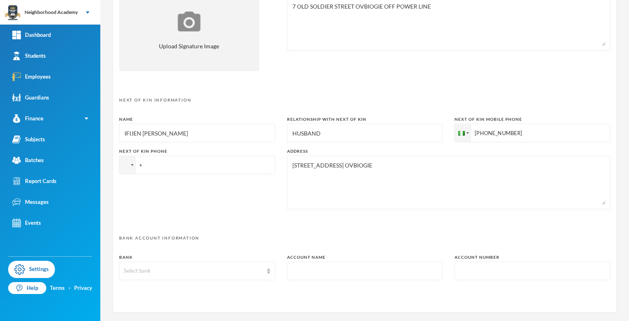
scroll to position [364, 0]
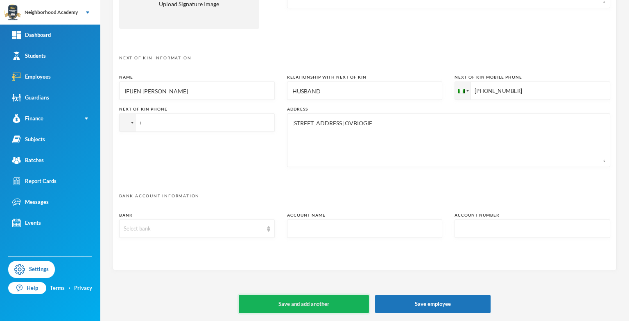
click at [344, 308] on button "Save and add another" at bounding box center [304, 304] width 130 height 18
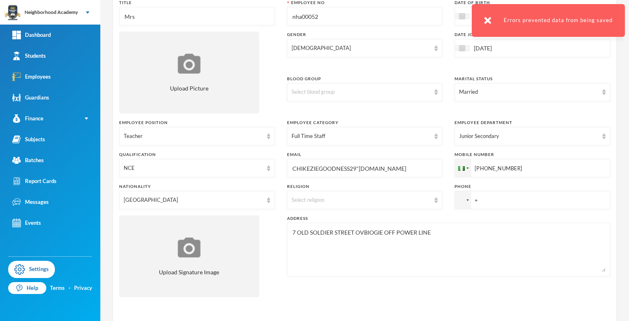
scroll to position [82, 0]
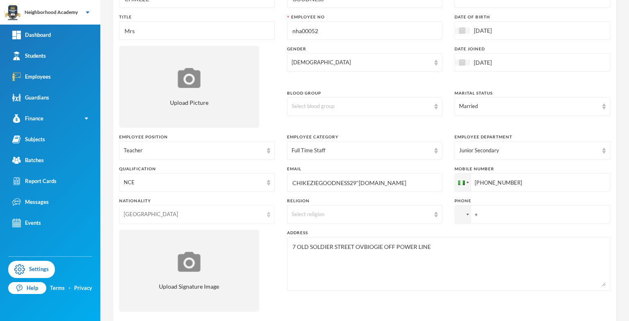
click at [268, 216] on div "[GEOGRAPHIC_DATA]" at bounding box center [197, 214] width 156 height 18
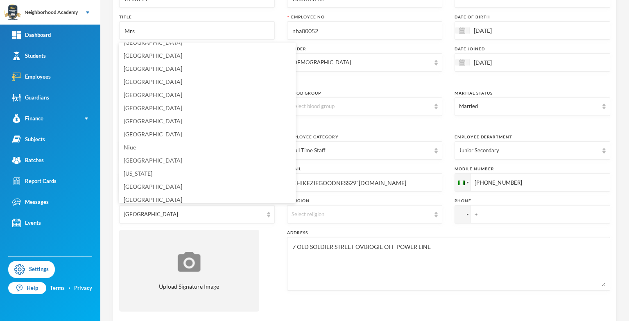
scroll to position [1977, 0]
click at [147, 158] on li "[GEOGRAPHIC_DATA]" at bounding box center [207, 157] width 177 height 13
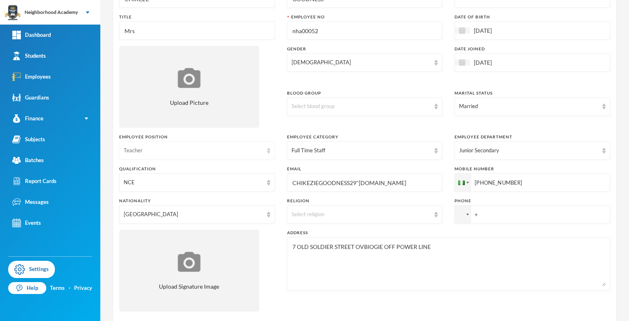
click at [151, 152] on div "Teacher" at bounding box center [193, 151] width 139 height 8
click at [138, 172] on span "Teacher" at bounding box center [134, 168] width 20 height 7
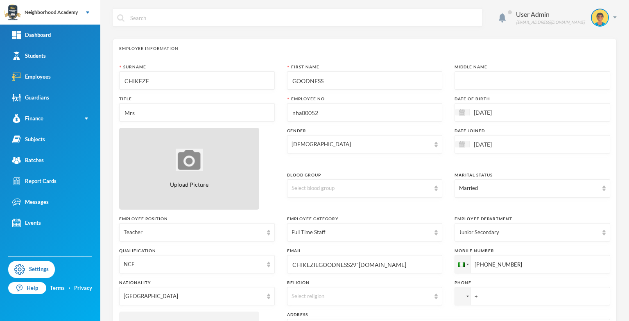
scroll to position [0, 0]
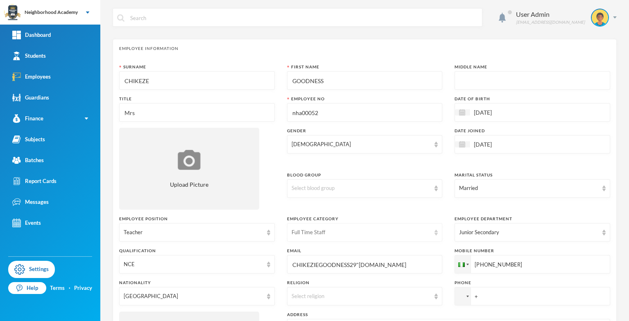
click at [429, 232] on div "Full Time Staff" at bounding box center [365, 232] width 156 height 18
click at [364, 229] on div "Full Time Staff" at bounding box center [361, 233] width 139 height 8
drag, startPoint x: 400, startPoint y: 265, endPoint x: 285, endPoint y: 264, distance: 115.1
click at [287, 264] on div "CHIKEZIEGOODNESS29"[DOMAIN_NAME]" at bounding box center [365, 264] width 156 height 18
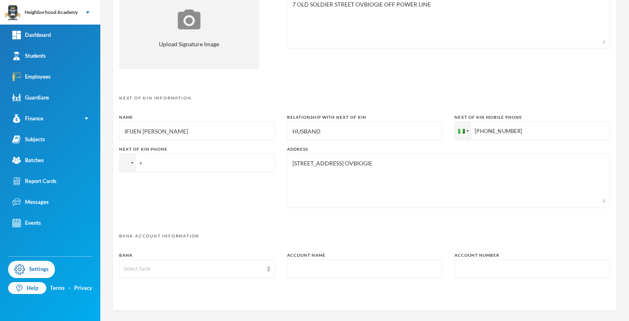
scroll to position [364, 0]
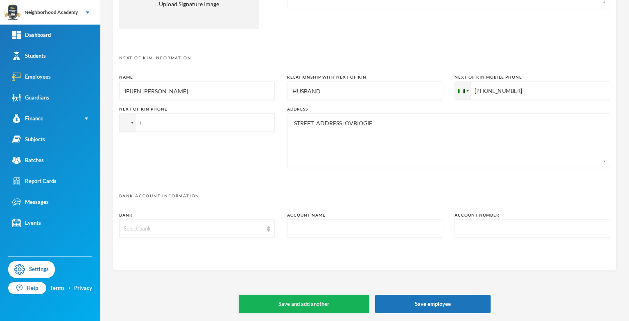
click at [321, 301] on button "Save and add another" at bounding box center [304, 304] width 130 height 18
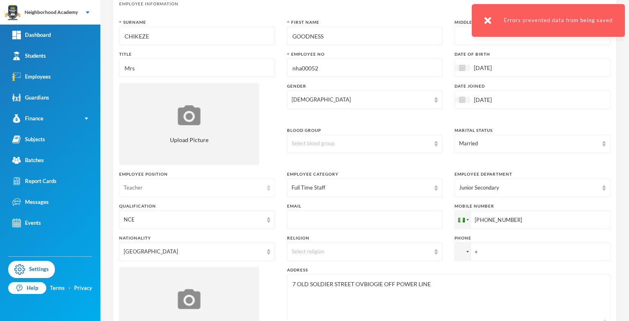
scroll to position [0, 0]
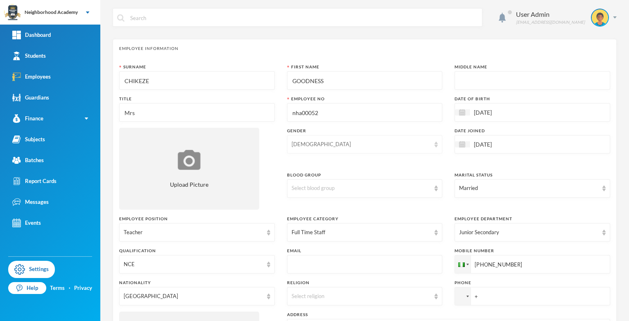
click at [304, 149] on div "[DEMOGRAPHIC_DATA]" at bounding box center [365, 144] width 156 height 18
click at [308, 177] on li "[DEMOGRAPHIC_DATA]" at bounding box center [362, 176] width 154 height 13
click at [459, 143] on img at bounding box center [462, 144] width 6 height 6
click at [346, 129] on div "Gender" at bounding box center [365, 131] width 156 height 6
click at [460, 112] on img at bounding box center [462, 112] width 6 height 6
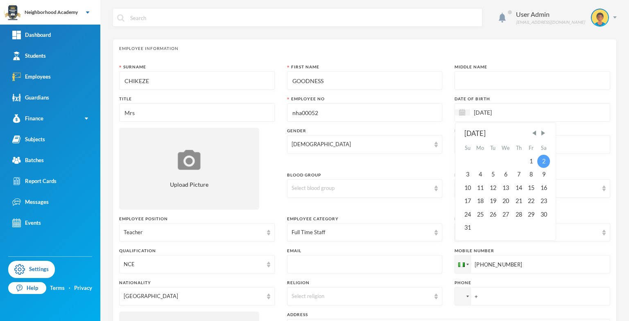
click at [541, 159] on div "2" at bounding box center [543, 161] width 12 height 13
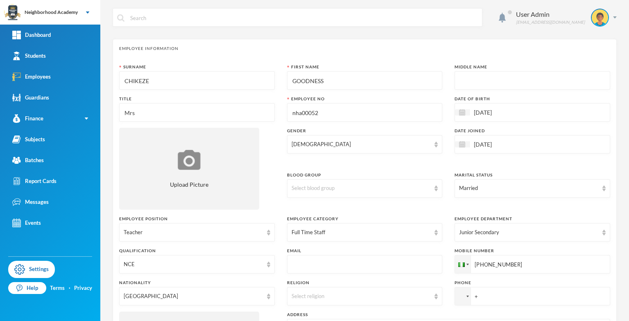
click at [310, 106] on input "nha00052" at bounding box center [365, 113] width 147 height 18
click at [292, 77] on input "GOODNESS" at bounding box center [365, 81] width 147 height 18
drag, startPoint x: 333, startPoint y: 84, endPoint x: 287, endPoint y: 80, distance: 45.6
click at [287, 80] on div "GOODNESS" at bounding box center [365, 80] width 156 height 18
click at [192, 86] on input "CHIKEZE" at bounding box center [197, 81] width 147 height 18
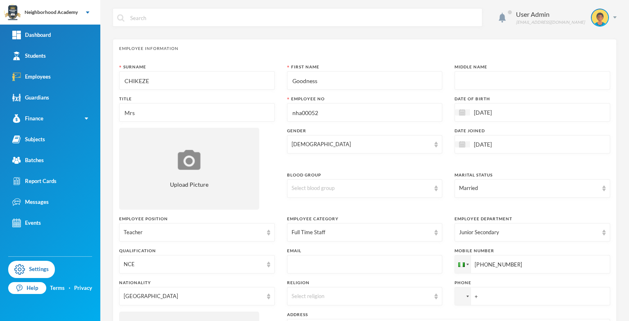
drag, startPoint x: 155, startPoint y: 76, endPoint x: 124, endPoint y: 72, distance: 30.5
click at [124, 72] on input "CHIKEZE" at bounding box center [197, 81] width 147 height 18
click at [225, 126] on div "Surname Chikezie First Name Goodness Middle Name Title Mrs [PERSON_NAME] No nha…" at bounding box center [364, 232] width 491 height 336
click at [496, 88] on input "text" at bounding box center [532, 81] width 147 height 18
click at [140, 114] on input "Mrs" at bounding box center [197, 113] width 147 height 18
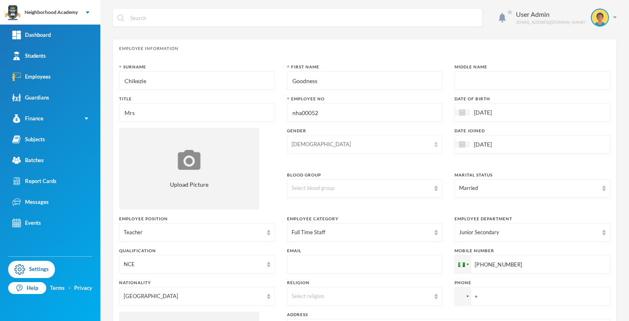
drag, startPoint x: 311, startPoint y: 144, endPoint x: 316, endPoint y: 151, distance: 8.9
click at [311, 144] on div "[DEMOGRAPHIC_DATA]" at bounding box center [361, 144] width 139 height 8
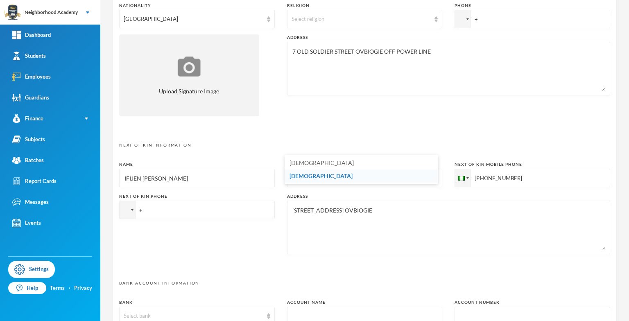
scroll to position [364, 0]
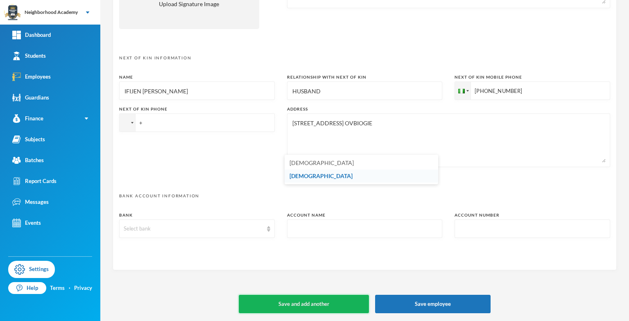
click at [307, 301] on button "Save and add another" at bounding box center [304, 304] width 130 height 18
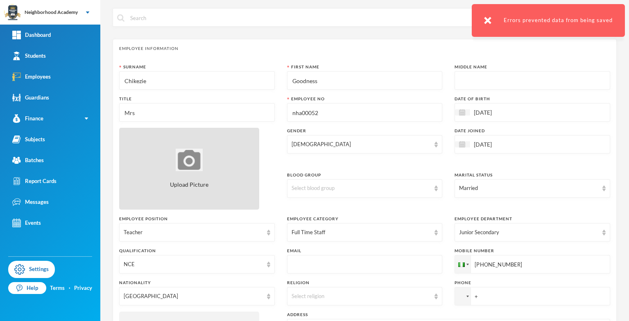
scroll to position [41, 0]
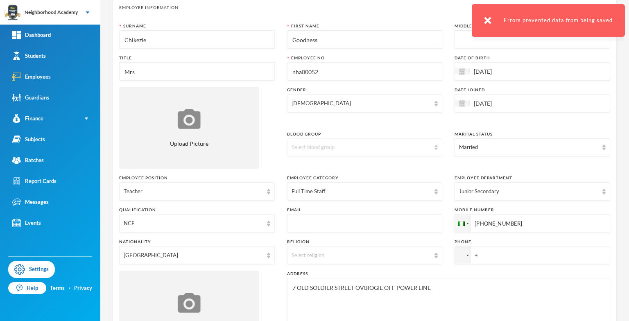
click at [435, 147] on img at bounding box center [436, 148] width 3 height 6
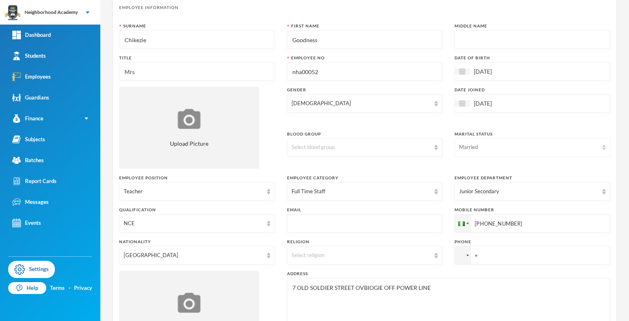
drag, startPoint x: 507, startPoint y: 161, endPoint x: 584, endPoint y: 152, distance: 76.6
click at [509, 160] on div "Marital Status [DEMOGRAPHIC_DATA]" at bounding box center [533, 150] width 156 height 38
click at [602, 146] on img at bounding box center [603, 148] width 3 height 6
click at [471, 177] on span "Married" at bounding box center [465, 179] width 21 height 7
click at [602, 192] on img at bounding box center [603, 192] width 3 height 6
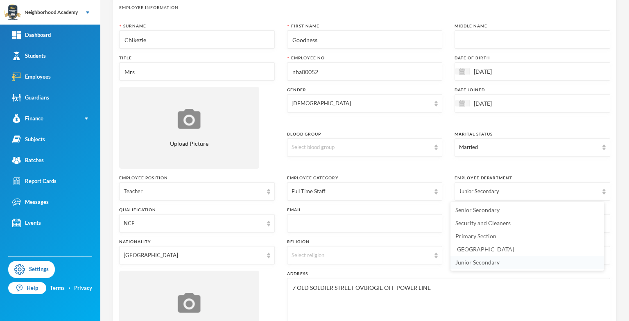
click at [472, 265] on span "Junior Secondary" at bounding box center [477, 262] width 44 height 7
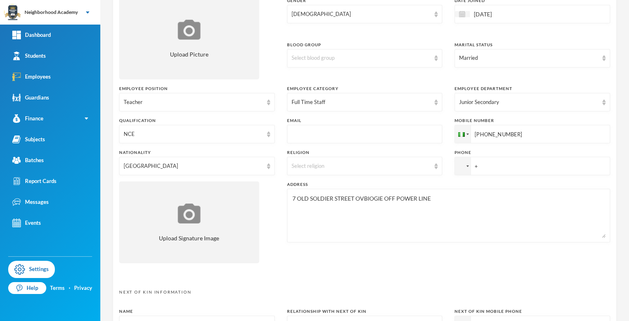
scroll to position [164, 0]
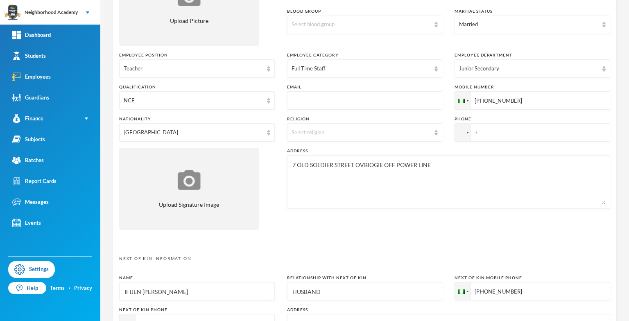
click at [354, 229] on div "Surname Chikezie First Name Goodness Middle Name Title Mrs [PERSON_NAME] No nha…" at bounding box center [364, 68] width 491 height 336
click at [167, 259] on p "Next Of Kin Information" at bounding box center [364, 259] width 491 height 6
click at [142, 291] on input "IFIJEN [PERSON_NAME]" at bounding box center [197, 292] width 147 height 18
click at [124, 289] on input "IFIJEN [PERSON_NAME]" at bounding box center [197, 292] width 147 height 18
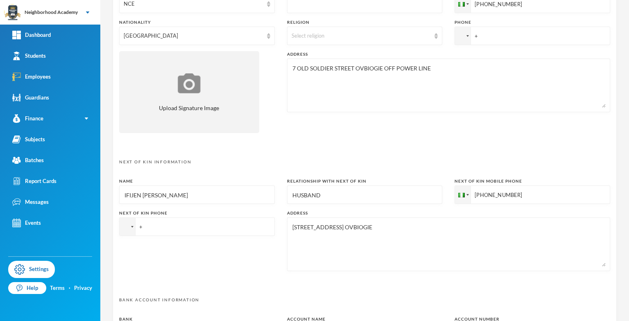
scroll to position [328, 0]
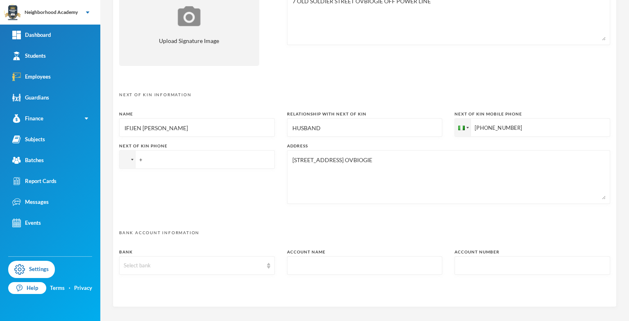
drag, startPoint x: 323, startPoint y: 125, endPoint x: 267, endPoint y: 134, distance: 57.3
click at [267, 134] on div "Name [PERSON_NAME] Relationship with next of kin HUSBAND Next of Kin Mobile Pho…" at bounding box center [364, 160] width 491 height 99
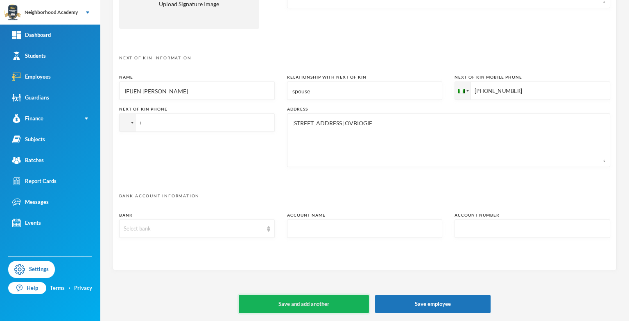
click at [317, 303] on button "Save and add another" at bounding box center [304, 304] width 130 height 18
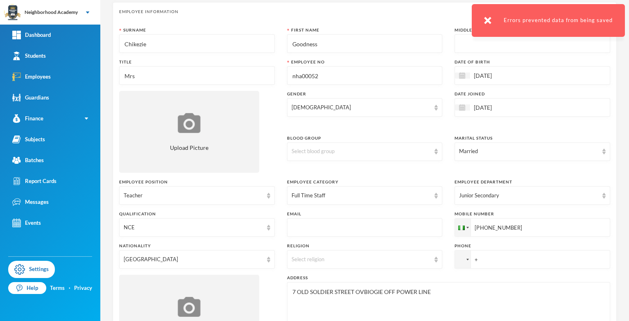
scroll to position [0, 0]
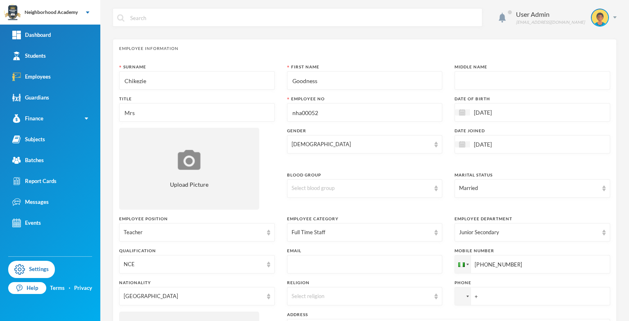
click at [174, 84] on input "Chikezie" at bounding box center [197, 81] width 147 height 18
click at [143, 113] on input "Mrs" at bounding box center [197, 113] width 147 height 18
click at [328, 115] on input "nha00052" at bounding box center [365, 113] width 147 height 18
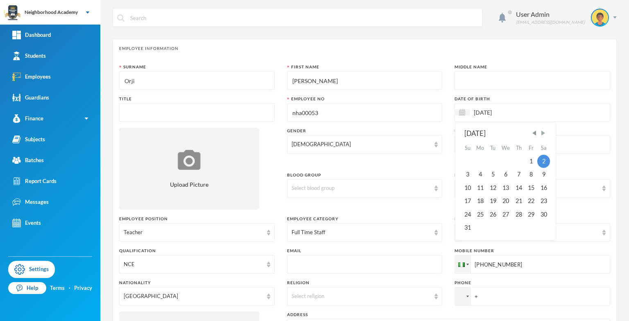
click at [540, 133] on span "Next Month" at bounding box center [543, 132] width 7 height 7
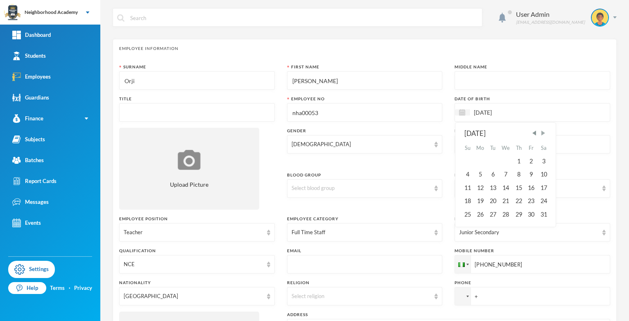
click at [540, 133] on span "Next Month" at bounding box center [543, 132] width 7 height 7
click at [539, 199] on div "26" at bounding box center [543, 201] width 12 height 13
click at [491, 112] on input "26/10/01994" at bounding box center [504, 112] width 69 height 9
